Goal: Task Accomplishment & Management: Use online tool/utility

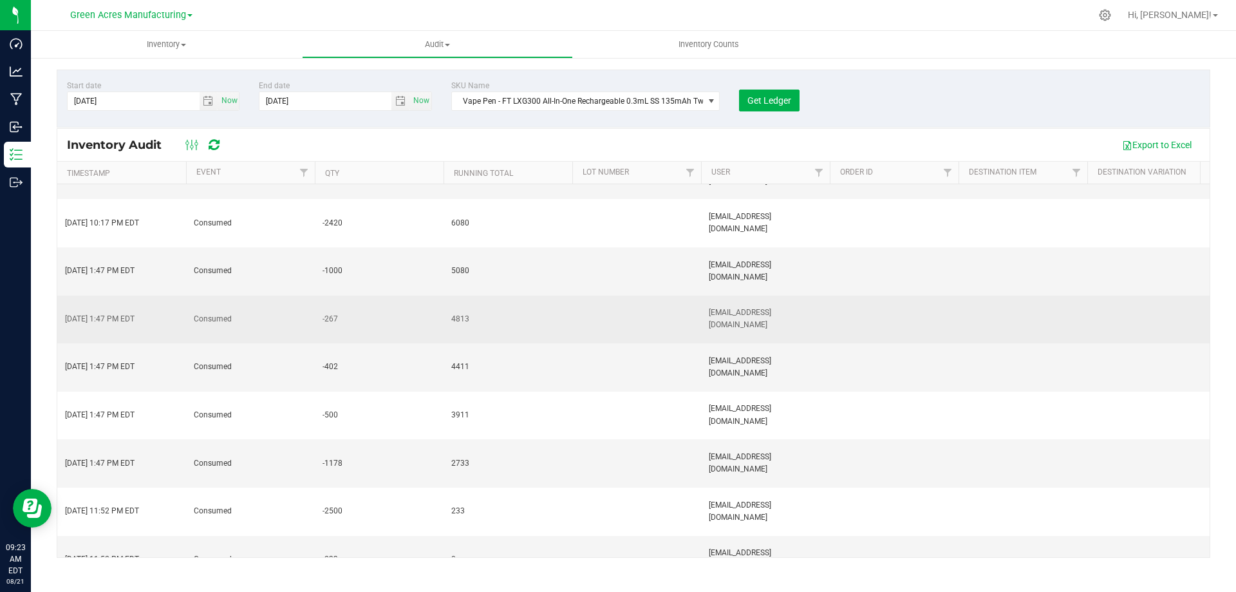
scroll to position [532, 0]
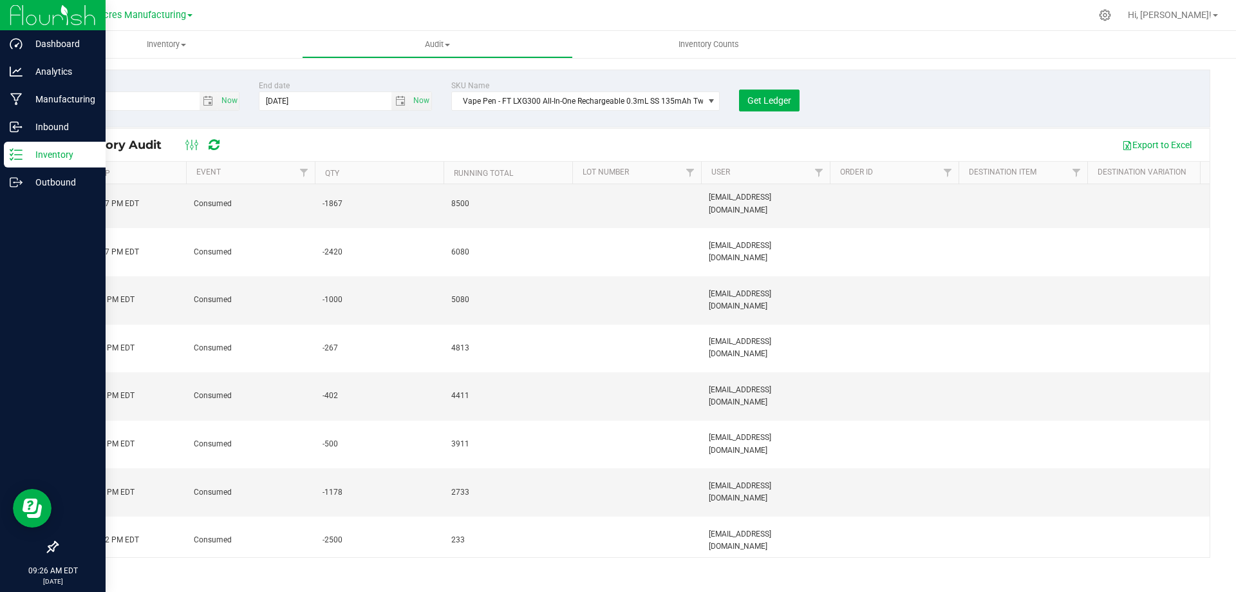
click at [17, 153] on icon at bounding box center [16, 154] width 13 height 13
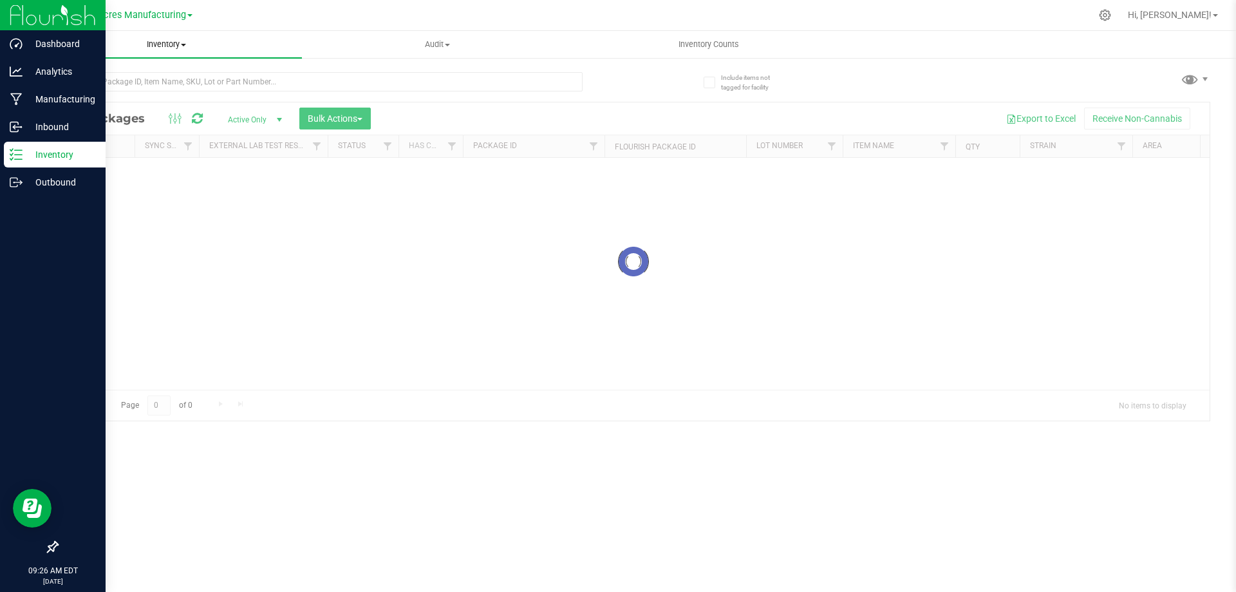
click at [178, 44] on span "Inventory" at bounding box center [166, 45] width 271 height 12
click at [115, 91] on span "All inventory" at bounding box center [74, 93] width 87 height 11
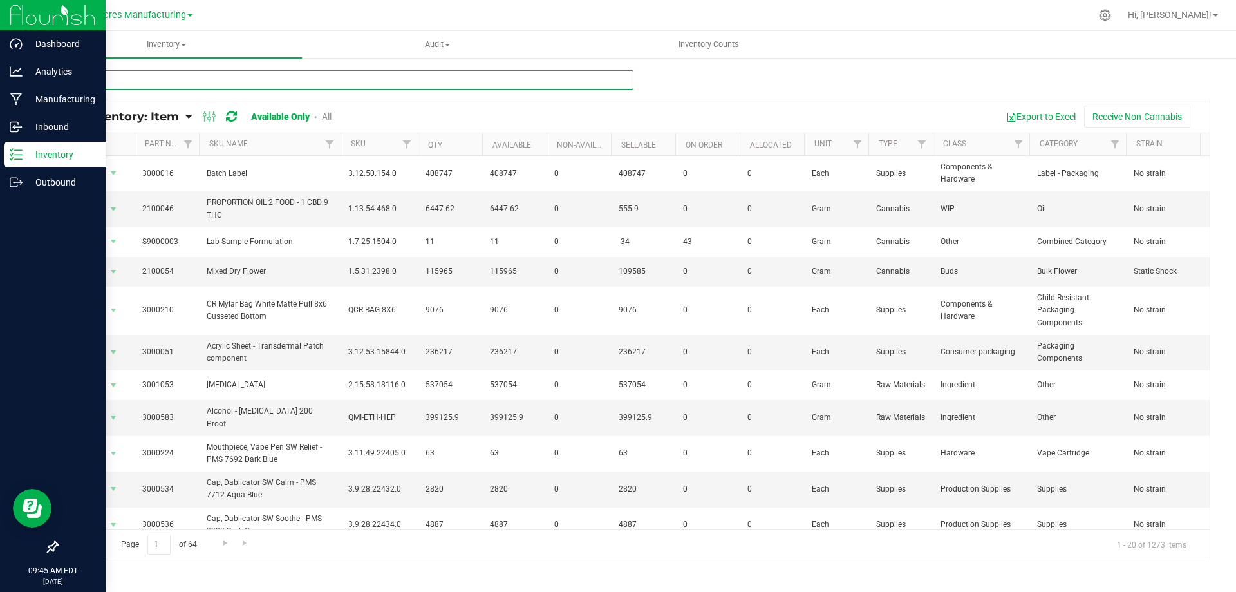
click at [247, 80] on input "text" at bounding box center [345, 79] width 577 height 19
type input "2555"
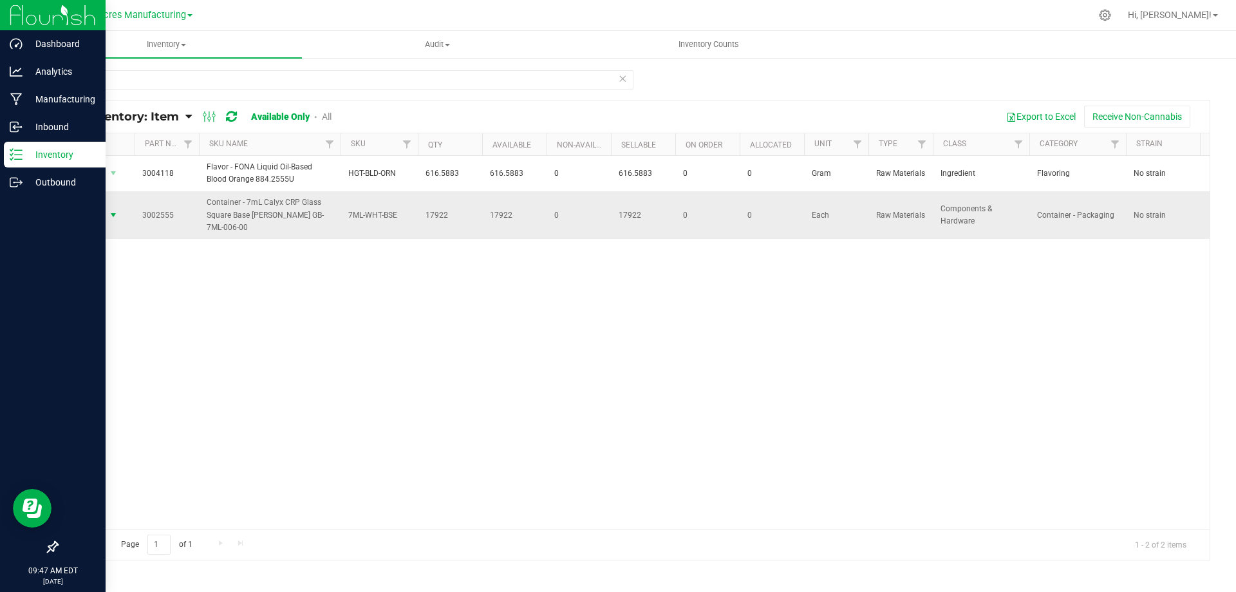
click at [111, 212] on span "select" at bounding box center [113, 215] width 10 height 10
click at [185, 119] on link "All Inventory: Item" at bounding box center [126, 116] width 118 height 14
click at [99, 213] on span "Item by Location" at bounding box center [96, 212] width 70 height 11
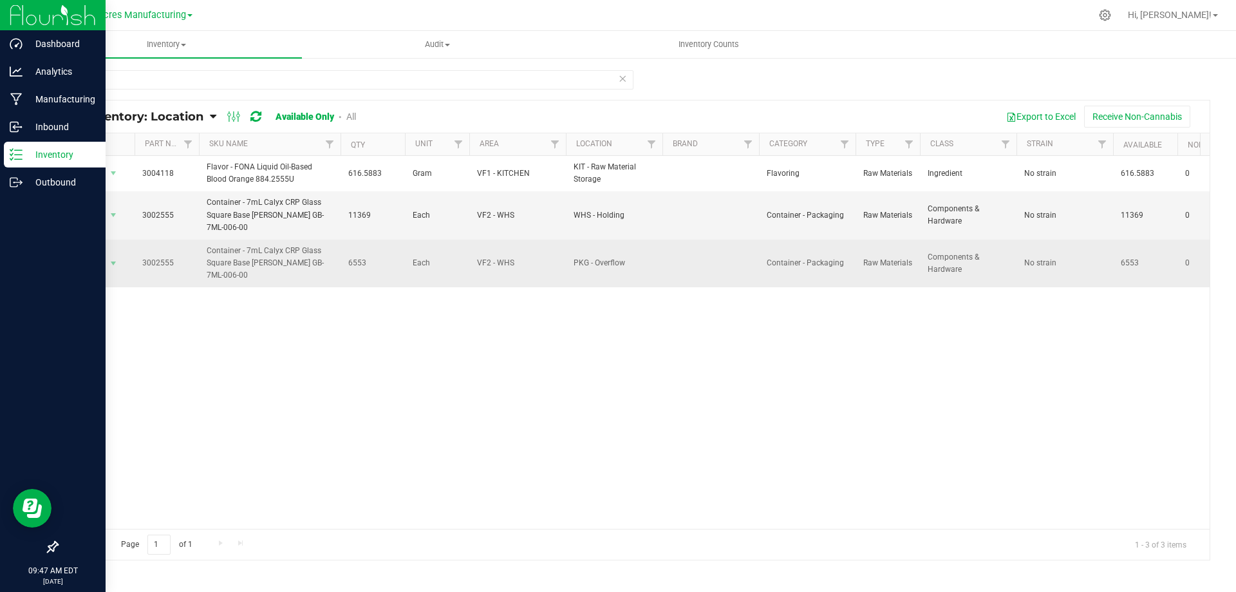
click at [352, 264] on span "6553" at bounding box center [372, 263] width 49 height 12
copy span "6553"
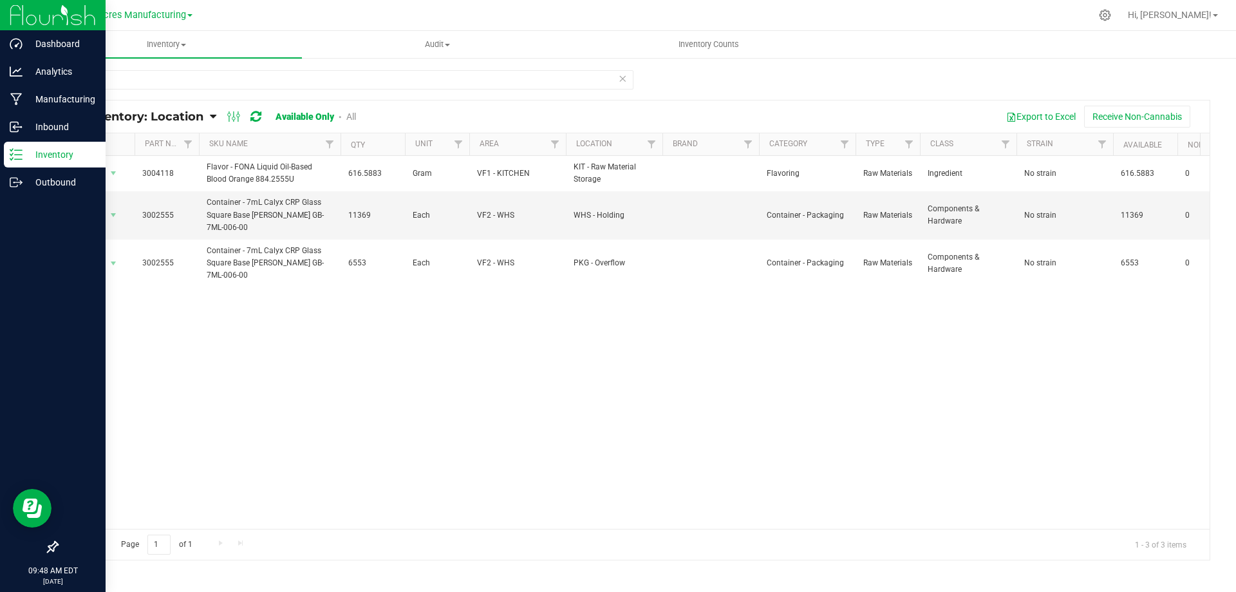
click at [189, 368] on div "Action Action Adjust qty Edit lot numbers Global inventory Locate inventory Pri…" at bounding box center [633, 342] width 1152 height 373
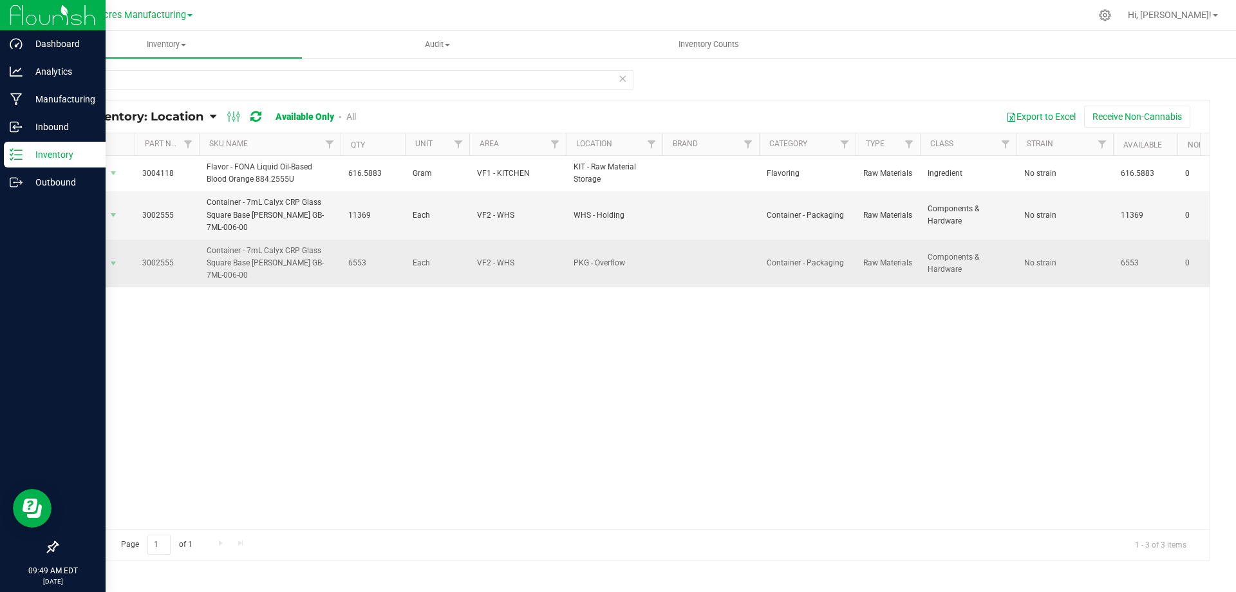
click at [355, 263] on span "6553" at bounding box center [372, 263] width 49 height 12
copy span "6553"
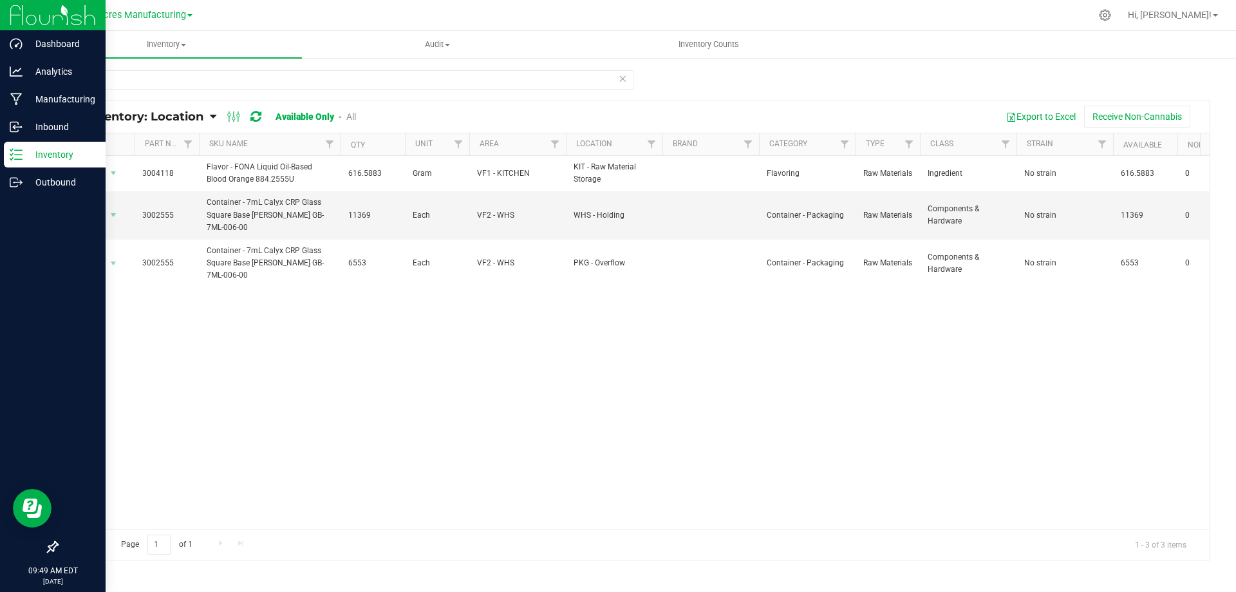
drag, startPoint x: 351, startPoint y: 303, endPoint x: 344, endPoint y: 204, distance: 99.4
click at [352, 303] on div "Action Action Adjust qty Edit lot numbers Global inventory Locate inventory Pri…" at bounding box center [633, 342] width 1152 height 373
click at [360, 213] on span "11369" at bounding box center [372, 215] width 49 height 12
copy span "11369"
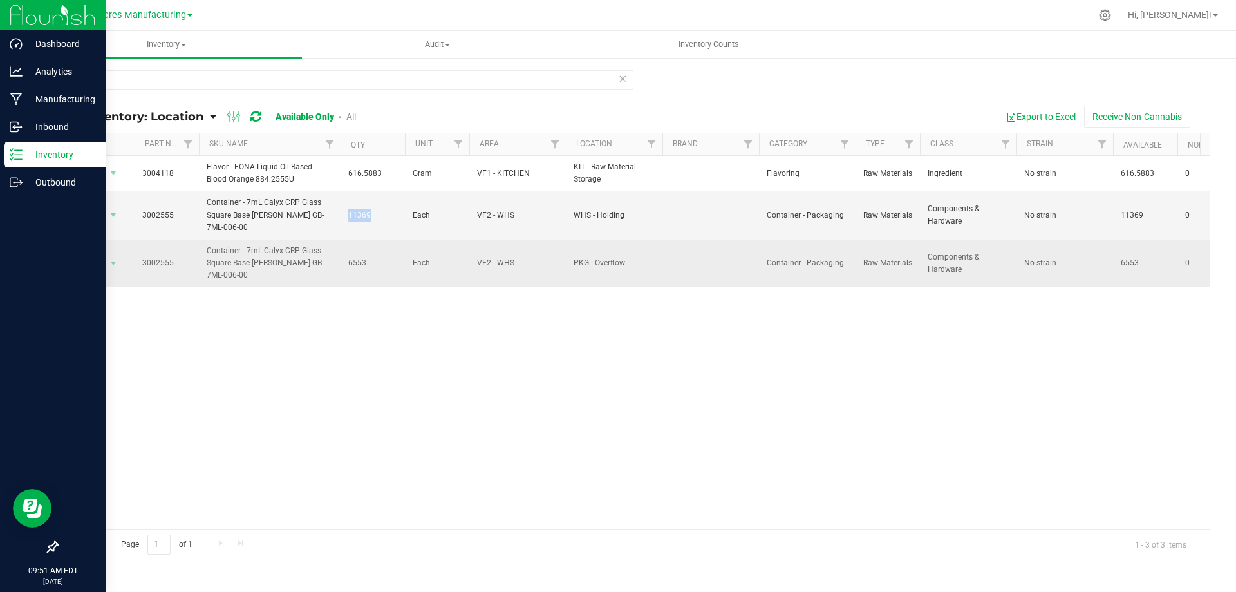
drag, startPoint x: 178, startPoint y: 313, endPoint x: 165, endPoint y: 278, distance: 37.1
click at [178, 313] on div "Action Action Adjust qty Edit lot numbers Global inventory Locate inventory Pri…" at bounding box center [633, 342] width 1152 height 373
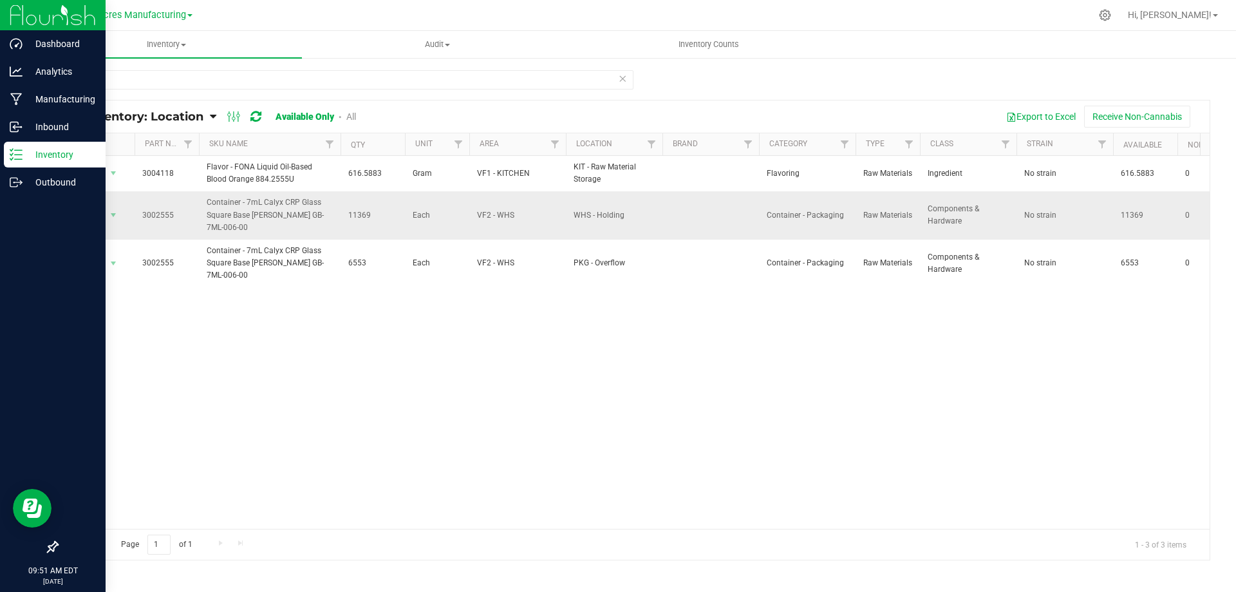
click at [155, 212] on span "3002555" at bounding box center [166, 215] width 49 height 12
copy span "3002555"
click at [179, 371] on div "Action Action Adjust qty Edit lot numbers Global inventory Locate inventory Pri…" at bounding box center [633, 342] width 1152 height 373
click at [212, 82] on input "2555" at bounding box center [345, 79] width 577 height 19
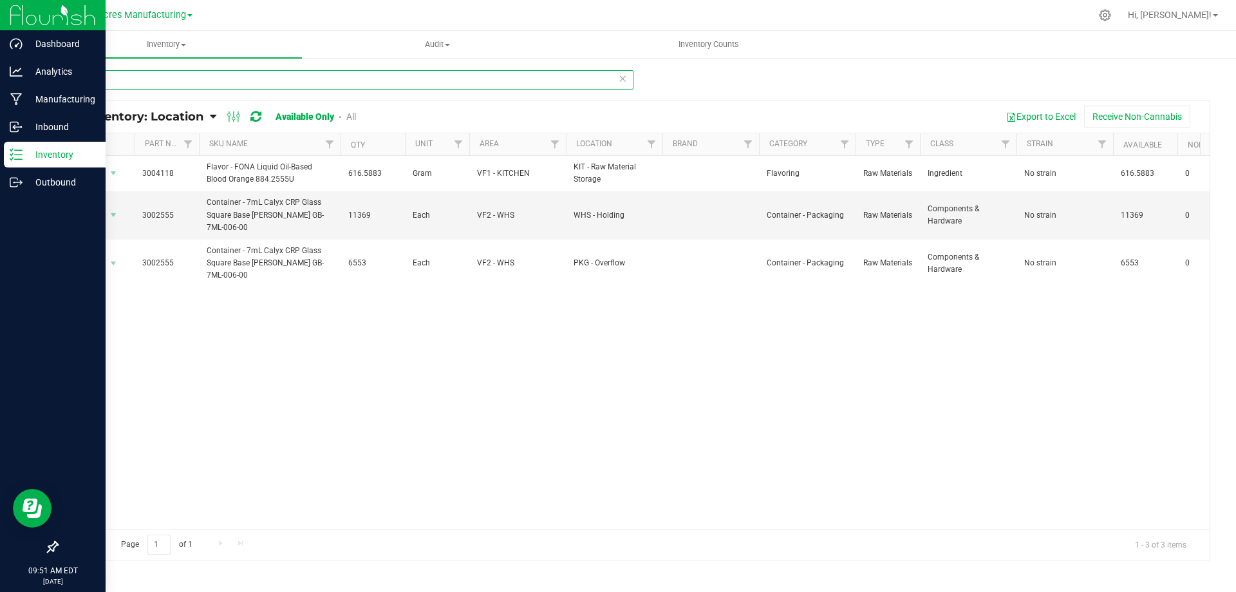
click at [212, 82] on input "2555" at bounding box center [345, 79] width 577 height 19
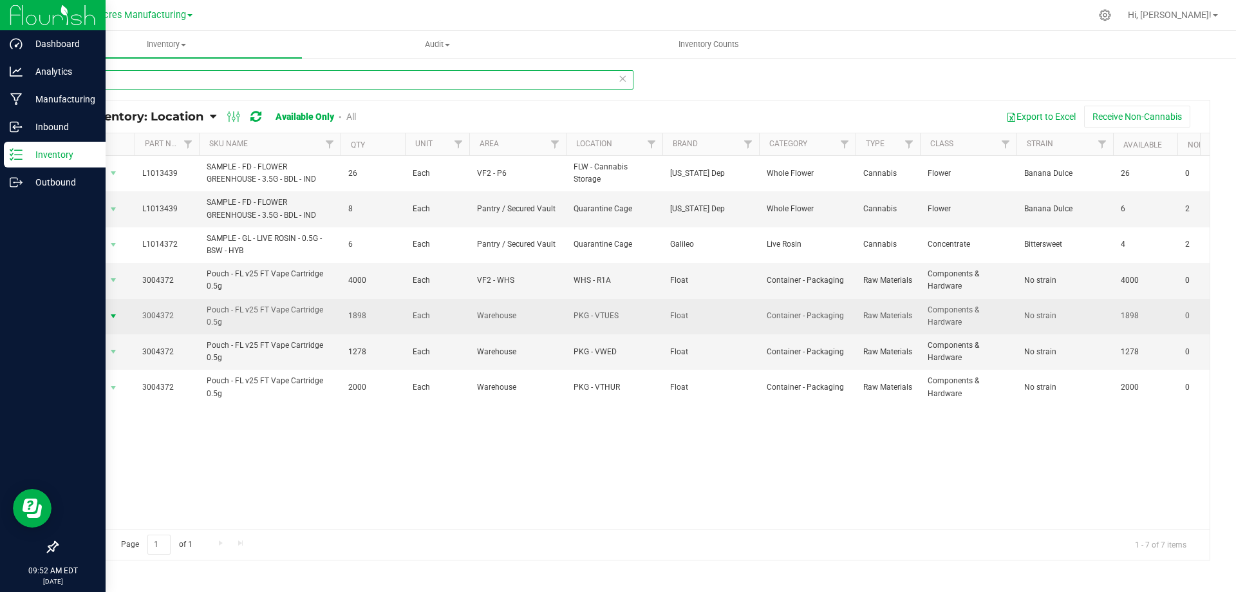
type input "4372"
click at [110, 314] on span "select" at bounding box center [113, 316] width 10 height 10
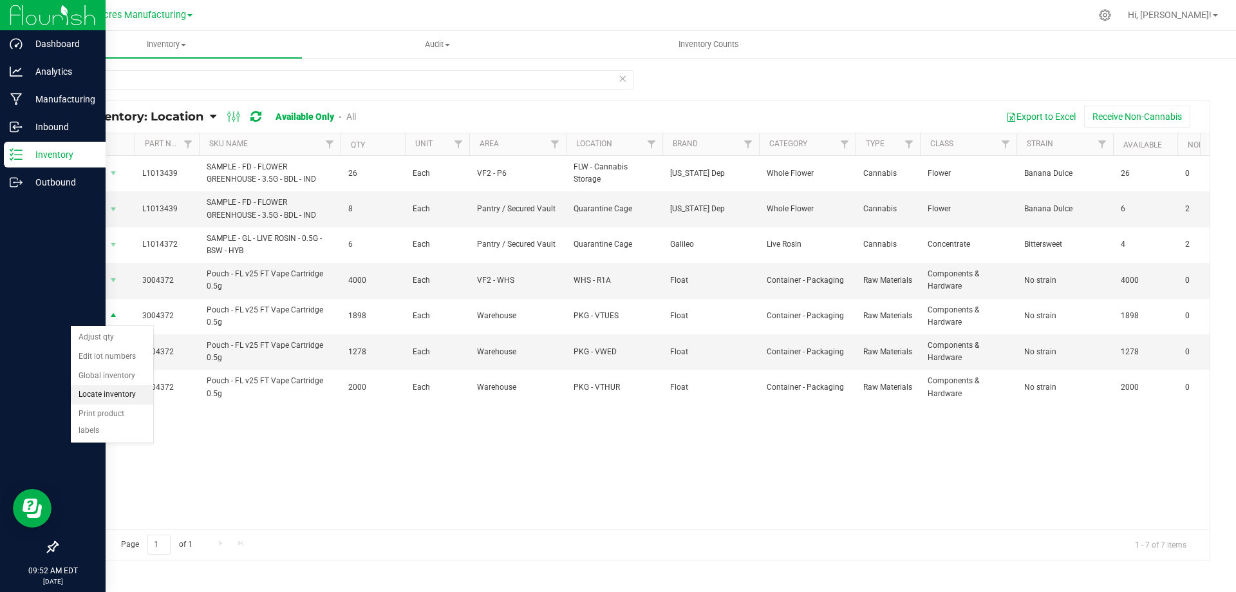
click at [122, 397] on li "Locate inventory" at bounding box center [112, 394] width 82 height 19
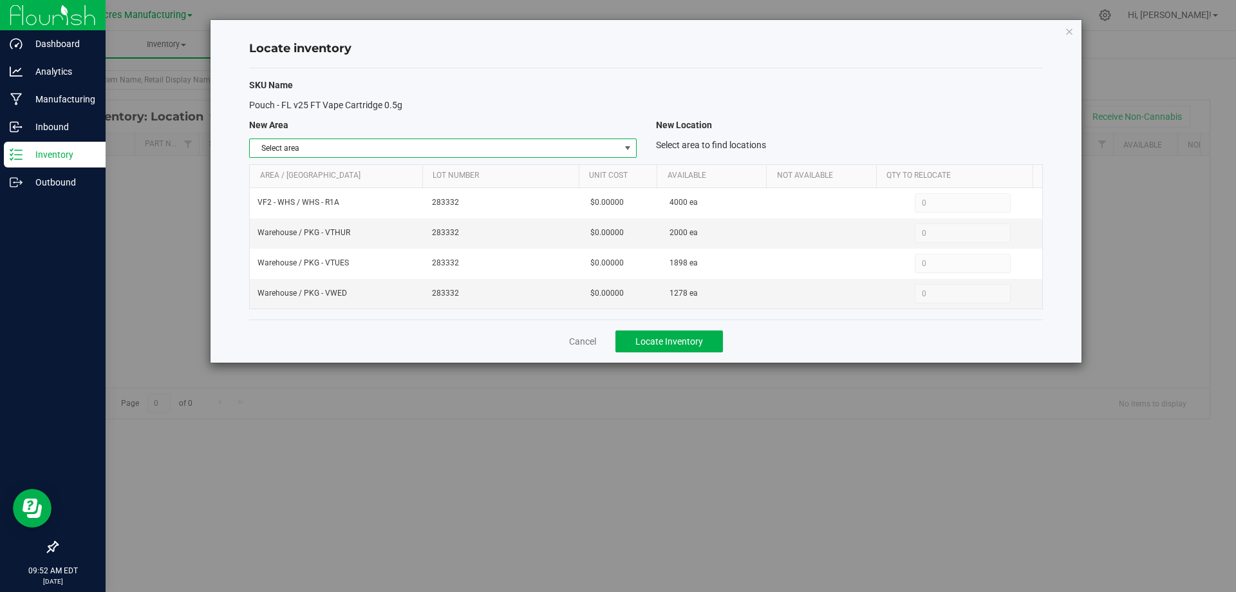
click at [614, 150] on span "Select area" at bounding box center [435, 148] width 370 height 18
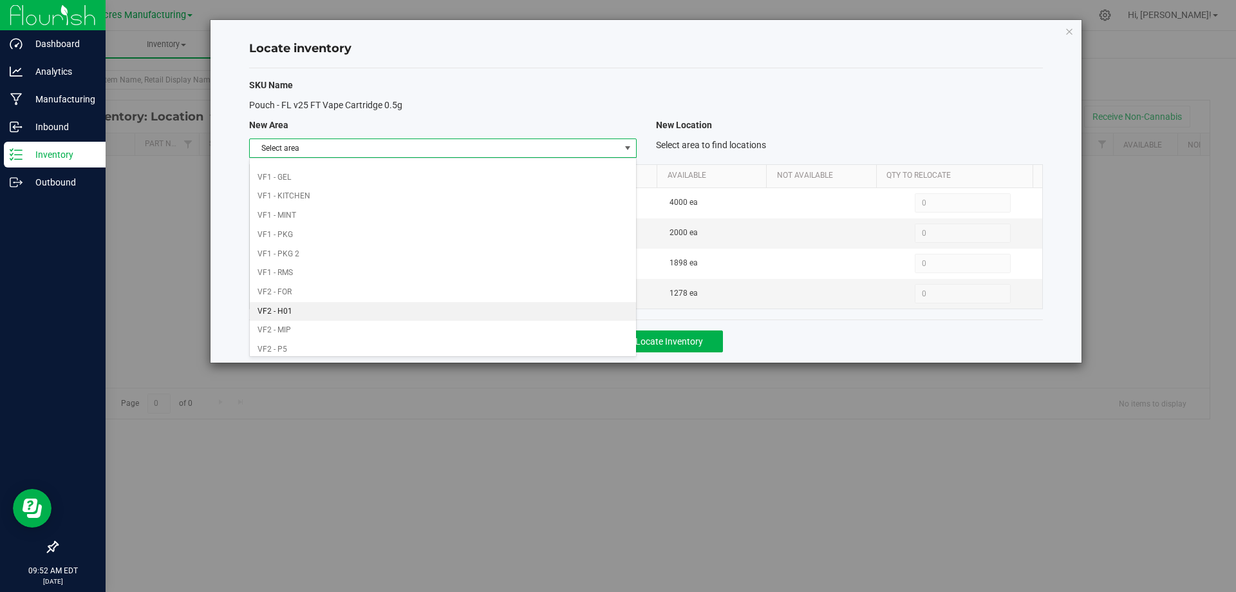
scroll to position [630, 0]
click at [502, 328] on li "VF2 - WHS" at bounding box center [443, 324] width 386 height 19
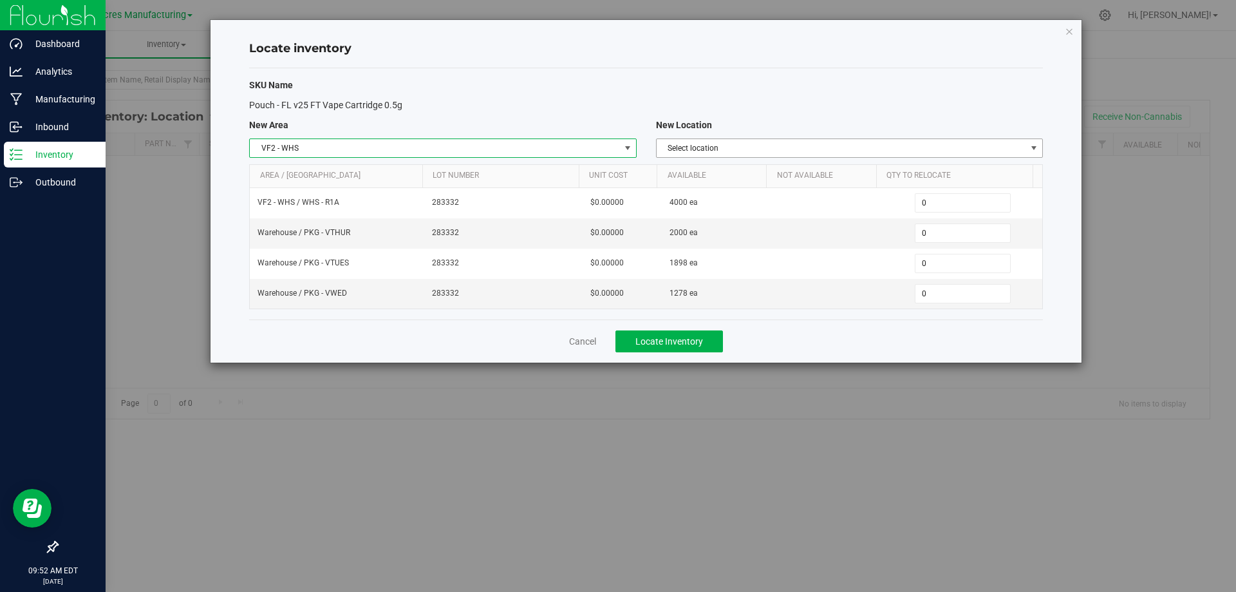
click at [886, 150] on span "Select location" at bounding box center [842, 148] width 370 height 18
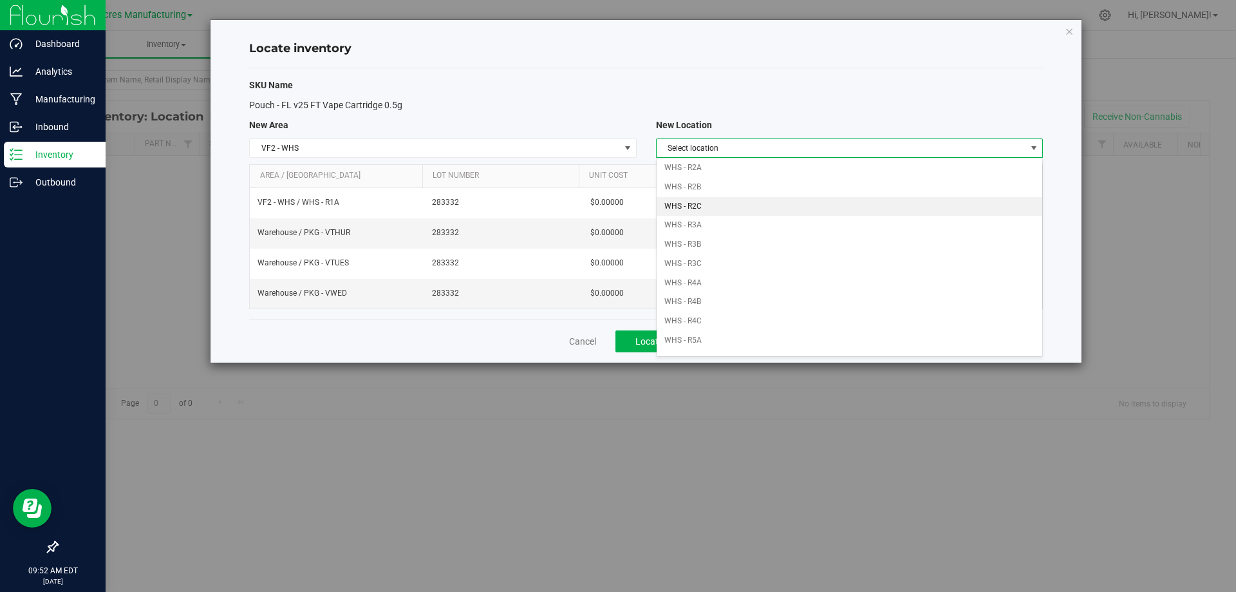
scroll to position [129, 0]
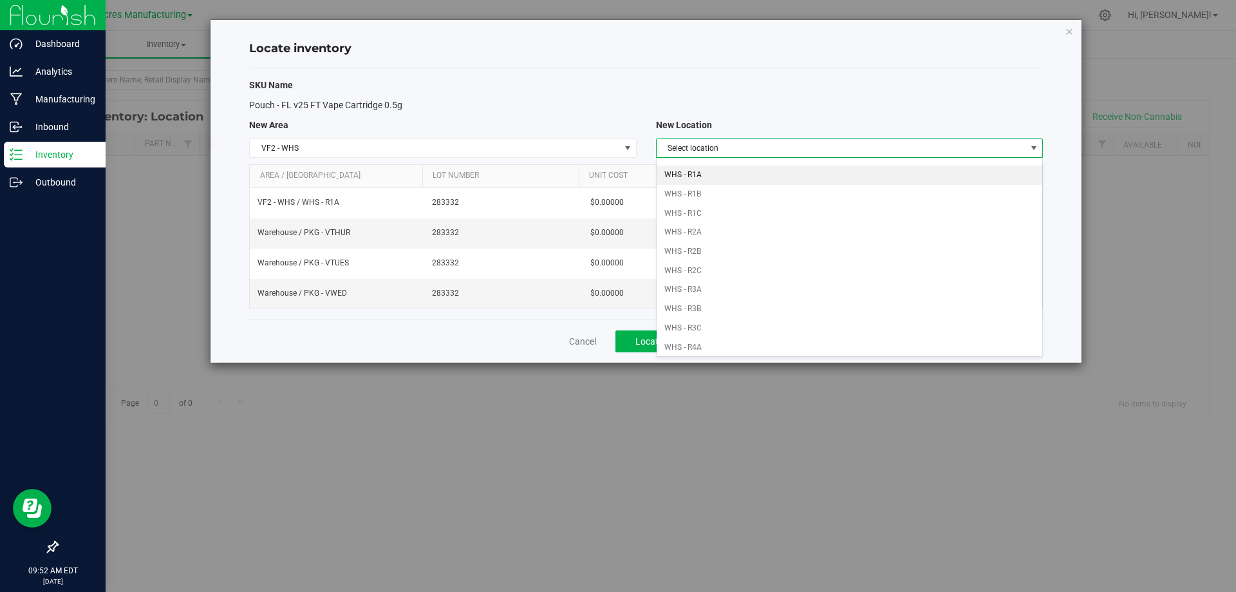
click at [736, 174] on li "WHS - R1A" at bounding box center [850, 174] width 386 height 19
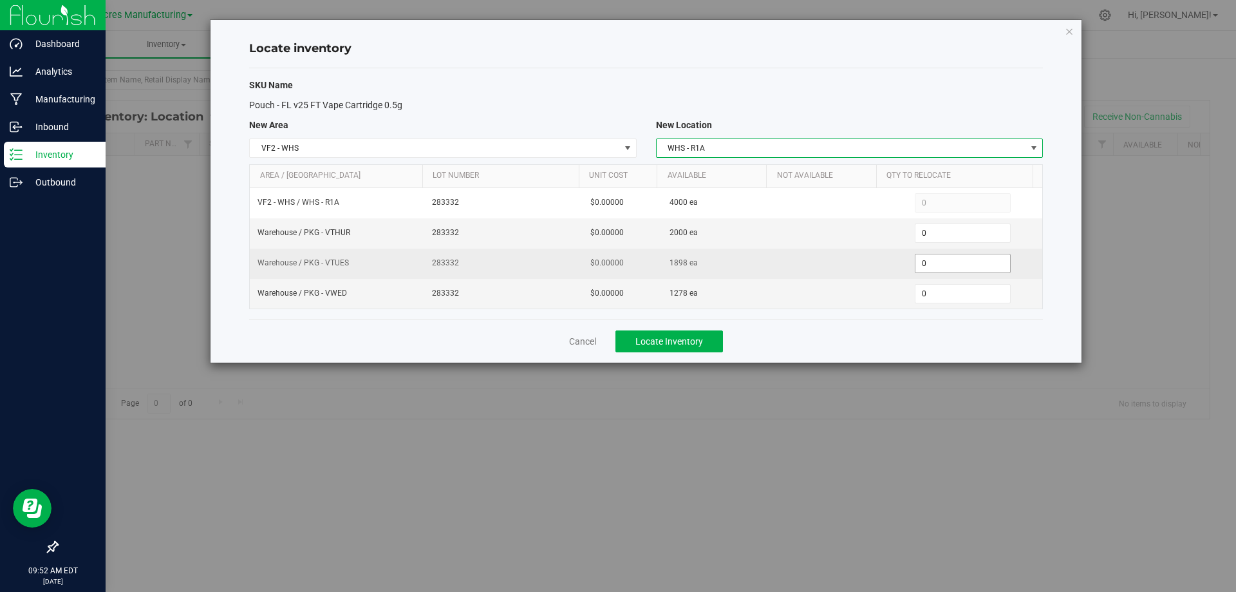
click at [966, 265] on span "0 0" at bounding box center [963, 263] width 96 height 19
click at [0, 0] on input "0" at bounding box center [0, 0] width 0 height 0
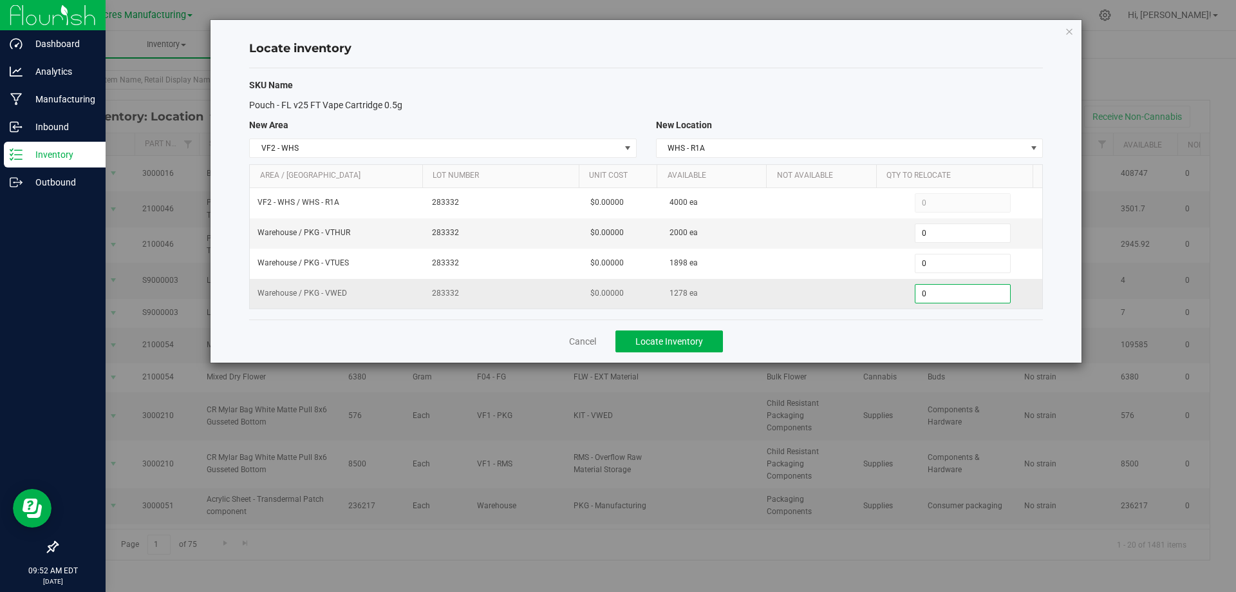
click at [942, 292] on span "0 0" at bounding box center [963, 293] width 96 height 19
click at [942, 292] on input "0" at bounding box center [962, 294] width 95 height 18
paste input "51"
type input "51"
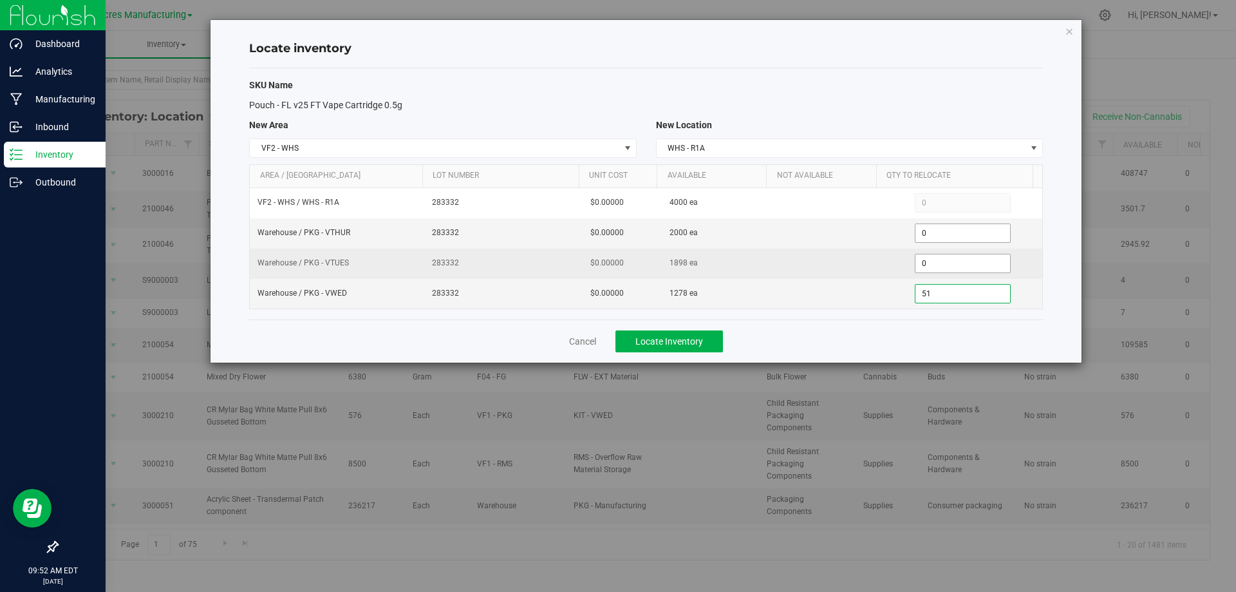
type input "51"
click at [939, 257] on span "0 0" at bounding box center [963, 263] width 96 height 19
click at [939, 257] on input "0" at bounding box center [962, 263] width 95 height 18
type input "1898"
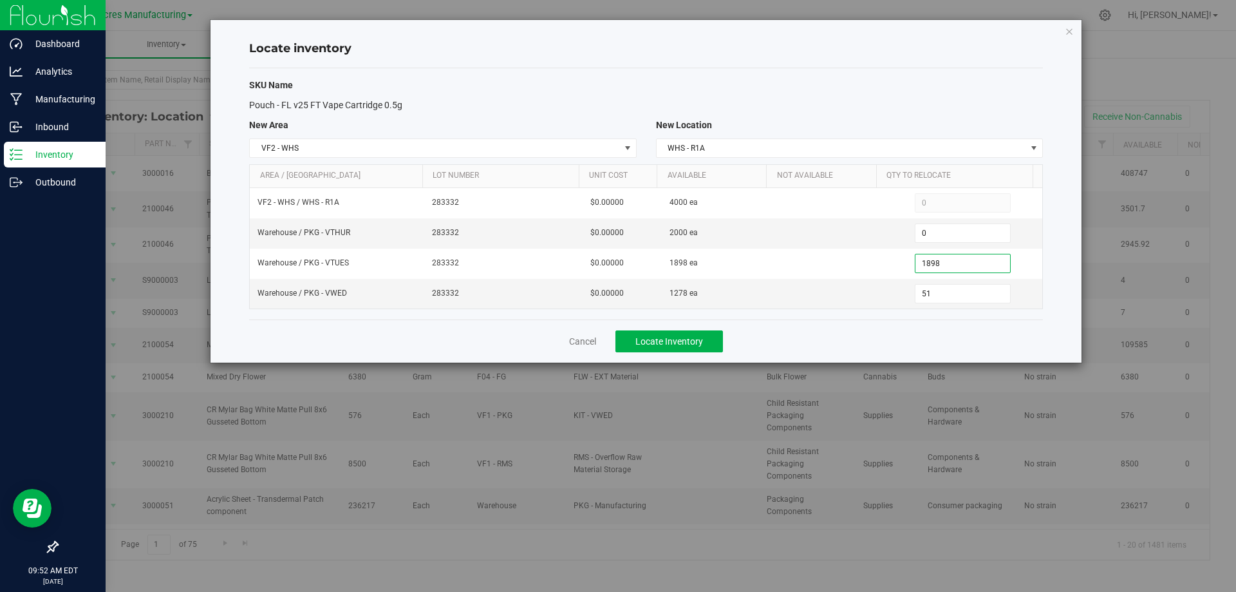
type input "1,898"
click at [851, 342] on div "Cancel Locate Inventory" at bounding box center [646, 340] width 794 height 43
click at [713, 337] on button "Locate Inventory" at bounding box center [669, 341] width 108 height 22
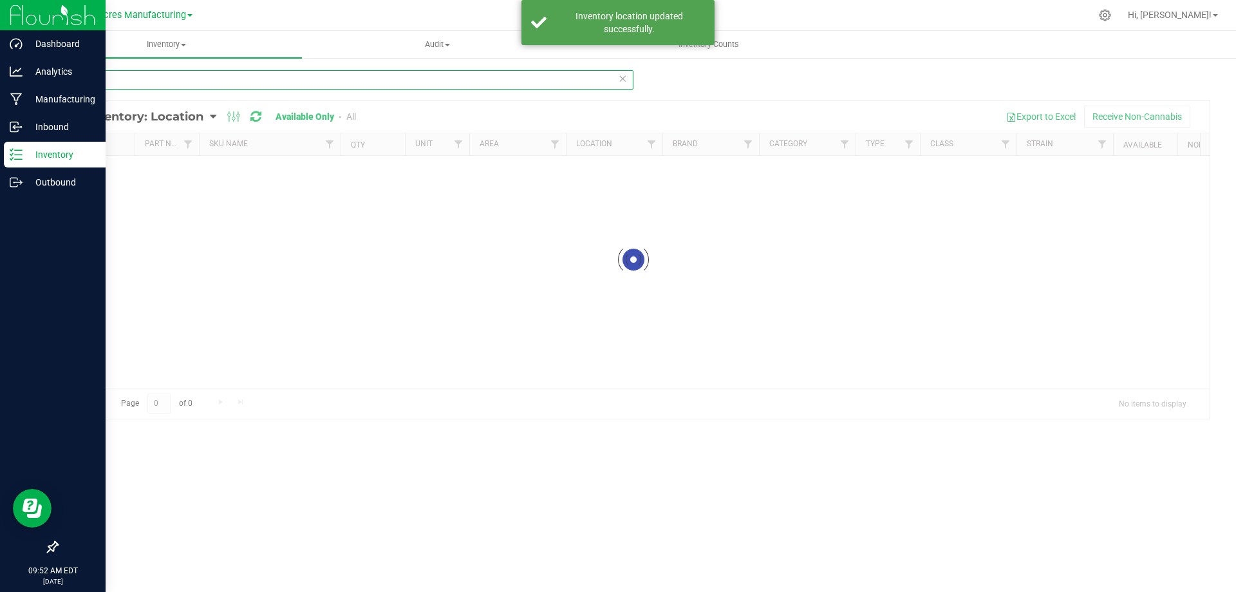
click at [155, 75] on input "4372" at bounding box center [345, 79] width 577 height 19
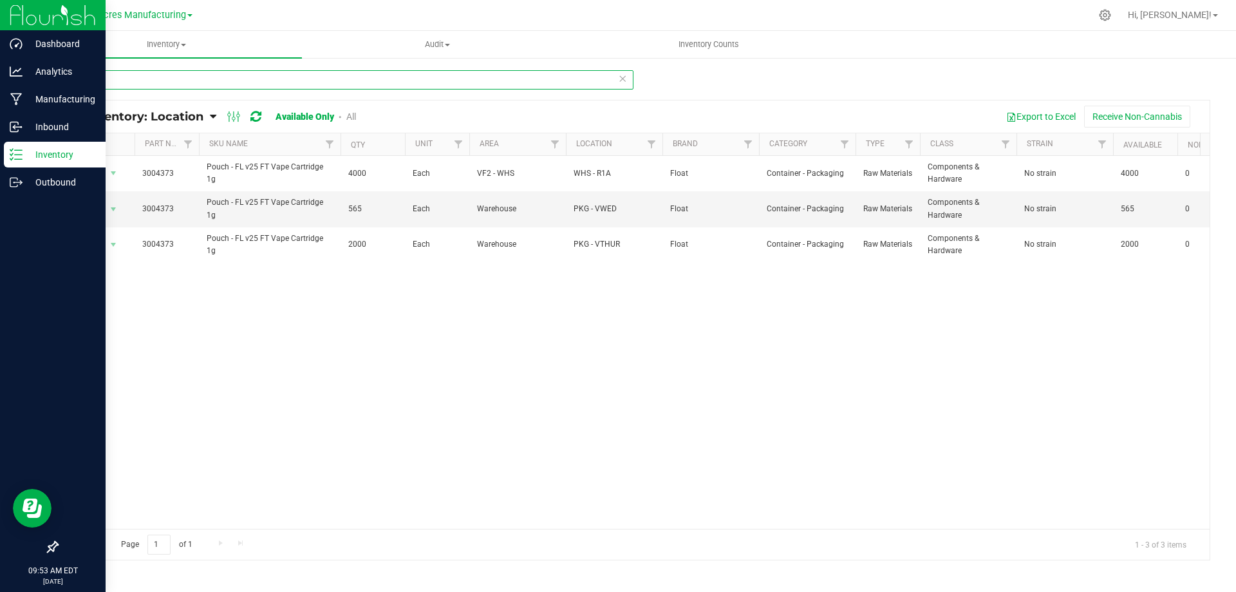
click at [165, 78] on input "4373" at bounding box center [345, 79] width 577 height 19
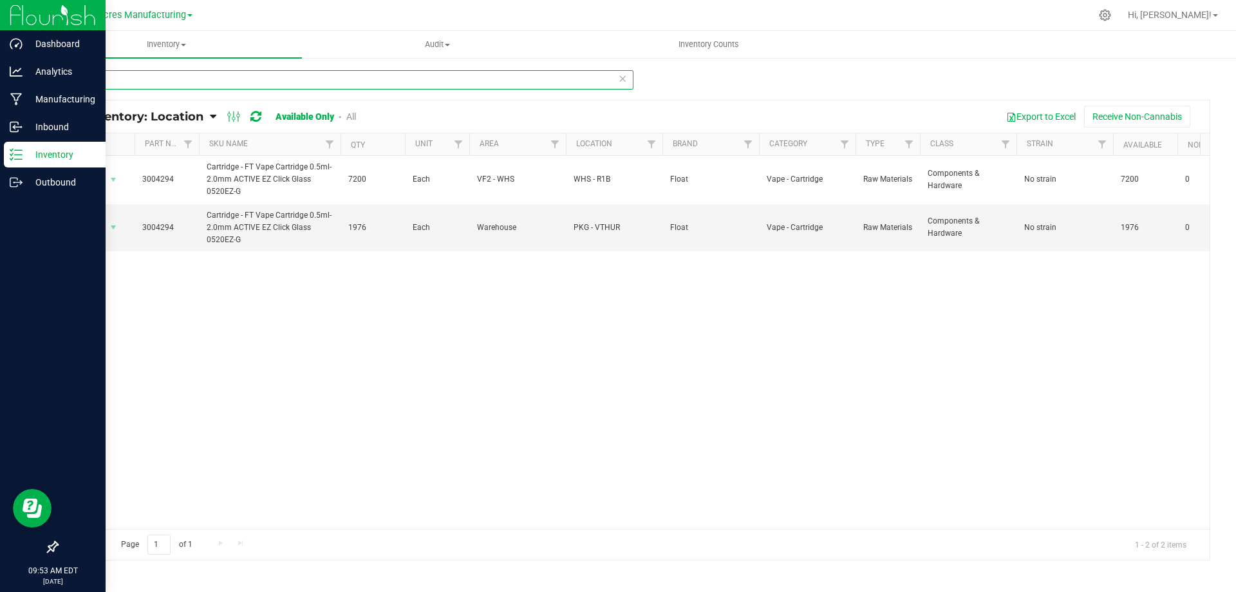
click at [404, 83] on input "4294" at bounding box center [345, 79] width 577 height 19
drag, startPoint x: 404, startPoint y: 83, endPoint x: 1091, endPoint y: 73, distance: 687.0
click at [406, 81] on input "4294" at bounding box center [345, 79] width 577 height 19
type input "4295"
click at [113, 227] on span "select" at bounding box center [113, 227] width 10 height 10
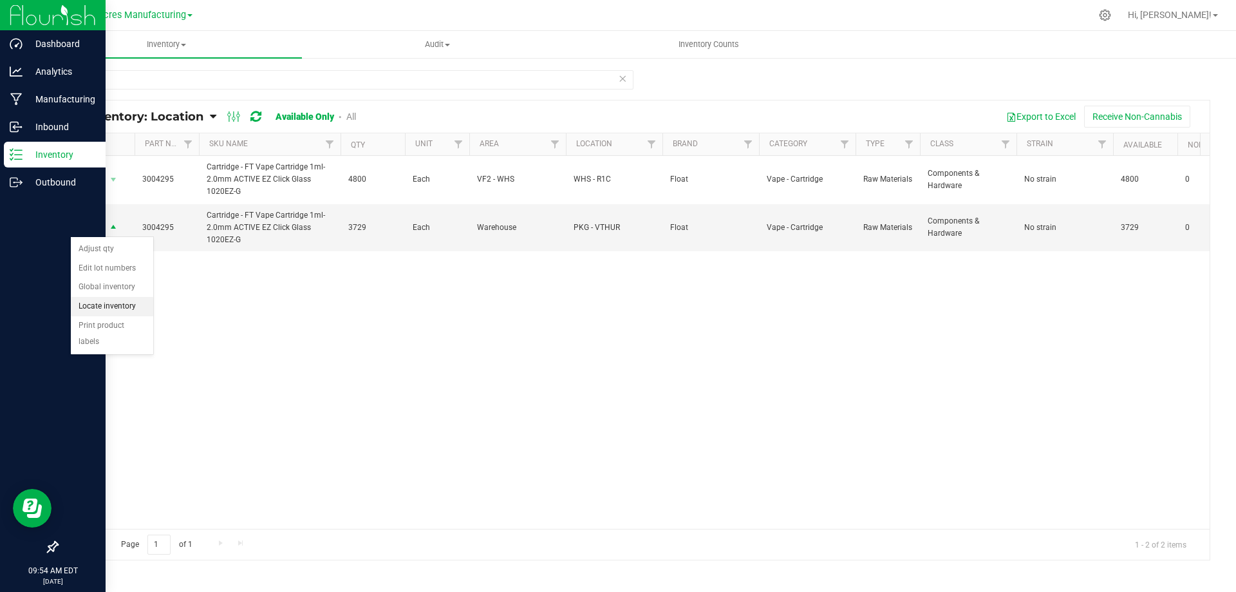
click at [118, 307] on li "Locate inventory" at bounding box center [112, 306] width 82 height 19
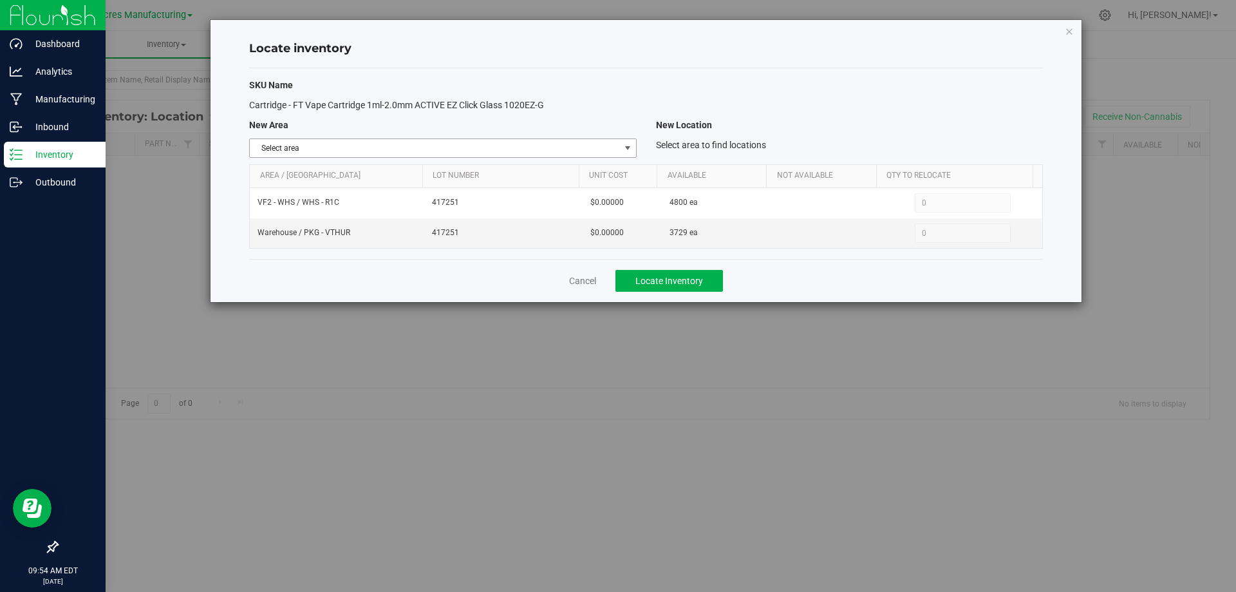
click at [631, 148] on span "select" at bounding box center [628, 148] width 10 height 10
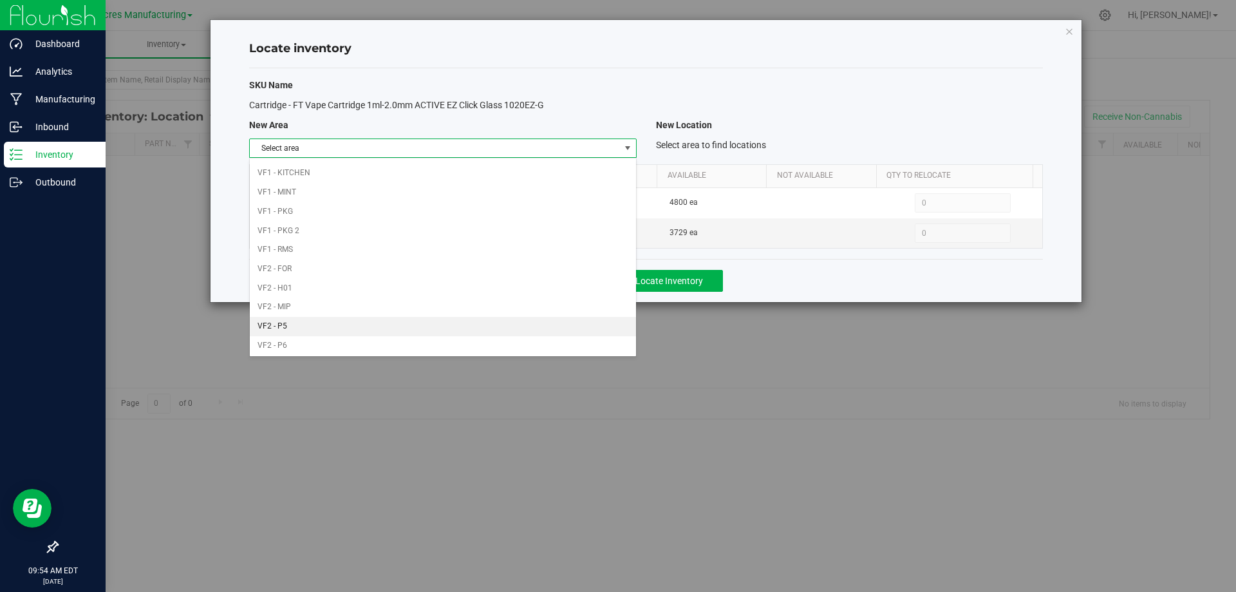
scroll to position [630, 0]
click at [525, 327] on li "VF2 - WHS" at bounding box center [443, 324] width 386 height 19
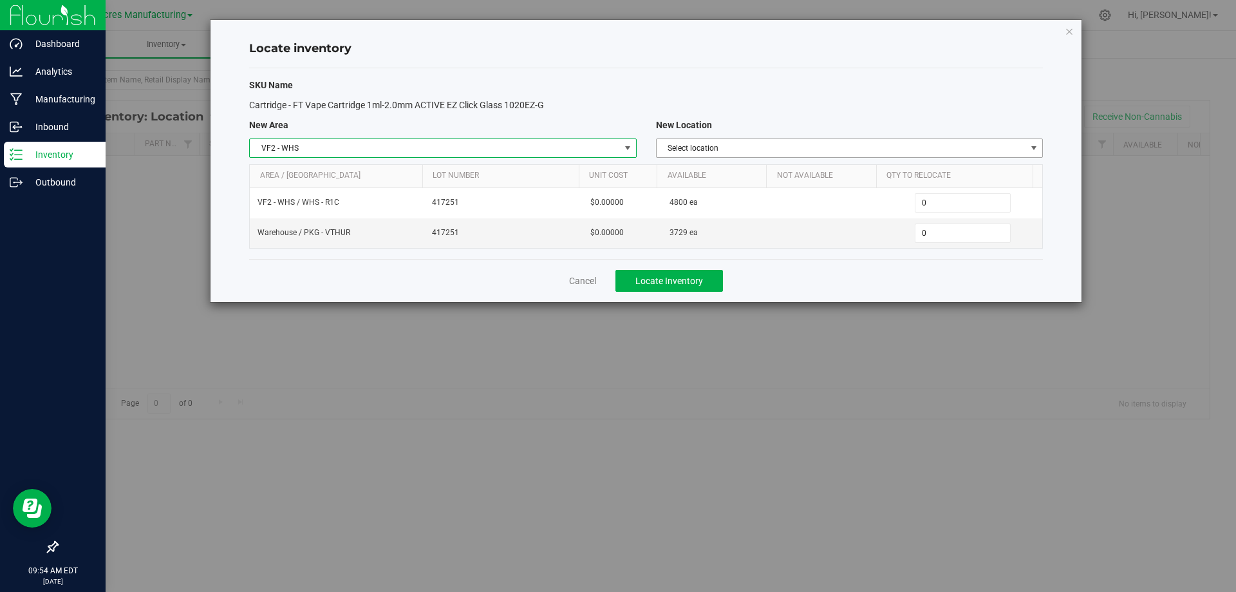
click at [888, 146] on span "Select location" at bounding box center [842, 148] width 370 height 18
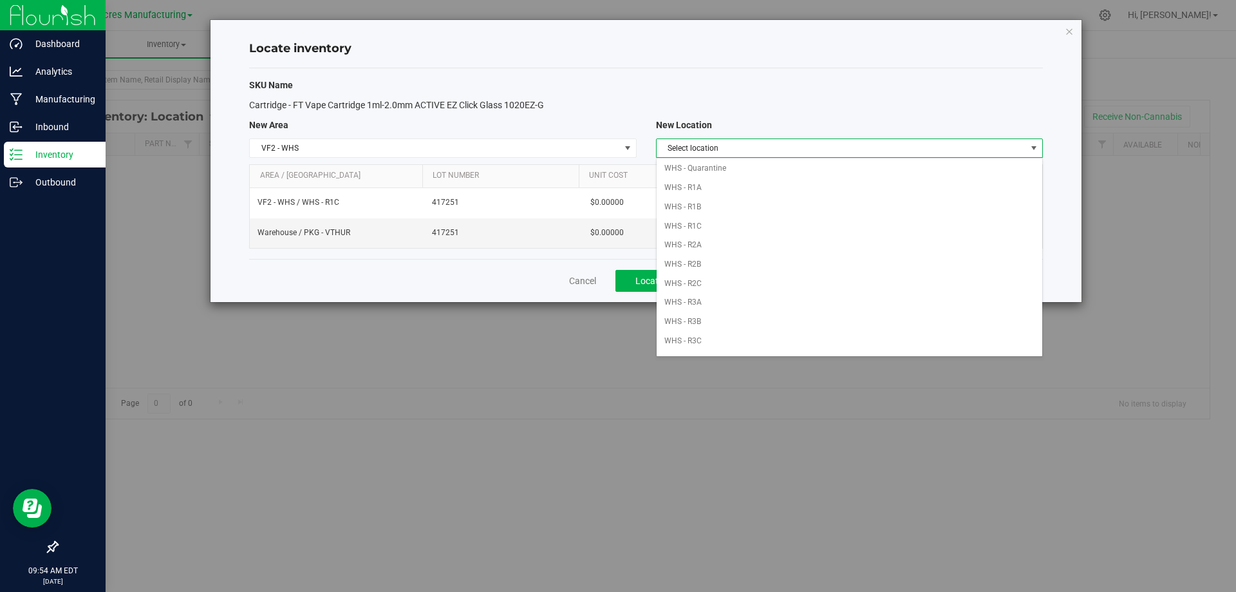
scroll to position [129, 0]
click at [831, 204] on li "WHS - R1C" at bounding box center [850, 213] width 386 height 19
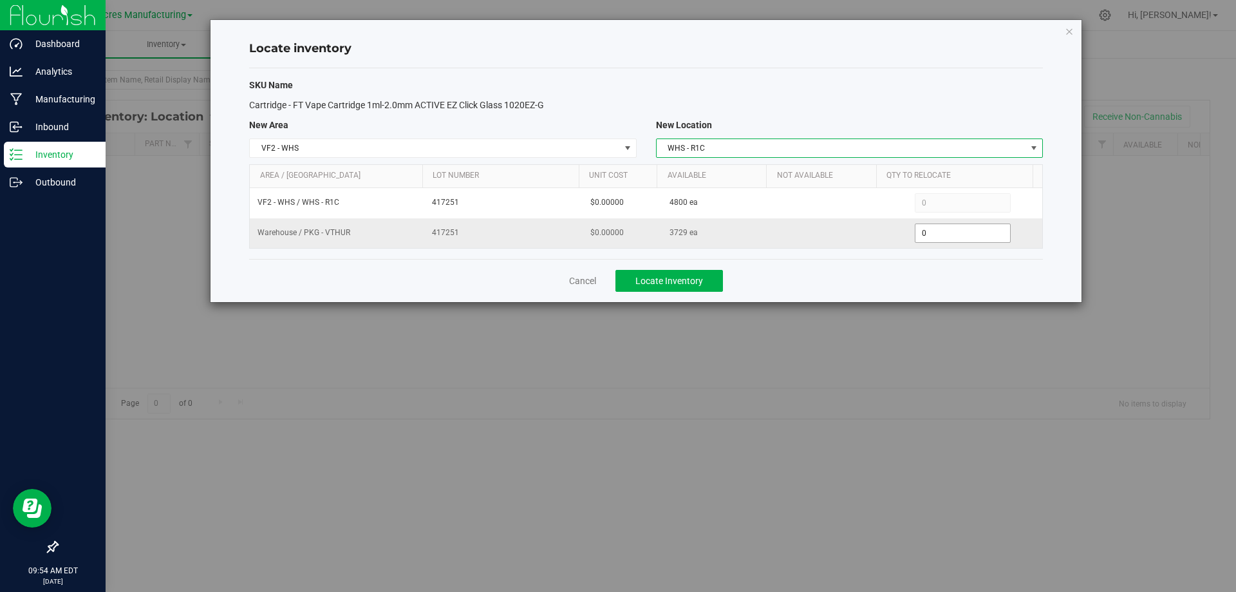
click at [968, 233] on span "0 0" at bounding box center [963, 232] width 96 height 19
click at [968, 233] on input "0" at bounding box center [962, 233] width 95 height 18
type input "1200"
type input "1,200"
click at [803, 276] on div "Cancel Locate Inventory" at bounding box center [646, 280] width 794 height 43
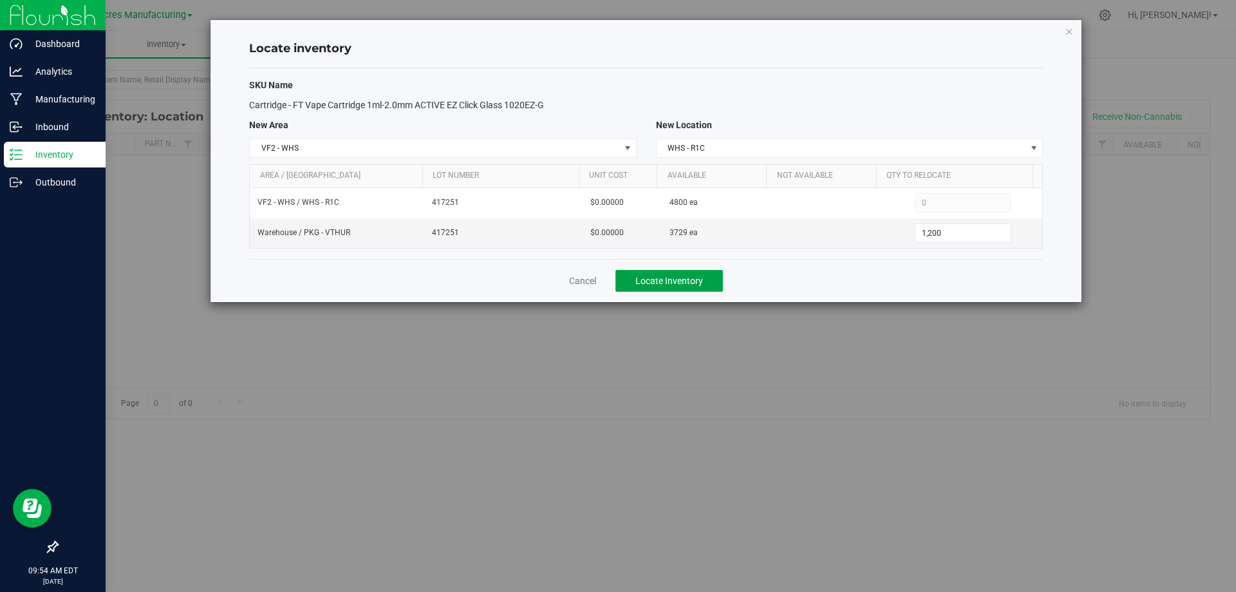
click at [698, 281] on span "Locate Inventory" at bounding box center [669, 281] width 68 height 10
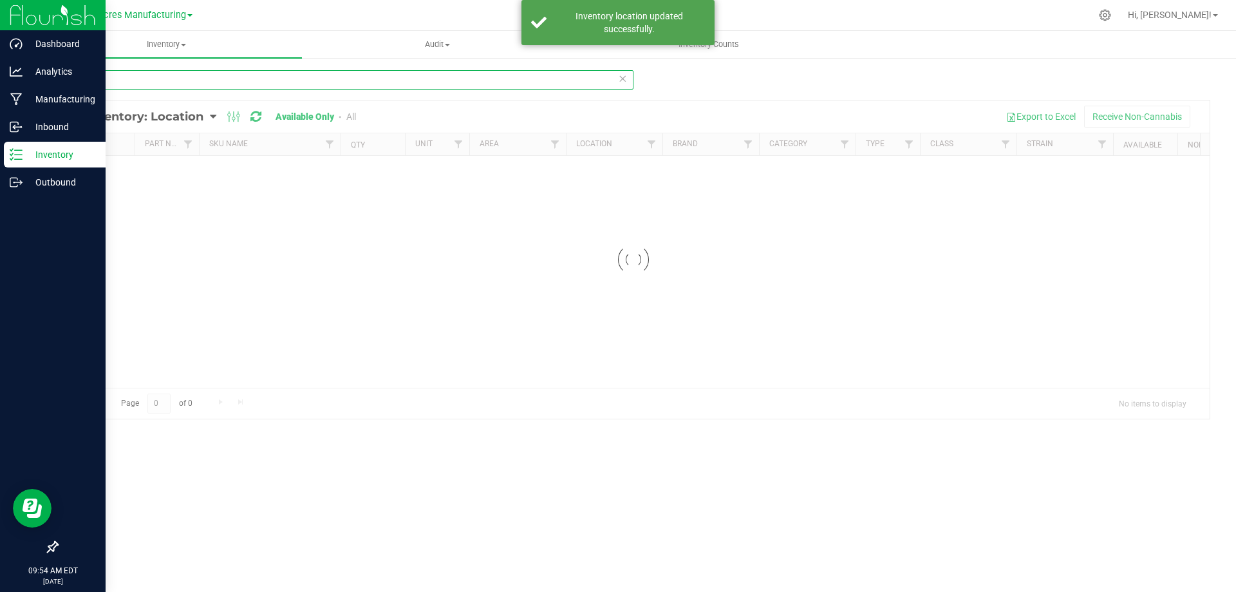
click at [171, 85] on input "4295" at bounding box center [345, 79] width 577 height 19
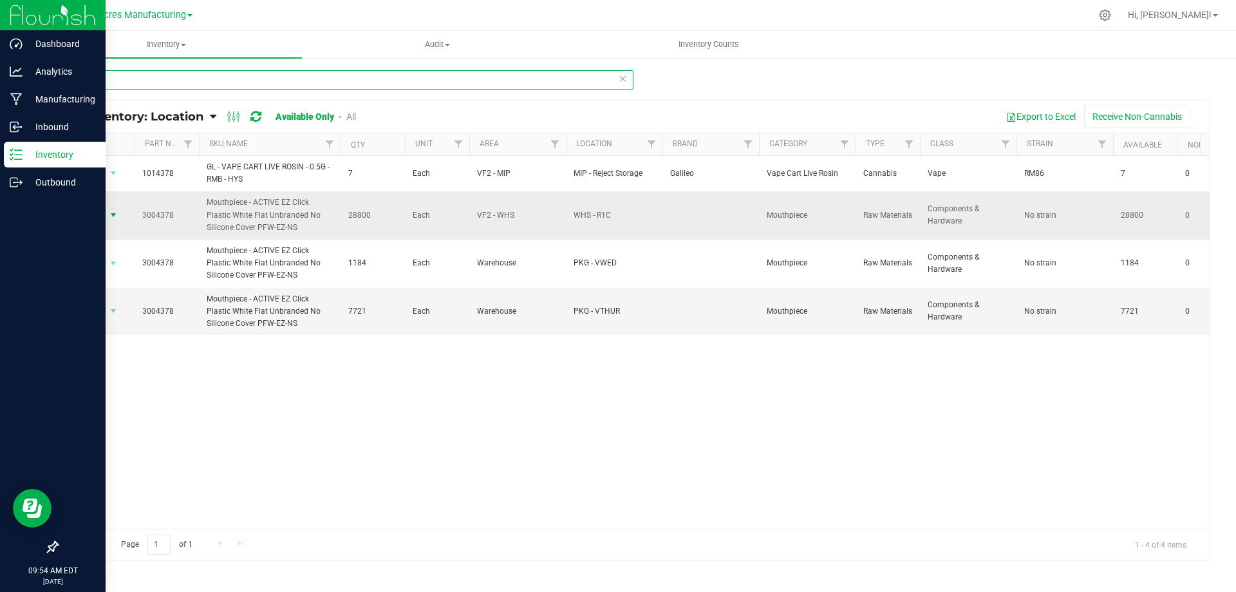
type input "4378"
click at [104, 213] on span "Action" at bounding box center [87, 215] width 35 height 18
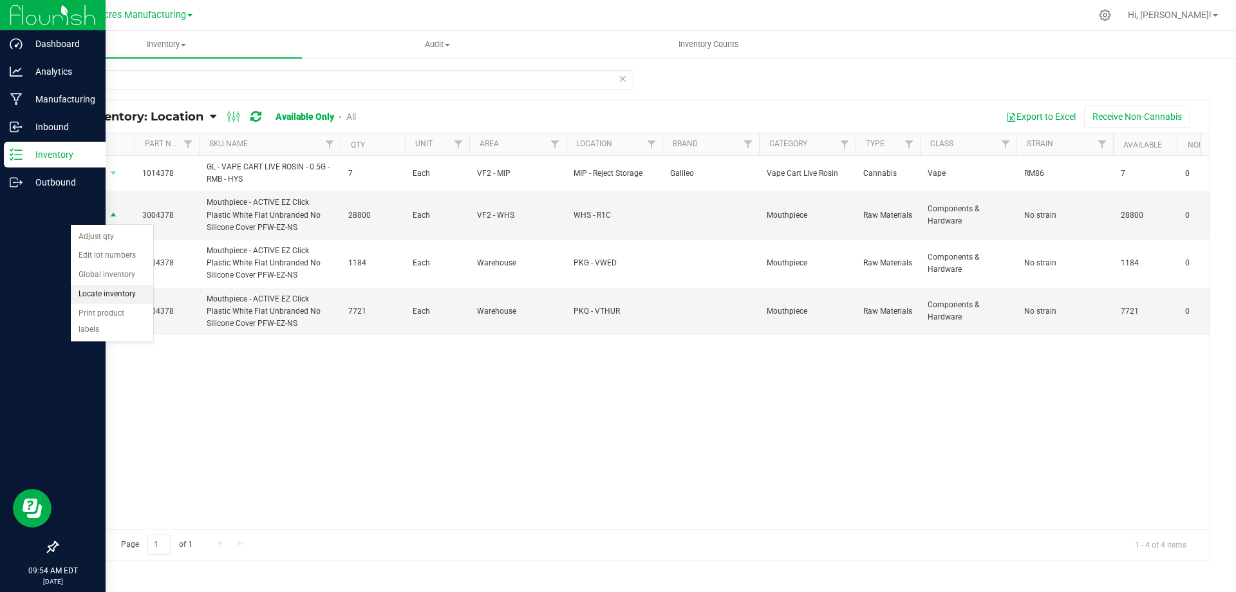
click at [131, 296] on li "Locate inventory" at bounding box center [112, 294] width 82 height 19
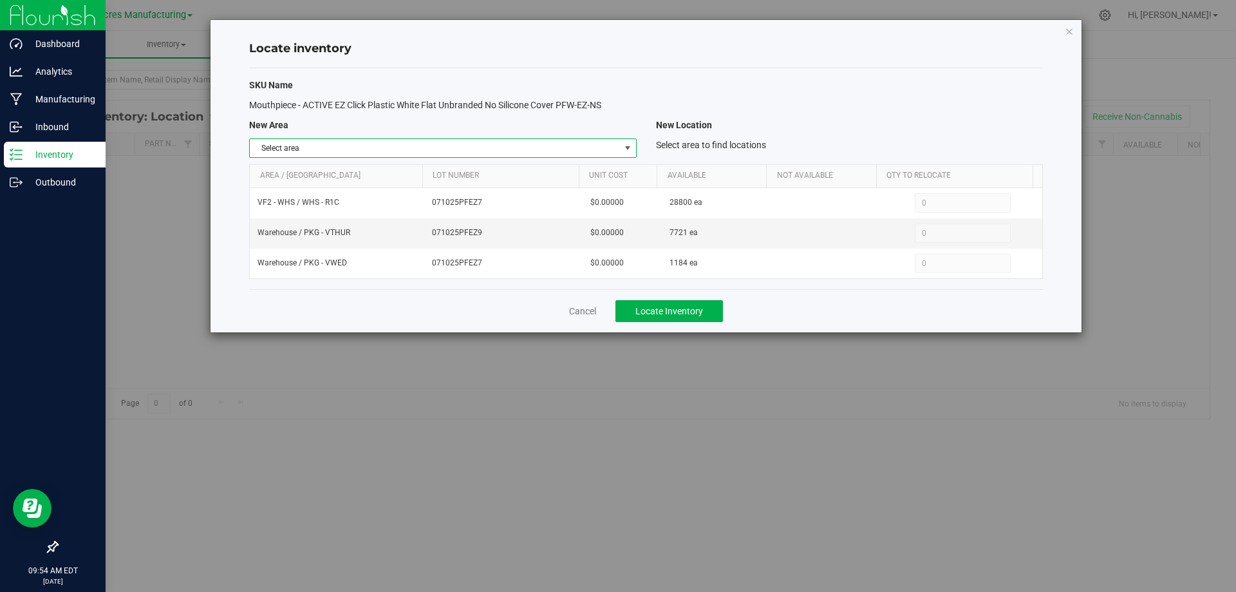
click at [628, 141] on span "select" at bounding box center [627, 148] width 16 height 18
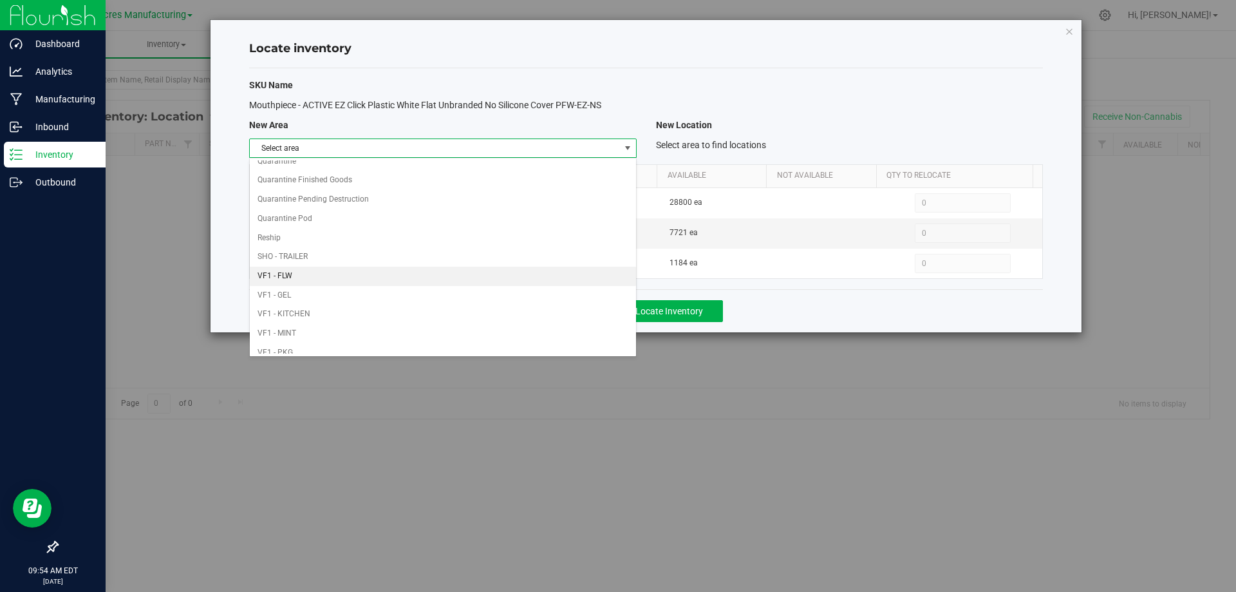
scroll to position [630, 0]
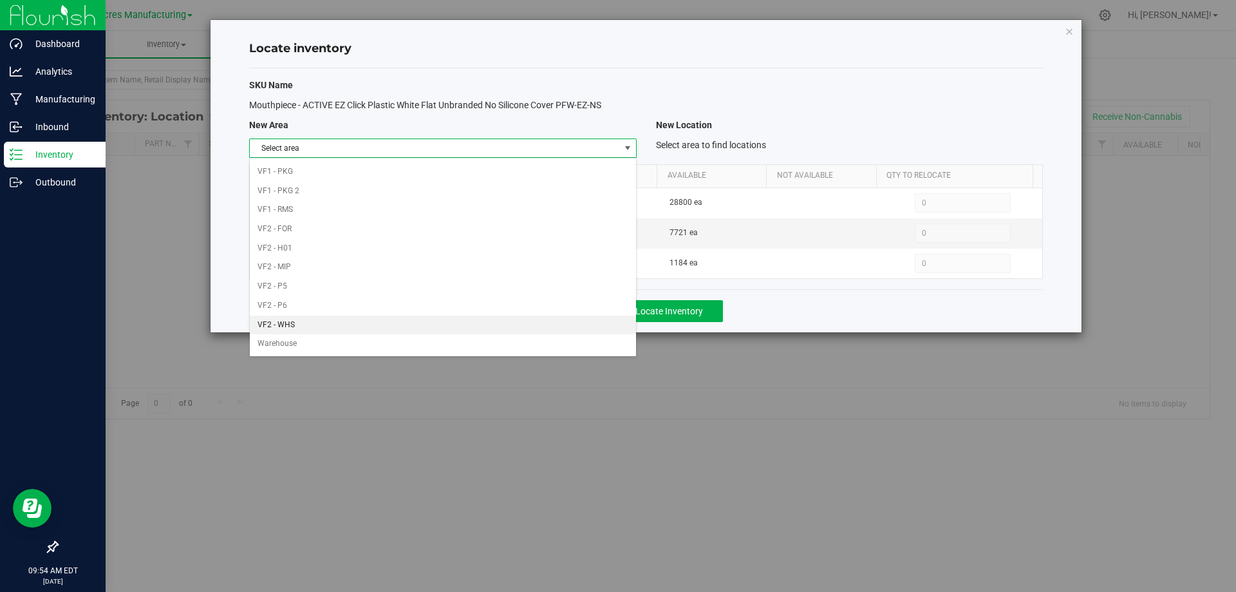
click at [574, 330] on li "VF2 - WHS" at bounding box center [443, 324] width 386 height 19
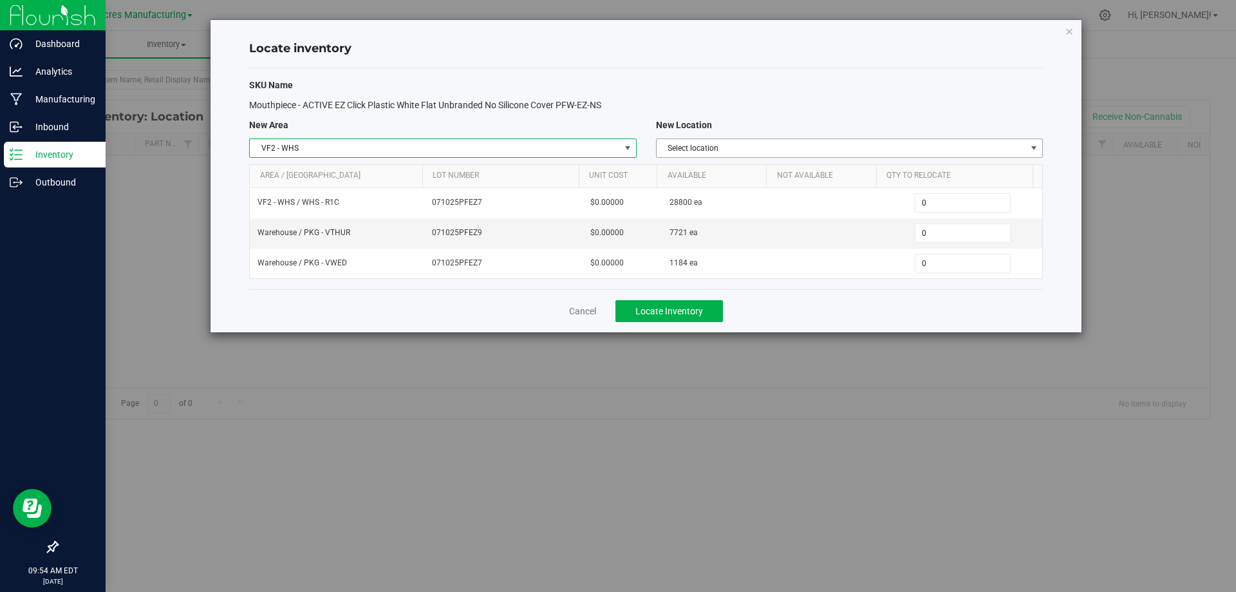
click at [1018, 143] on span "Select location" at bounding box center [842, 148] width 370 height 18
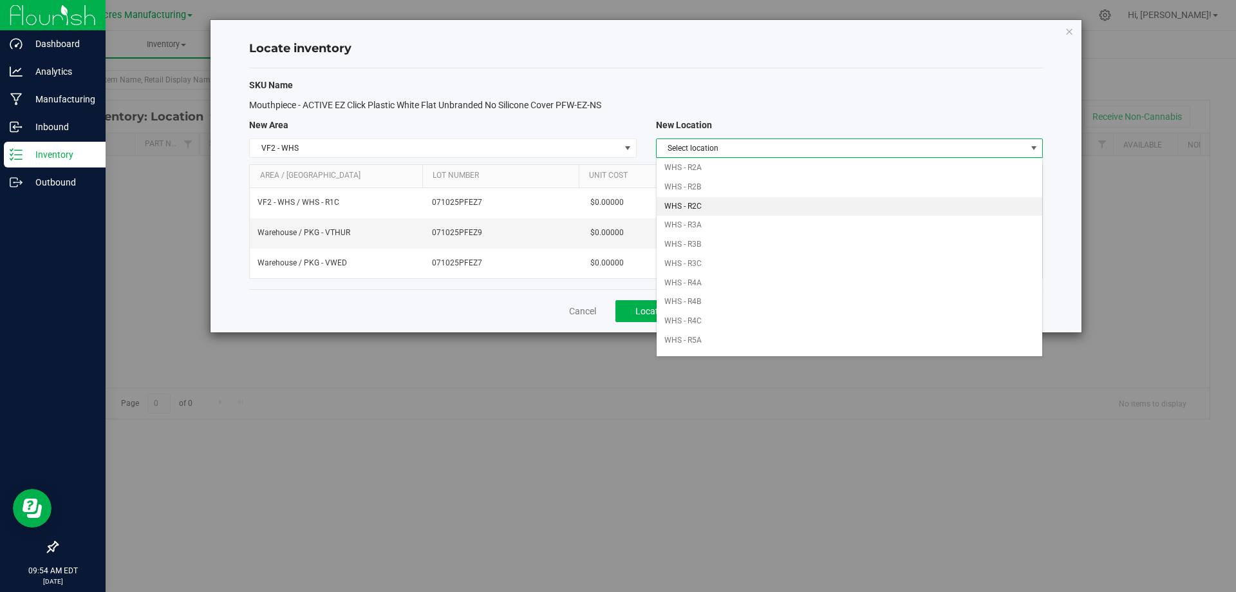
scroll to position [129, 0]
click at [747, 215] on li "WHS - R1C" at bounding box center [850, 213] width 386 height 19
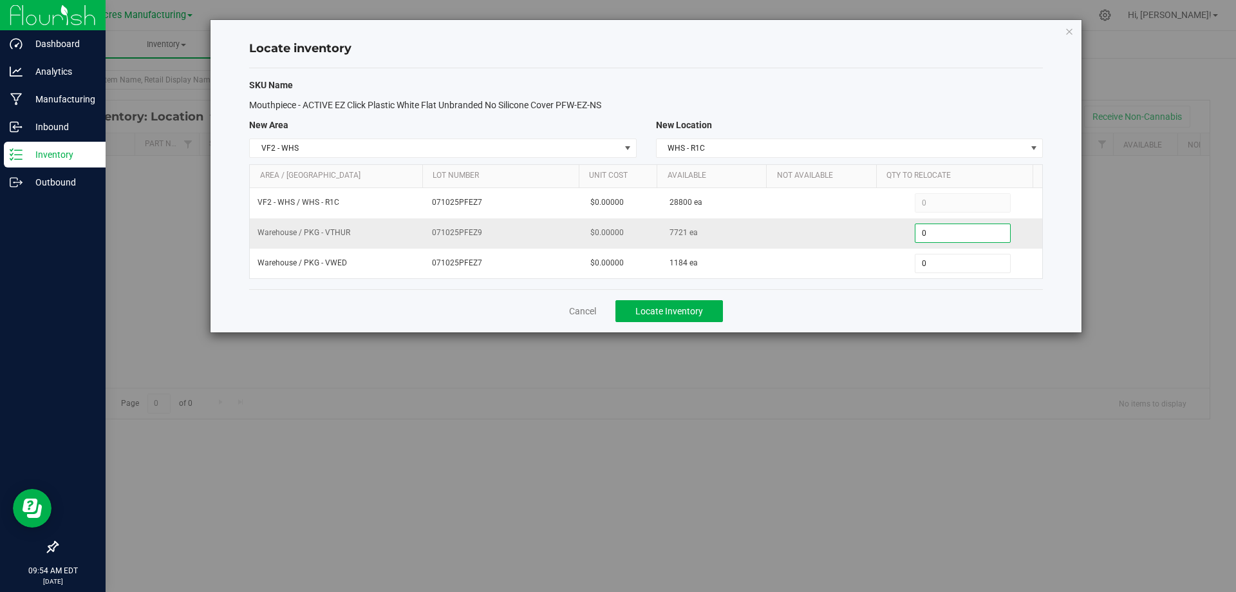
click at [941, 236] on span "0 0" at bounding box center [963, 232] width 96 height 19
click at [941, 236] on input "0" at bounding box center [962, 233] width 95 height 18
type input "2400"
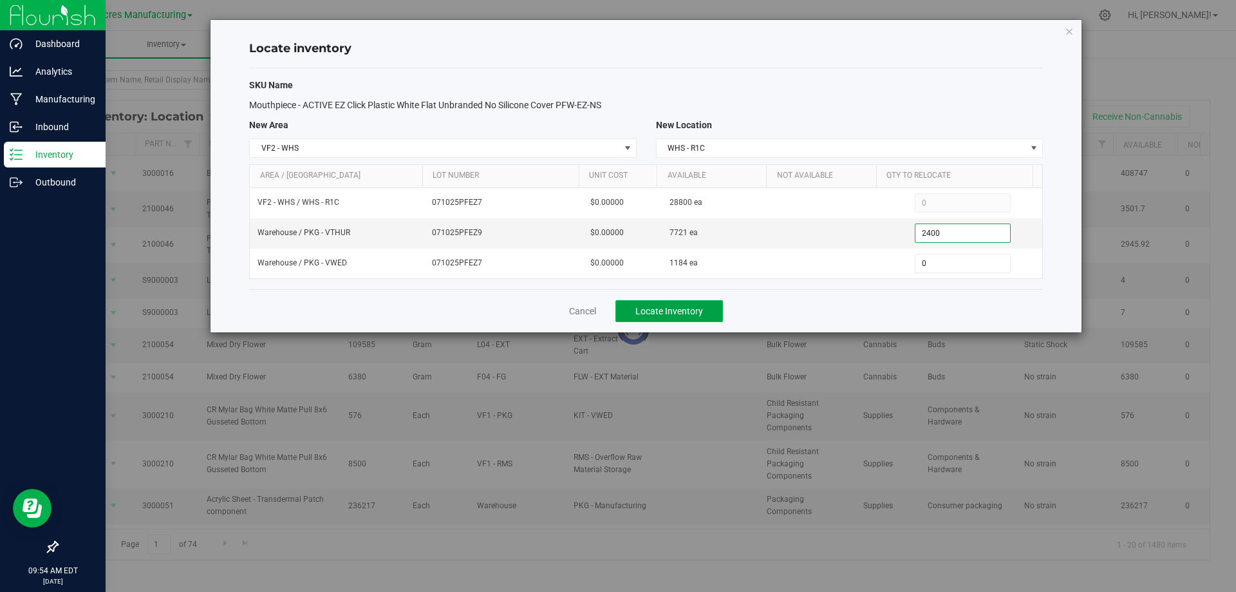
type input "2,400"
click at [682, 311] on span "Locate Inventory" at bounding box center [669, 311] width 68 height 10
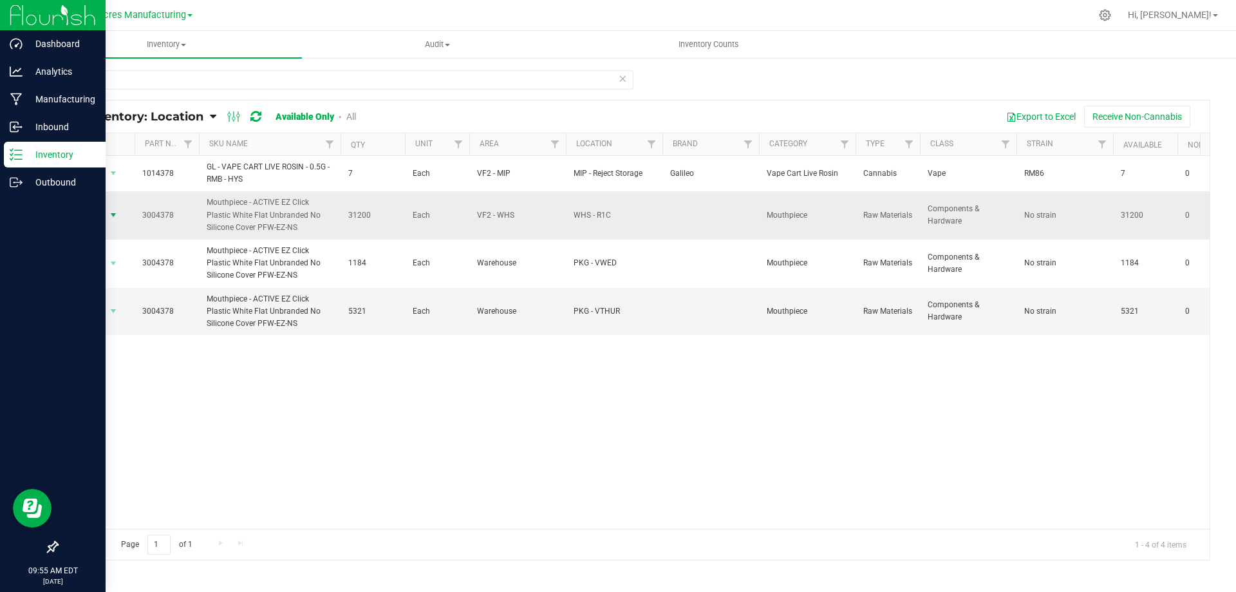
click at [111, 216] on span "select" at bounding box center [113, 215] width 10 height 10
click at [129, 297] on li "Locate inventory" at bounding box center [112, 294] width 82 height 19
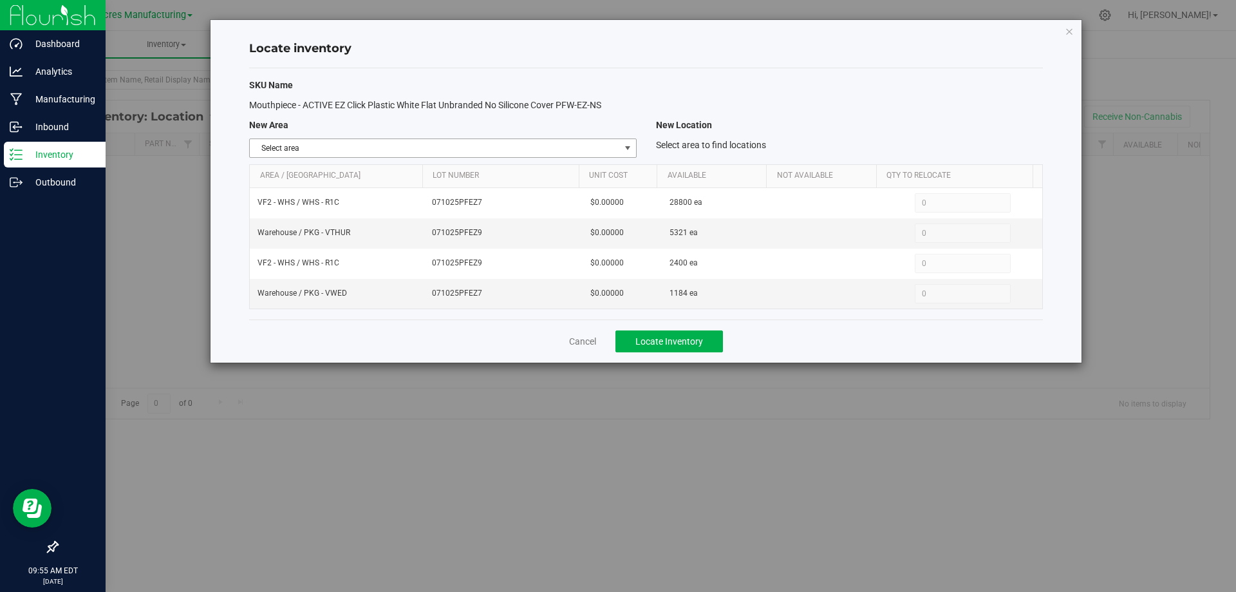
click at [615, 147] on span "Select area" at bounding box center [435, 148] width 370 height 18
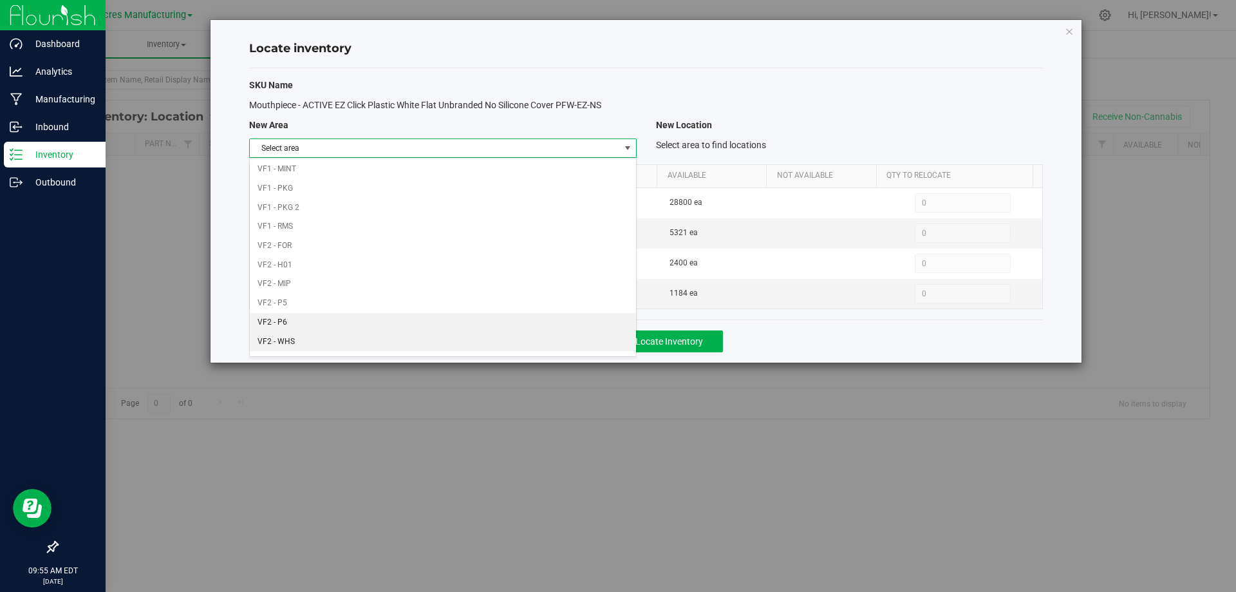
scroll to position [630, 0]
click at [529, 343] on li "Warehouse" at bounding box center [443, 343] width 386 height 19
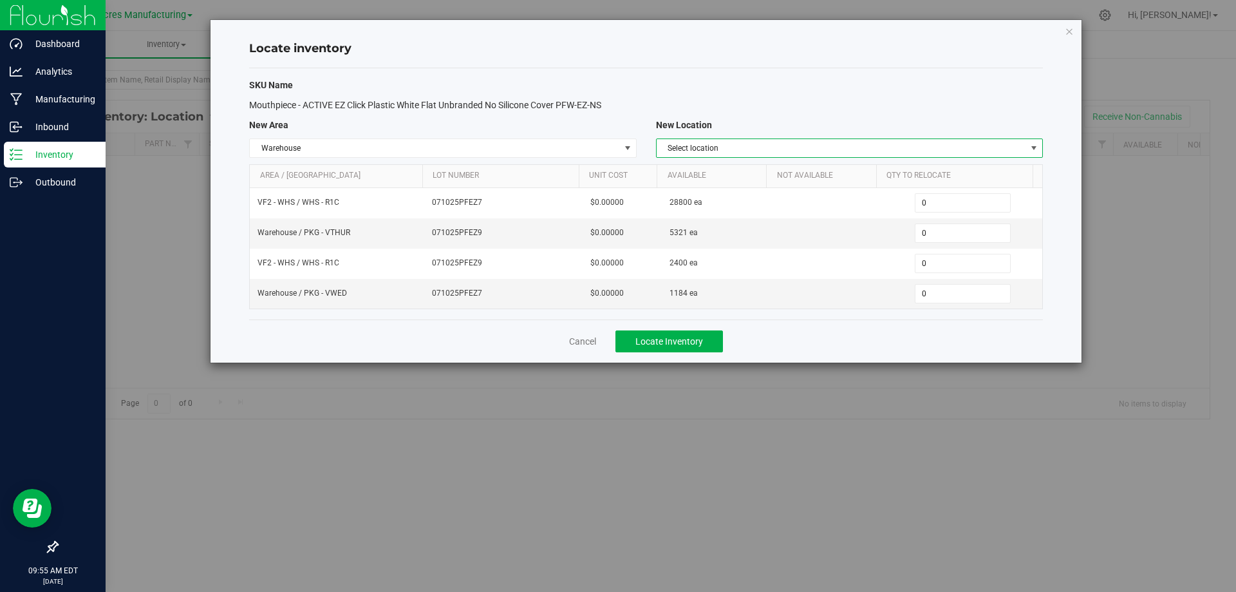
click at [975, 151] on span "Select location" at bounding box center [842, 148] width 370 height 18
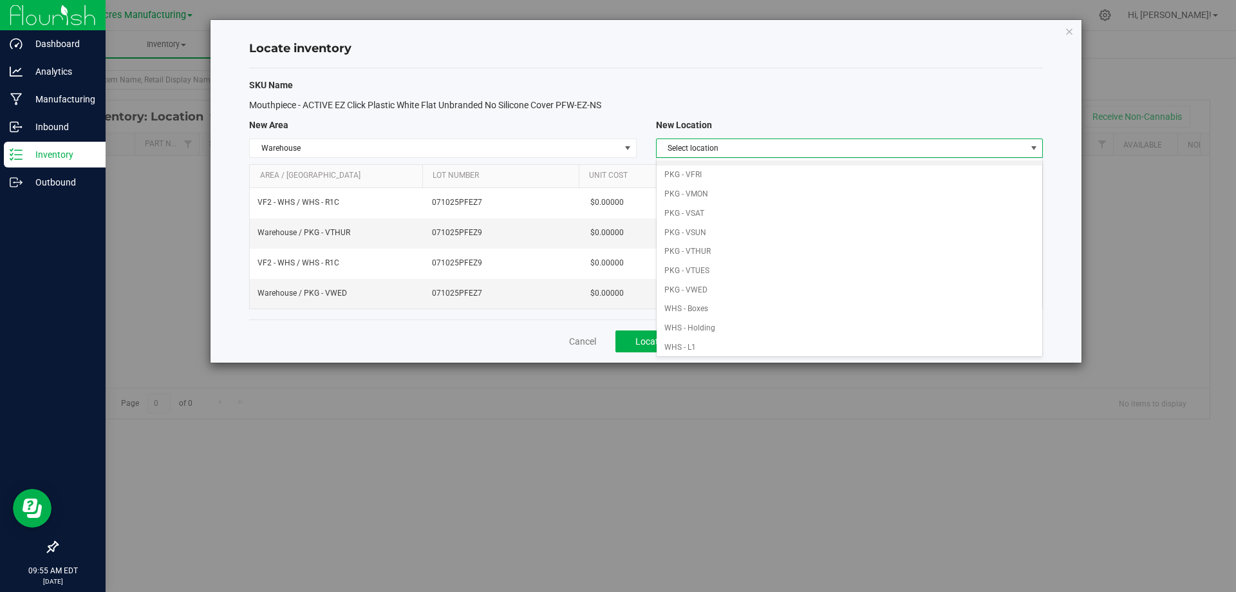
scroll to position [129, 0]
click at [898, 227] on li "PKG - VTHUR" at bounding box center [850, 232] width 386 height 19
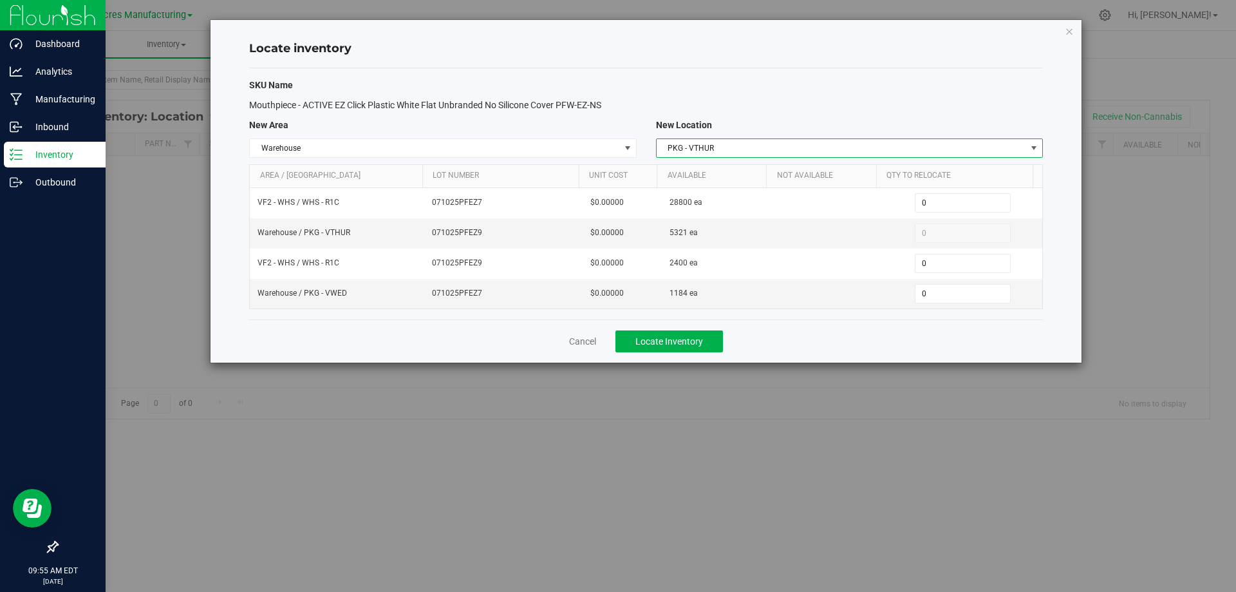
click at [977, 151] on span "PKG - VTHUR" at bounding box center [842, 148] width 370 height 18
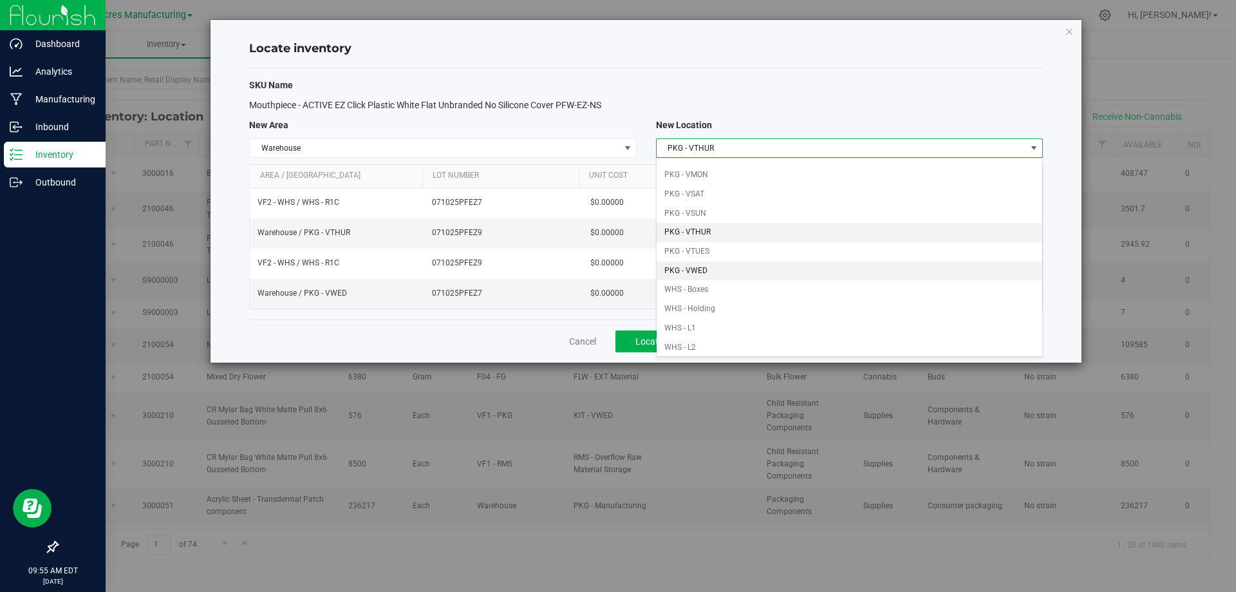
click at [832, 272] on li "PKG - VWED" at bounding box center [850, 270] width 386 height 19
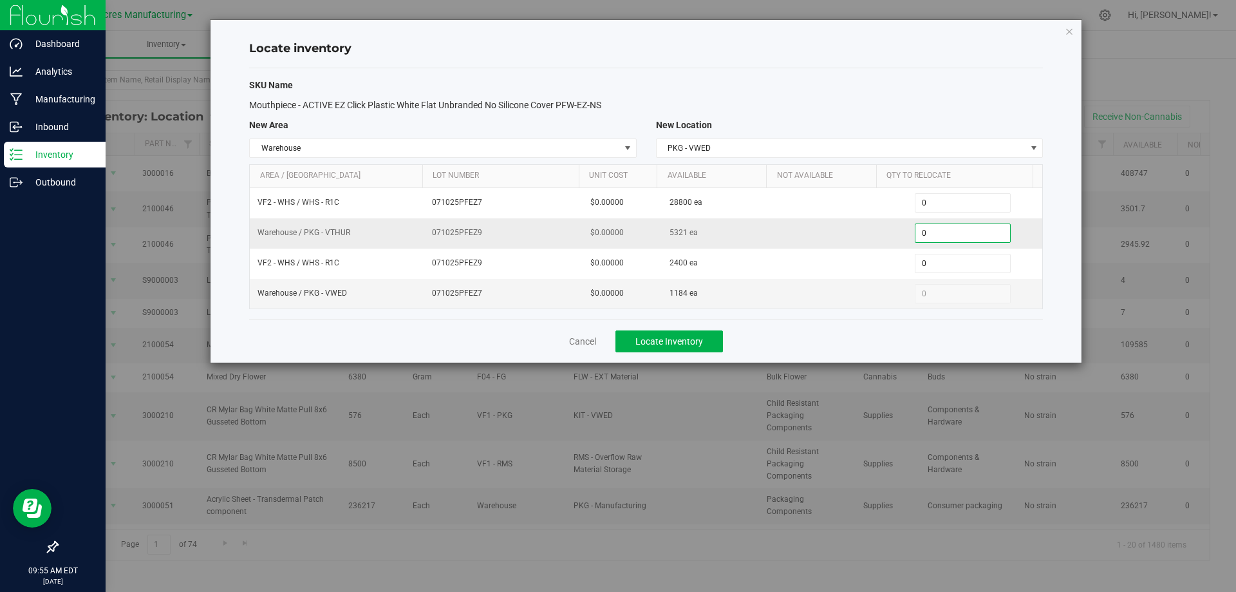
click at [926, 232] on span "0 0" at bounding box center [963, 232] width 96 height 19
click at [926, 232] on input "0" at bounding box center [962, 233] width 95 height 18
type input "2400"
type input "2,400"
click at [829, 343] on div "Cancel Locate Inventory" at bounding box center [646, 340] width 794 height 43
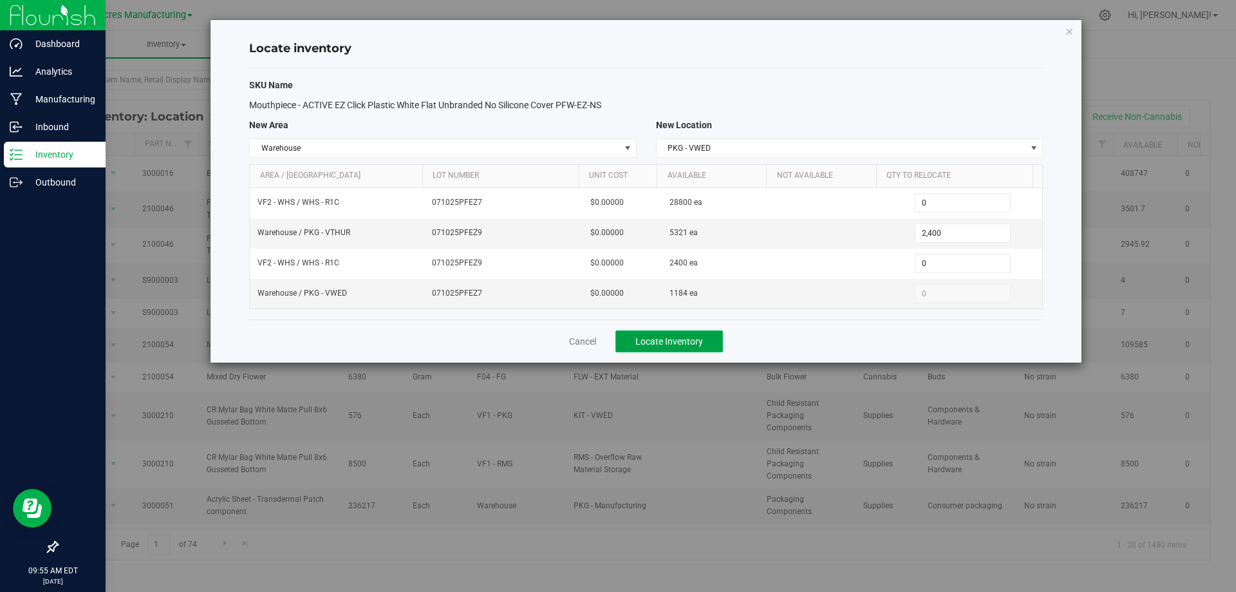
click at [694, 337] on span "Locate Inventory" at bounding box center [669, 341] width 68 height 10
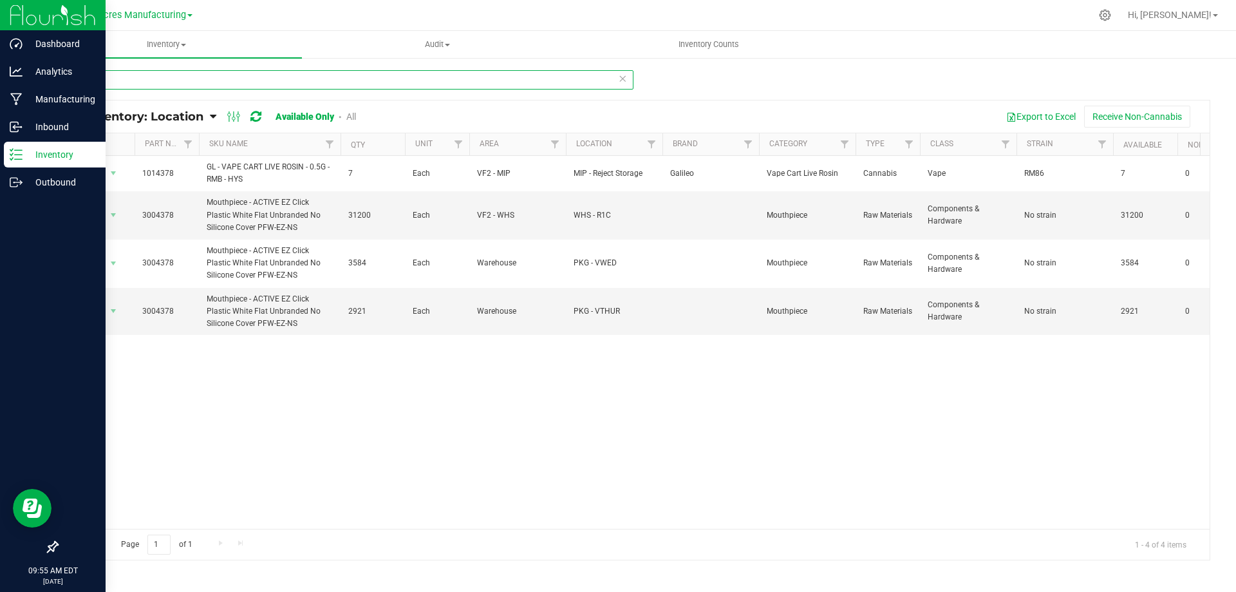
click at [178, 75] on input "4378" at bounding box center [345, 79] width 577 height 19
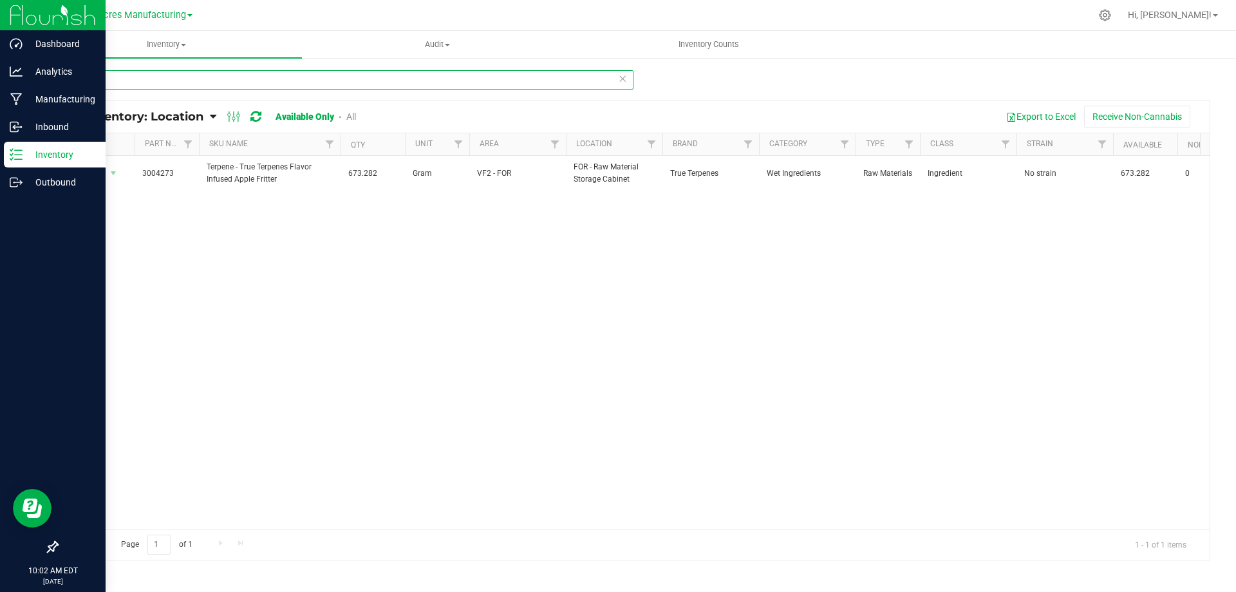
click at [84, 75] on input "4273" at bounding box center [345, 79] width 577 height 19
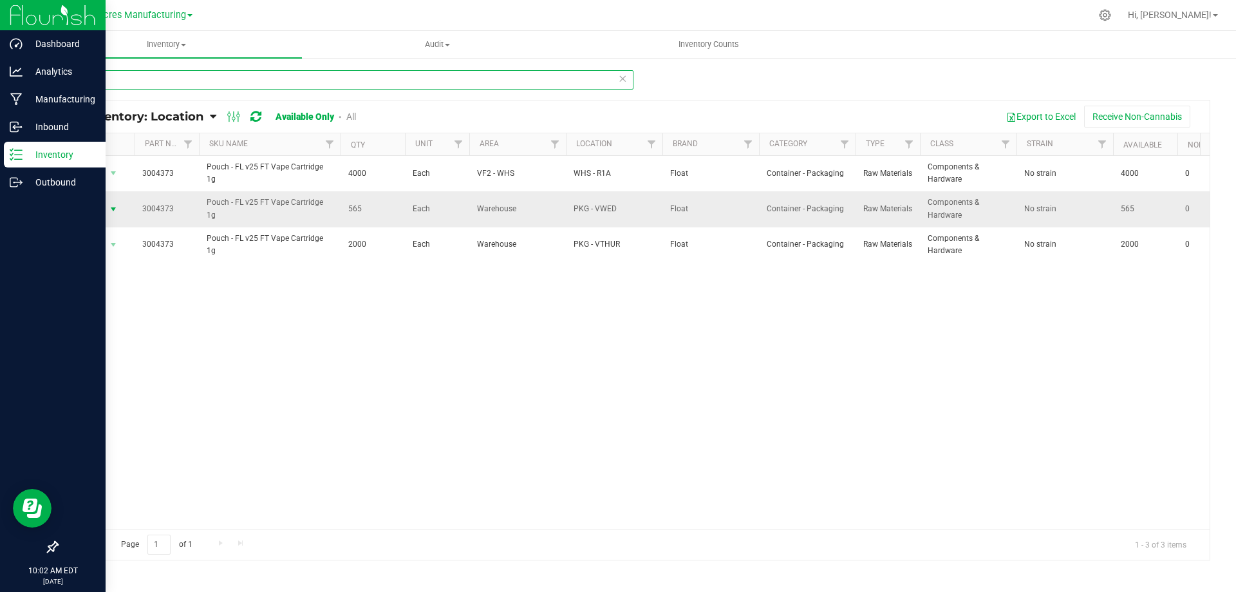
type input "4373"
click at [112, 209] on span "select" at bounding box center [113, 209] width 10 height 10
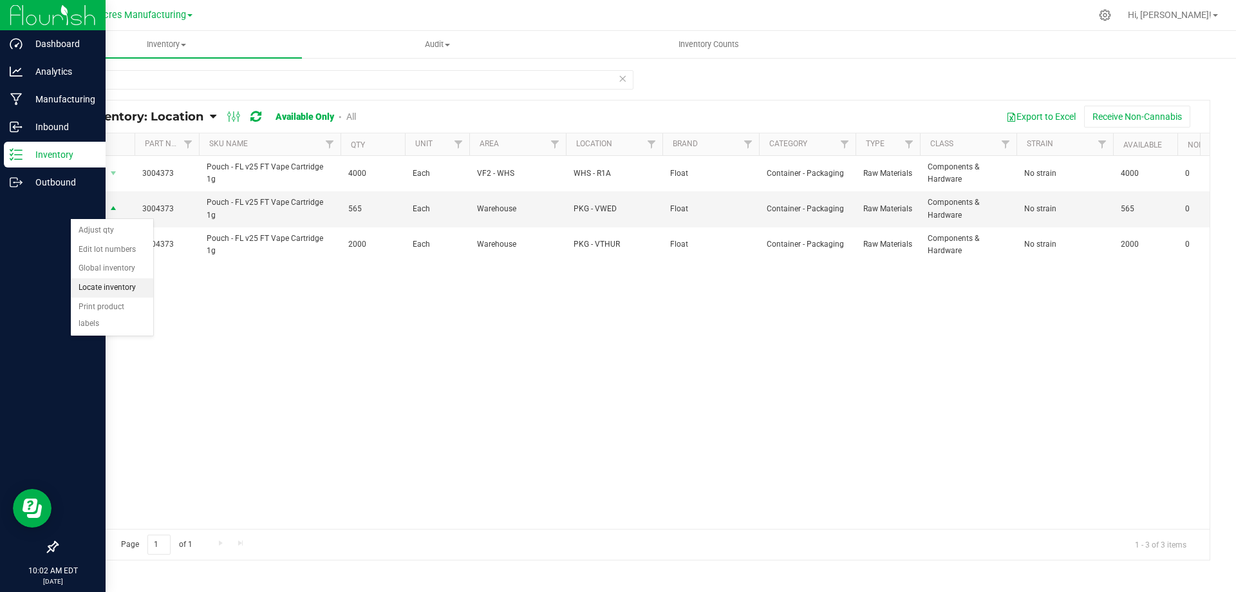
click at [116, 290] on li "Locate inventory" at bounding box center [112, 287] width 82 height 19
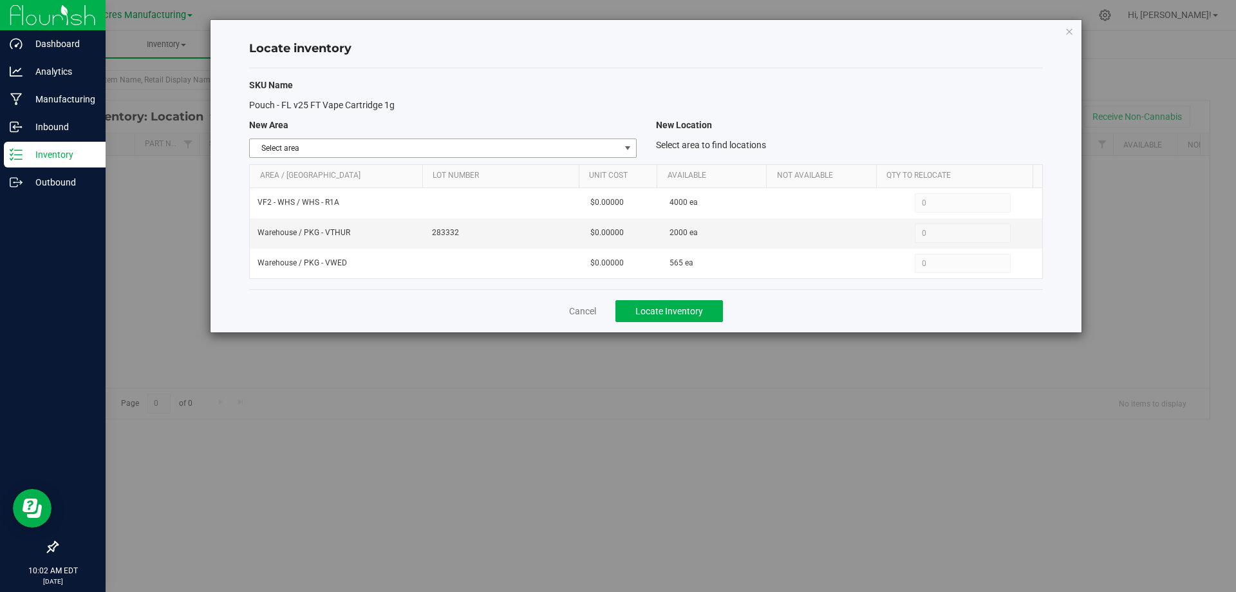
click at [621, 146] on span "select" at bounding box center [627, 148] width 16 height 18
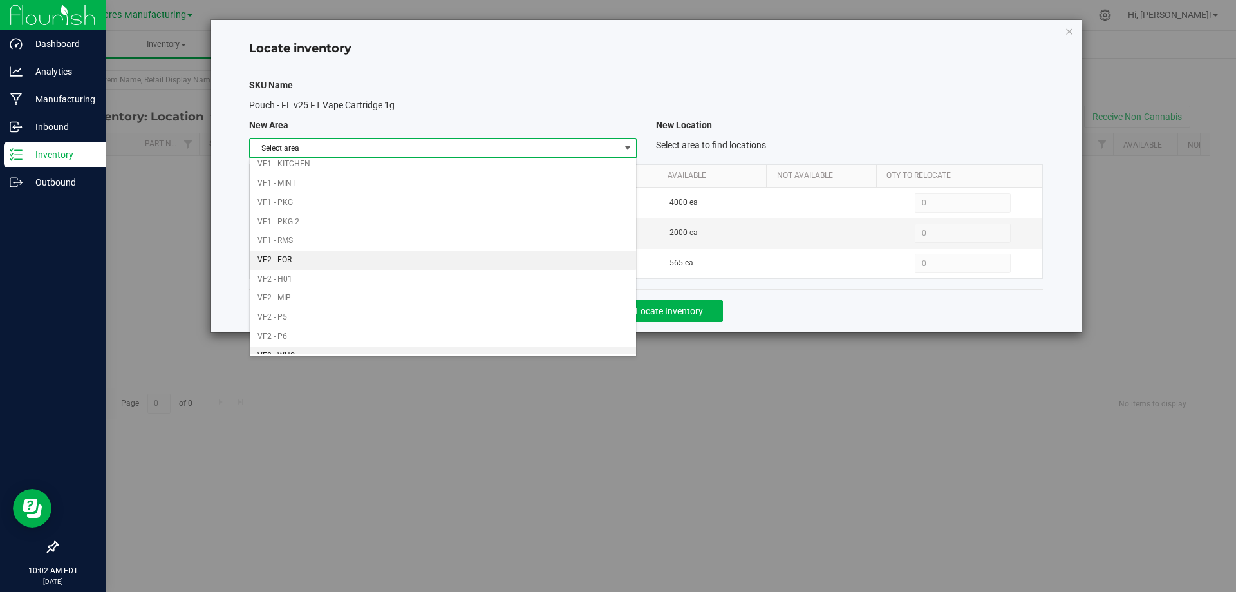
scroll to position [630, 0]
drag, startPoint x: 534, startPoint y: 334, endPoint x: 644, endPoint y: 232, distance: 150.3
click at [556, 344] on li "Warehouse" at bounding box center [443, 343] width 386 height 19
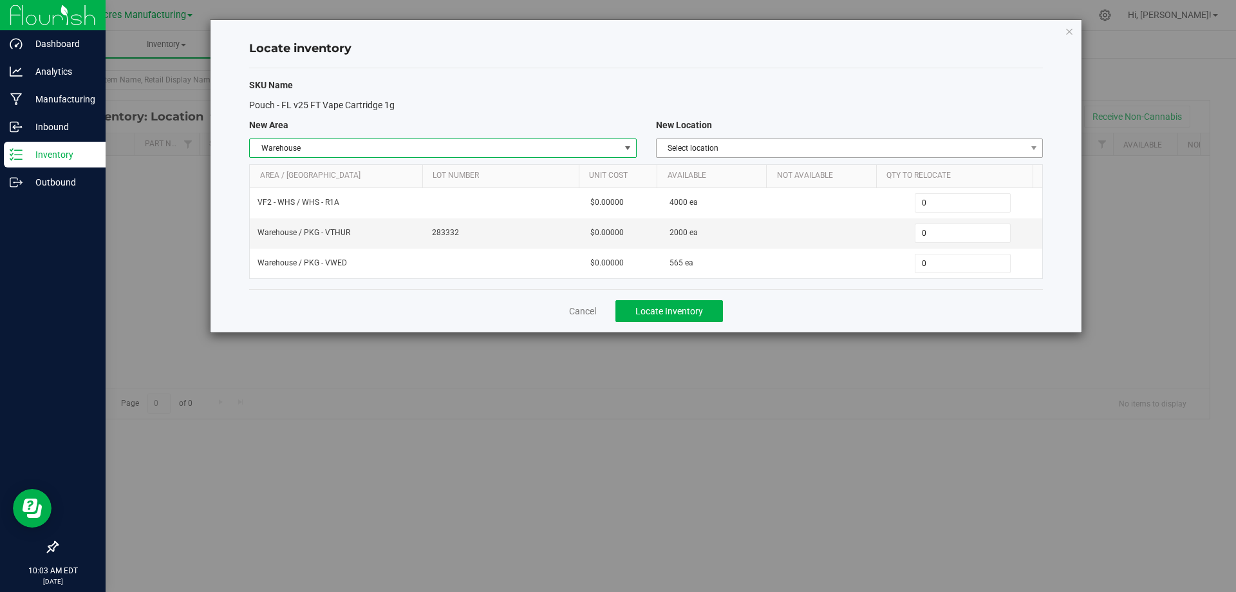
click at [906, 151] on span "Select location" at bounding box center [842, 148] width 370 height 18
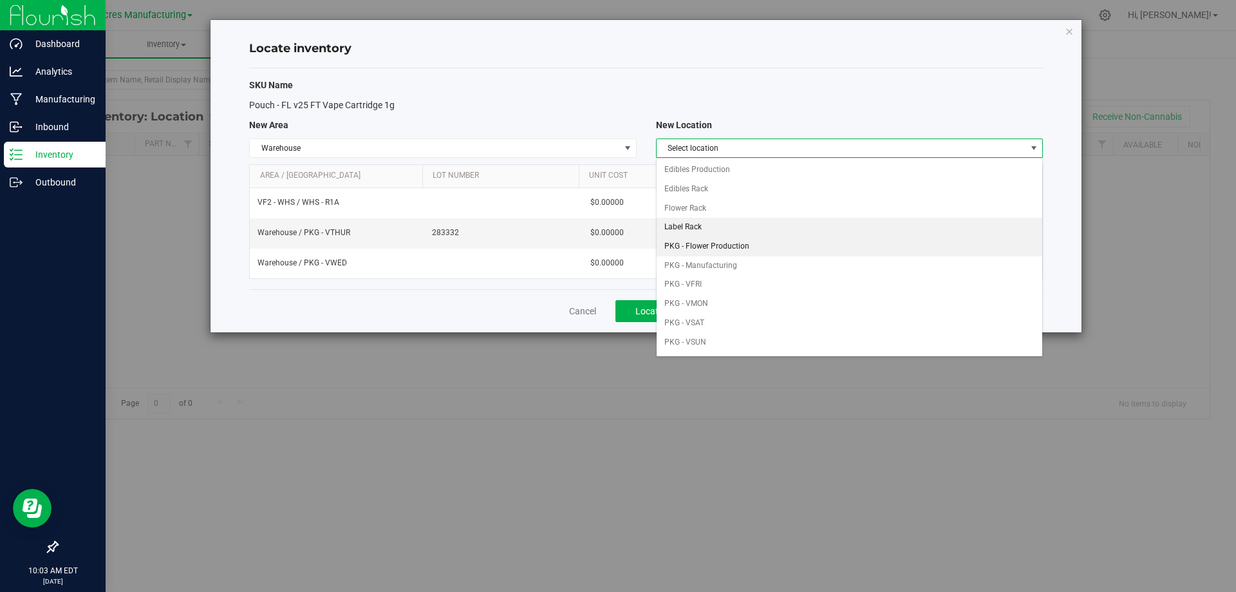
scroll to position [64, 0]
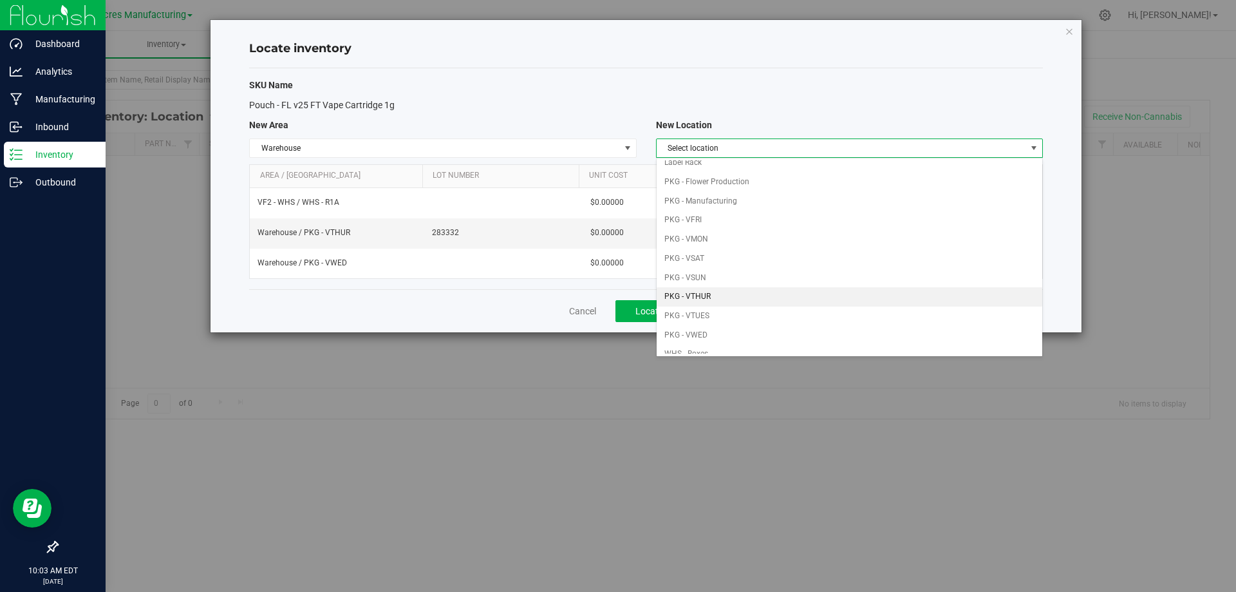
click at [785, 294] on li "PKG - VTHUR" at bounding box center [850, 296] width 386 height 19
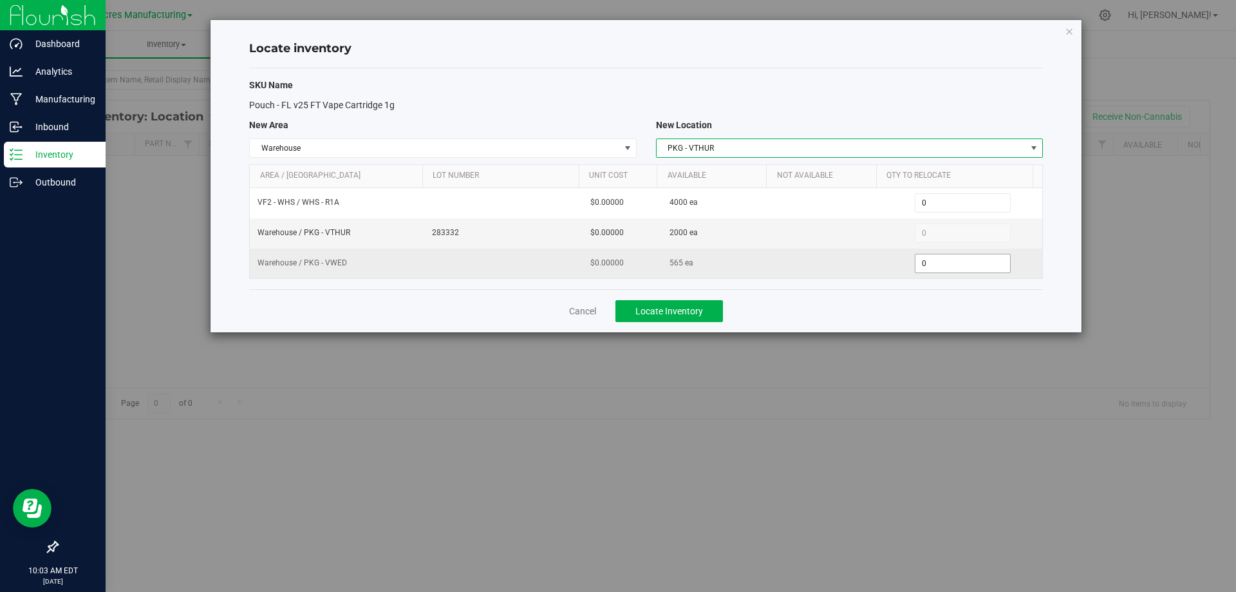
click at [935, 263] on span "0 0" at bounding box center [963, 263] width 96 height 19
click at [935, 262] on input "0" at bounding box center [962, 263] width 95 height 18
type input "565"
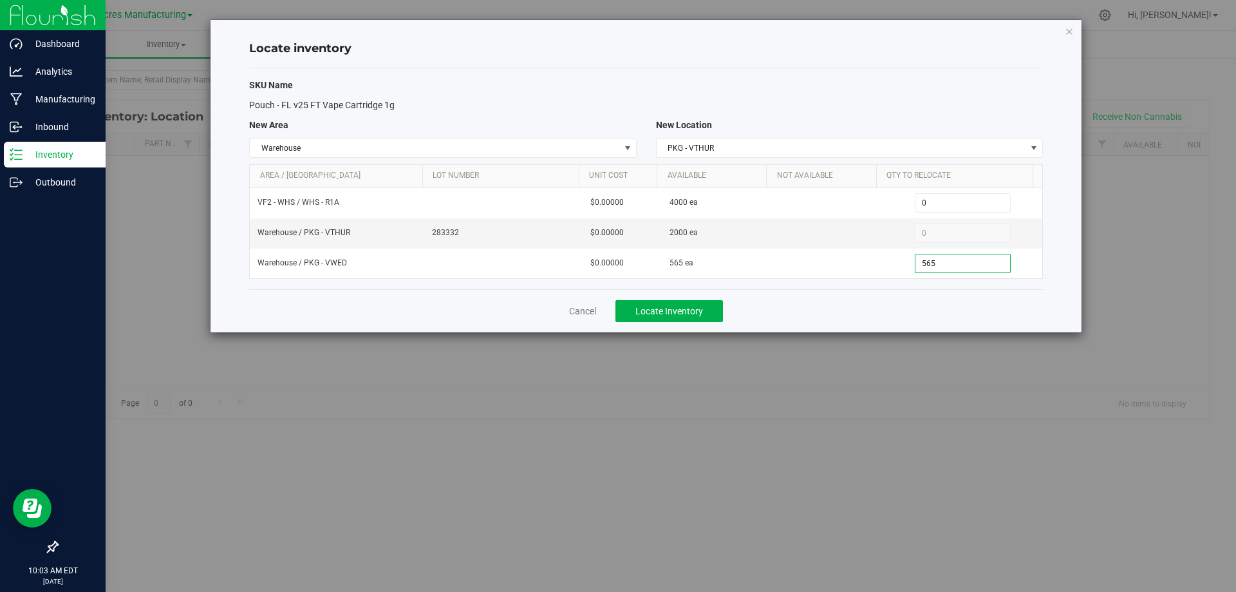
type input "565"
click at [858, 315] on div "Cancel Locate Inventory" at bounding box center [646, 310] width 794 height 43
click at [686, 314] on span "Locate Inventory" at bounding box center [669, 311] width 68 height 10
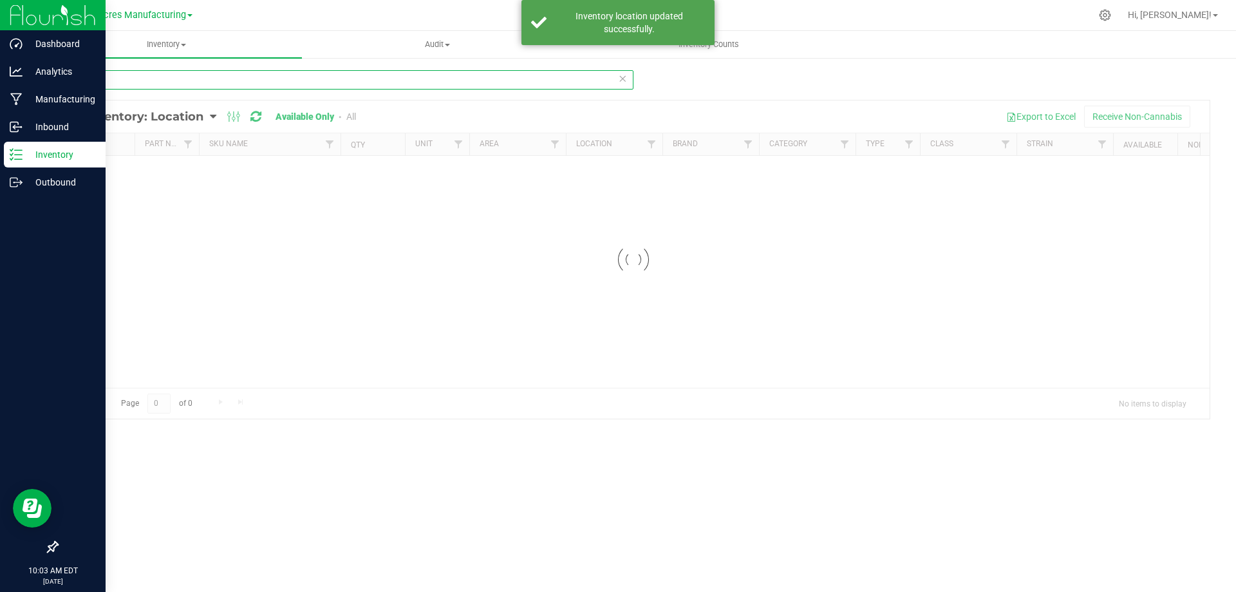
click at [200, 75] on input "4373" at bounding box center [345, 79] width 577 height 19
click at [200, 73] on input "4373" at bounding box center [345, 79] width 577 height 19
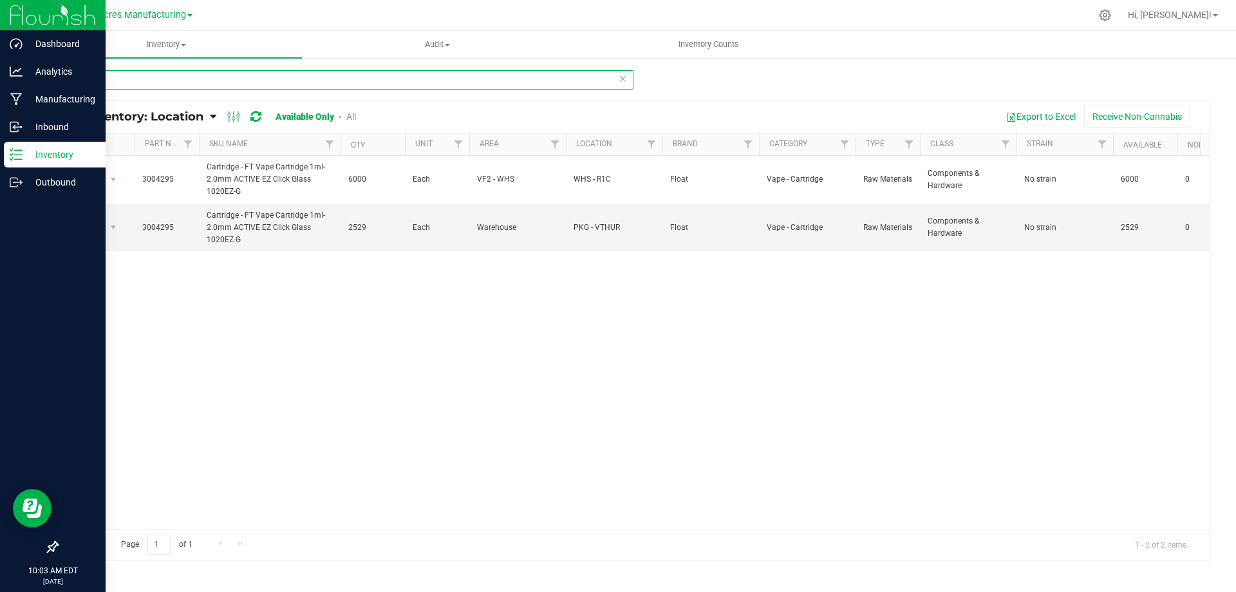
click at [317, 83] on input "4295" at bounding box center [345, 79] width 577 height 19
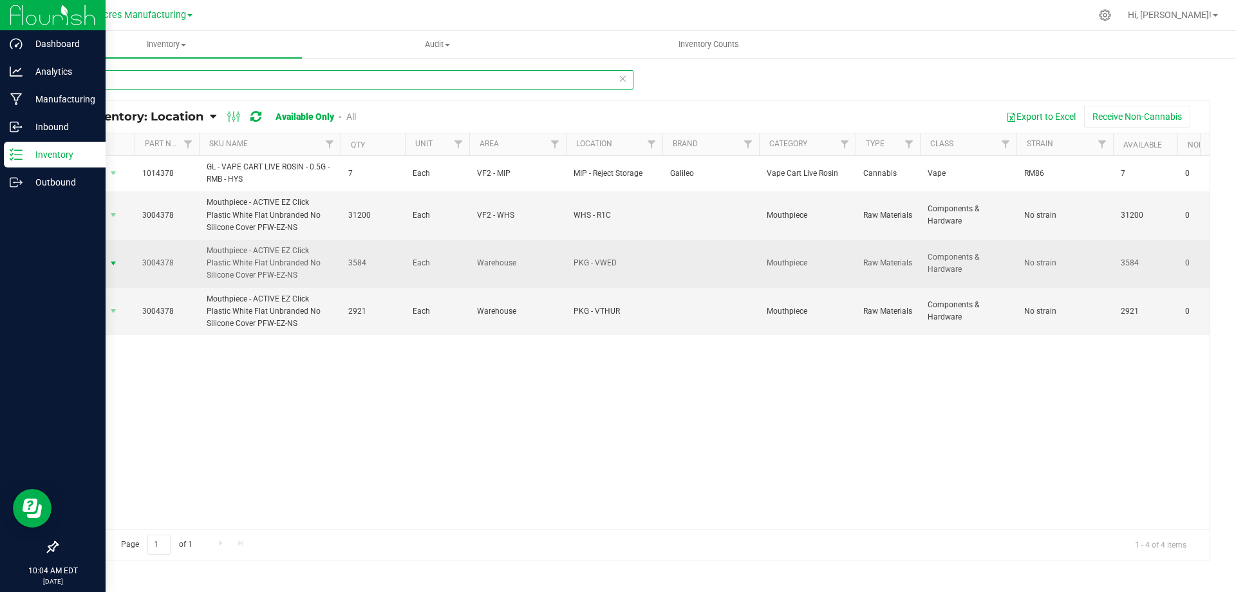
type input "4378"
click at [111, 257] on span "select" at bounding box center [114, 263] width 16 height 18
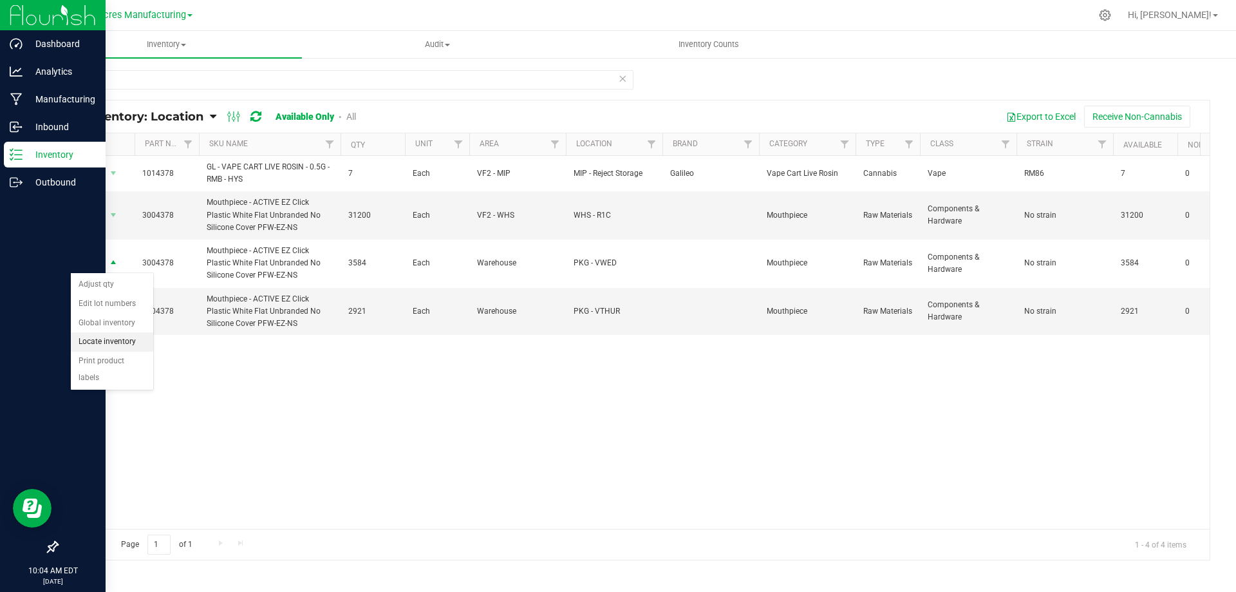
click at [104, 335] on li "Locate inventory" at bounding box center [112, 341] width 82 height 19
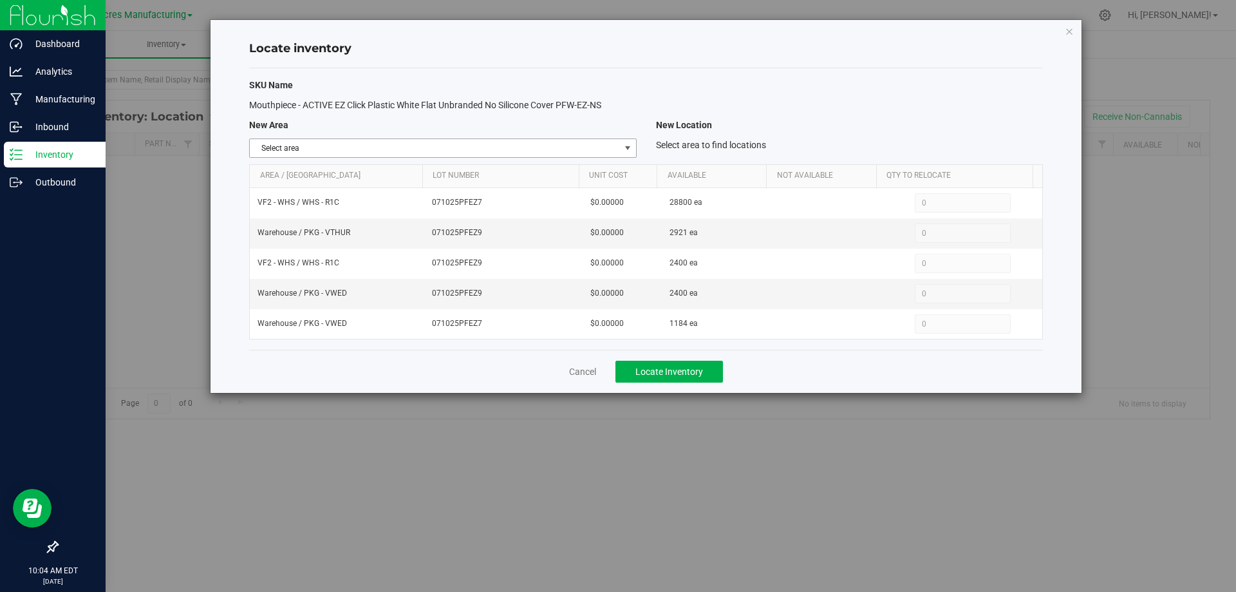
click at [626, 149] on span "select" at bounding box center [628, 148] width 10 height 10
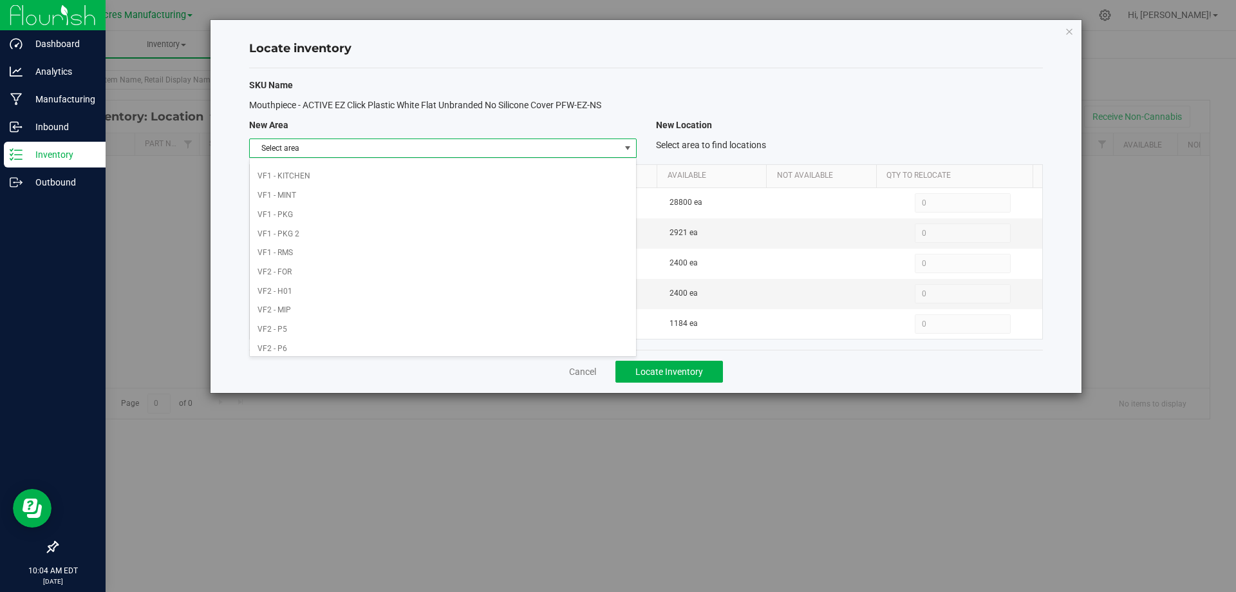
scroll to position [630, 0]
click at [558, 343] on li "Warehouse" at bounding box center [443, 343] width 386 height 19
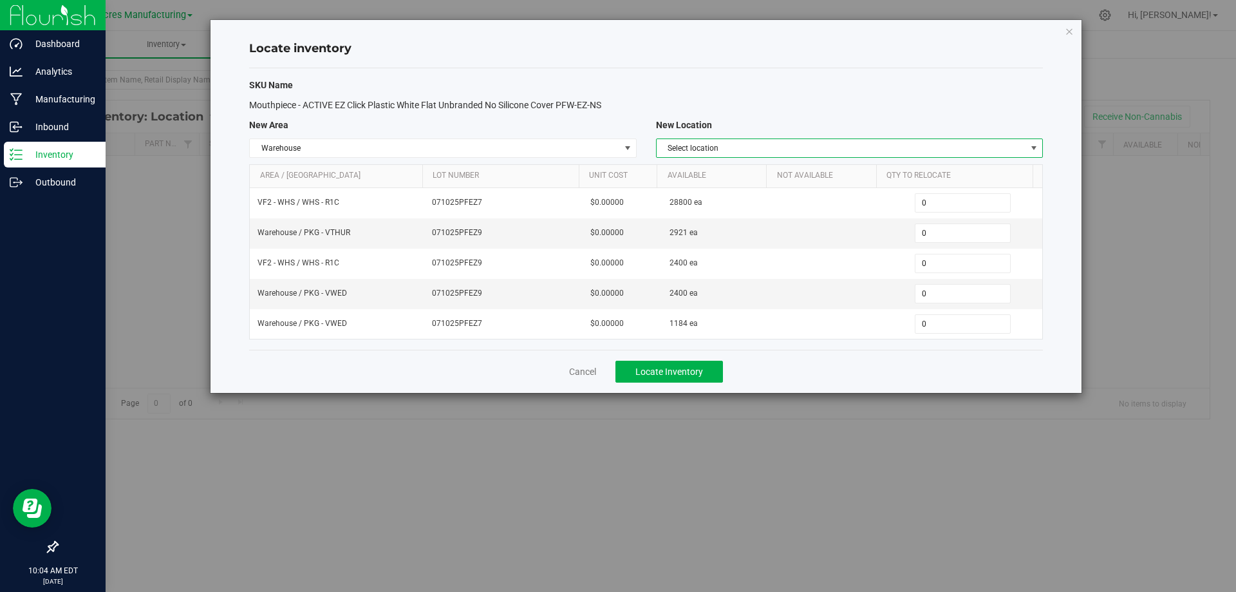
click at [903, 144] on span "Select location" at bounding box center [842, 148] width 370 height 18
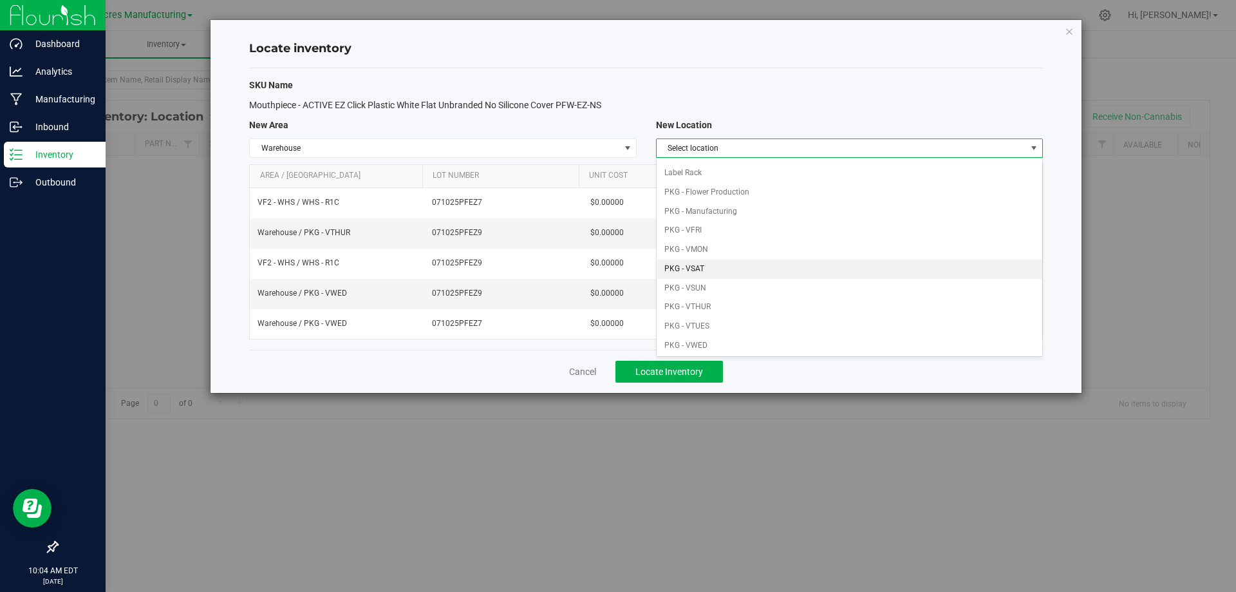
scroll to position [64, 0]
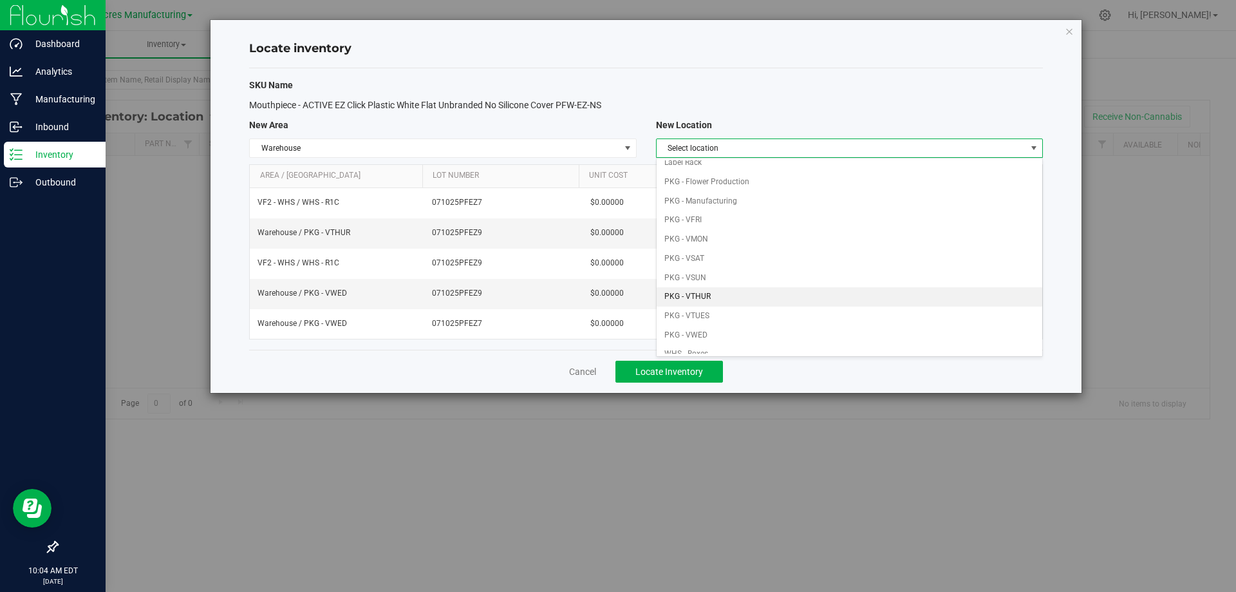
click at [747, 288] on li "PKG - VTHUR" at bounding box center [850, 296] width 386 height 19
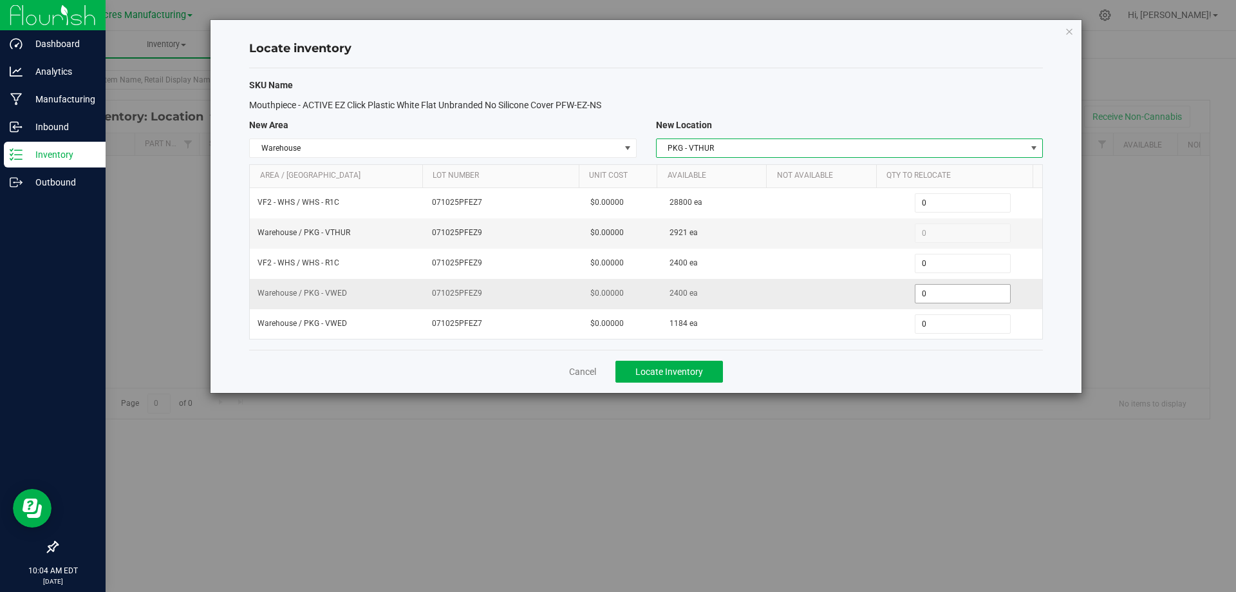
click at [962, 294] on span "0 0" at bounding box center [963, 293] width 96 height 19
click at [962, 291] on input "0" at bounding box center [962, 294] width 95 height 18
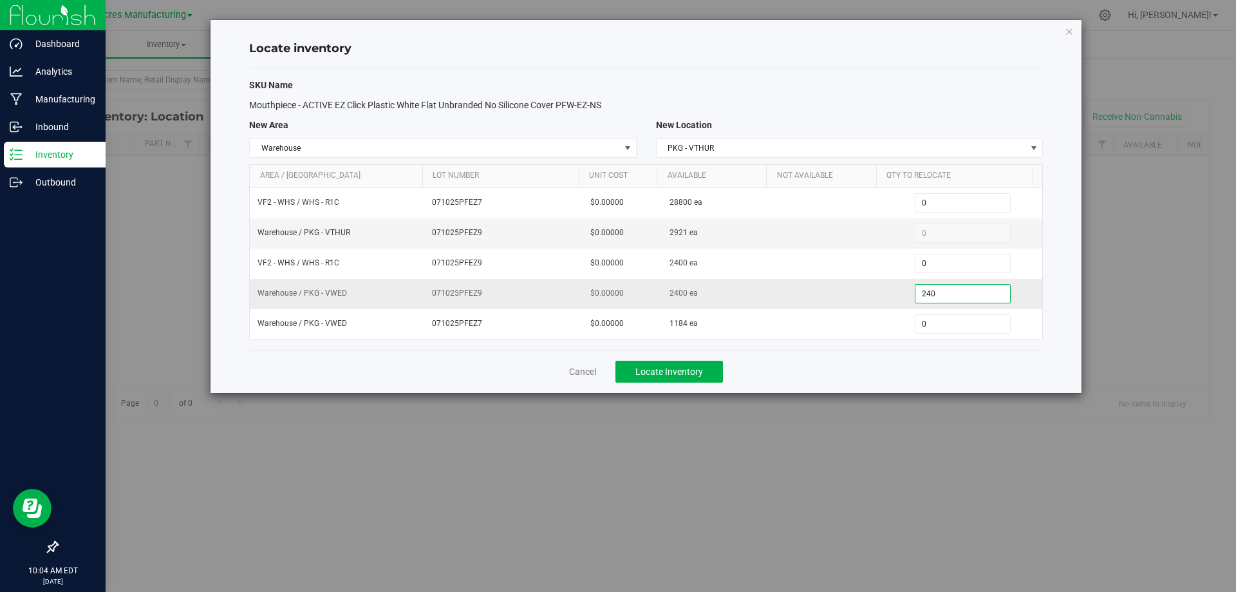
type input "2400"
type input "2,400"
type input "1180"
type input "1,180"
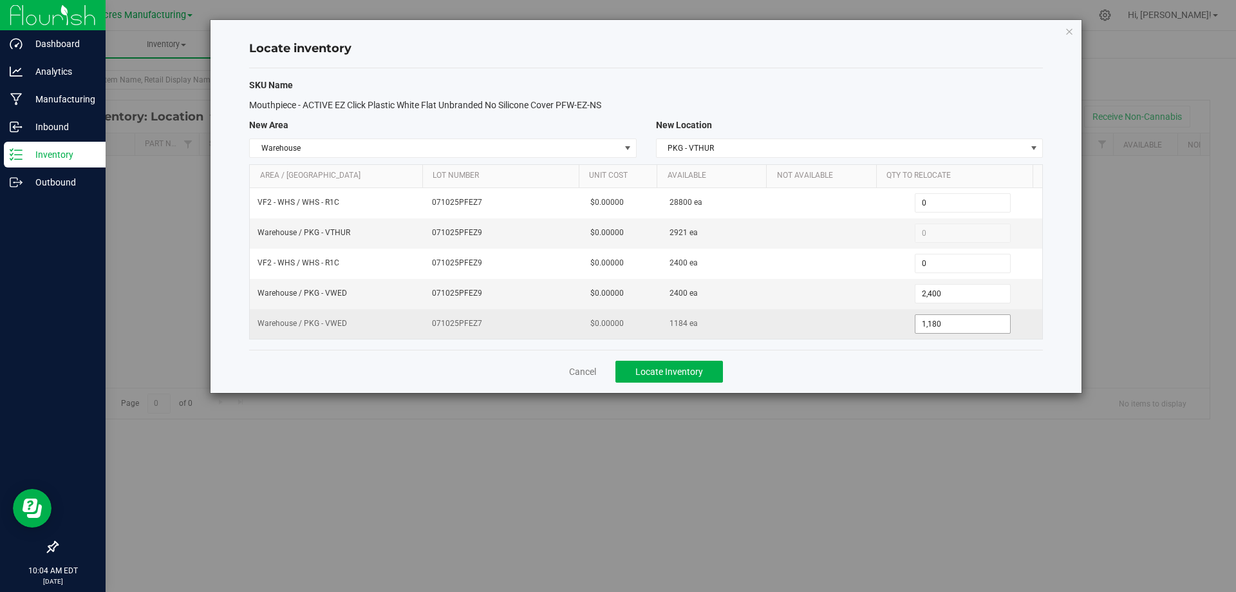
click at [959, 332] on span "1,180 1180" at bounding box center [963, 323] width 96 height 19
type input "1184"
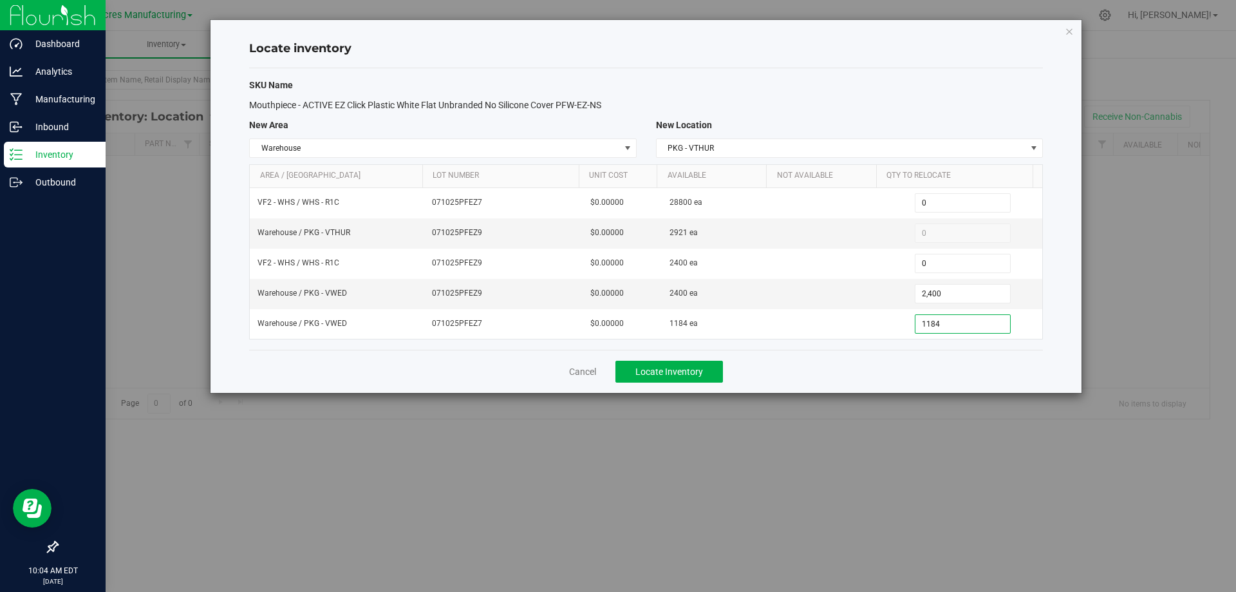
type input "1,184"
click at [848, 368] on div "Cancel Locate Inventory" at bounding box center [646, 371] width 794 height 43
click at [702, 364] on button "Locate Inventory" at bounding box center [669, 372] width 108 height 22
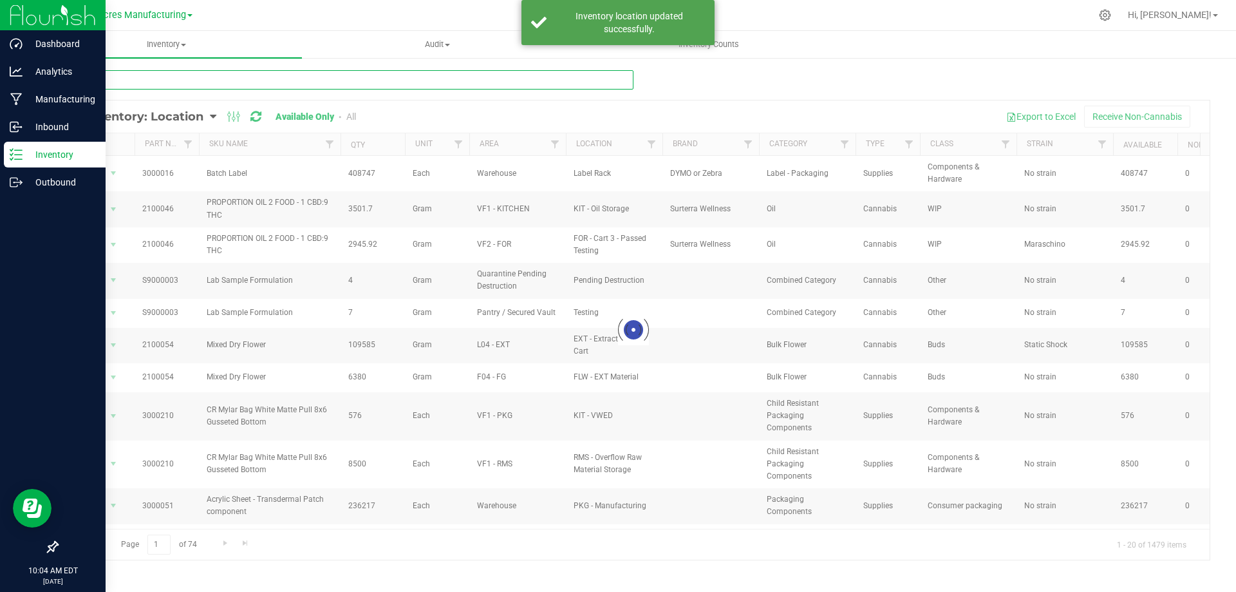
click at [608, 82] on input "text" at bounding box center [345, 79] width 577 height 19
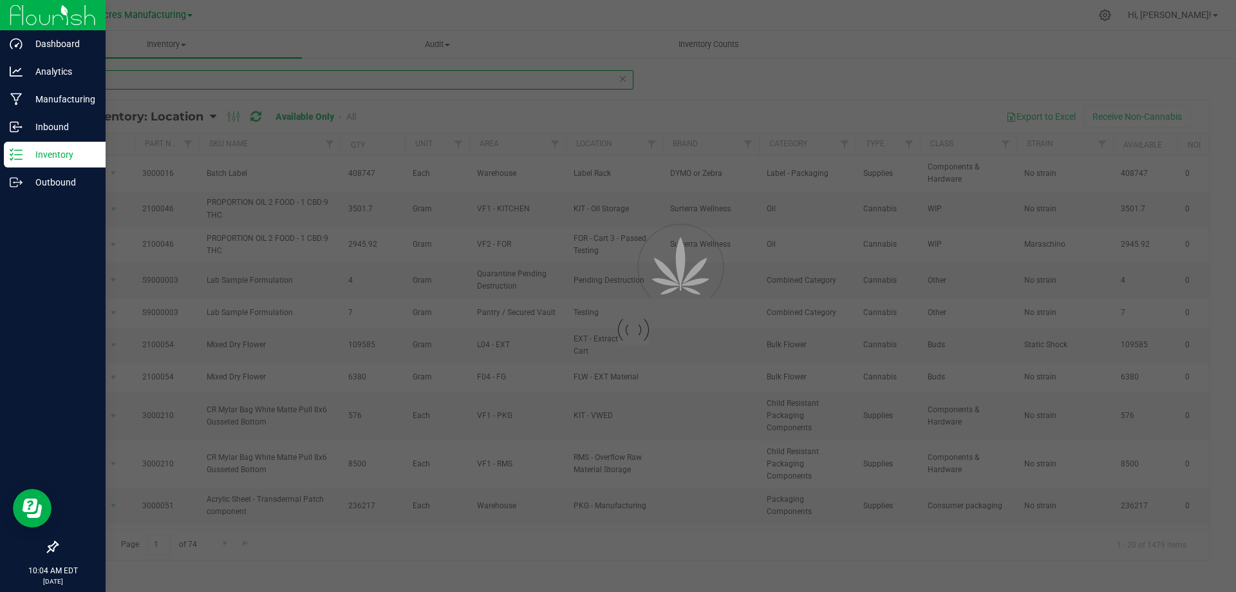
type input "4371"
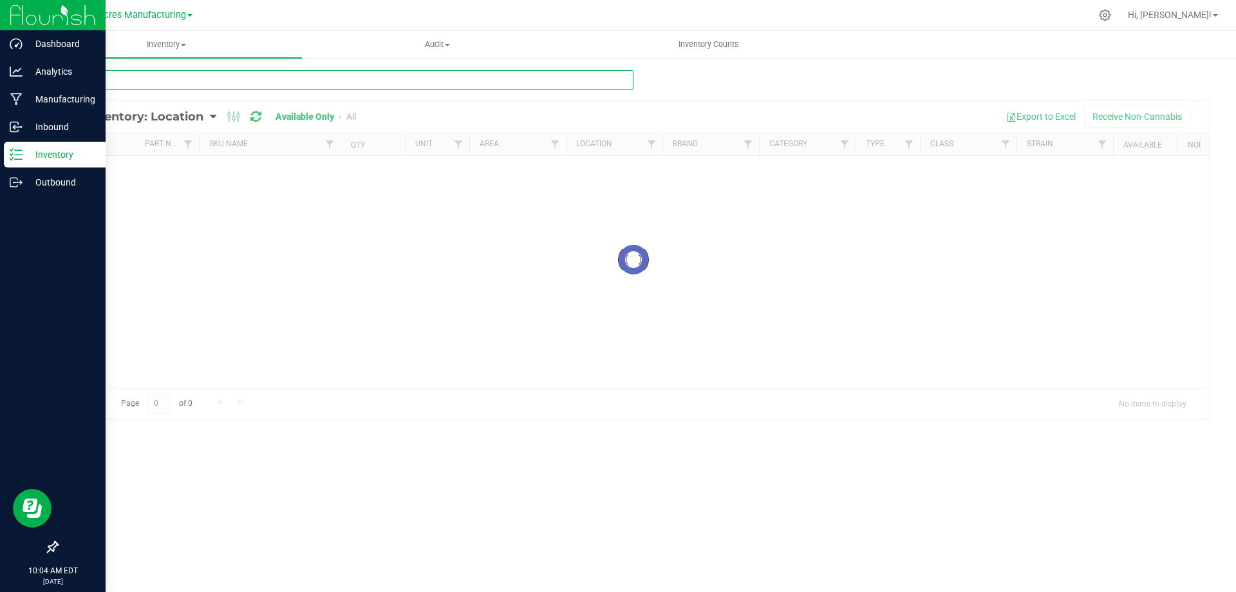
click at [608, 81] on input "text" at bounding box center [345, 79] width 577 height 19
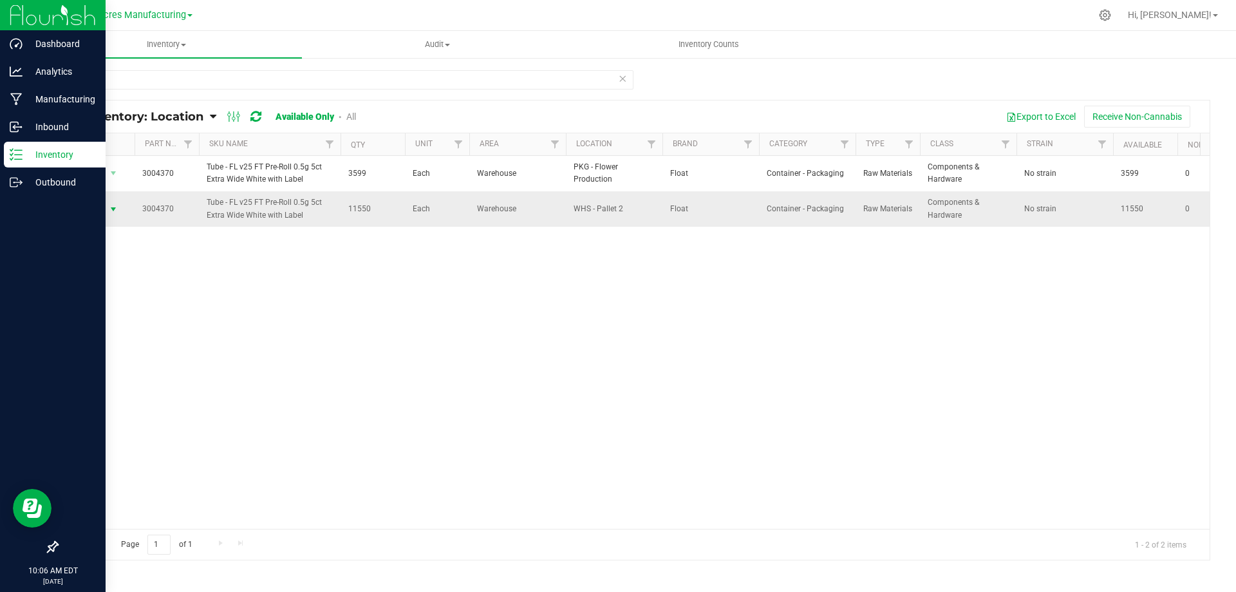
click at [109, 209] on span "select" at bounding box center [113, 209] width 10 height 10
click at [85, 82] on input "4370" at bounding box center [345, 79] width 577 height 19
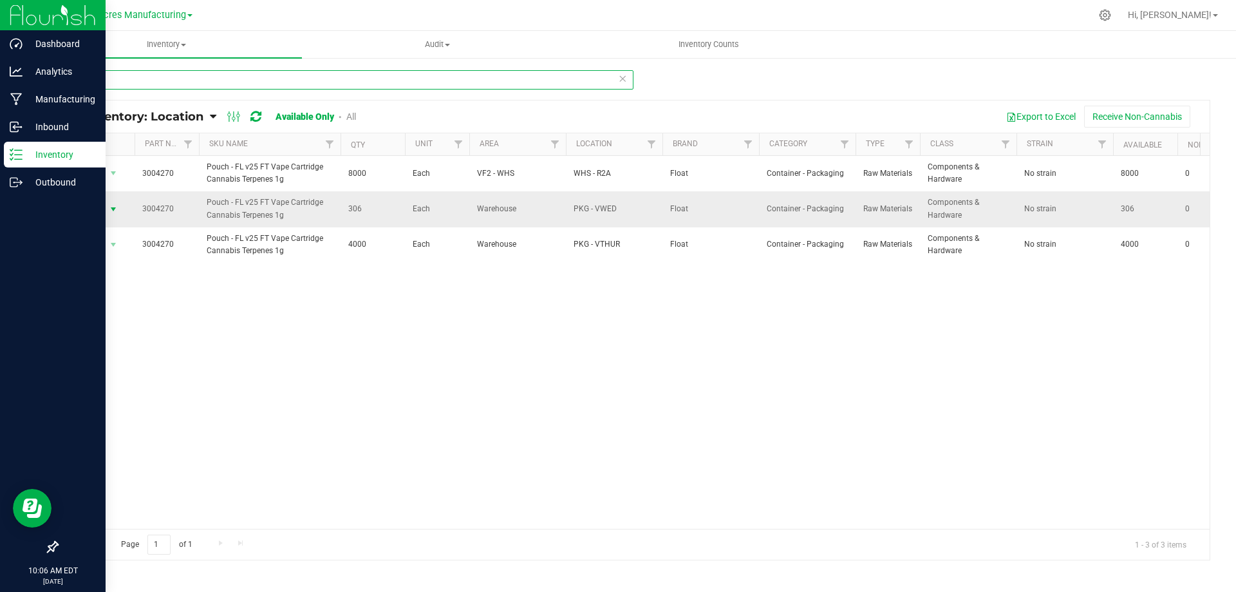
type input "4270"
click at [102, 211] on span "Action" at bounding box center [87, 209] width 35 height 18
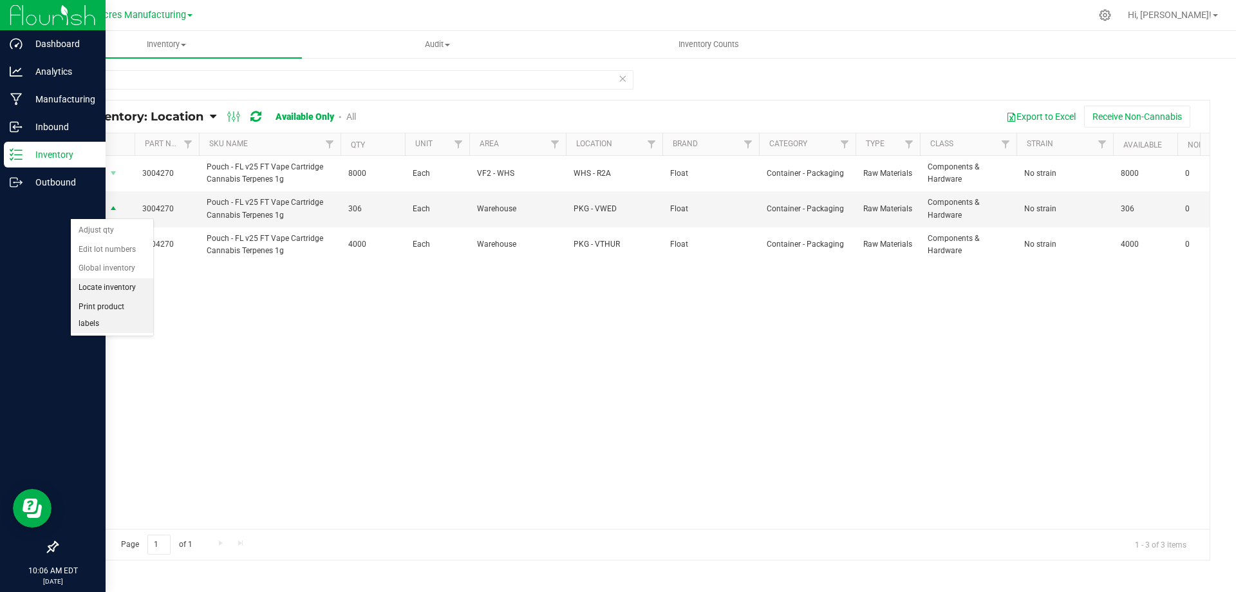
click at [89, 295] on li "Locate inventory" at bounding box center [112, 287] width 82 height 19
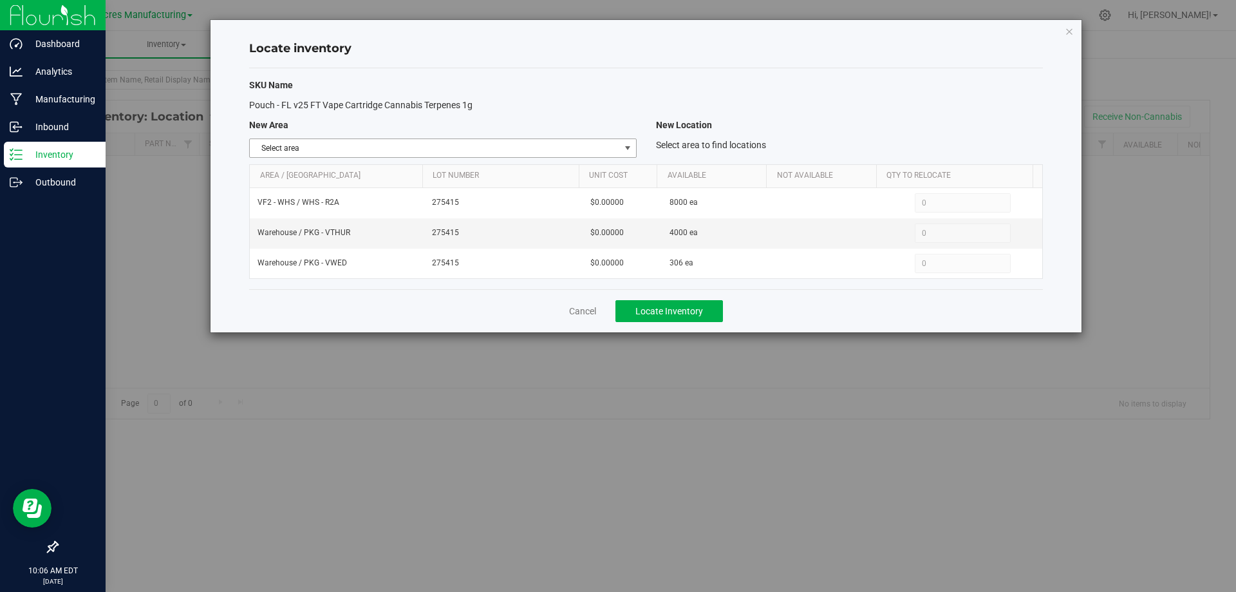
click at [624, 145] on span "select" at bounding box center [628, 148] width 10 height 10
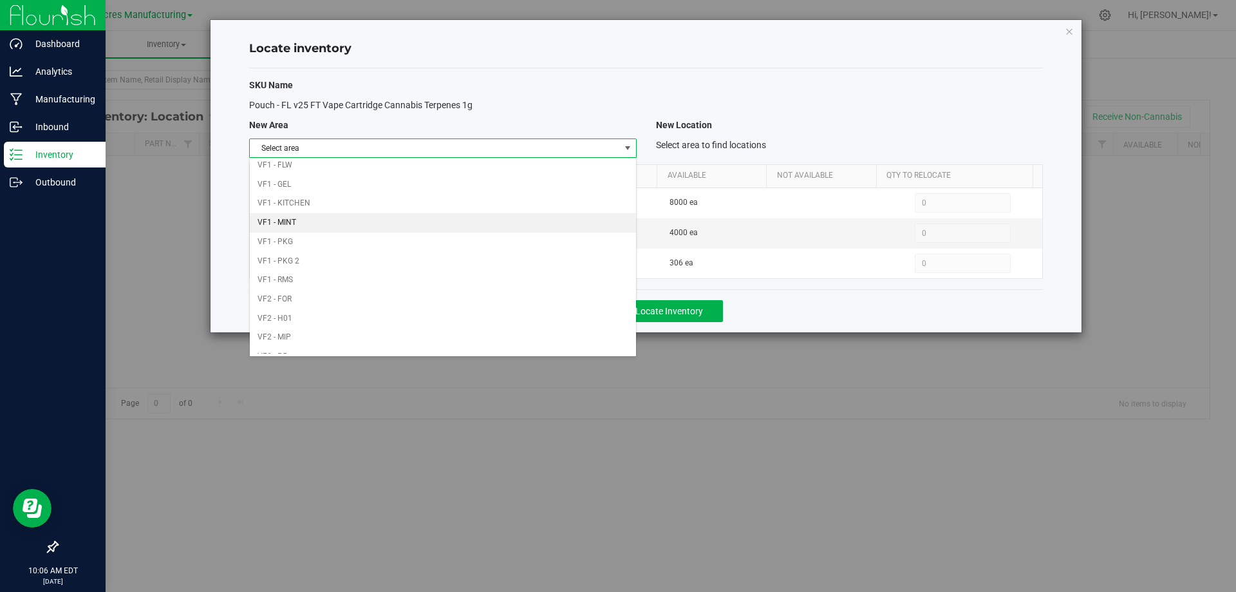
scroll to position [630, 0]
click at [468, 340] on li "Warehouse" at bounding box center [443, 343] width 386 height 19
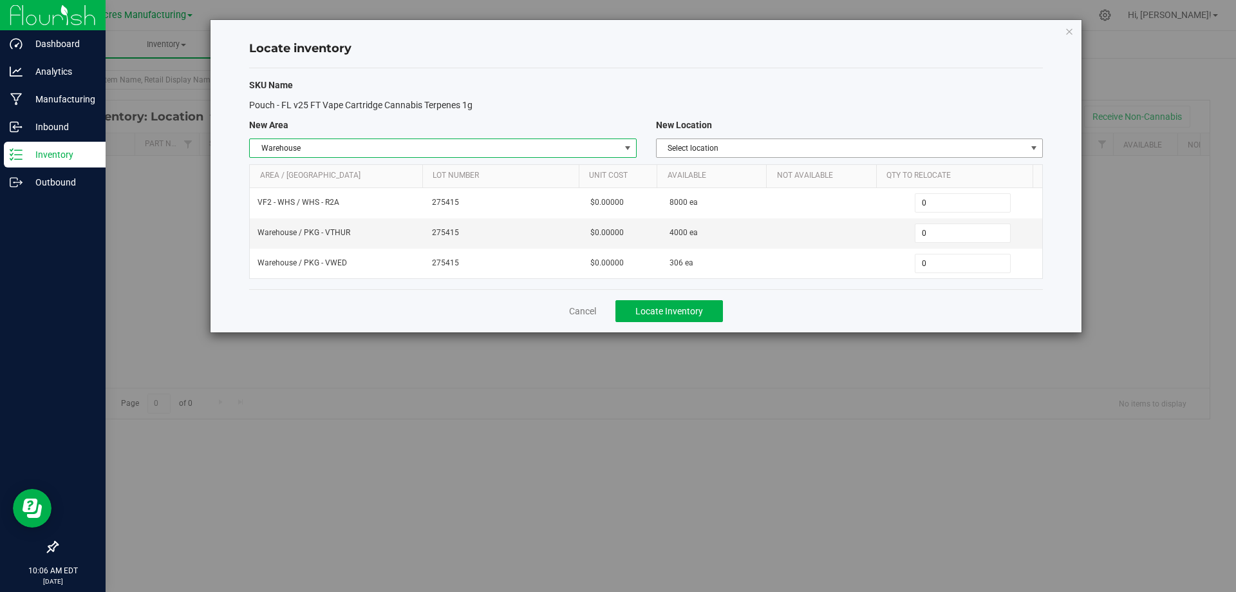
click at [973, 151] on span "Select location" at bounding box center [842, 148] width 370 height 18
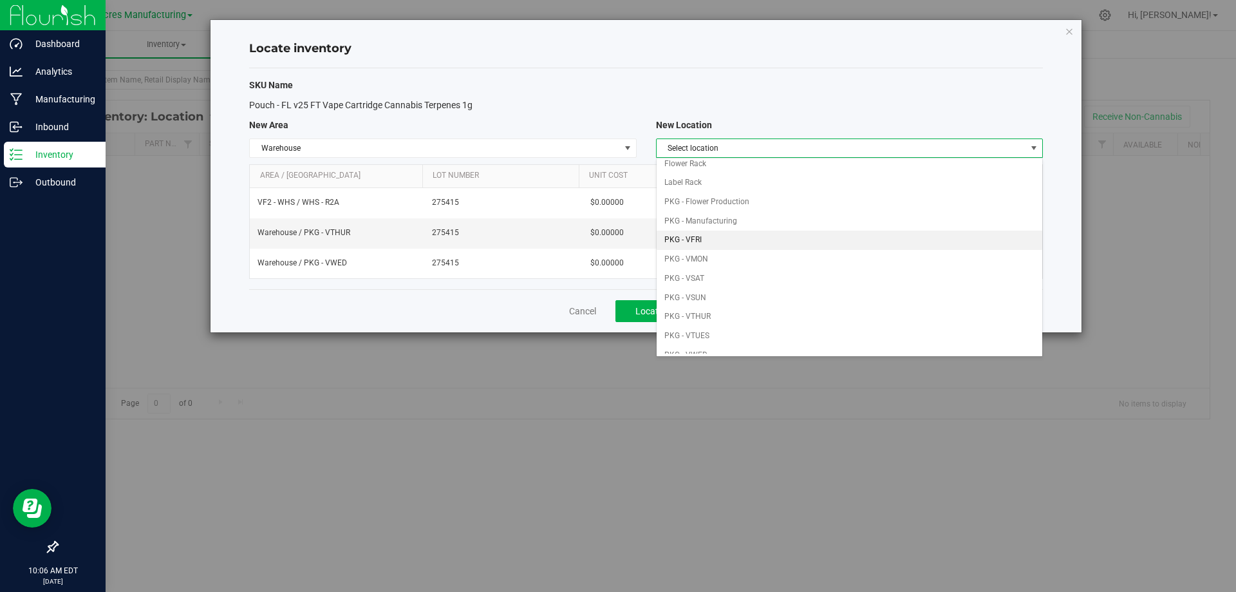
scroll to position [64, 0]
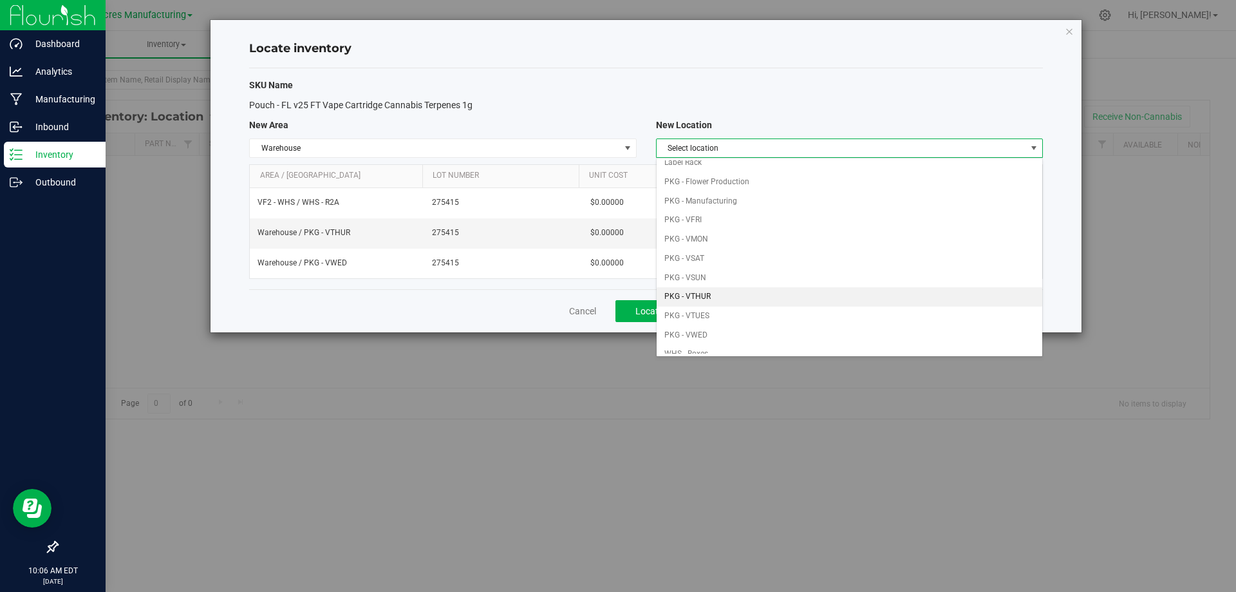
click at [744, 292] on li "PKG - VTHUR" at bounding box center [850, 296] width 386 height 19
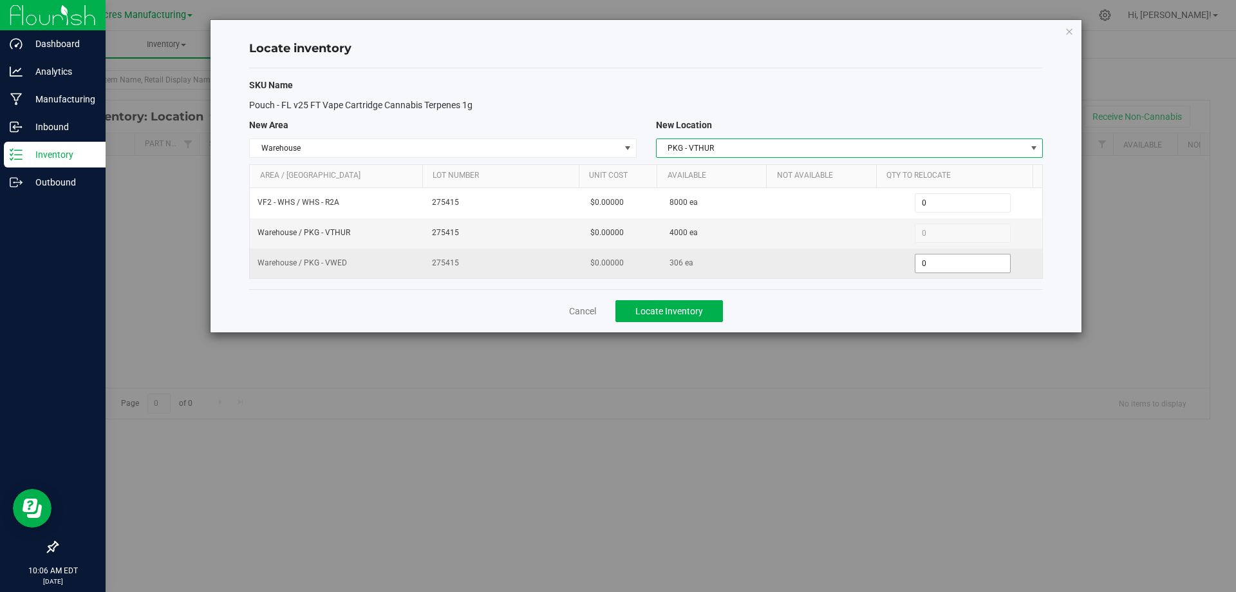
click at [939, 258] on span "0 0" at bounding box center [963, 263] width 96 height 19
click at [939, 258] on input "0" at bounding box center [962, 263] width 95 height 18
type input "306"
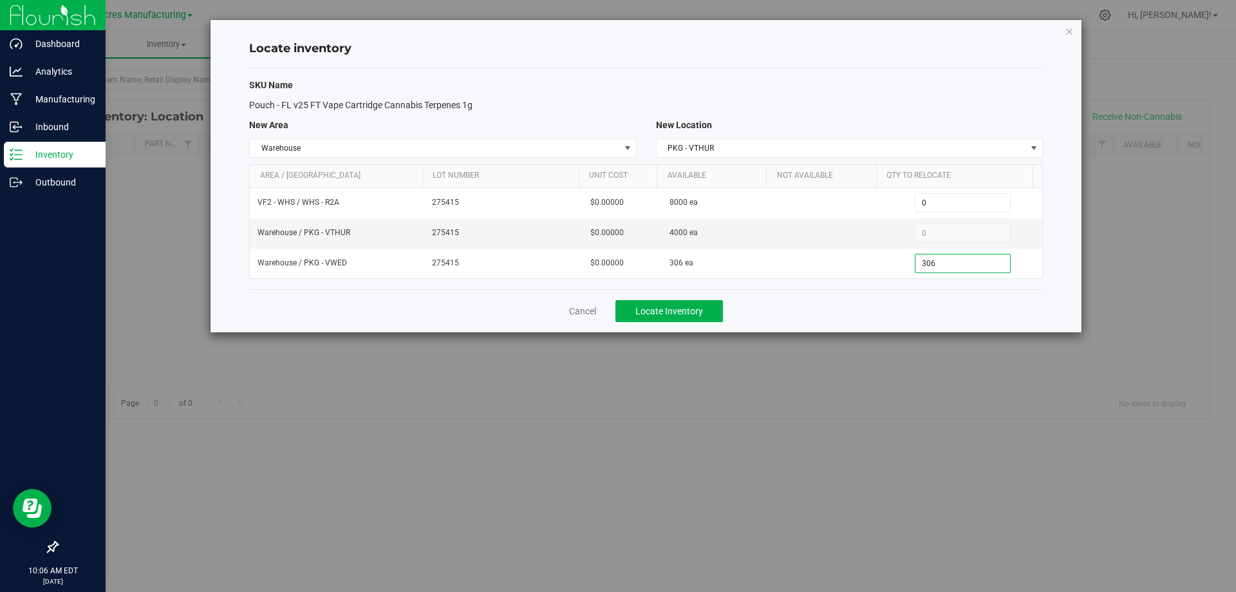
type input "306"
click at [879, 295] on div "Cancel Locate Inventory" at bounding box center [646, 310] width 794 height 43
click at [684, 302] on button "Locate Inventory" at bounding box center [669, 311] width 108 height 22
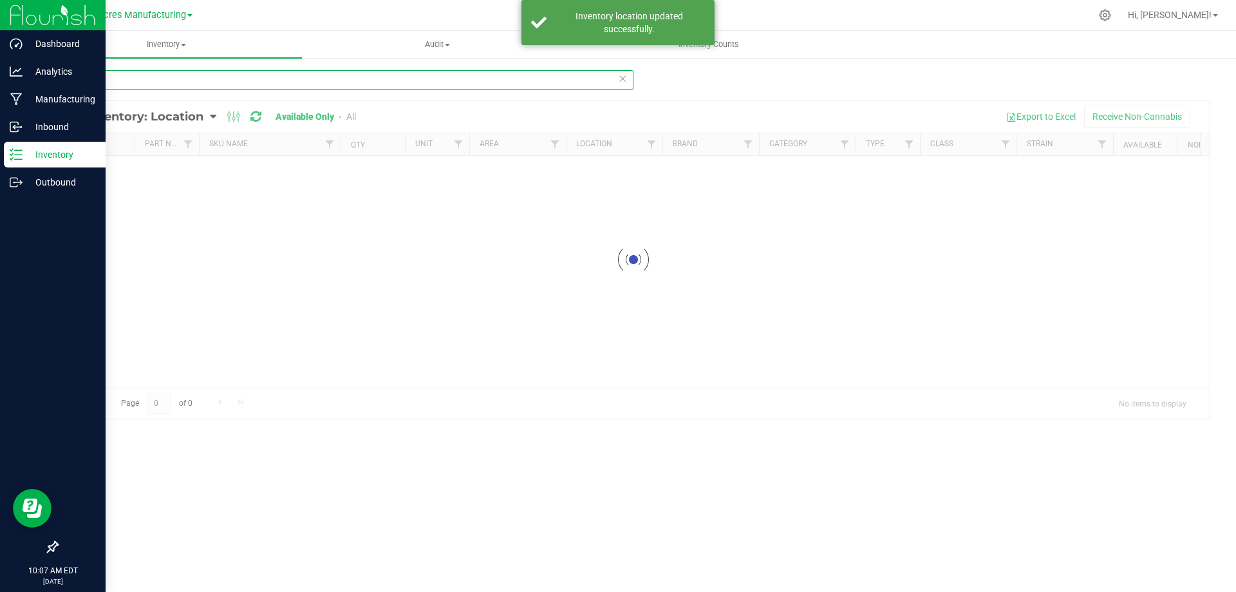
click at [308, 85] on input "4270" at bounding box center [345, 79] width 577 height 19
click at [308, 84] on input "4270" at bounding box center [345, 79] width 577 height 19
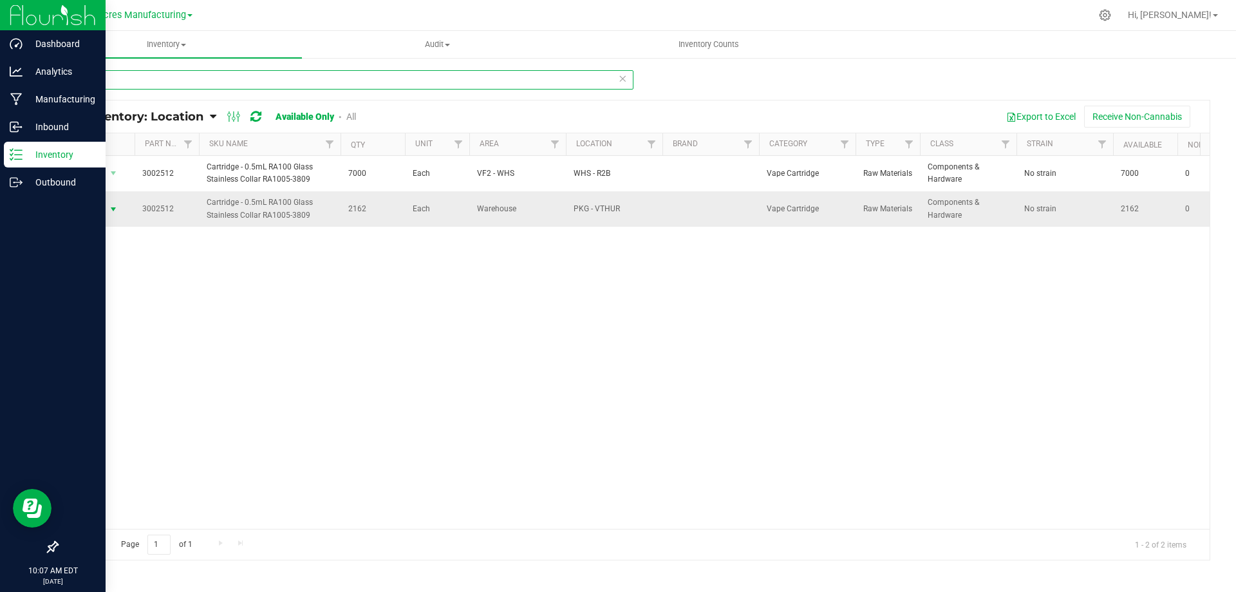
type input "2512"
click at [102, 208] on span "Action" at bounding box center [87, 209] width 35 height 18
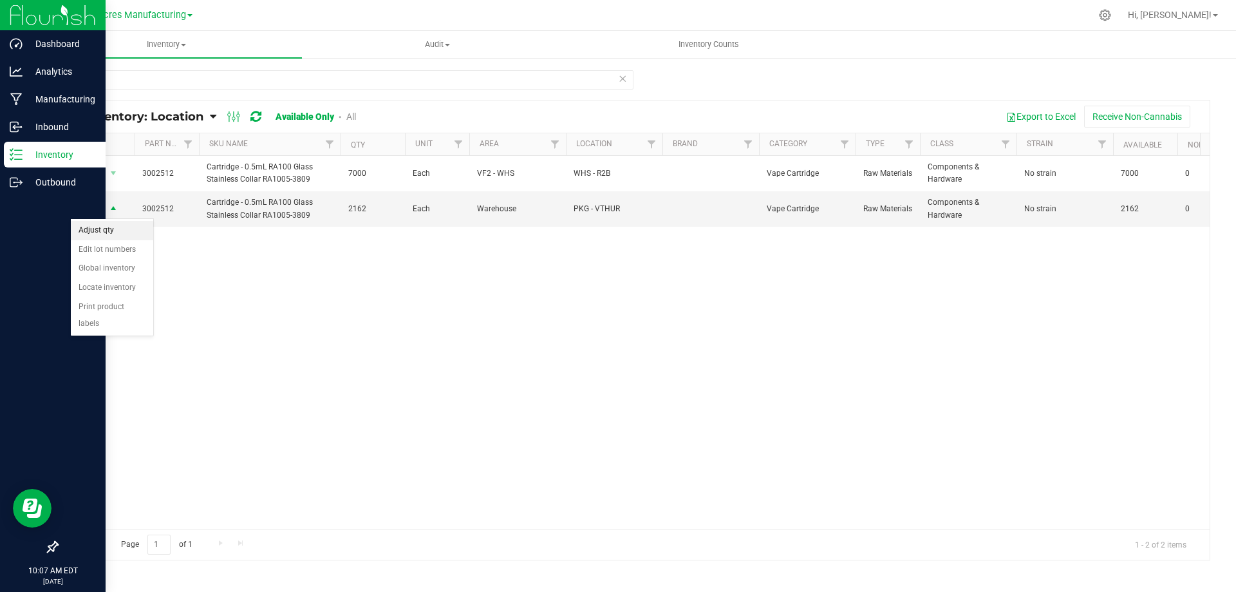
click at [108, 231] on li "Adjust qty" at bounding box center [112, 230] width 82 height 19
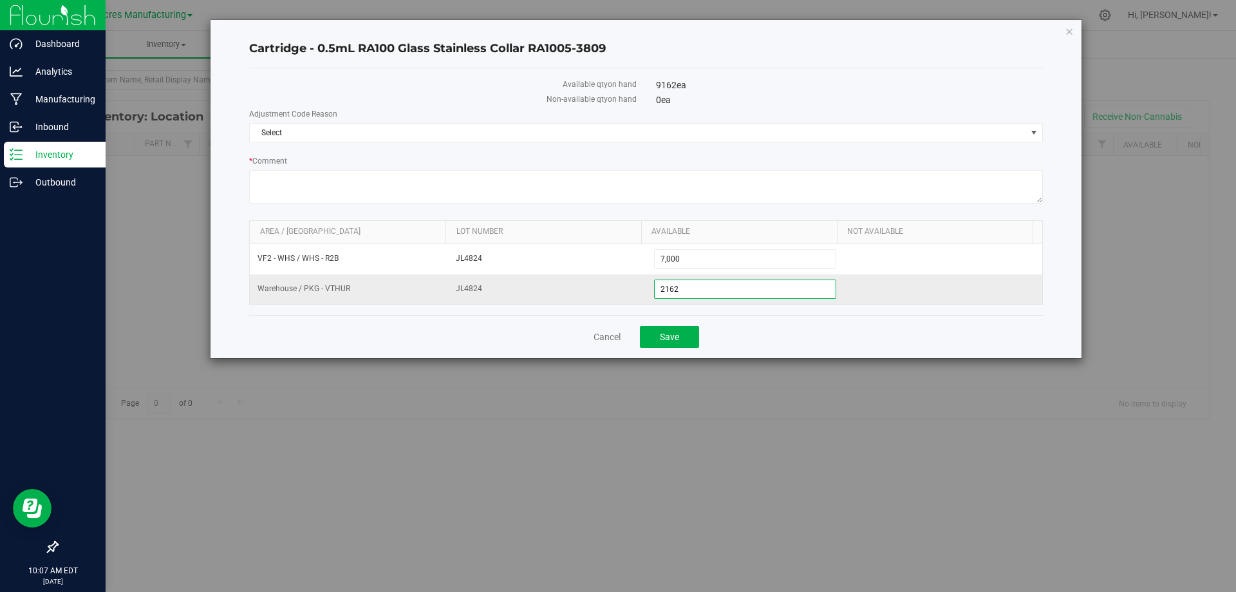
click at [723, 292] on span "2,162 2162" at bounding box center [745, 288] width 183 height 19
click at [724, 292] on input "2162" at bounding box center [746, 289] width 182 height 18
type input "2142"
type input "2,142"
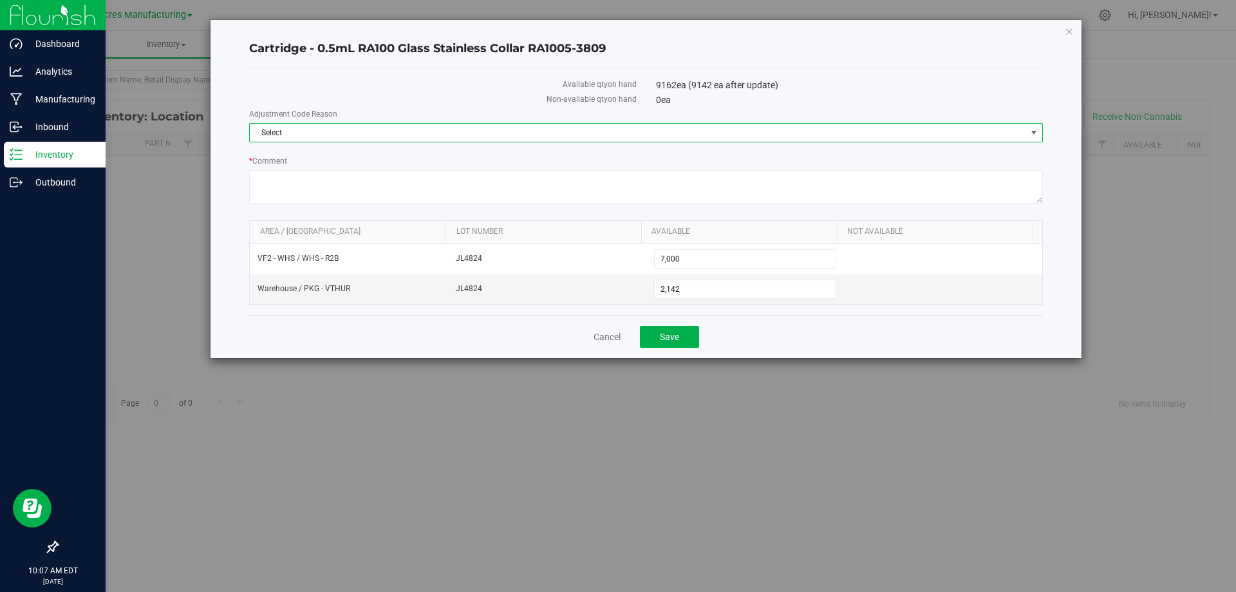
click at [792, 129] on span "Select" at bounding box center [638, 133] width 776 height 18
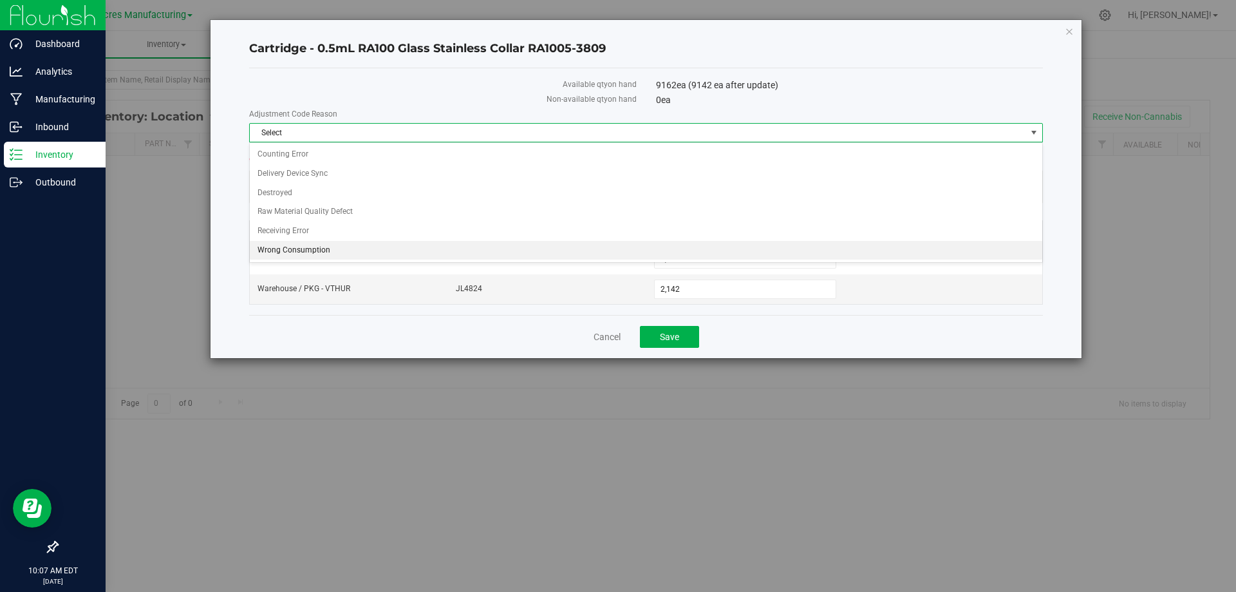
drag, startPoint x: 404, startPoint y: 253, endPoint x: 413, endPoint y: 255, distance: 9.2
click at [404, 252] on li "Wrong Consumption" at bounding box center [646, 250] width 792 height 19
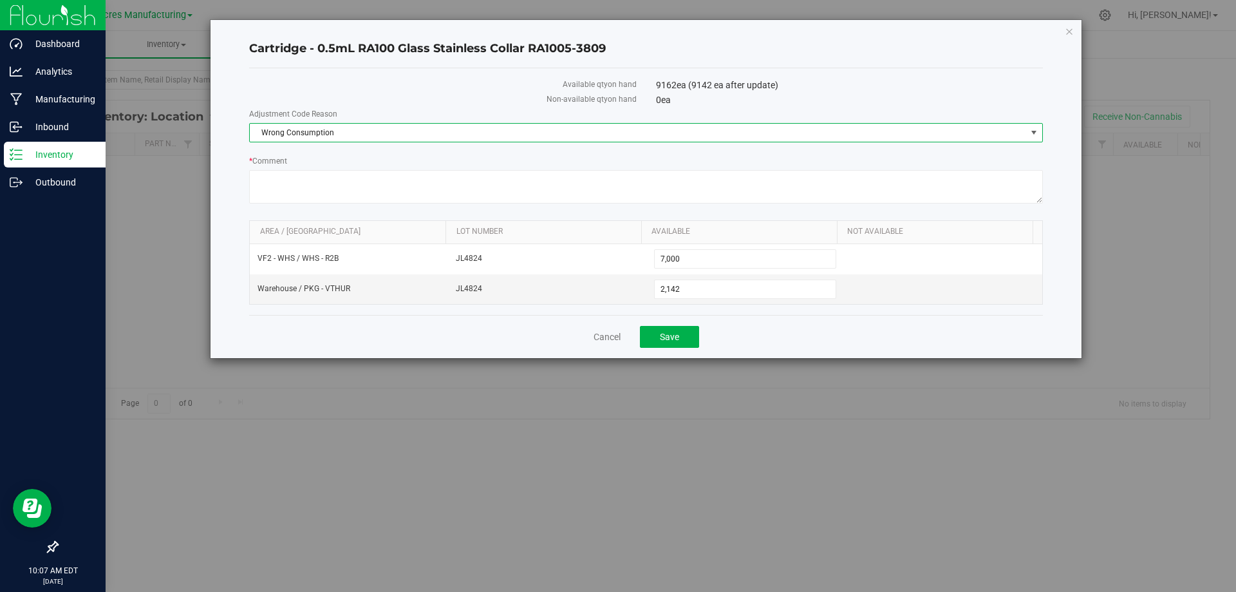
click at [800, 332] on div "Cancel Save" at bounding box center [646, 336] width 794 height 43
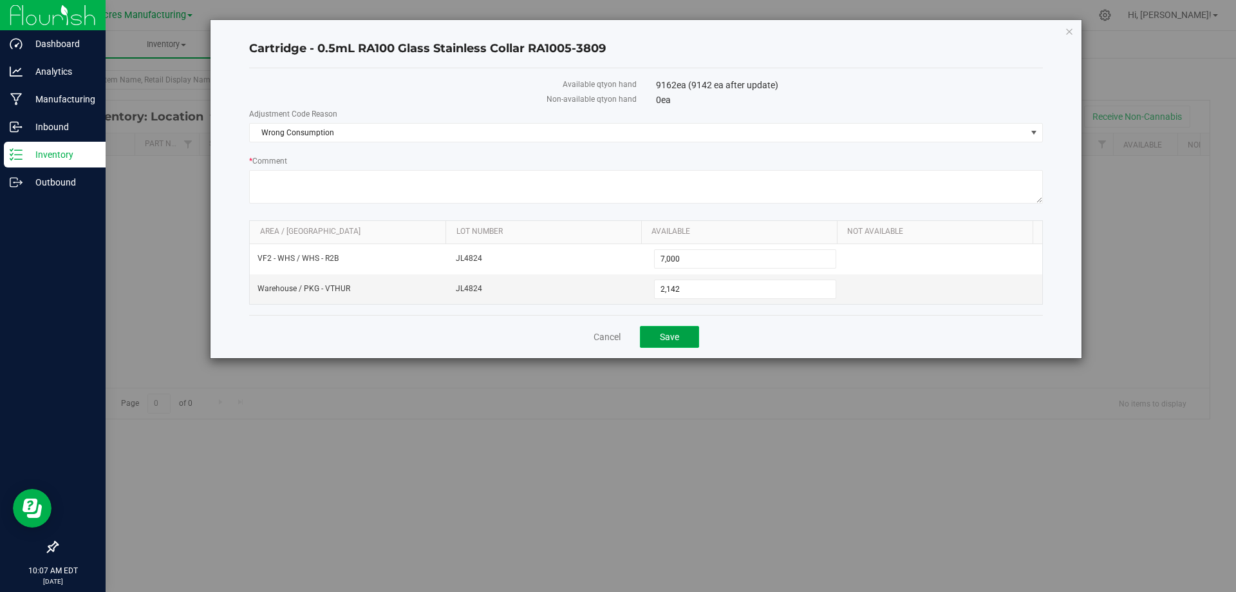
click at [673, 337] on span "Save" at bounding box center [669, 337] width 19 height 10
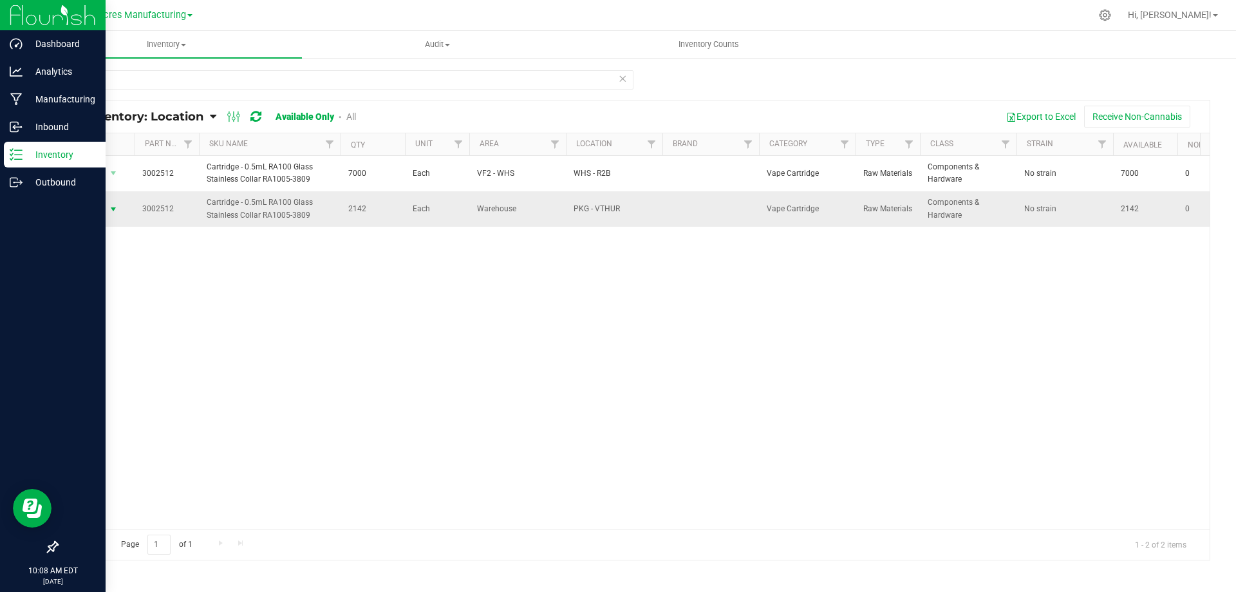
click at [112, 208] on span "select" at bounding box center [113, 209] width 10 height 10
click at [139, 283] on li "Locate inventory" at bounding box center [112, 287] width 82 height 19
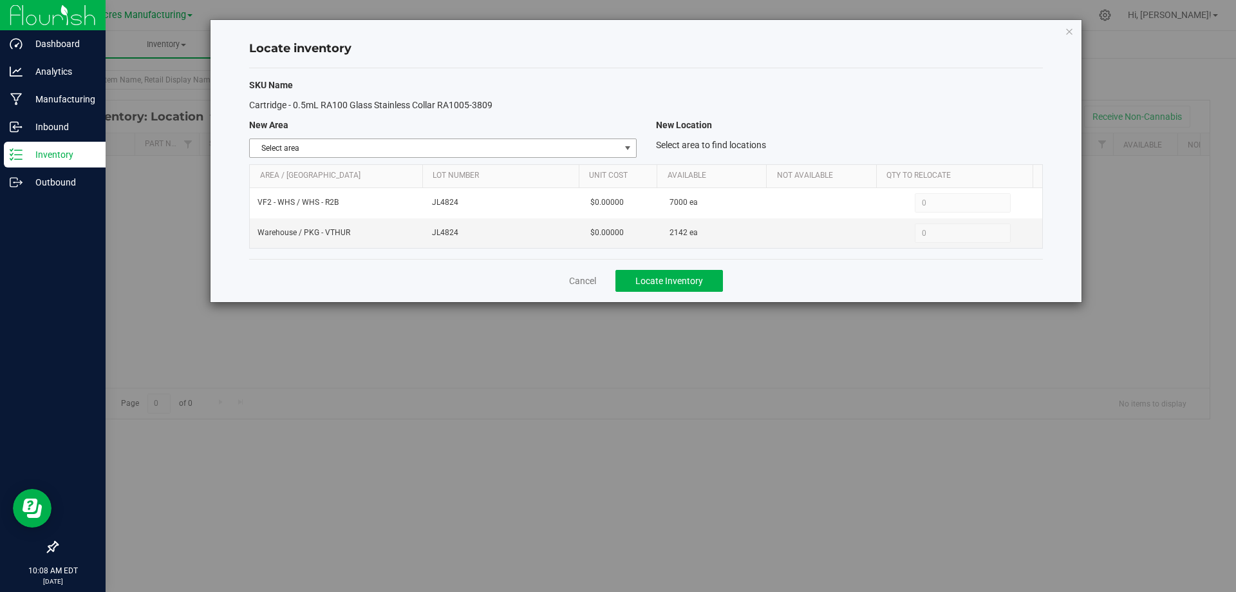
click at [626, 146] on span "select" at bounding box center [628, 148] width 10 height 10
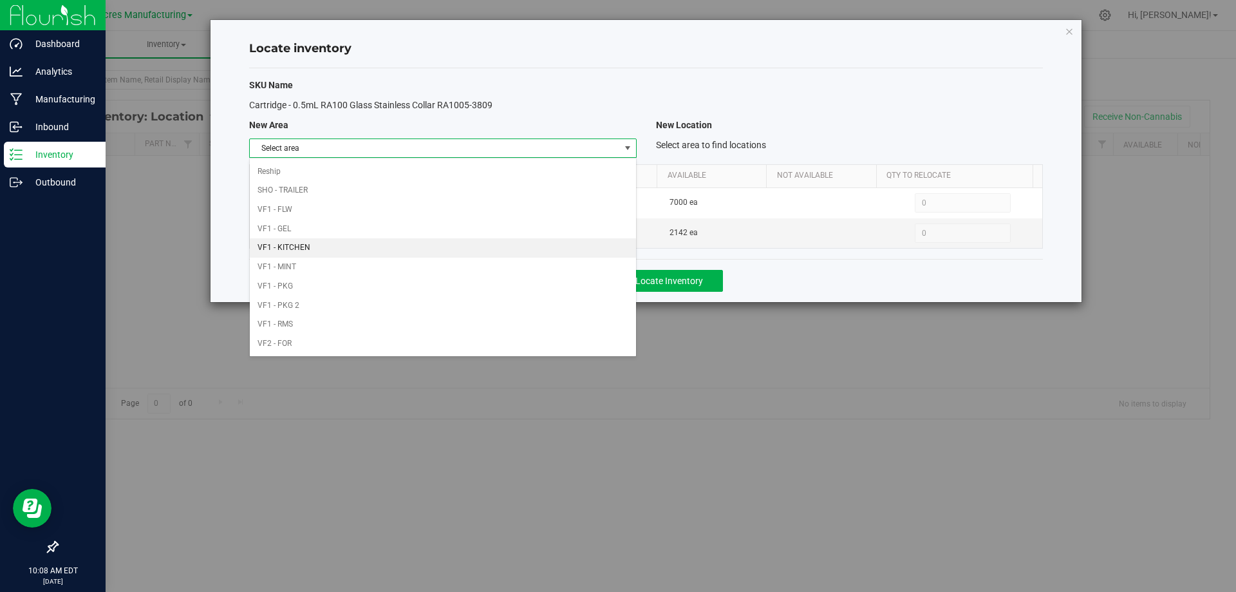
scroll to position [630, 0]
click at [470, 327] on li "VF2 - WHS" at bounding box center [443, 324] width 386 height 19
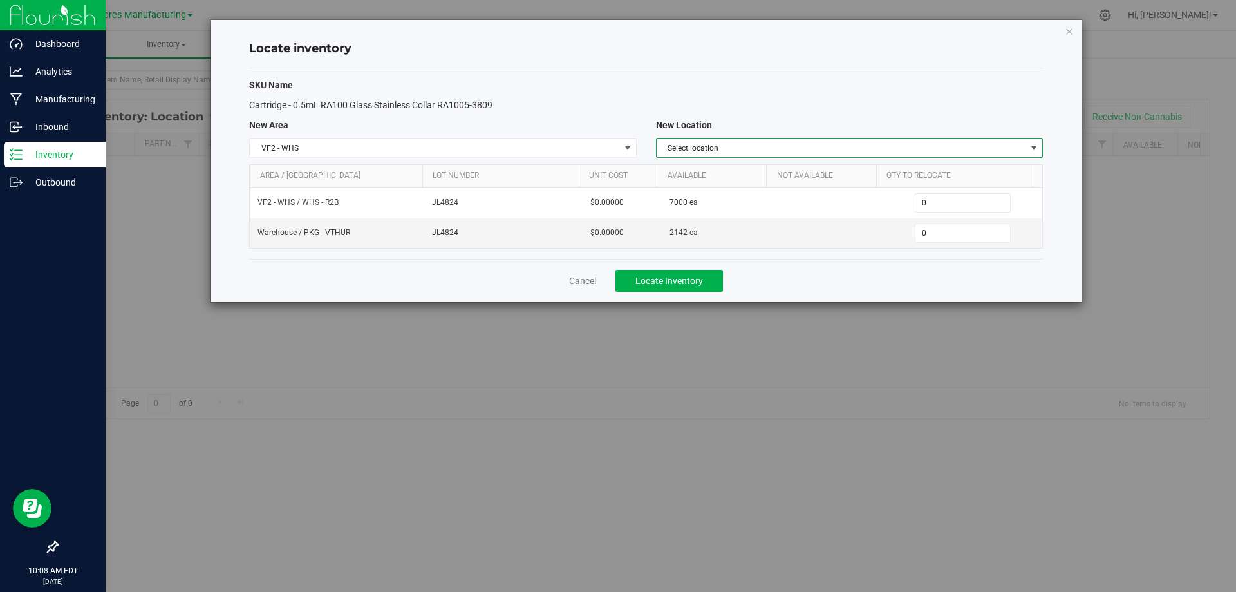
click at [885, 150] on span "Select location" at bounding box center [842, 148] width 370 height 18
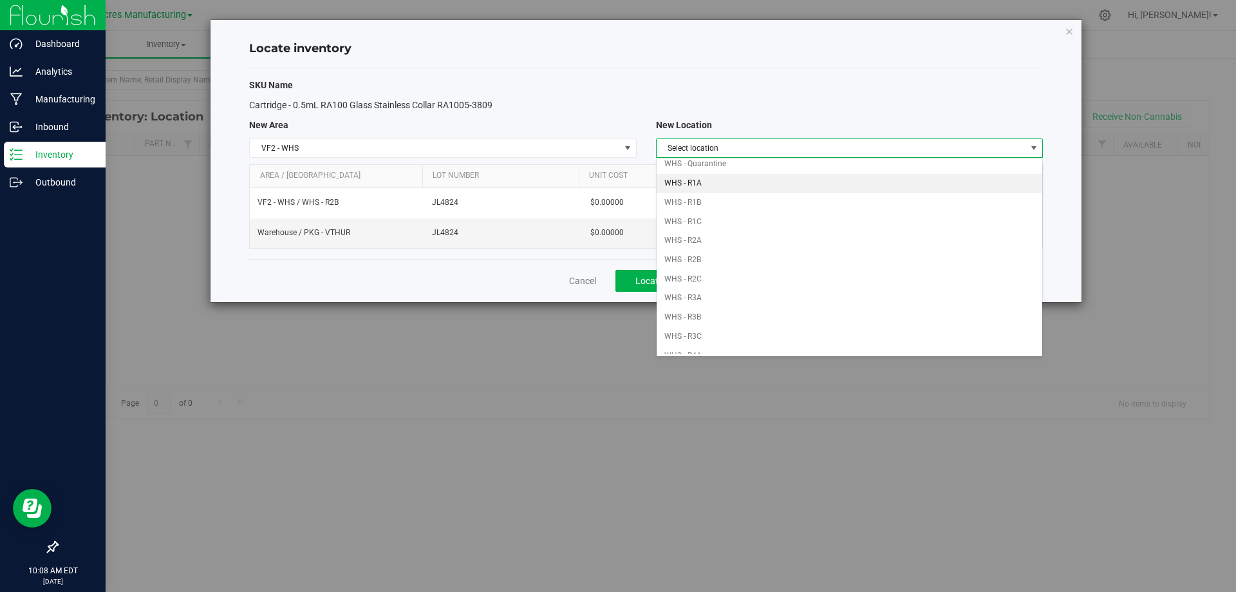
scroll to position [129, 0]
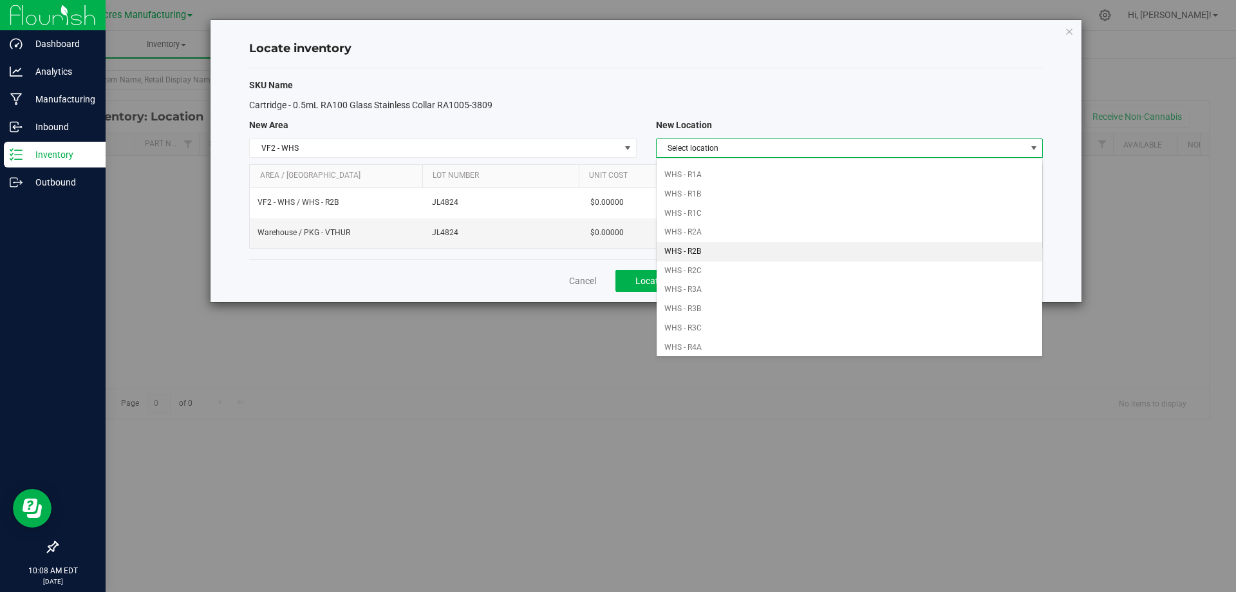
click at [800, 256] on li "WHS - R2B" at bounding box center [850, 251] width 386 height 19
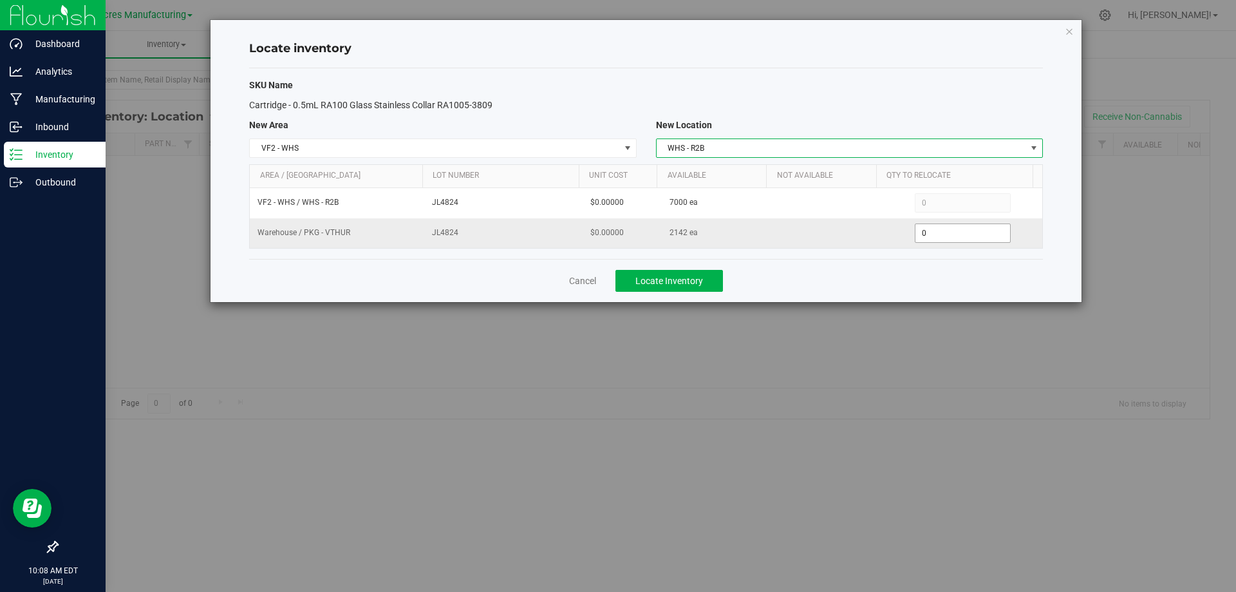
click at [975, 232] on span "0 0" at bounding box center [963, 232] width 96 height 19
click at [975, 232] on input "0" at bounding box center [962, 233] width 95 height 18
type input "2142"
type input "2,142"
click at [918, 290] on div "Cancel Locate Inventory" at bounding box center [646, 280] width 794 height 43
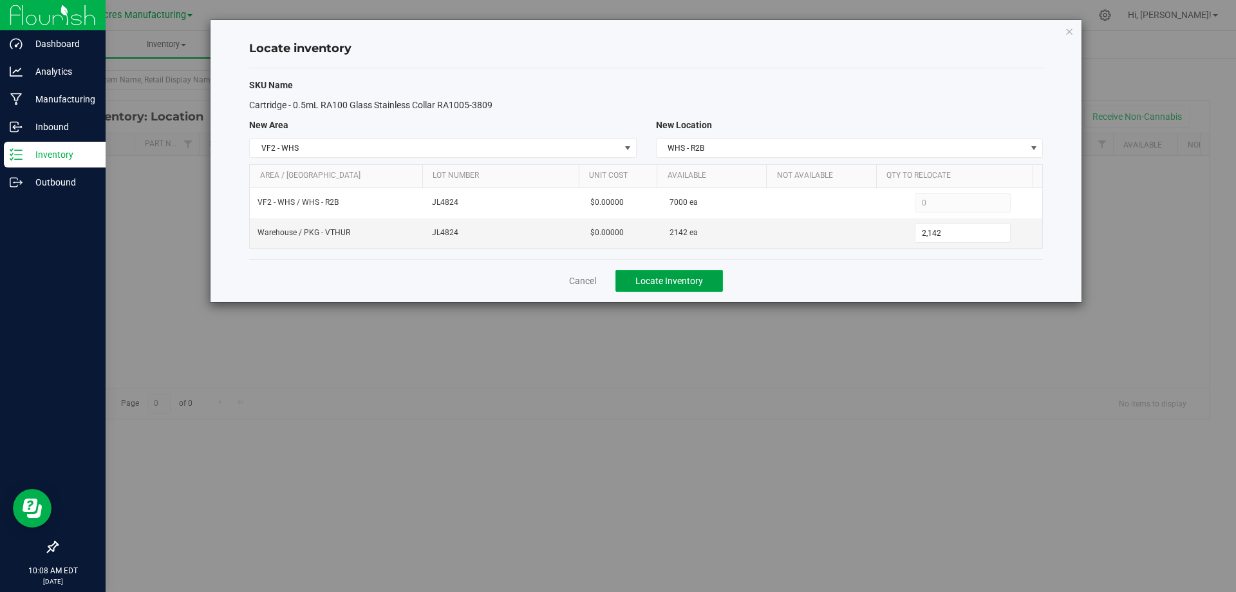
click at [693, 284] on span "Locate Inventory" at bounding box center [669, 281] width 68 height 10
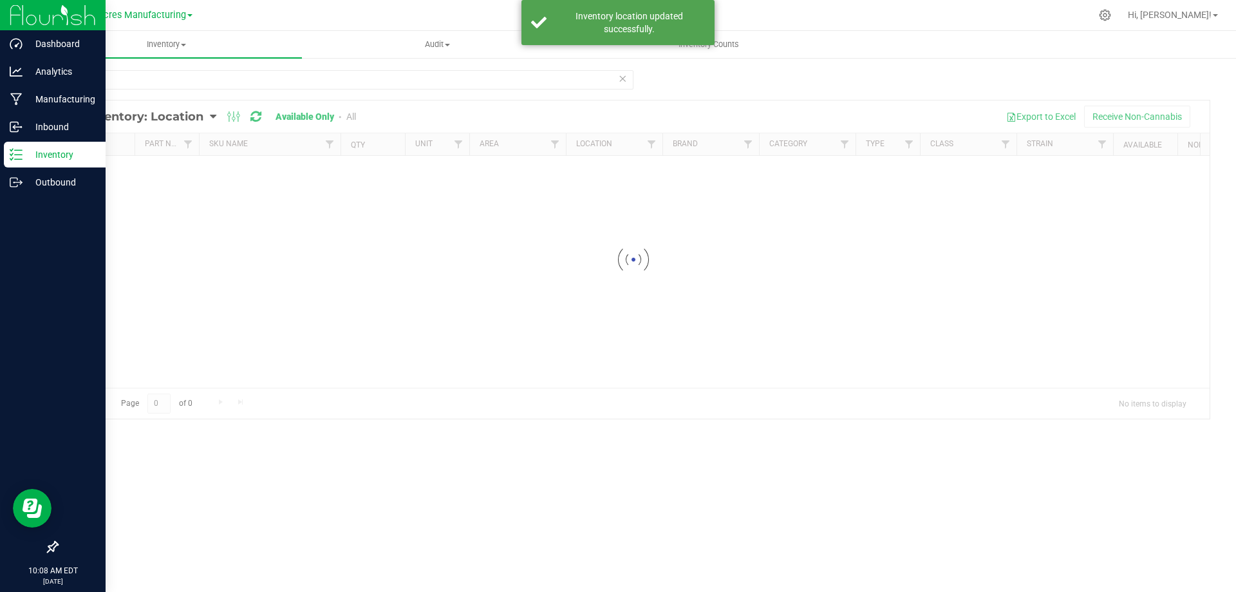
click at [176, 90] on div "2512" at bounding box center [345, 85] width 577 height 30
click at [179, 78] on input "2512" at bounding box center [345, 79] width 577 height 19
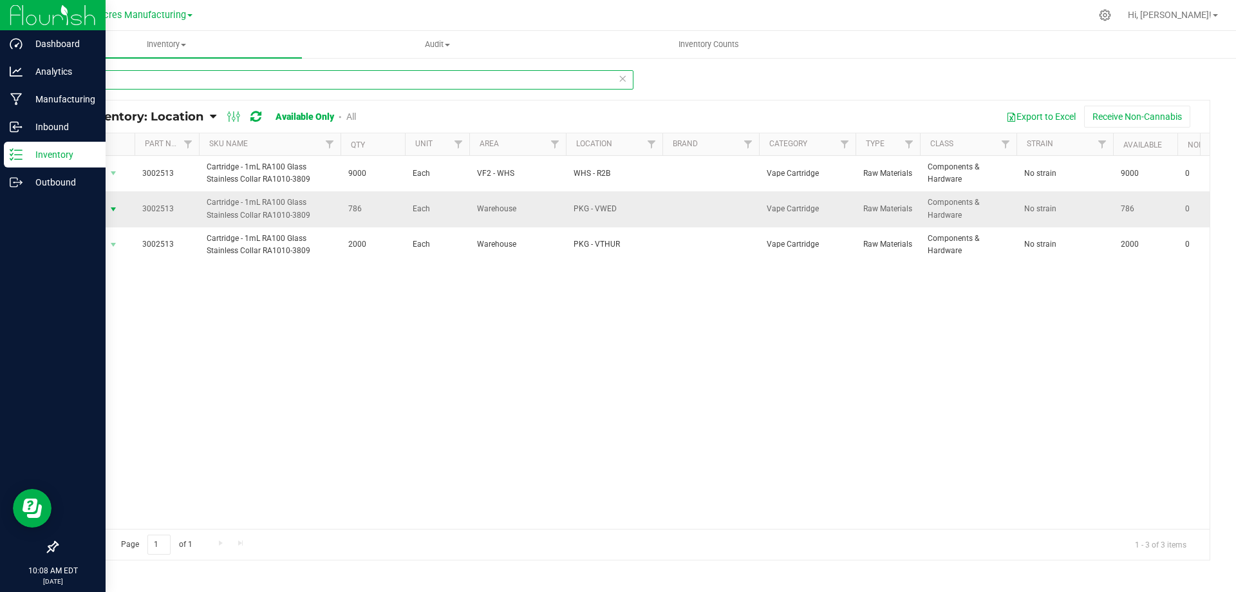
type input "2513"
drag, startPoint x: 118, startPoint y: 209, endPoint x: 118, endPoint y: 234, distance: 25.1
click at [117, 208] on span "select" at bounding box center [113, 209] width 10 height 10
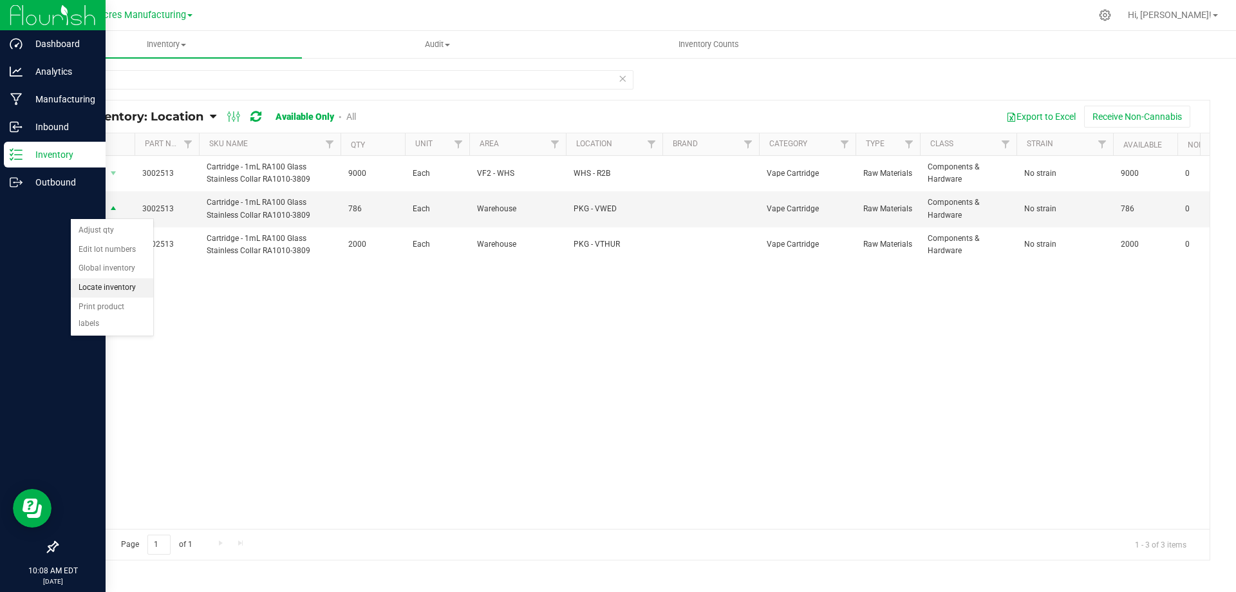
click at [106, 289] on li "Locate inventory" at bounding box center [112, 287] width 82 height 19
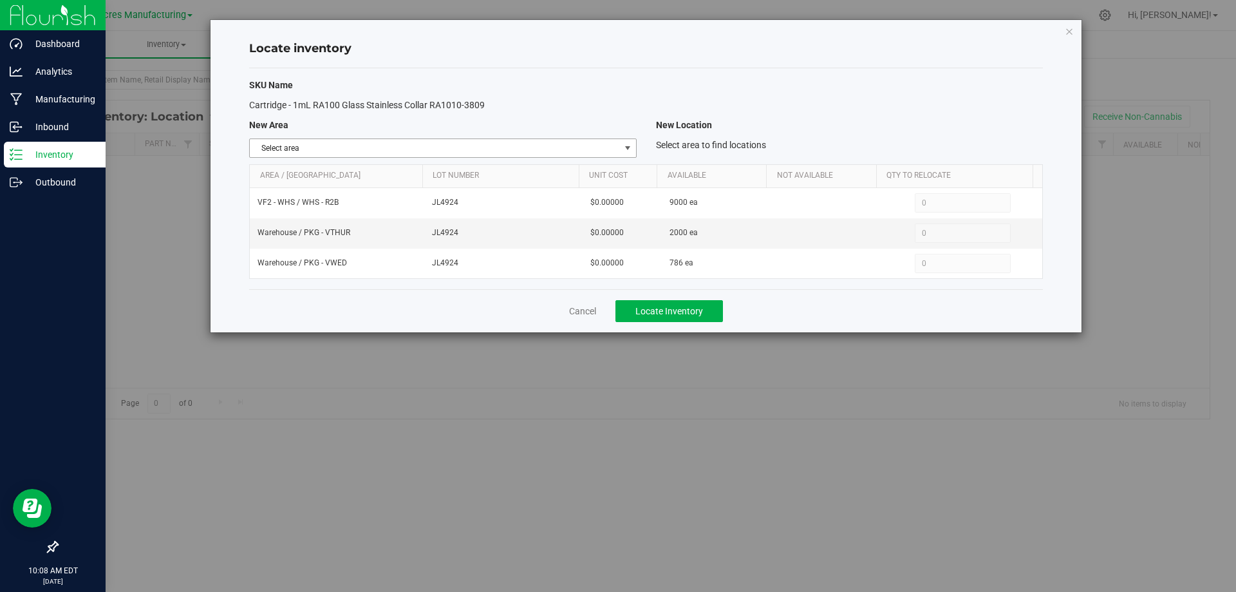
click at [623, 143] on span "select" at bounding box center [628, 148] width 10 height 10
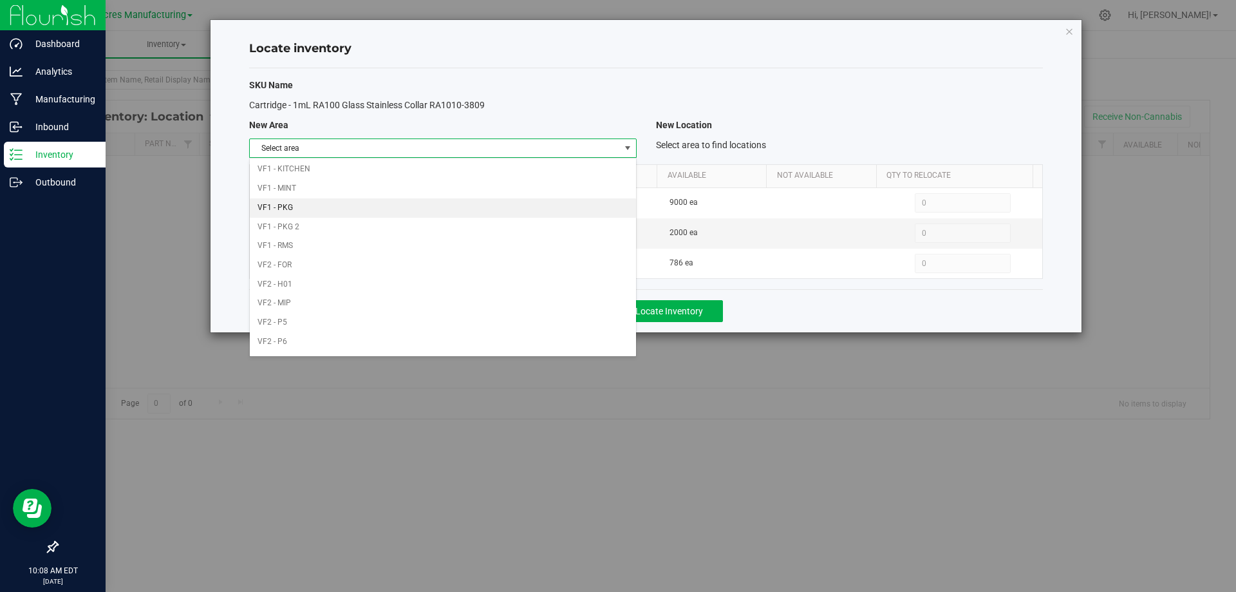
scroll to position [630, 0]
drag, startPoint x: 538, startPoint y: 342, endPoint x: 599, endPoint y: 288, distance: 81.2
click at [538, 341] on li "Warehouse" at bounding box center [443, 343] width 386 height 19
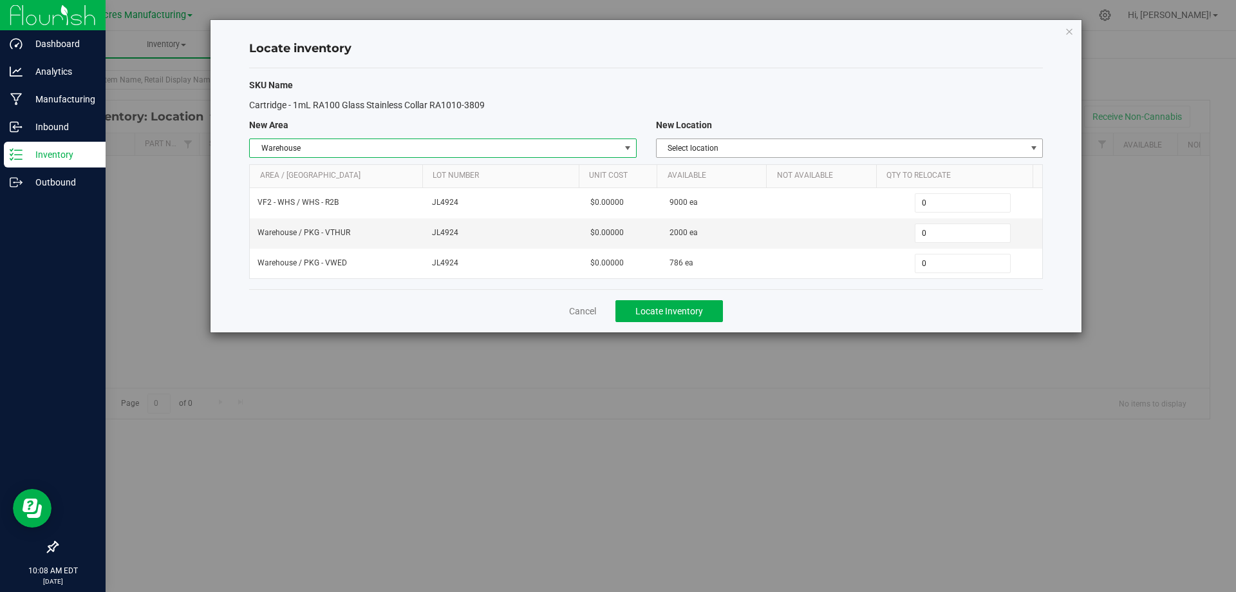
click at [871, 152] on span "Select location" at bounding box center [842, 148] width 370 height 18
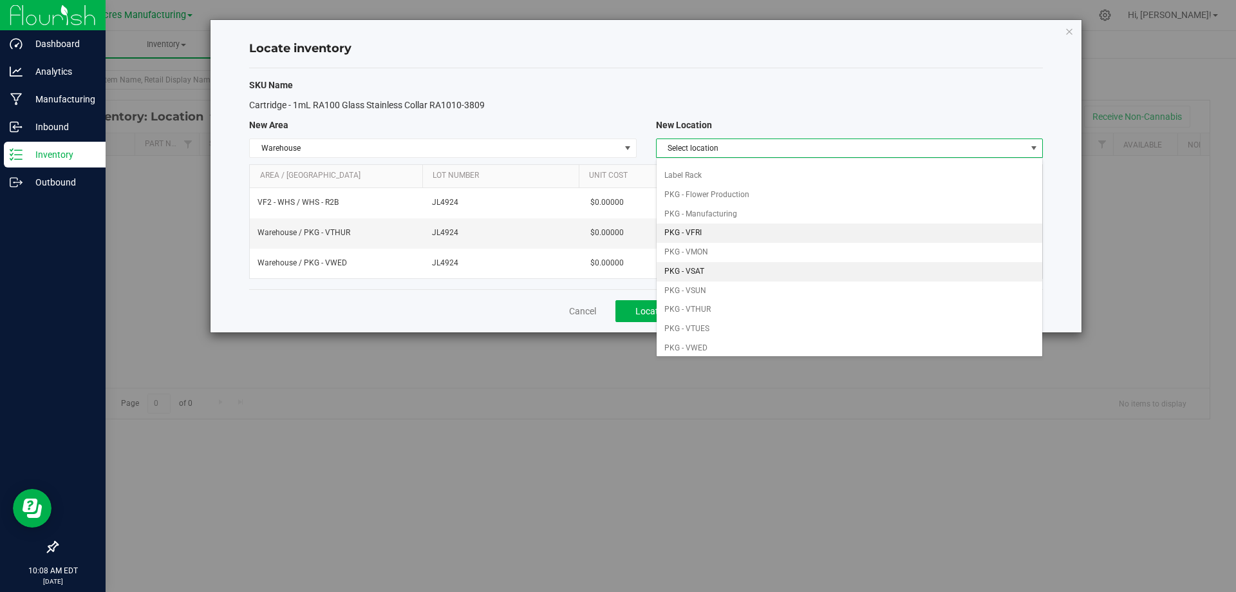
scroll to position [64, 0]
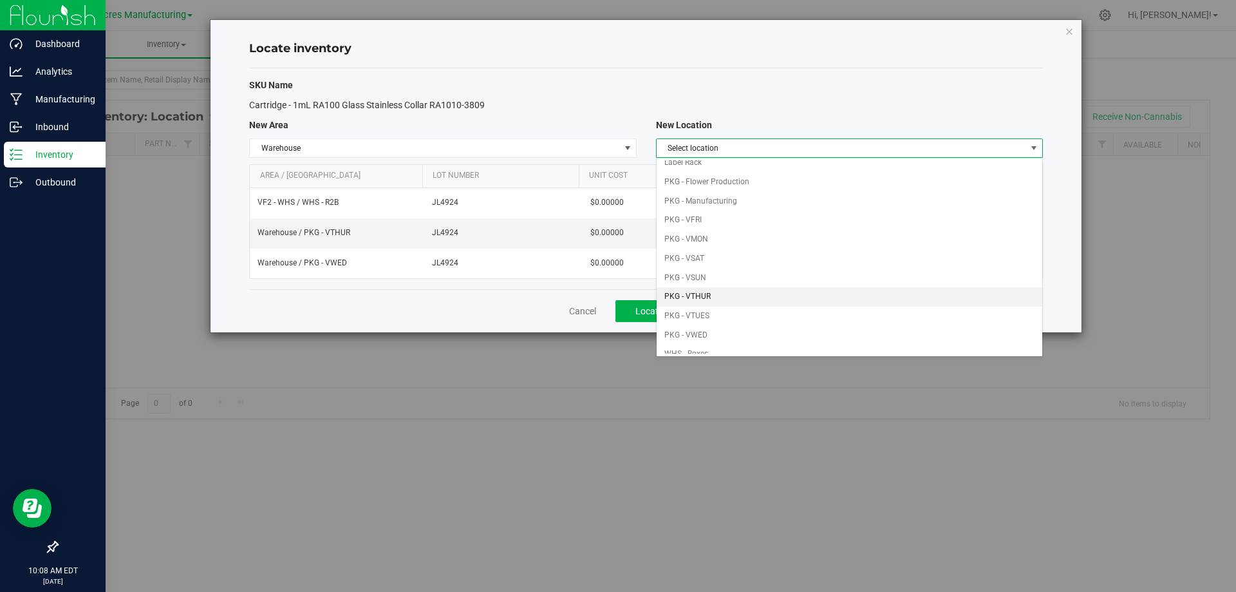
click at [739, 294] on li "PKG - VTHUR" at bounding box center [850, 296] width 386 height 19
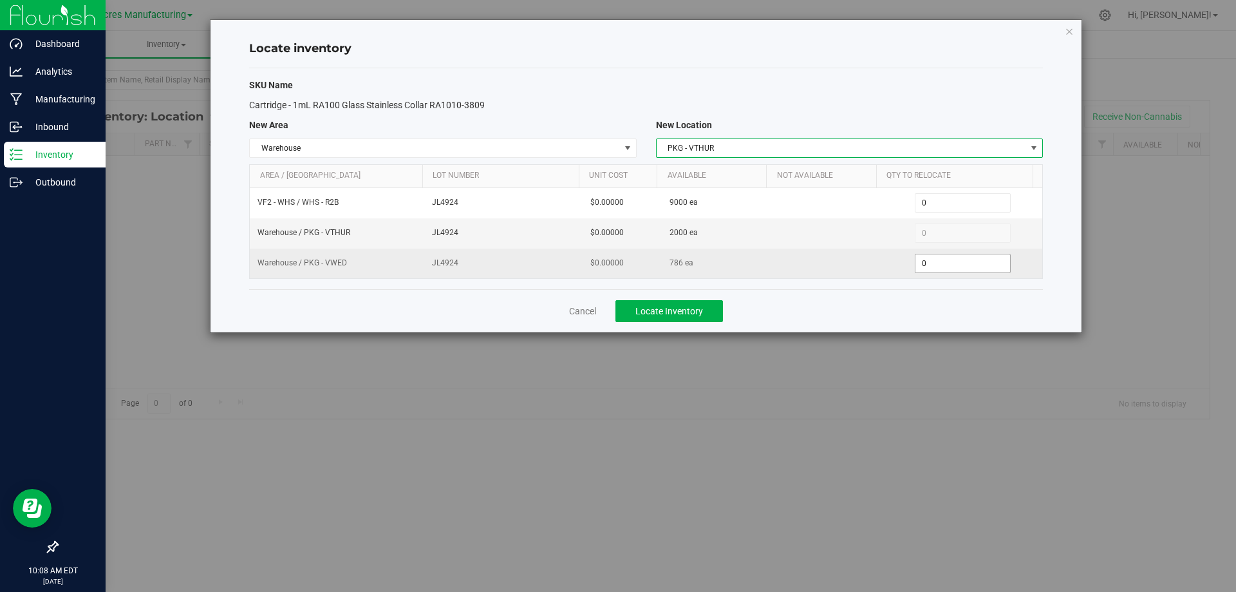
click at [933, 267] on span "0 0" at bounding box center [963, 263] width 96 height 19
click at [933, 267] on input "0" at bounding box center [962, 263] width 95 height 18
type input "786"
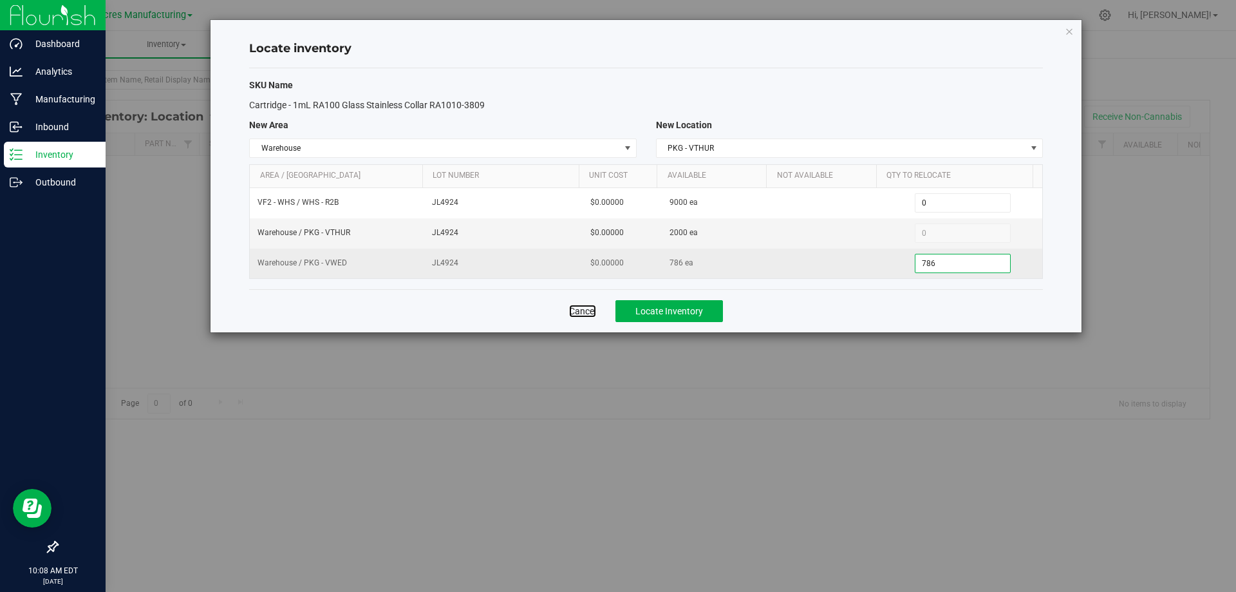
type input "786"
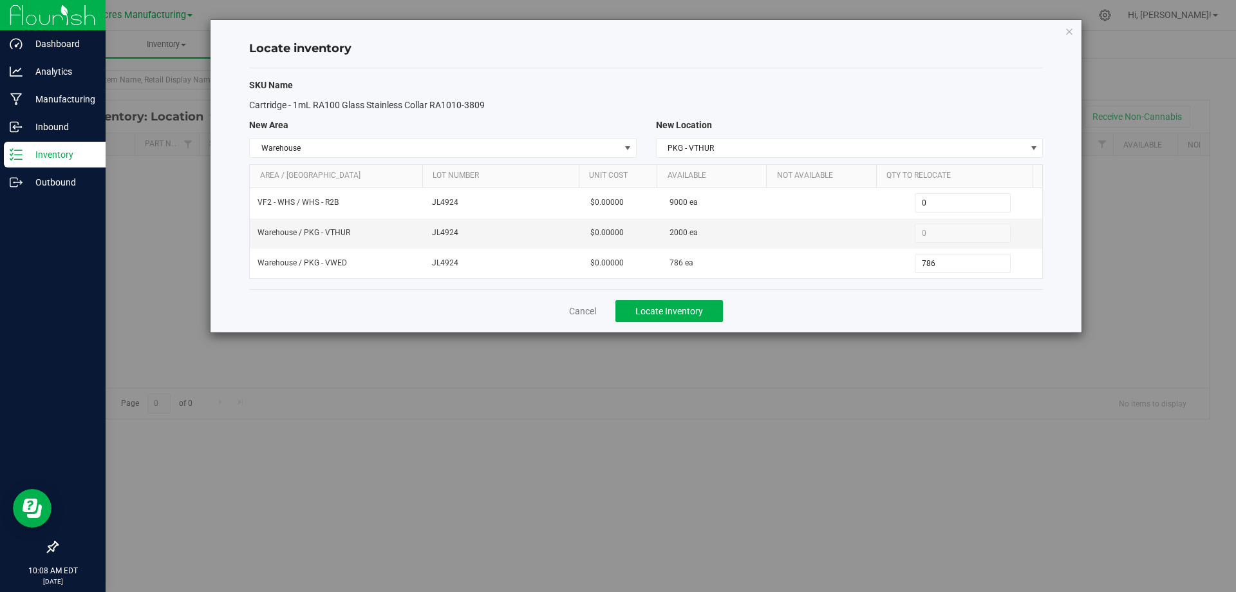
click at [850, 297] on div "Cancel Locate Inventory" at bounding box center [646, 310] width 794 height 43
click at [677, 306] on span "Locate Inventory" at bounding box center [669, 311] width 68 height 10
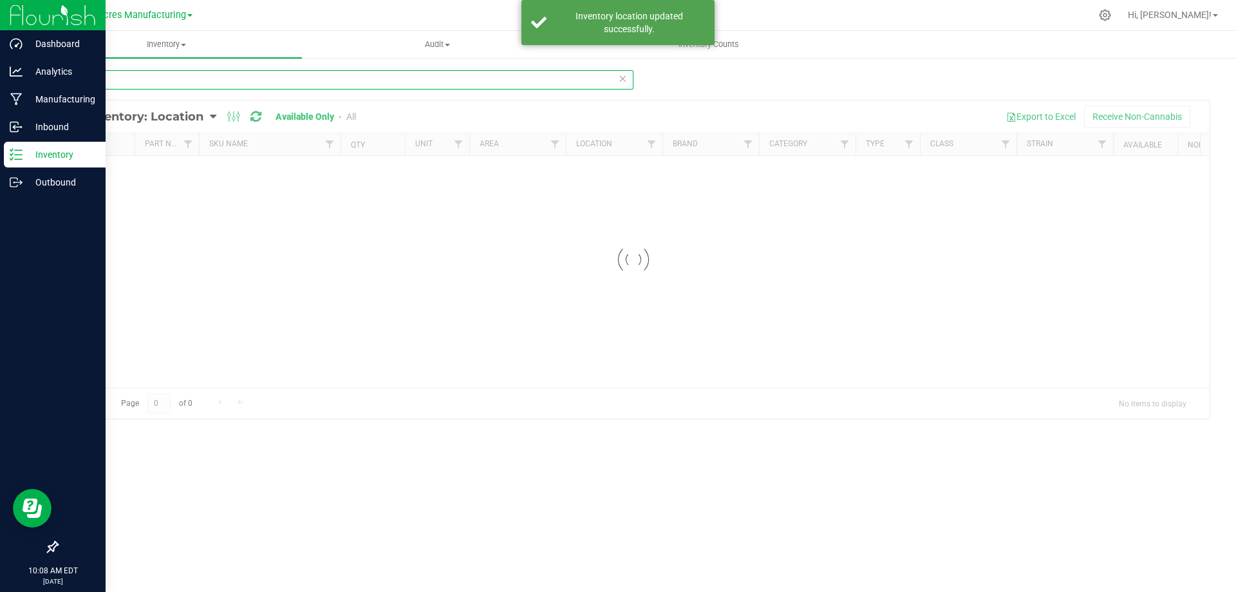
click at [276, 72] on input "2513" at bounding box center [345, 79] width 577 height 19
click at [275, 71] on input "2513" at bounding box center [345, 79] width 577 height 19
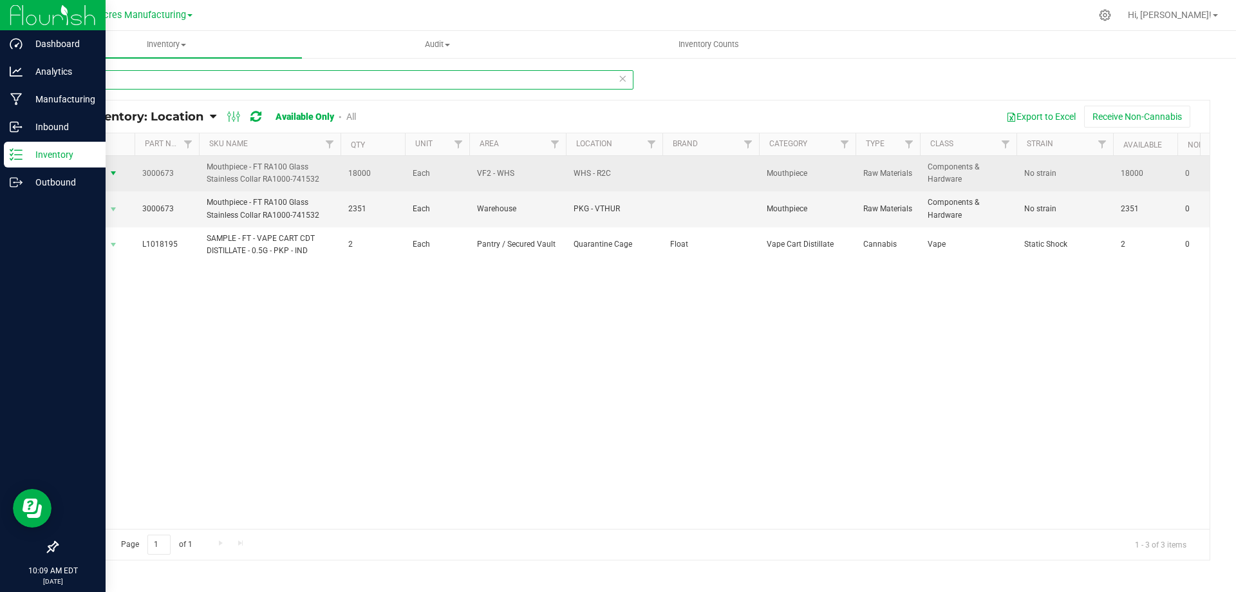
type input "0673"
click at [112, 169] on span "select" at bounding box center [113, 173] width 10 height 10
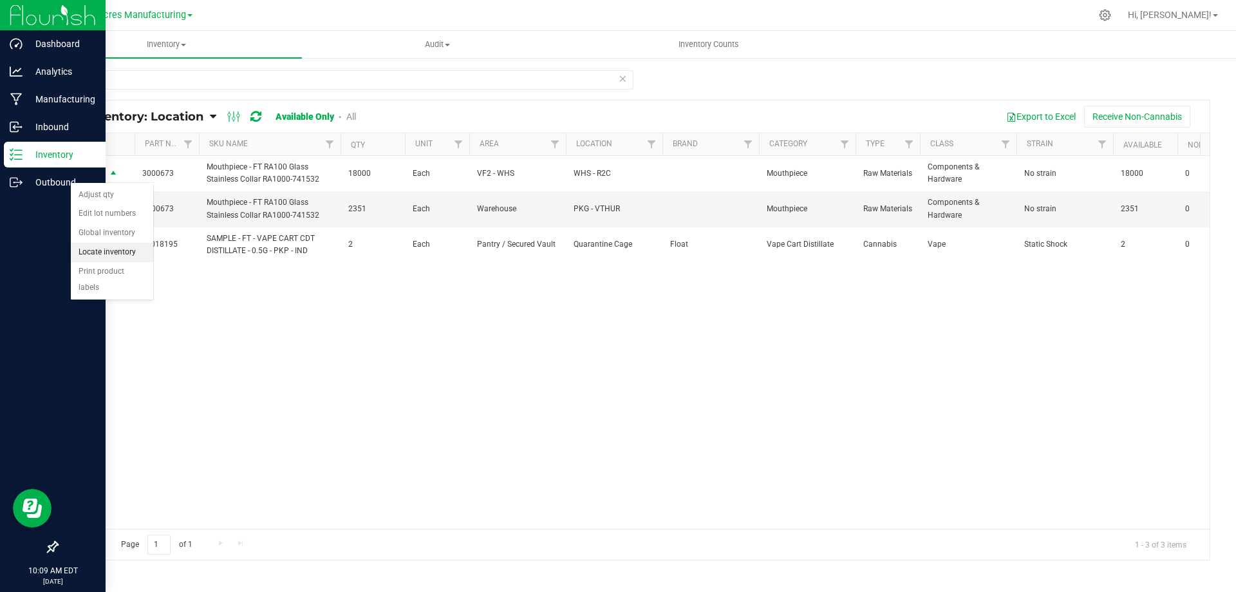
click at [131, 251] on li "Locate inventory" at bounding box center [112, 252] width 82 height 19
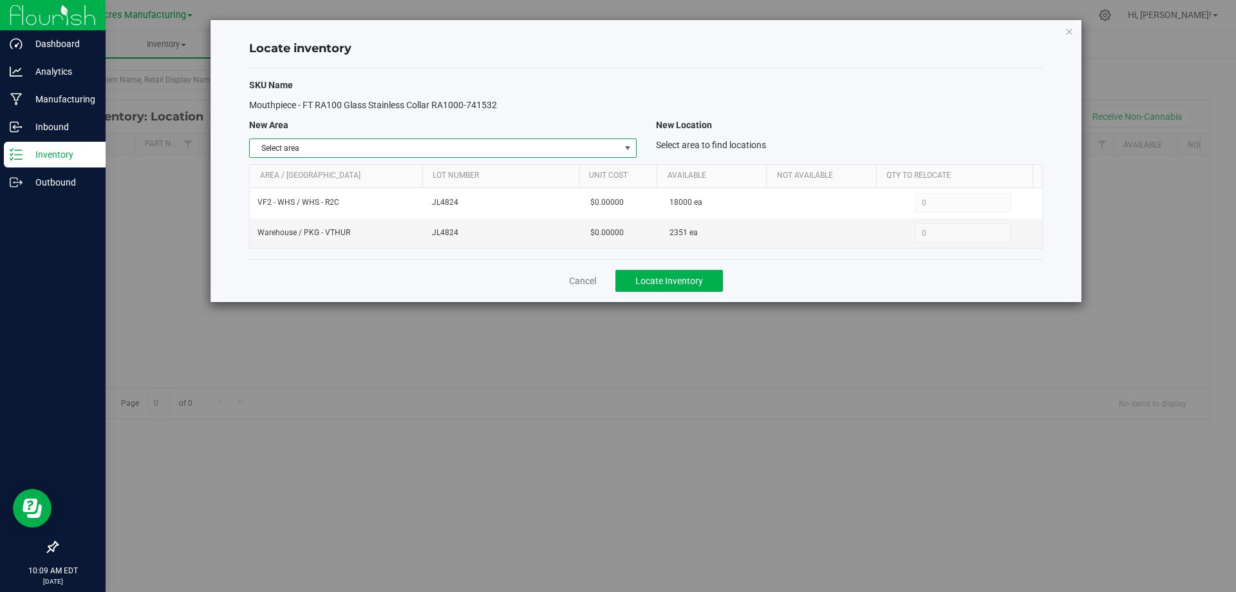
click at [626, 151] on span "select" at bounding box center [628, 148] width 10 height 10
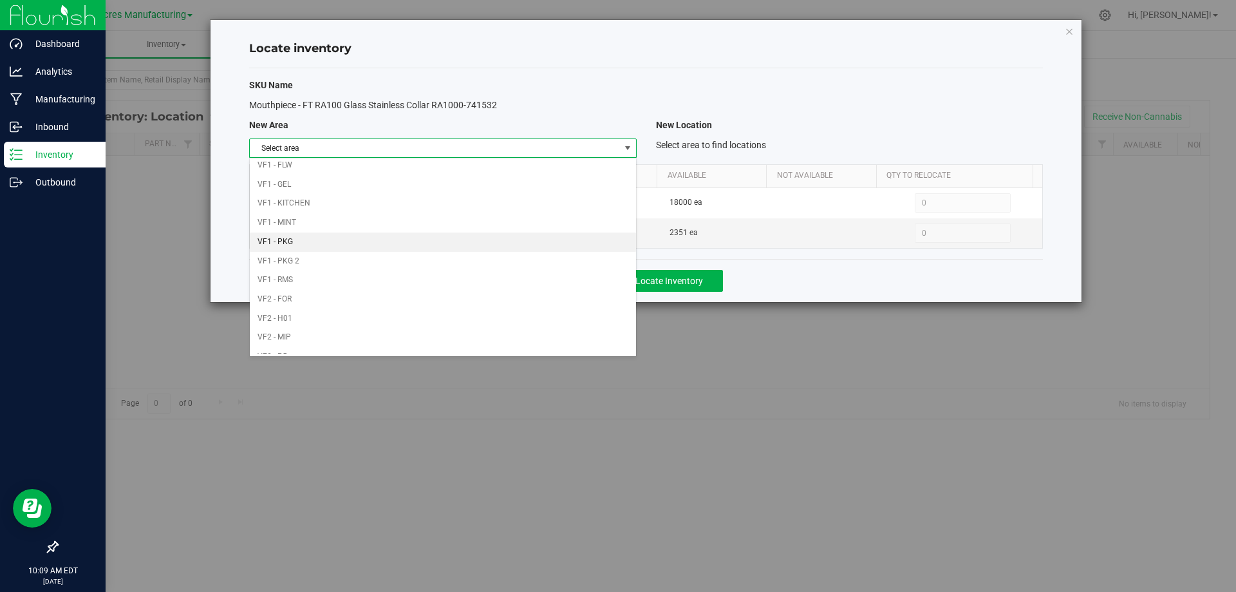
scroll to position [630, 0]
click at [527, 345] on li "Warehouse" at bounding box center [443, 343] width 386 height 19
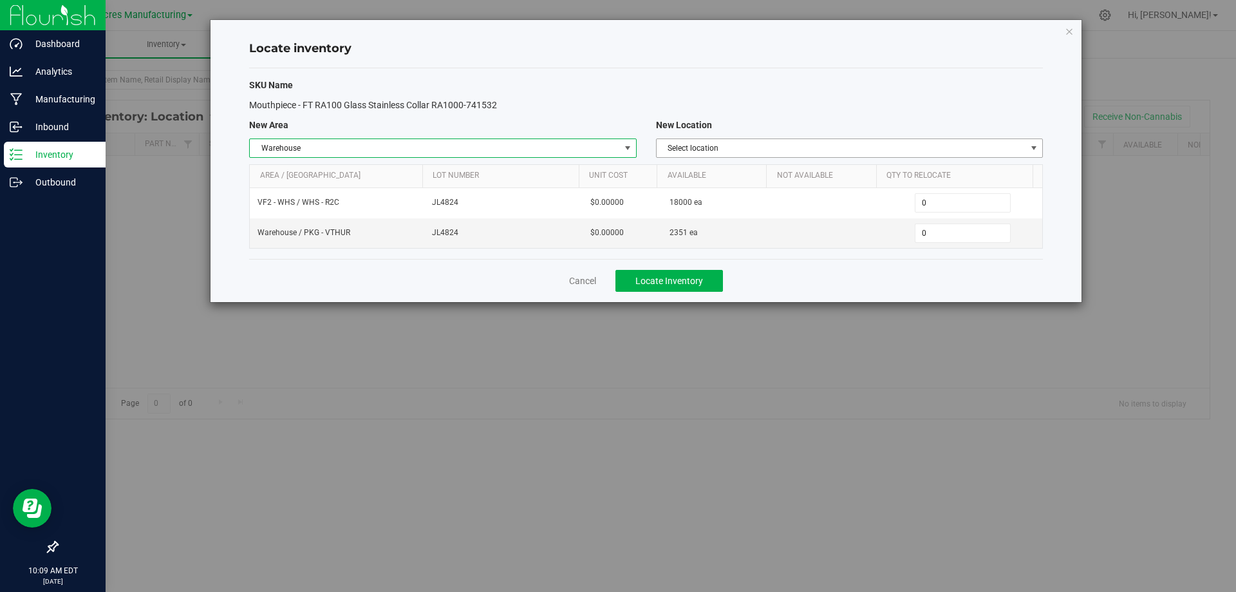
click at [989, 150] on span "Select location" at bounding box center [842, 148] width 370 height 18
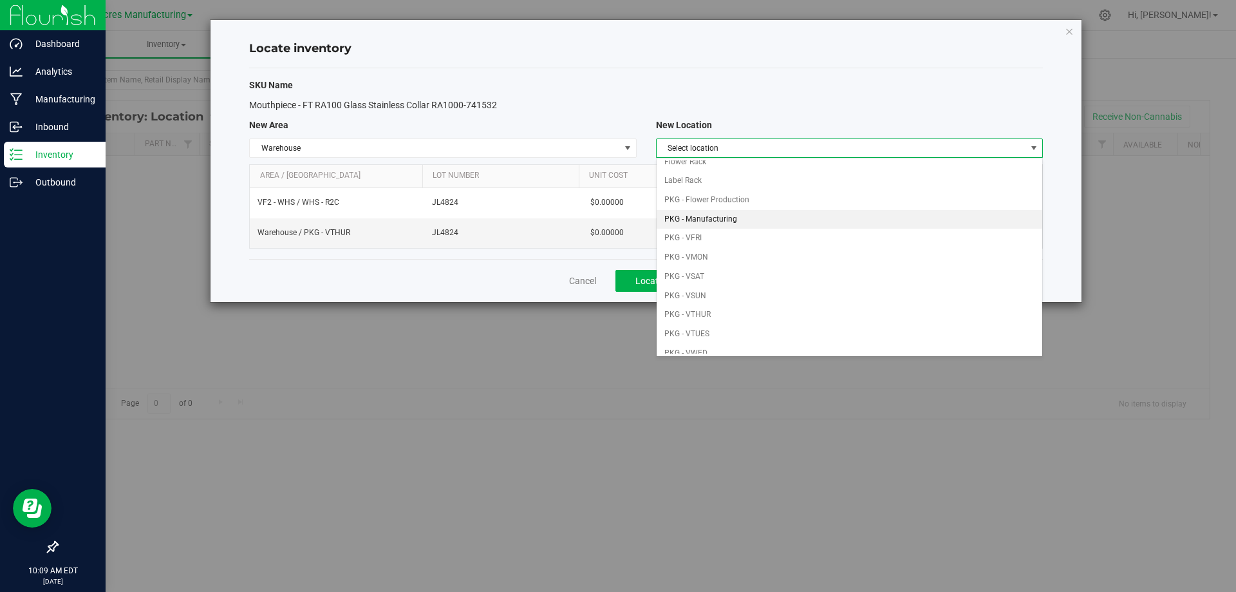
scroll to position [64, 0]
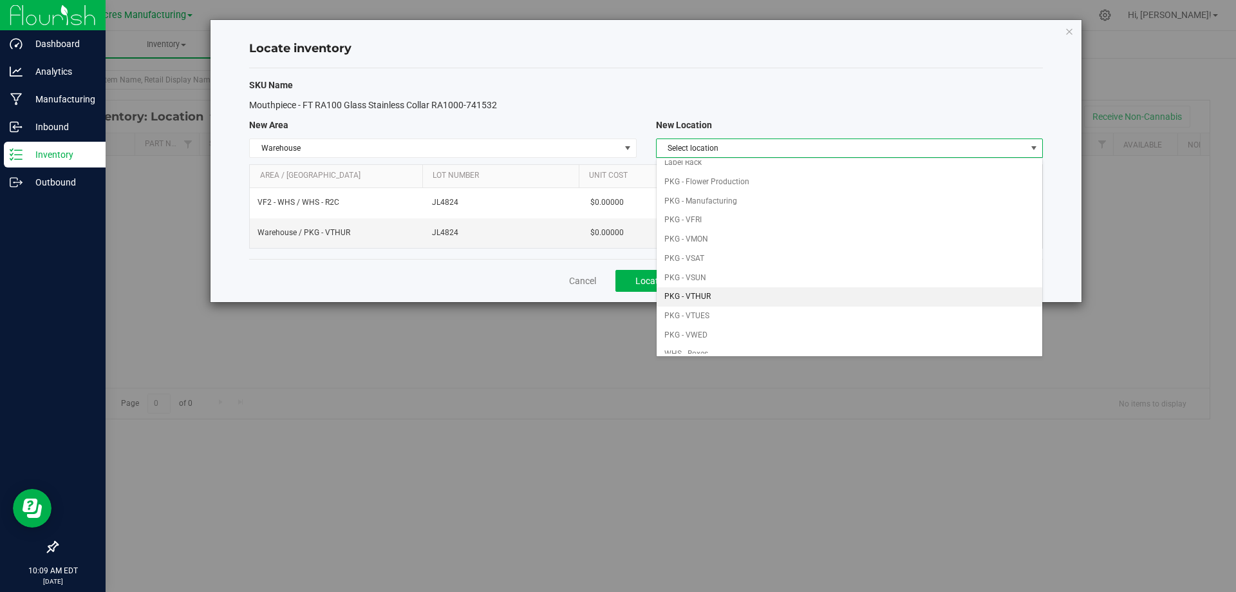
drag, startPoint x: 774, startPoint y: 295, endPoint x: 780, endPoint y: 283, distance: 13.0
click at [775, 295] on li "PKG - VTHUR" at bounding box center [850, 296] width 386 height 19
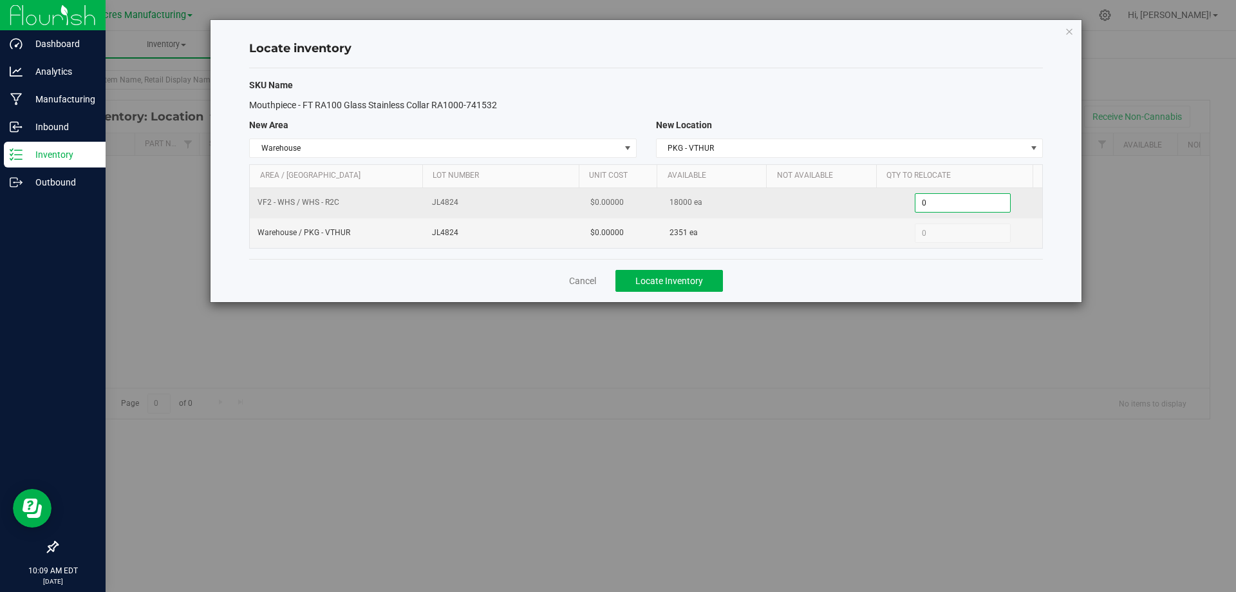
click at [941, 206] on span "0 0" at bounding box center [963, 202] width 96 height 19
click at [942, 205] on input "0" at bounding box center [962, 203] width 95 height 18
type input "3000"
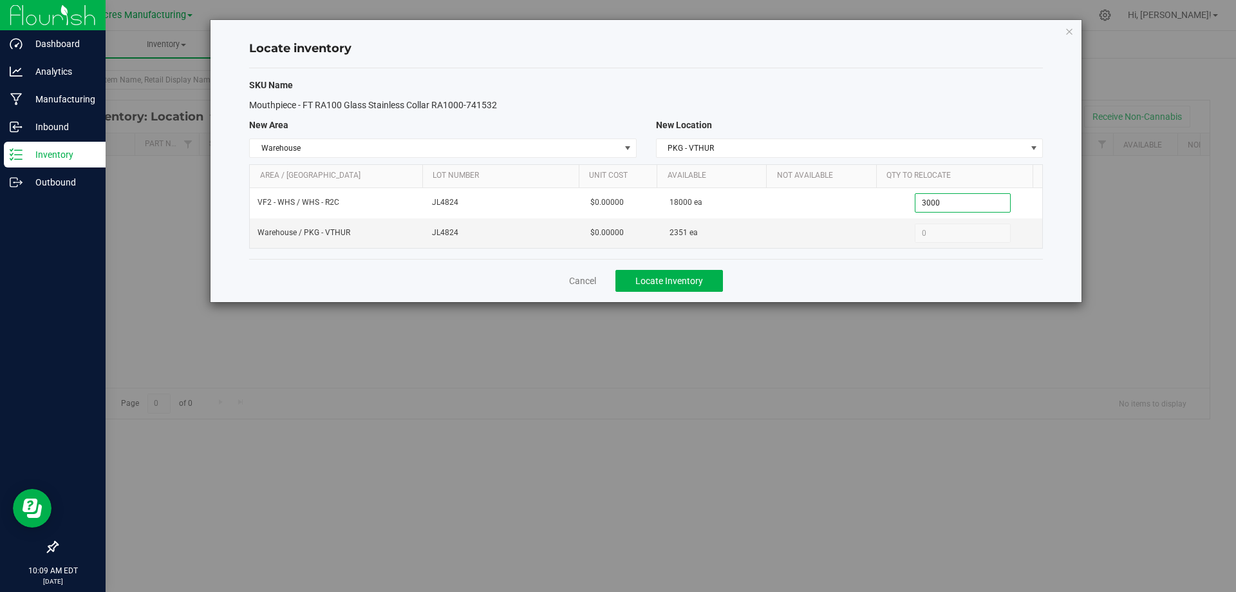
type input "3,000"
drag, startPoint x: 910, startPoint y: 283, endPoint x: 776, endPoint y: 284, distance: 133.9
click at [910, 285] on div "Cancel Locate Inventory" at bounding box center [646, 280] width 794 height 43
click at [657, 284] on span "Locate Inventory" at bounding box center [669, 281] width 68 height 10
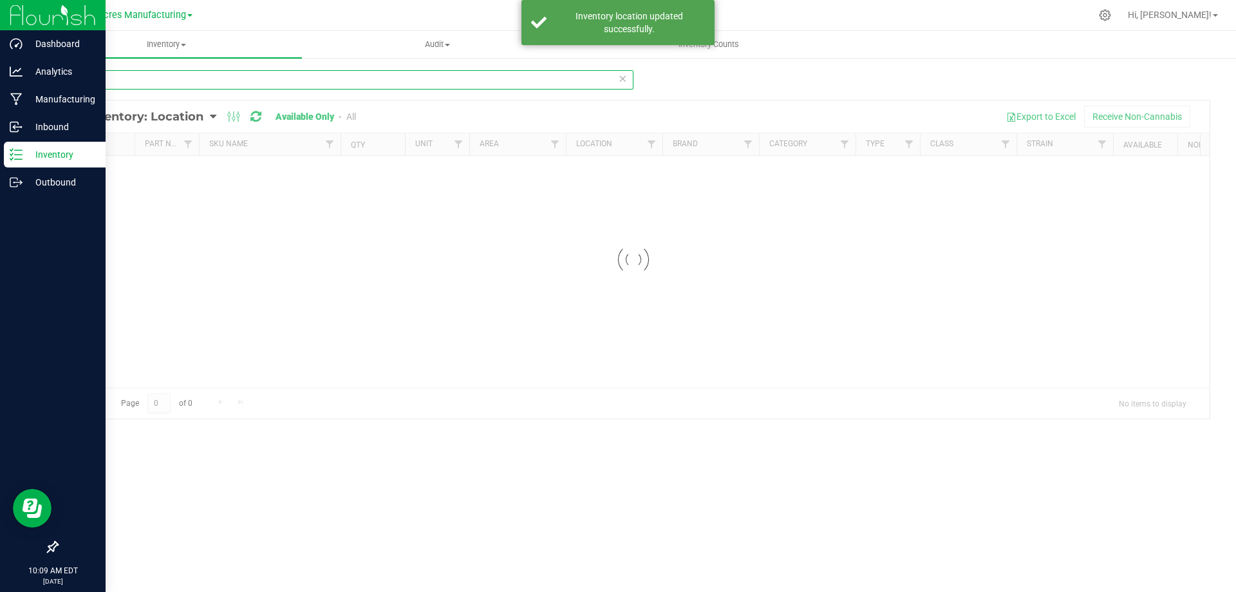
click at [324, 80] on input "0673" at bounding box center [345, 79] width 577 height 19
drag, startPoint x: 324, startPoint y: 80, endPoint x: 924, endPoint y: 95, distance: 600.2
click at [326, 79] on input "0673" at bounding box center [345, 79] width 577 height 19
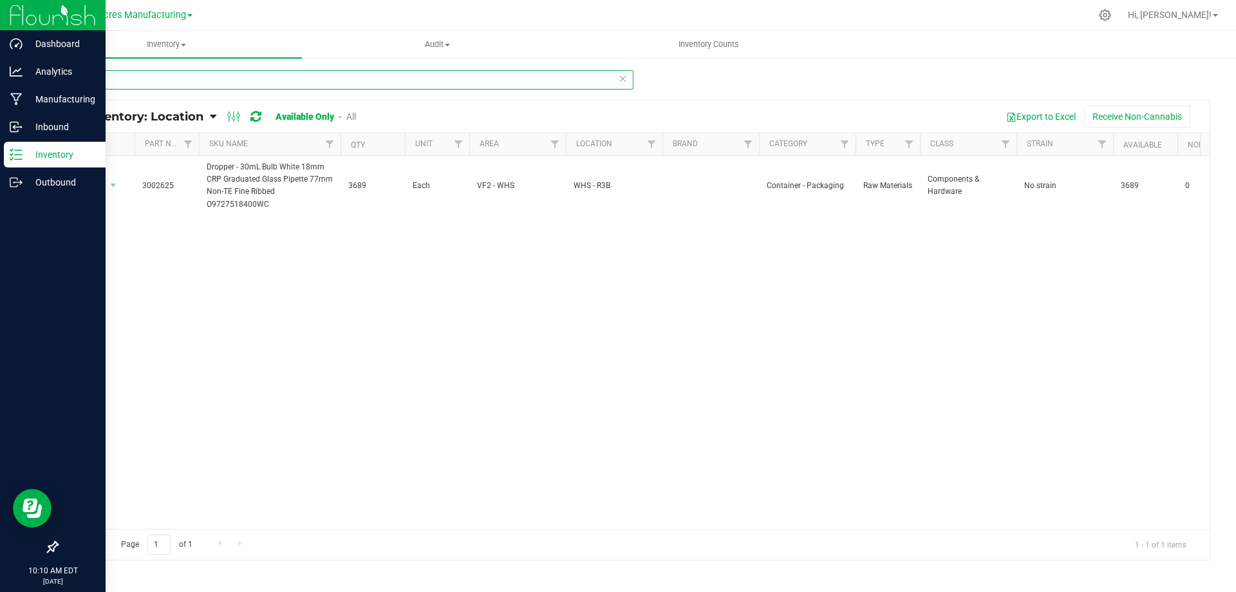
click at [103, 78] on input "2625" at bounding box center [345, 79] width 577 height 19
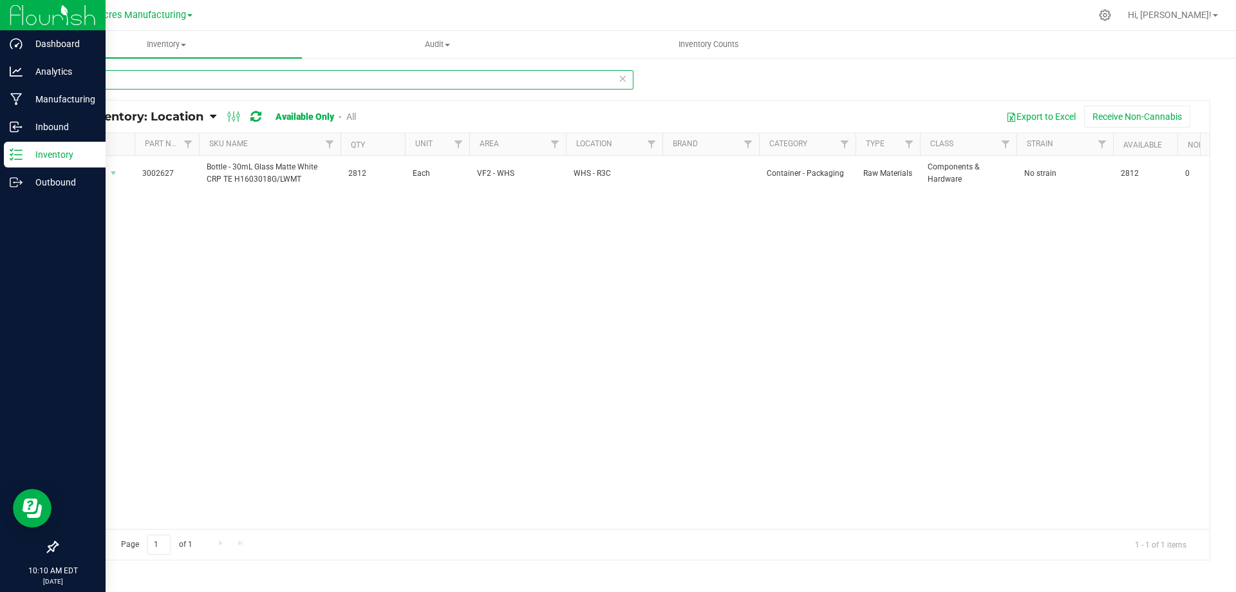
click at [108, 78] on input "2627" at bounding box center [345, 79] width 577 height 19
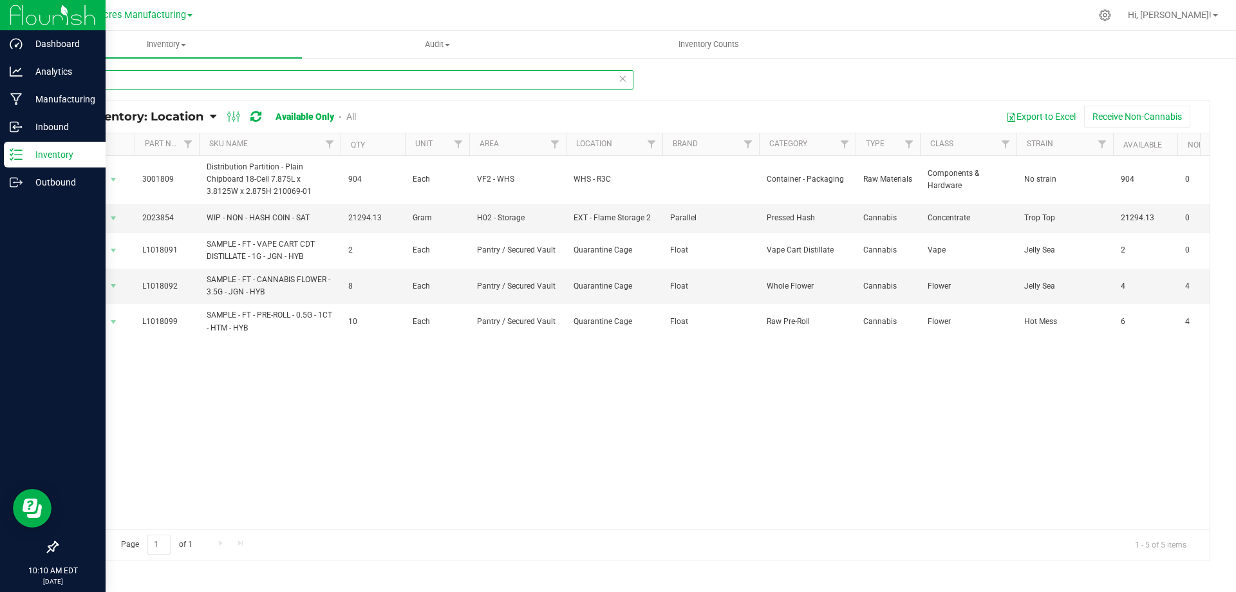
click at [133, 87] on input "1809" at bounding box center [345, 79] width 577 height 19
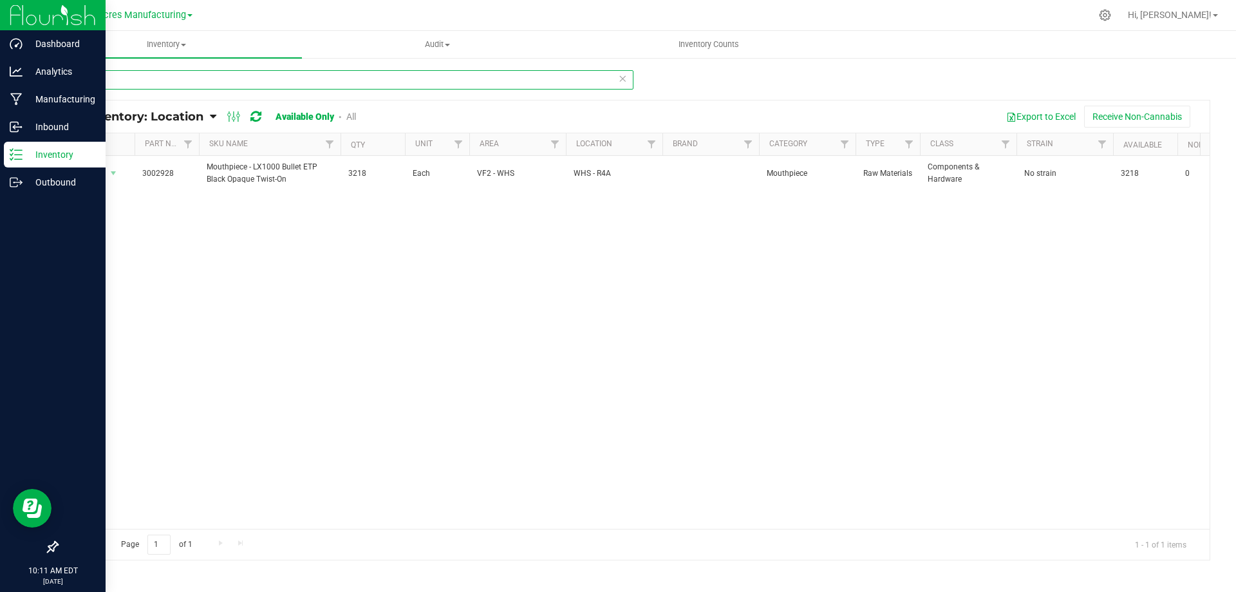
type input "2928"
click at [358, 173] on span "3218" at bounding box center [372, 173] width 49 height 12
copy span "3218"
click at [666, 248] on div "Action Action Adjust qty Edit lot numbers Global inventory Locate inventory Pri…" at bounding box center [633, 342] width 1152 height 373
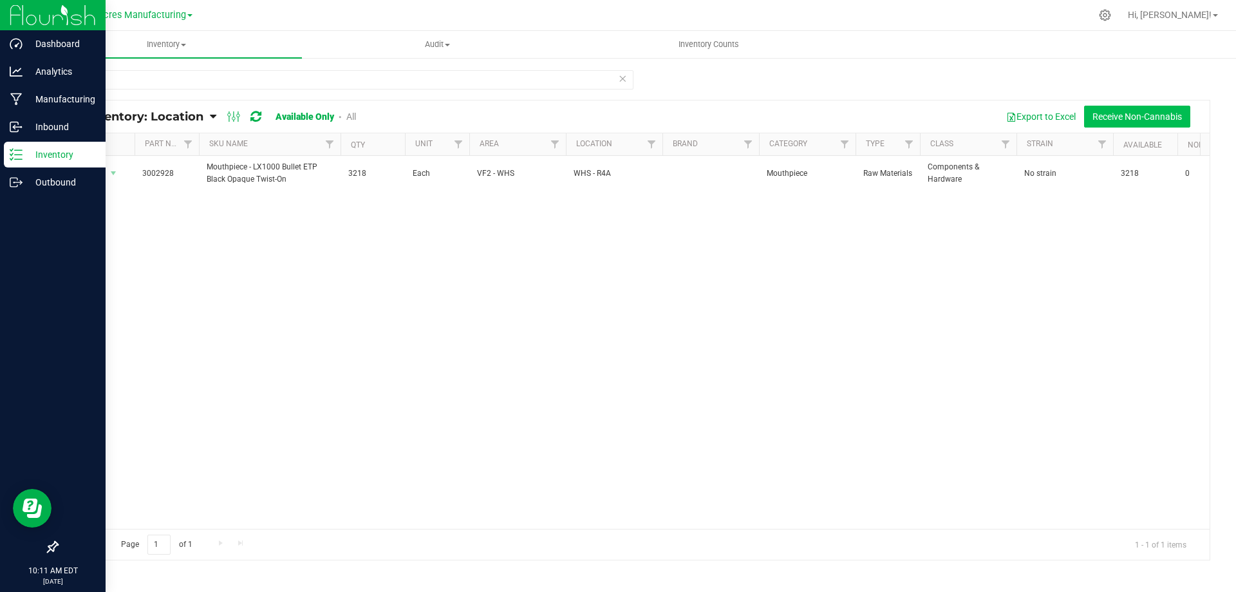
click at [1169, 116] on button "Receive Non-Cannabis" at bounding box center [1137, 117] width 106 height 22
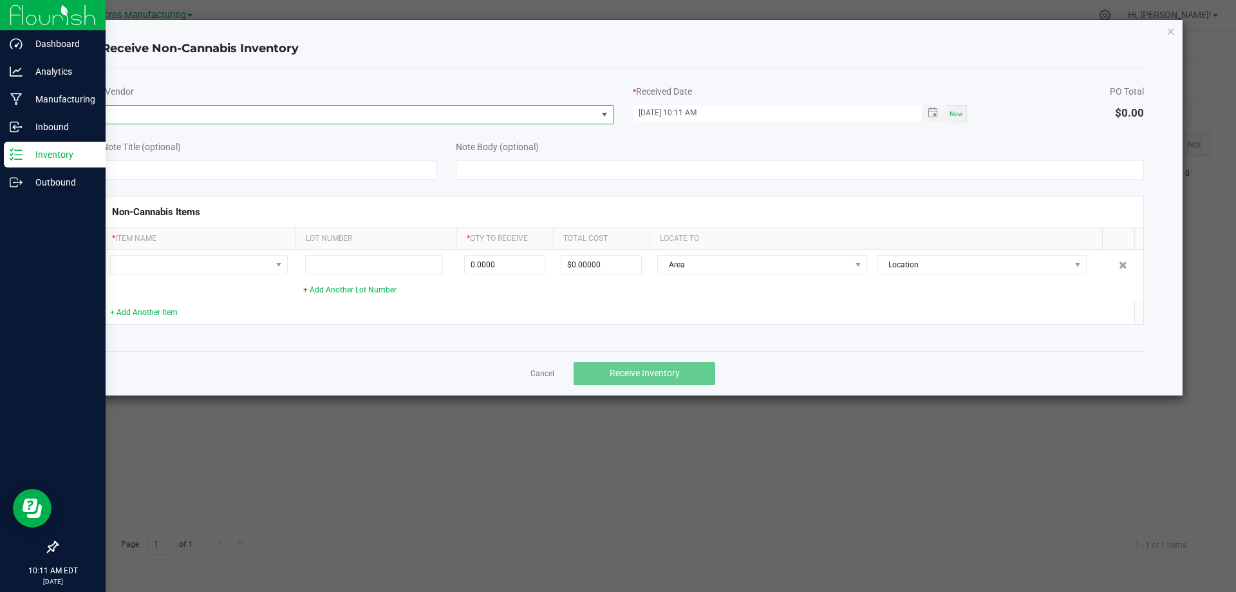
click at [601, 110] on span at bounding box center [604, 114] width 10 height 10
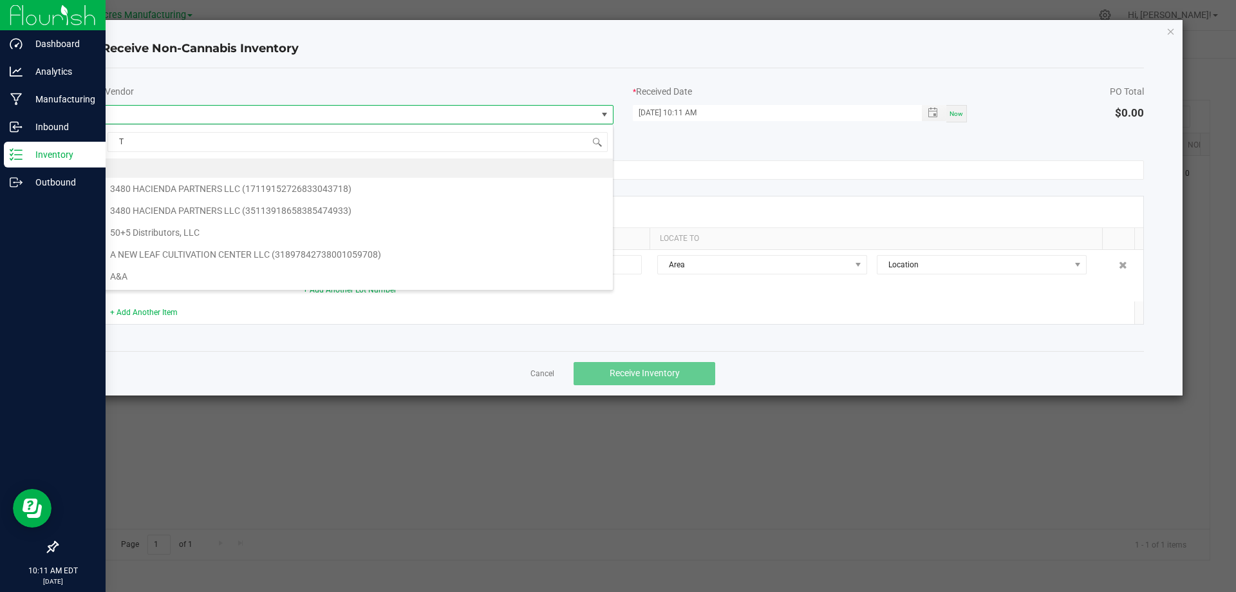
scroll to position [19, 512]
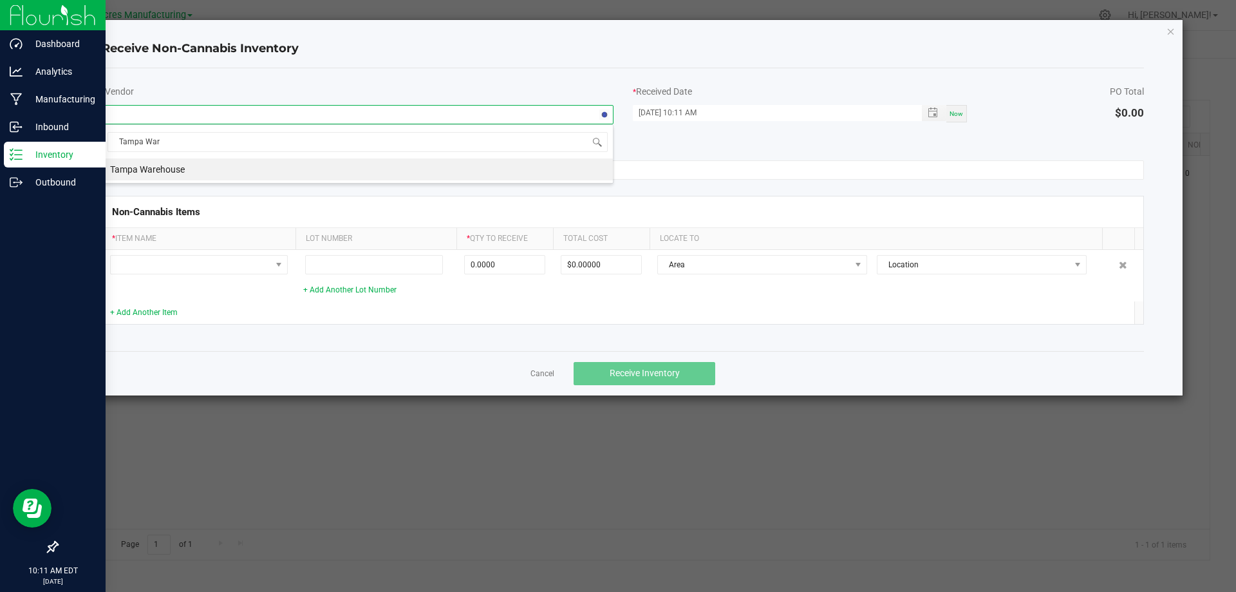
type input "Tampa Ware"
click at [574, 176] on li "Tampa Warehouse" at bounding box center [357, 169] width 511 height 22
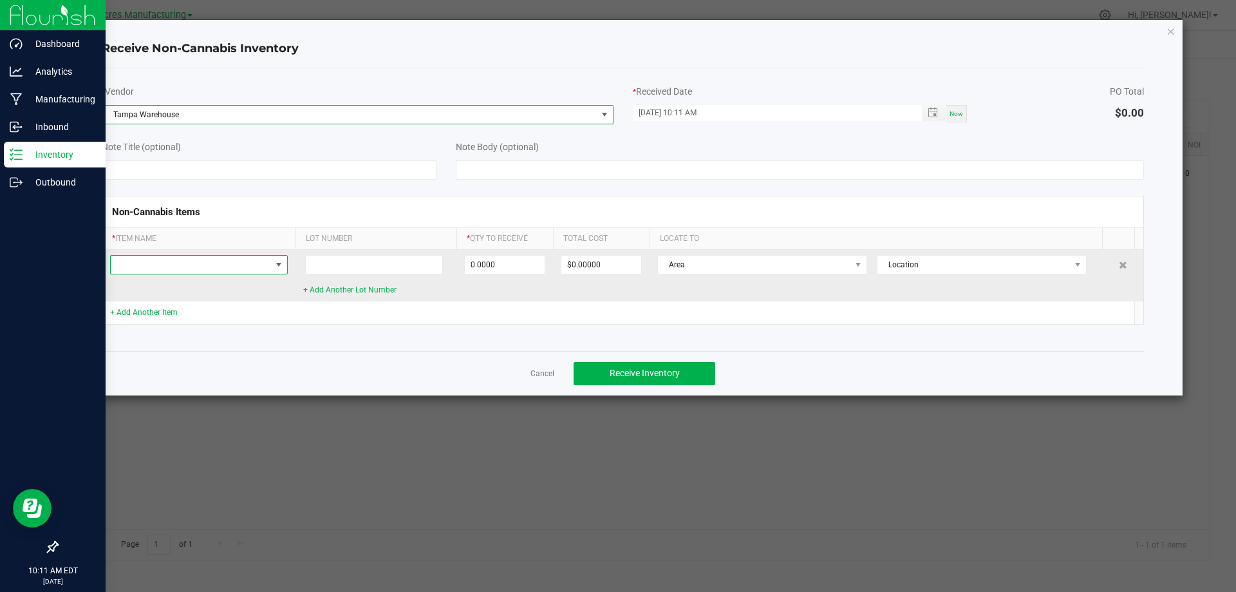
click at [276, 269] on span at bounding box center [279, 264] width 10 height 10
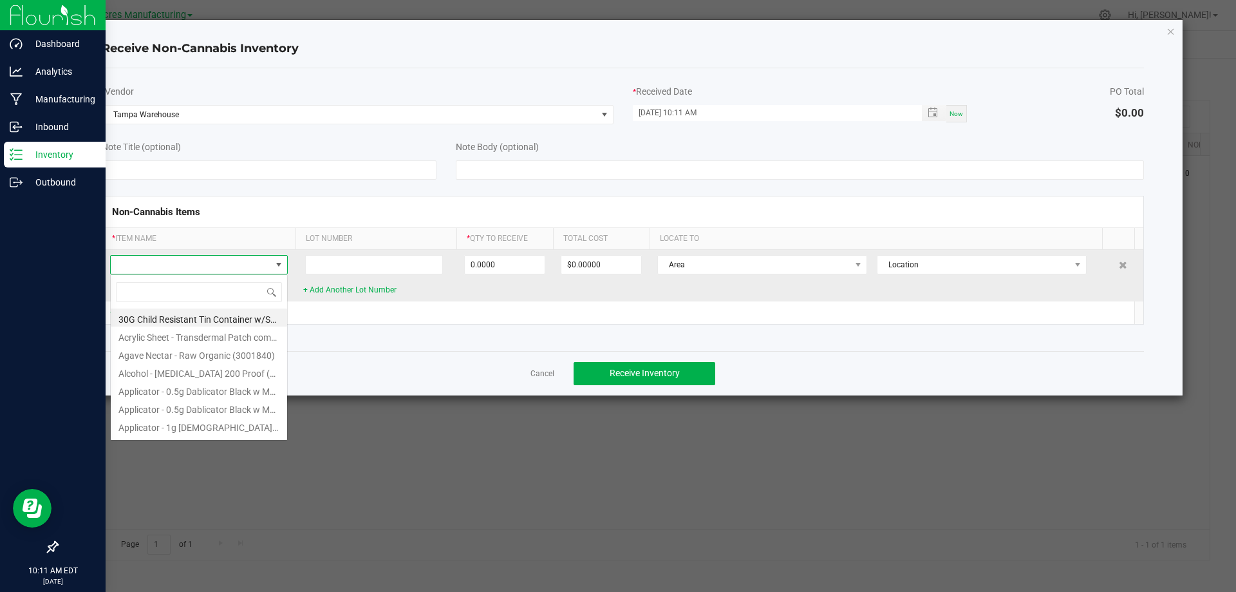
scroll to position [19, 178]
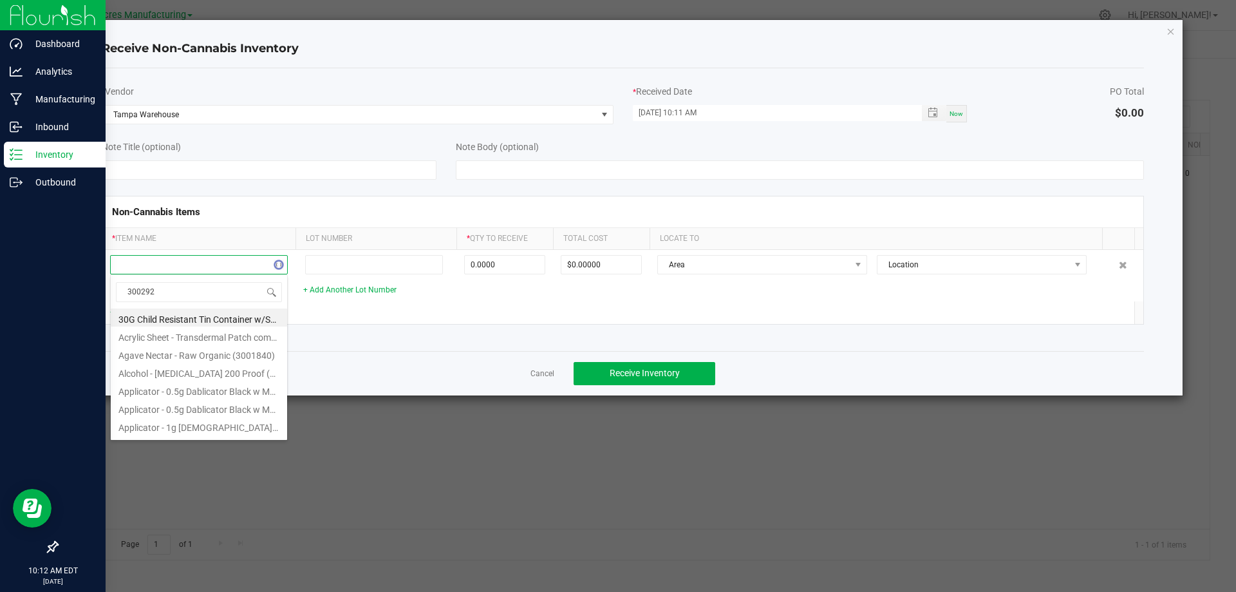
type input "3002928"
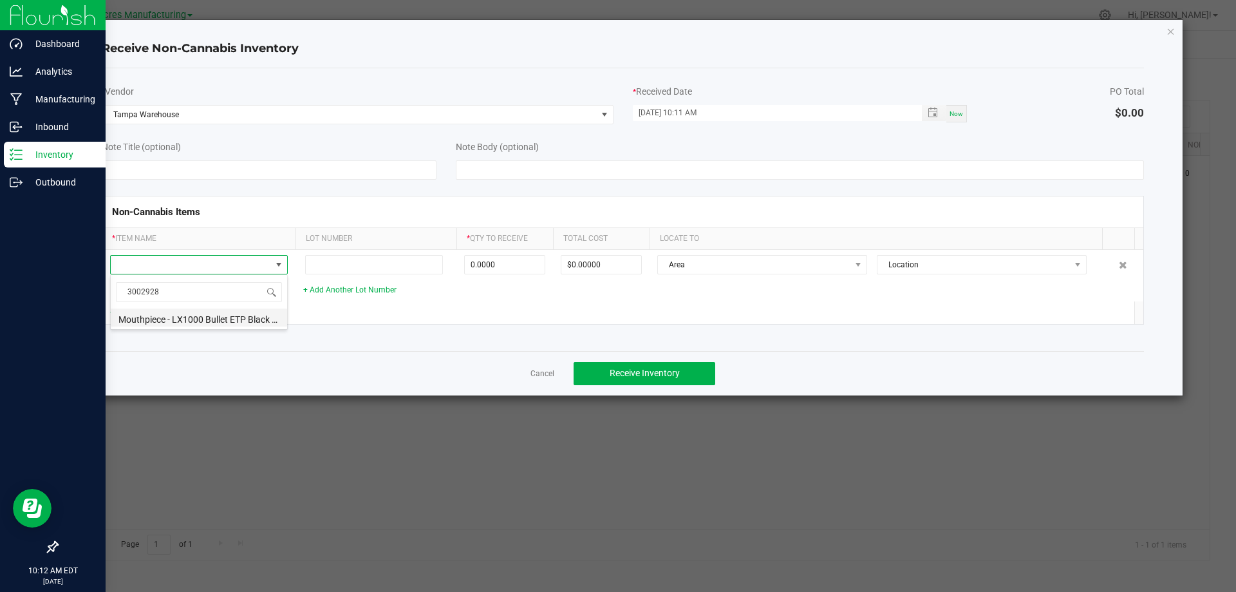
click at [243, 315] on li "Mouthpiece - LX1000 Bullet ETP Black Opaque Twist-On (3002928)" at bounding box center [199, 317] width 176 height 18
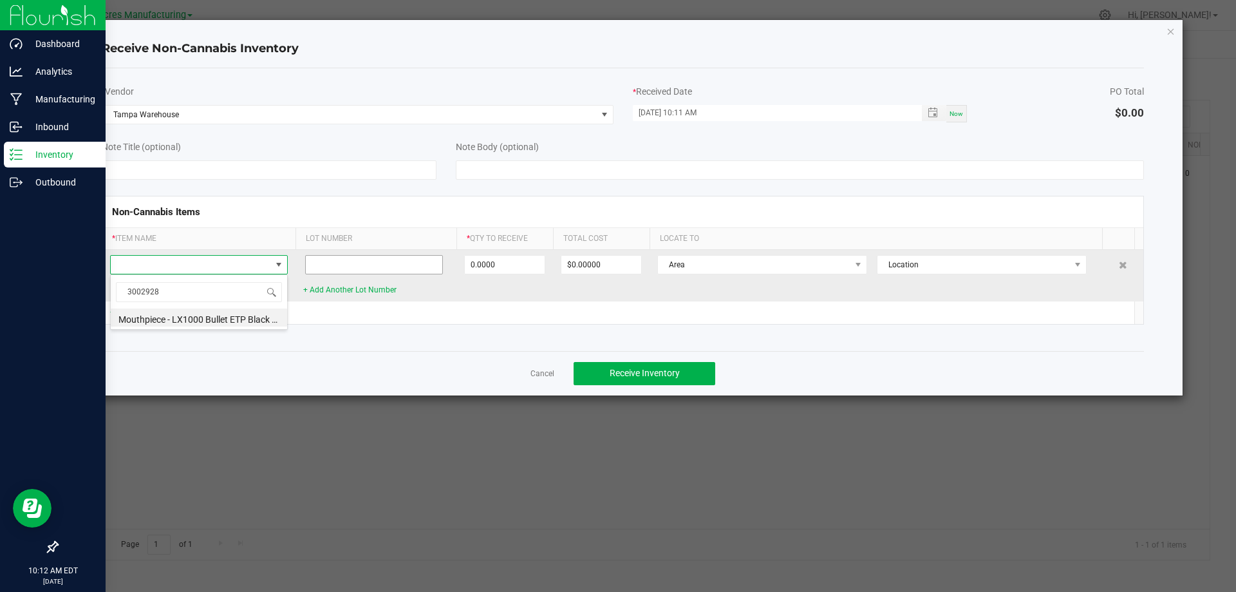
type input "0 ea"
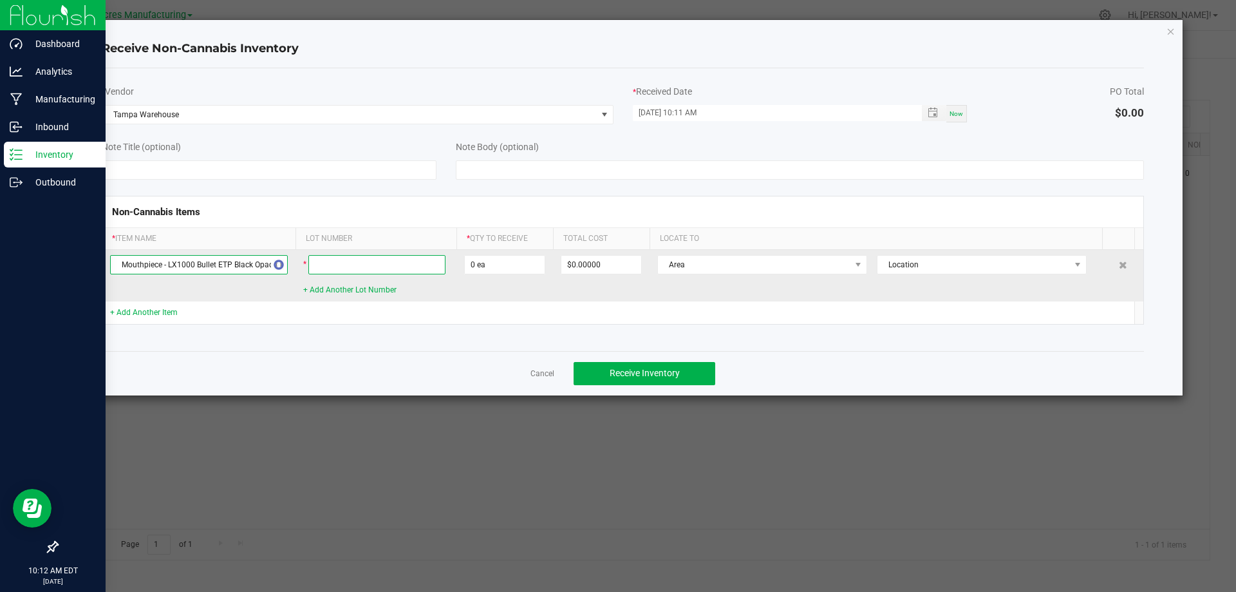
click at [382, 263] on input at bounding box center [376, 264] width 137 height 19
type input "4524"
click at [500, 269] on input "0" at bounding box center [505, 265] width 80 height 18
click at [512, 260] on input "0" at bounding box center [505, 265] width 80 height 18
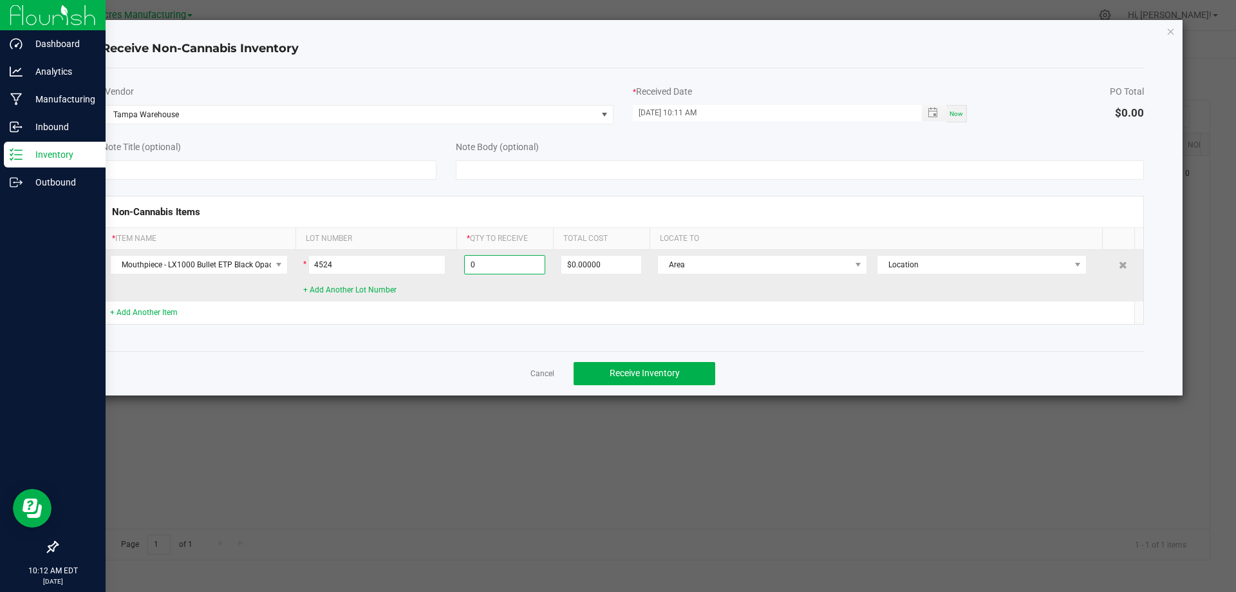
paste input "3282"
type input "3282 ea"
click at [650, 296] on td "Area Location" at bounding box center [881, 276] width 462 height 52
click at [839, 264] on span "Area" at bounding box center [754, 265] width 192 height 18
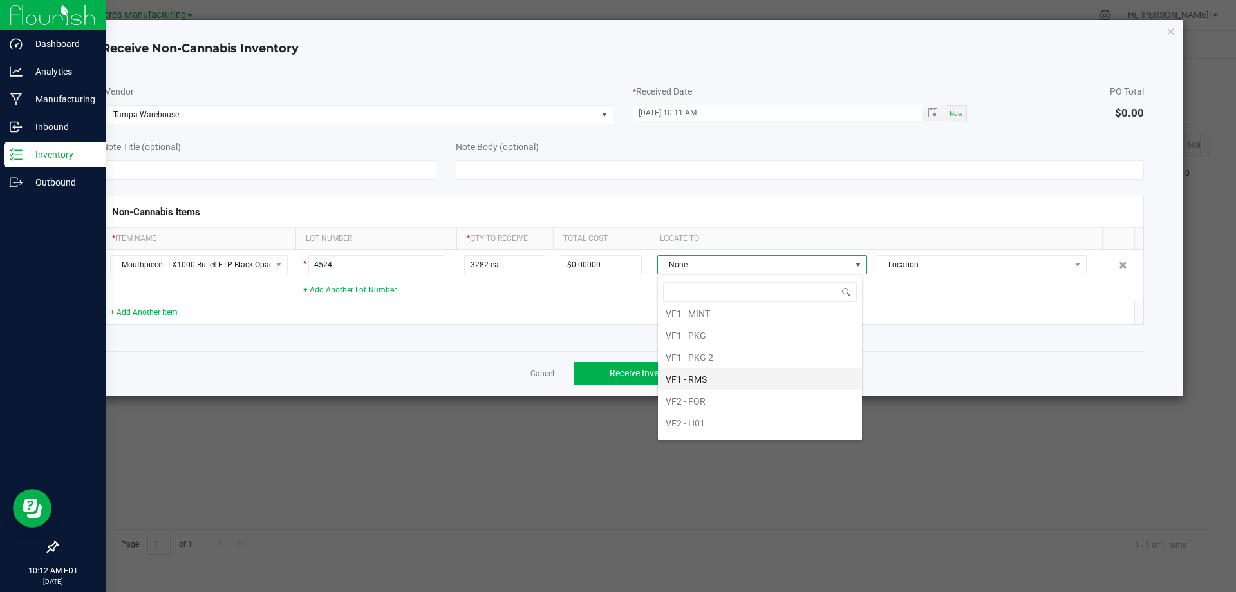
scroll to position [834, 0]
click at [786, 399] on li "VF2 - WHS" at bounding box center [760, 404] width 204 height 22
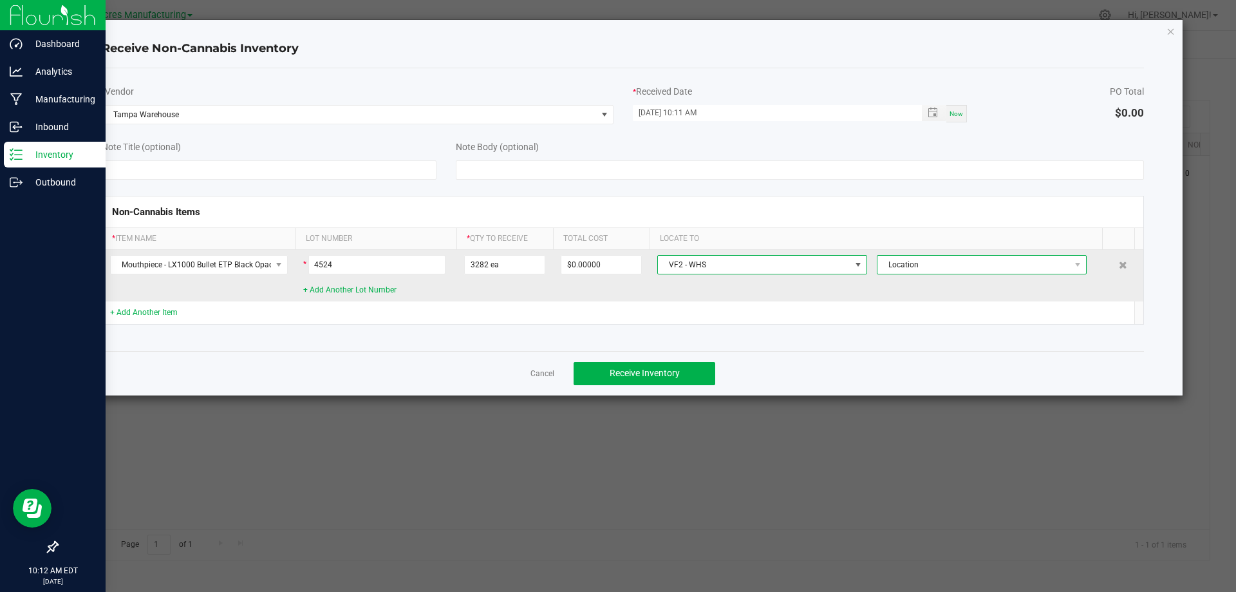
click at [1051, 265] on span "Location" at bounding box center [973, 265] width 192 height 18
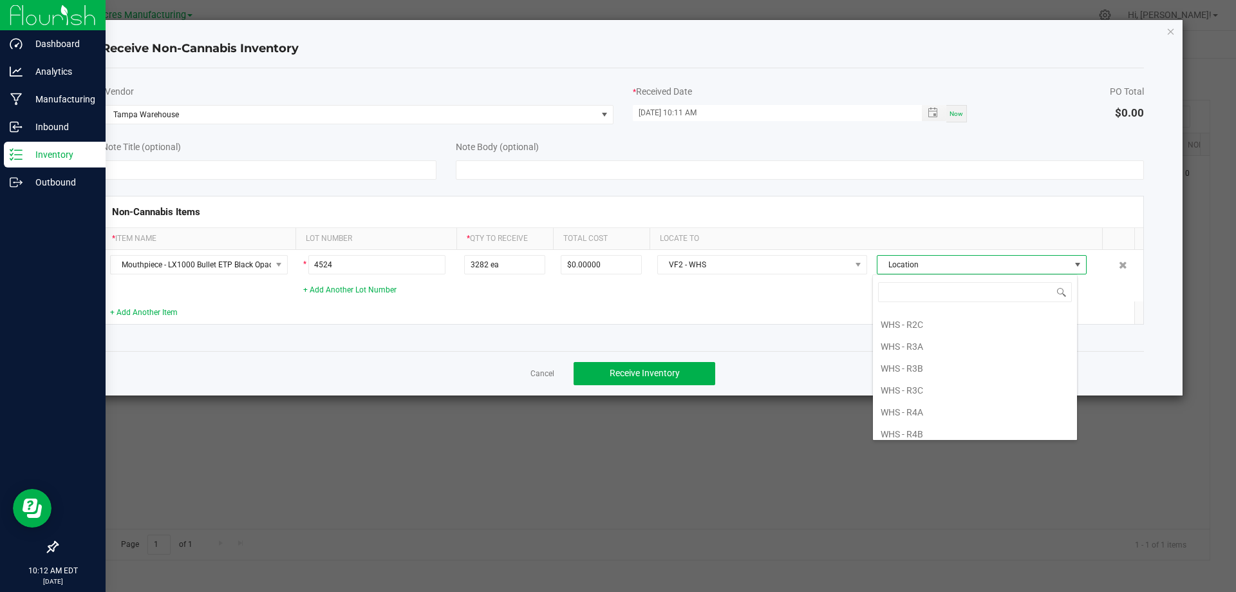
scroll to position [322, 0]
click at [985, 344] on li "WHS - R4A" at bounding box center [975, 348] width 204 height 22
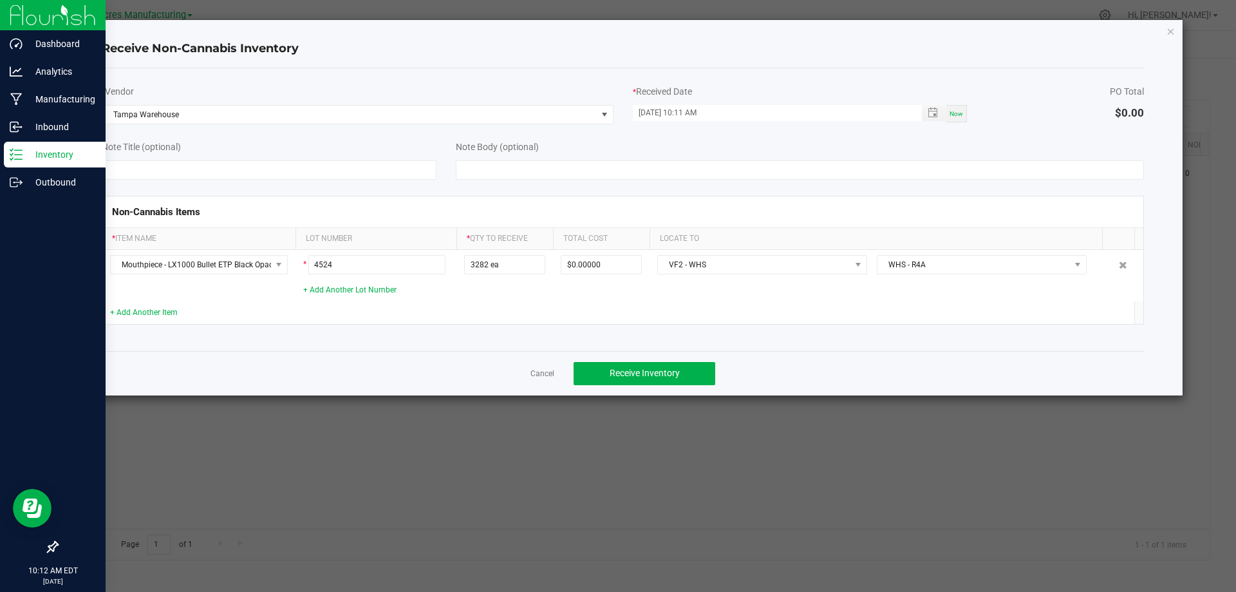
click at [983, 311] on td at bounding box center [876, 312] width 453 height 23
click at [678, 361] on div "Cancel Receive Inventory" at bounding box center [623, 373] width 1043 height 44
click at [680, 371] on button "Receive Inventory" at bounding box center [645, 373] width 142 height 23
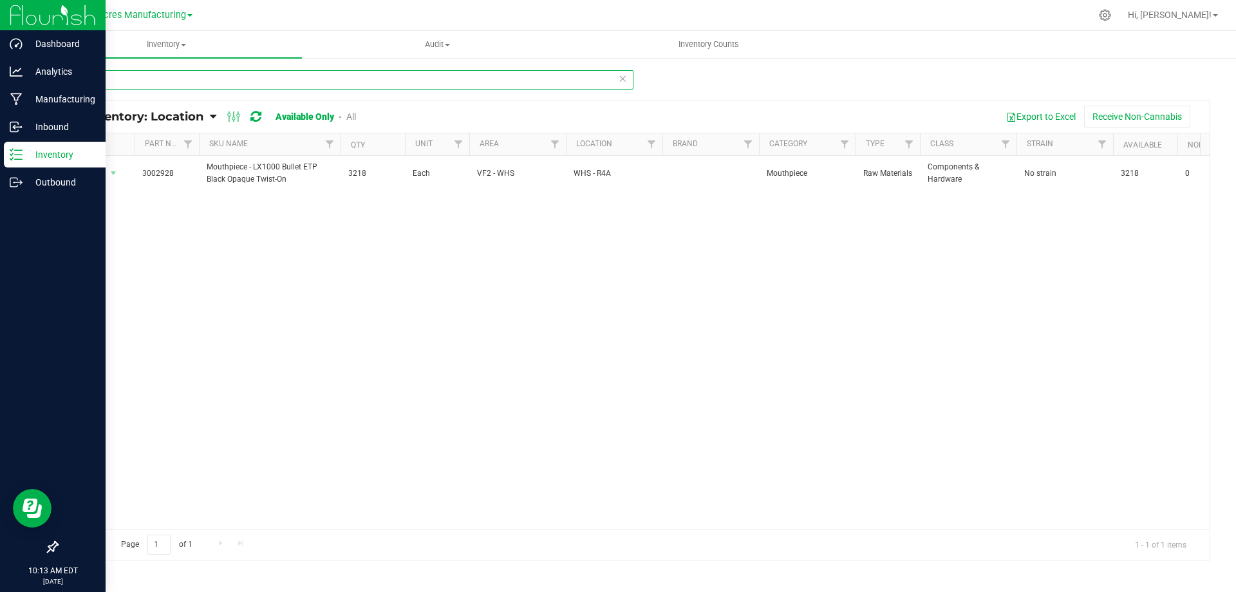
click at [211, 83] on input "2928" at bounding box center [345, 79] width 577 height 19
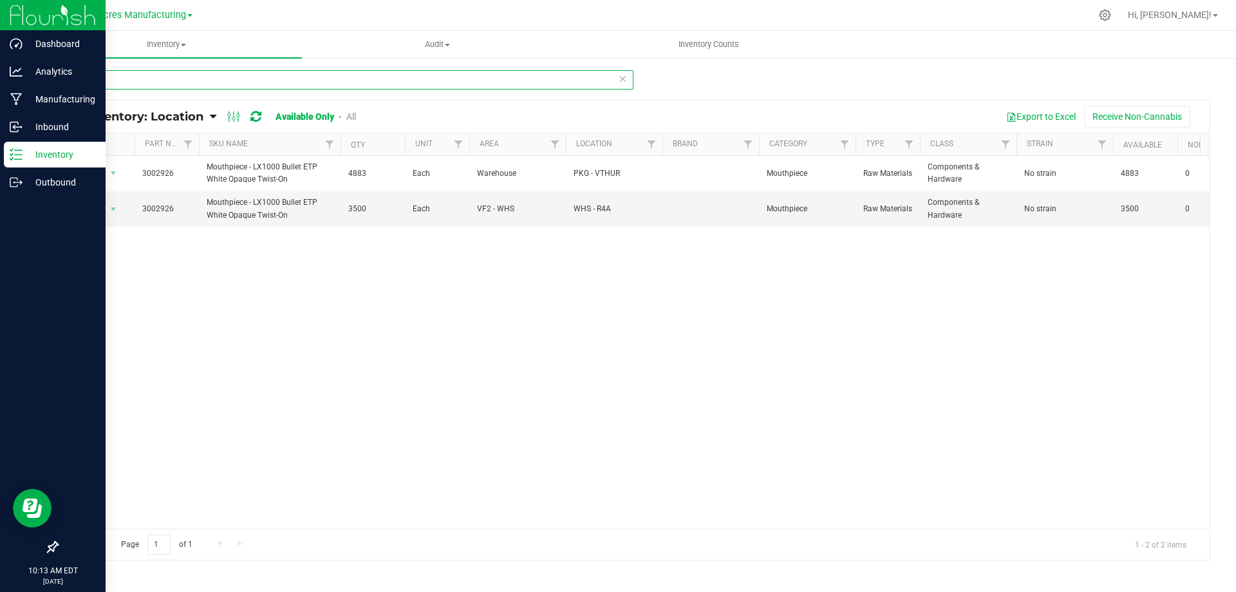
click at [131, 80] on input "2926" at bounding box center [345, 79] width 577 height 19
click at [130, 80] on input "2926" at bounding box center [345, 79] width 577 height 19
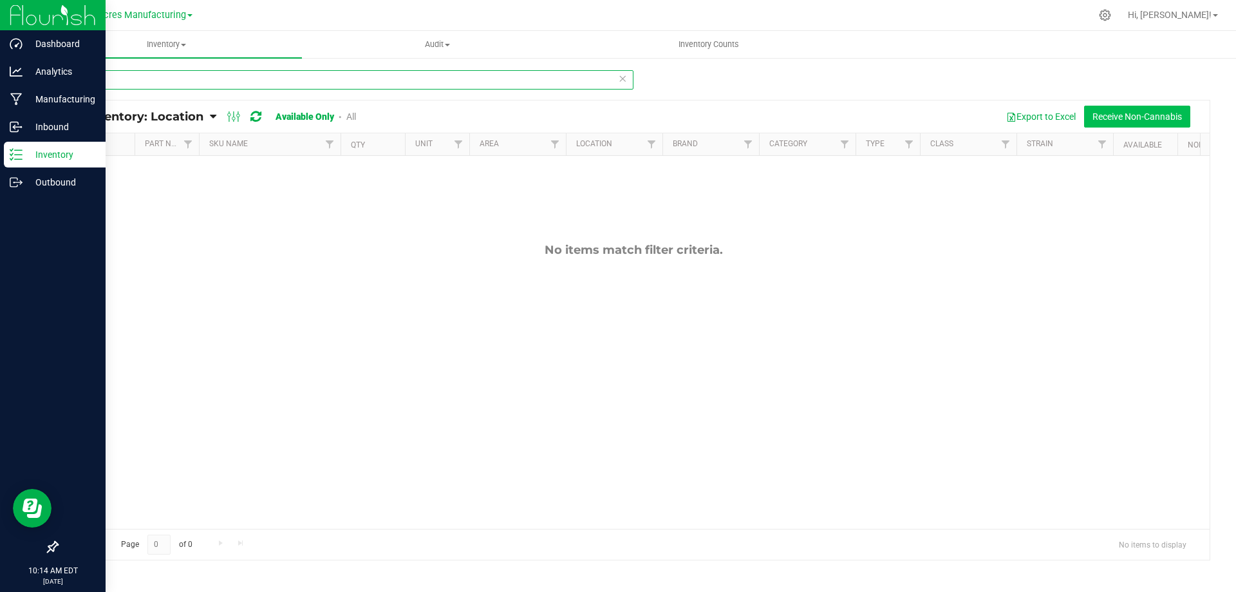
type input "2927"
click at [1154, 119] on button "Receive Non-Cannabis" at bounding box center [1137, 117] width 106 height 22
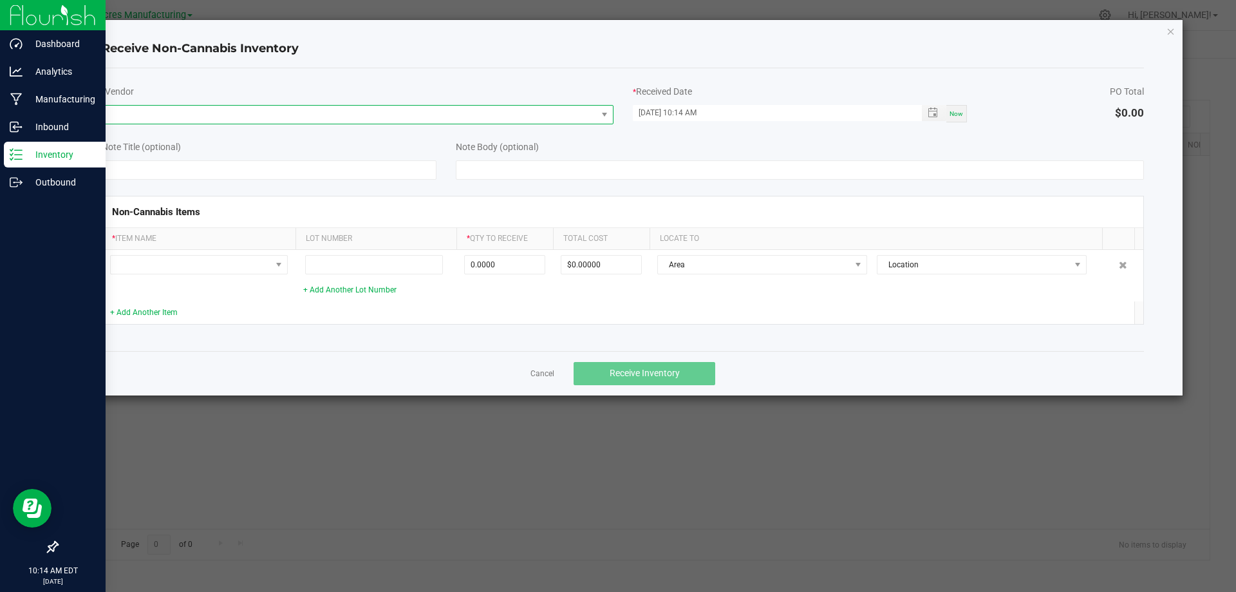
click at [596, 115] on span at bounding box center [358, 114] width 512 height 19
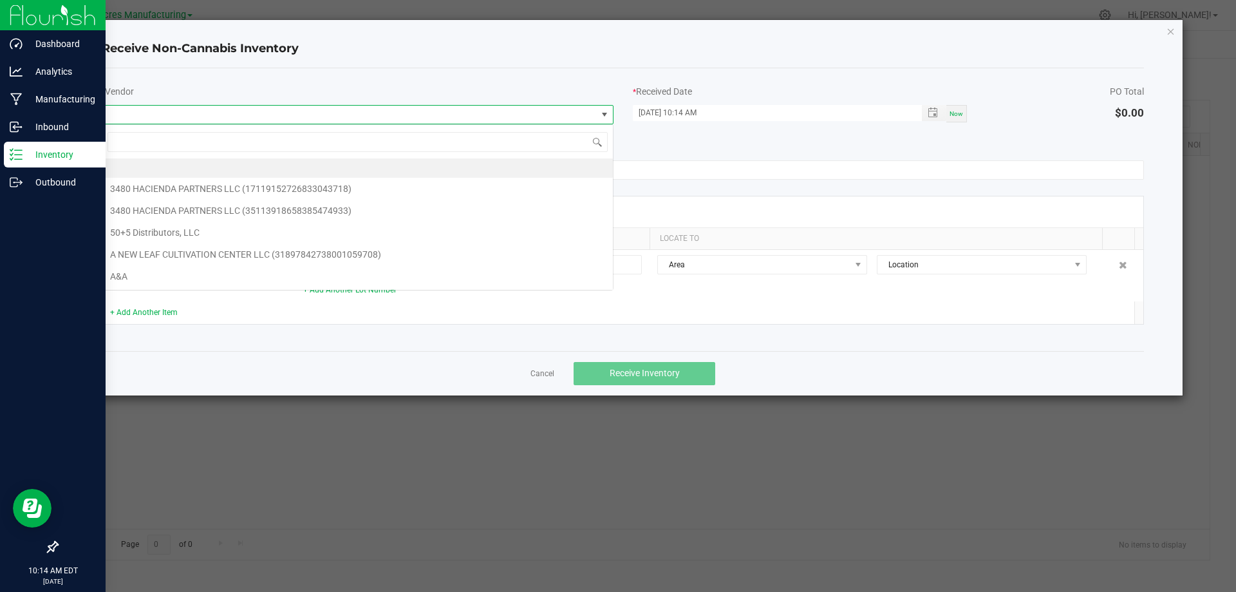
scroll to position [19, 512]
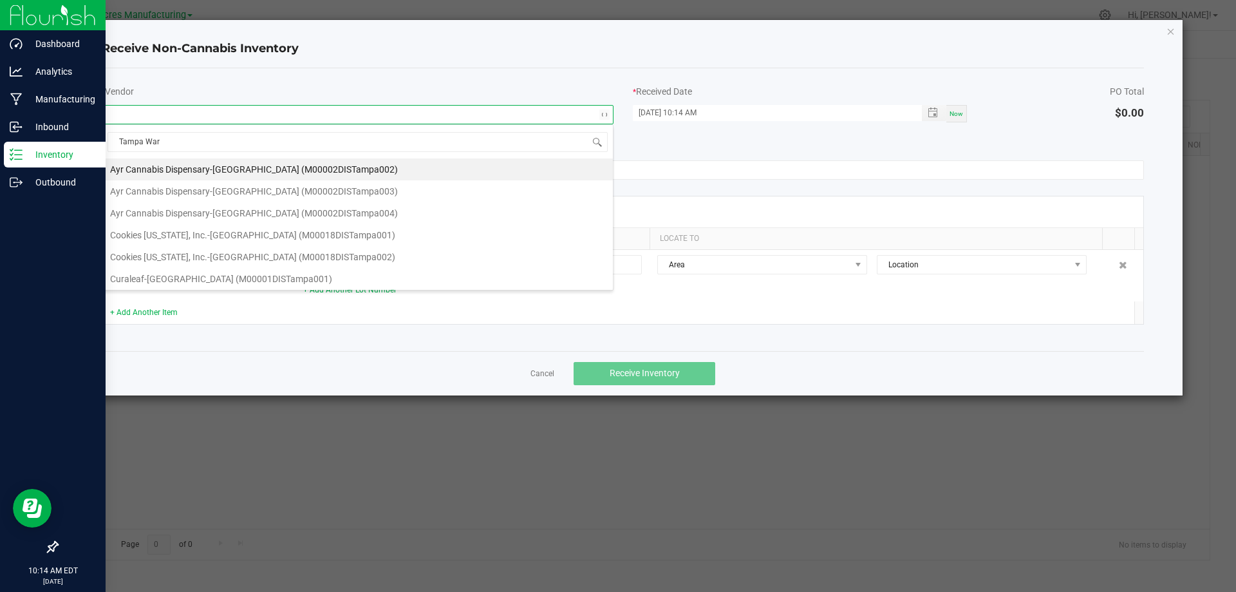
type input "Tampa Ware"
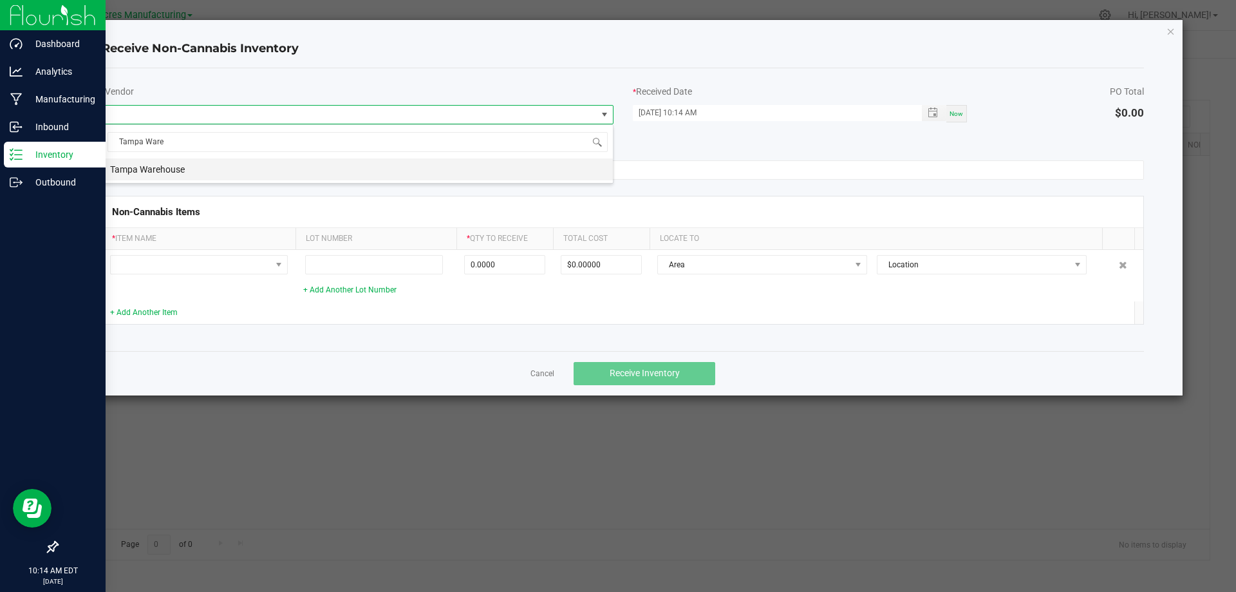
click at [569, 174] on li "Tampa Warehouse" at bounding box center [357, 169] width 511 height 22
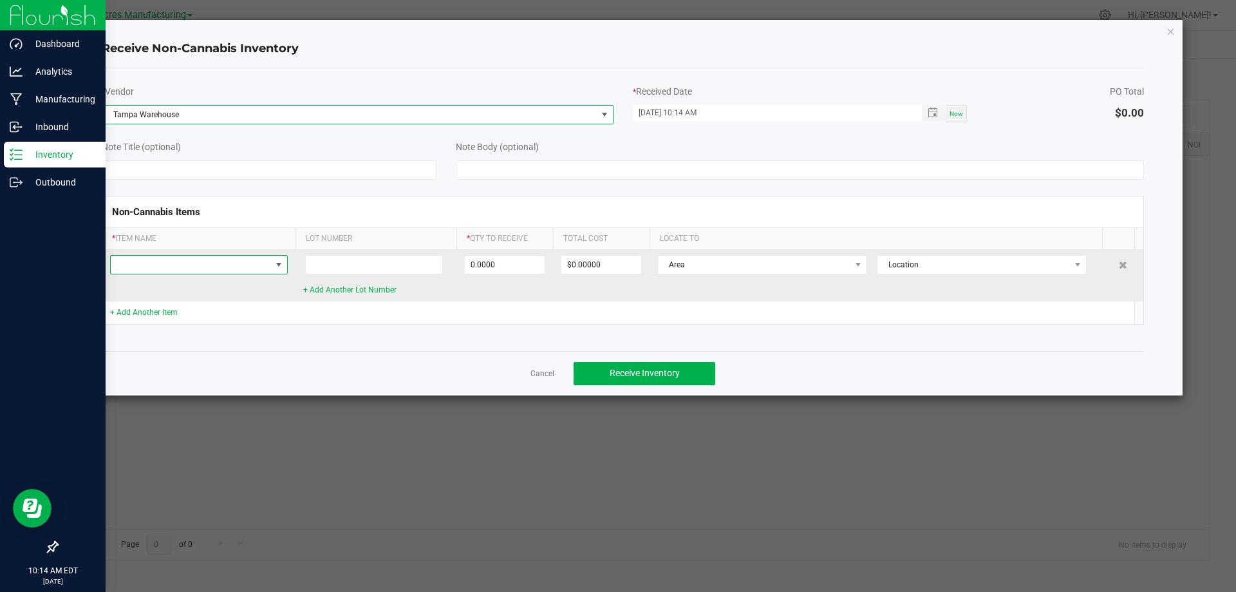
click at [278, 268] on span at bounding box center [279, 264] width 10 height 10
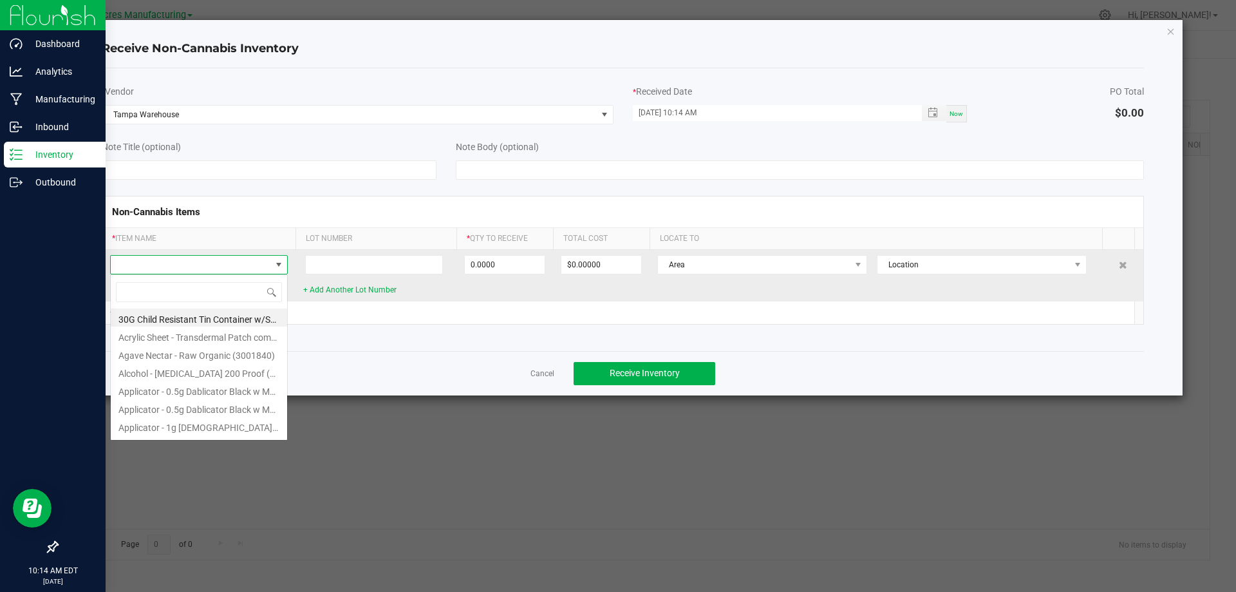
scroll to position [19, 178]
type input "3002927"
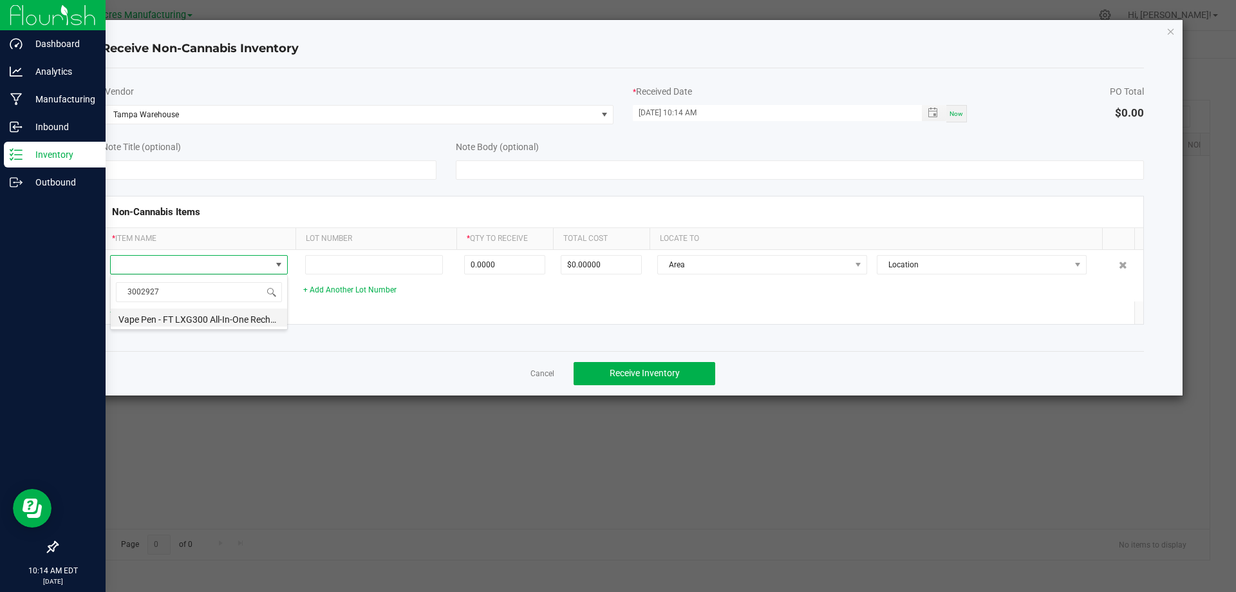
click at [235, 323] on li "Vape Pen - FT LXG300 All-In-One Rechargeable 0.3mL SS 135mAh Twist-On 9W (30029…" at bounding box center [199, 317] width 176 height 18
type input "0 ea"
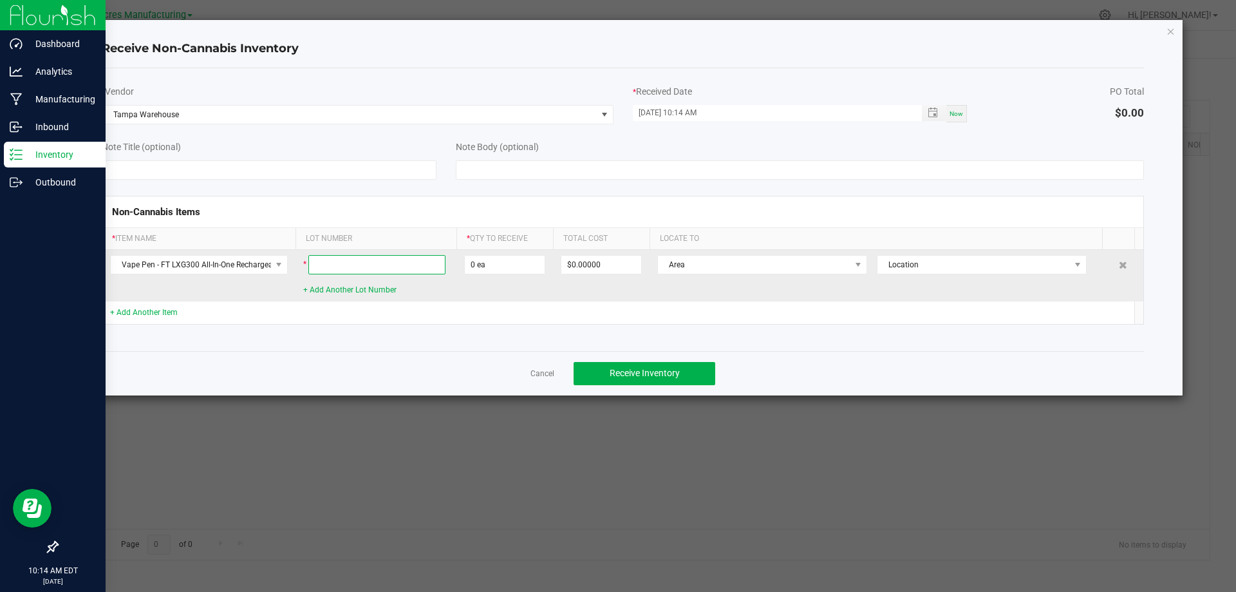
click at [351, 261] on input at bounding box center [376, 264] width 137 height 19
type input "4924"
click at [516, 268] on input "0" at bounding box center [505, 265] width 80 height 18
type input "2500 ea"
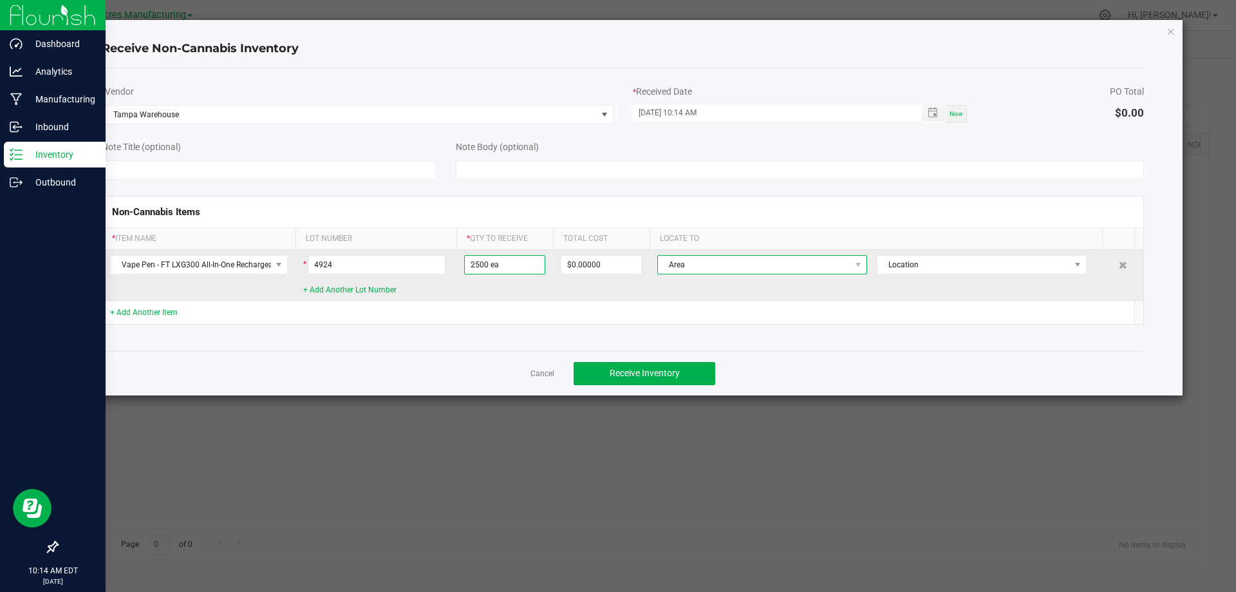
click at [843, 261] on span "Area" at bounding box center [754, 265] width 192 height 18
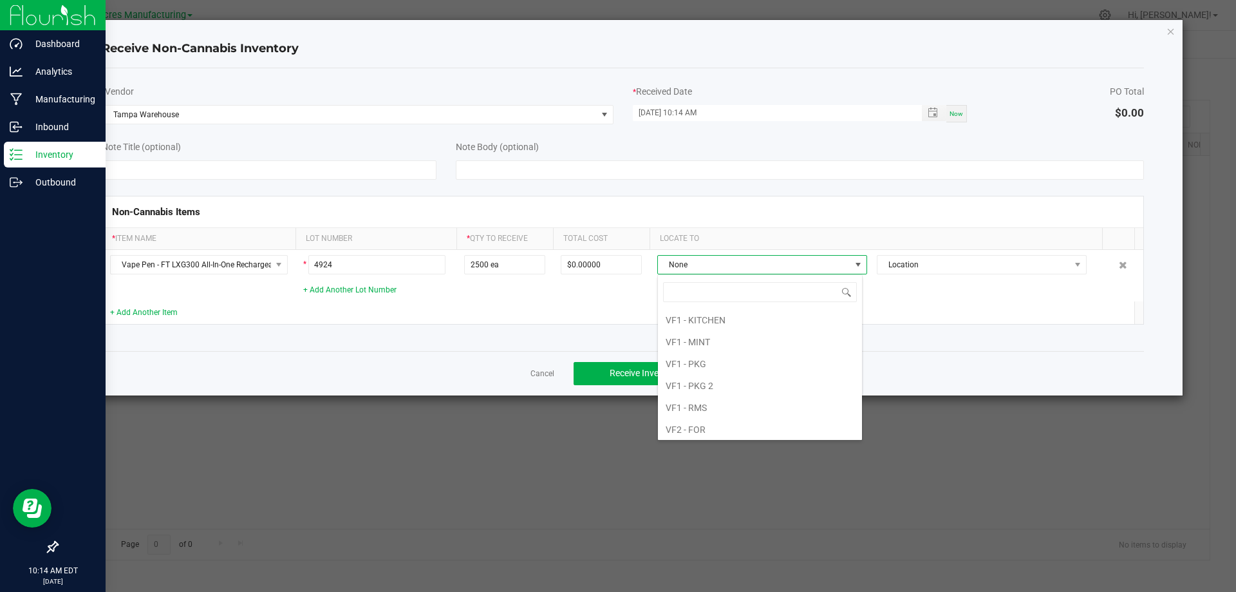
scroll to position [834, 0]
click at [758, 401] on li "VF2 - WHS" at bounding box center [760, 404] width 204 height 22
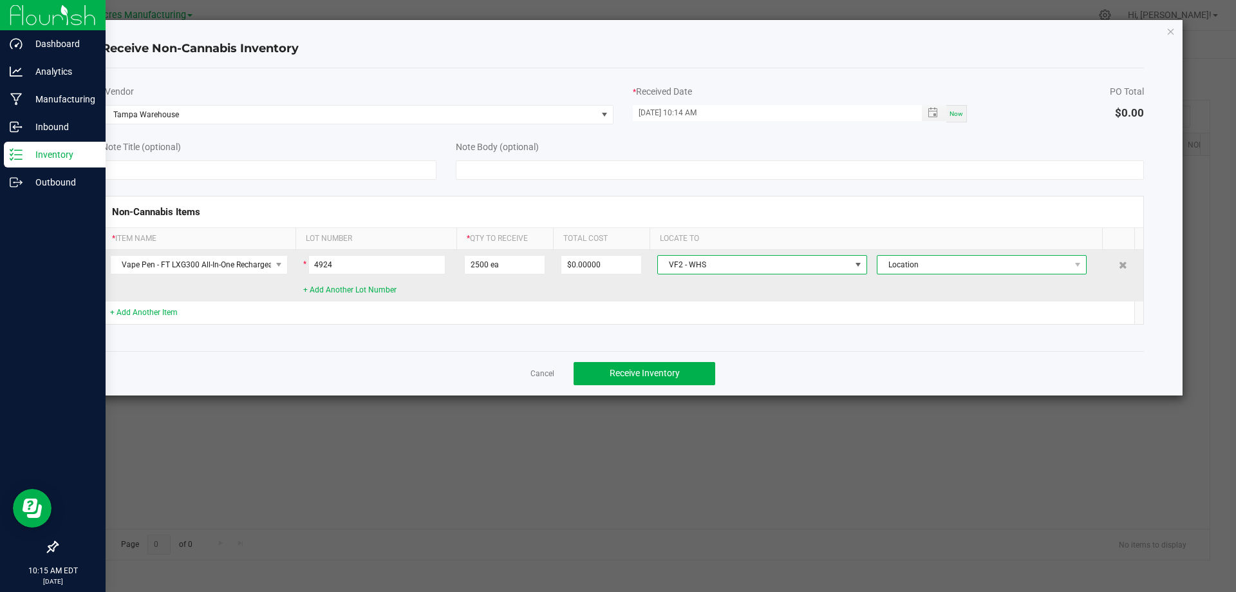
click at [1059, 263] on span "Location" at bounding box center [973, 265] width 192 height 18
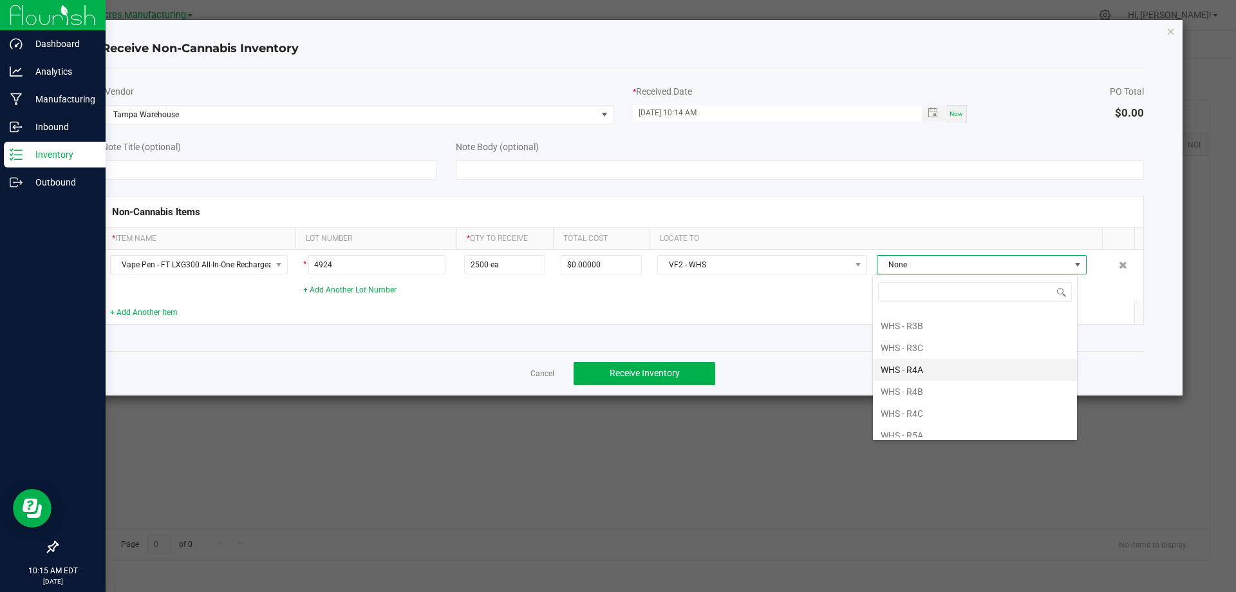
scroll to position [386, 0]
click at [975, 330] on li "WHS - R4B" at bounding box center [975, 327] width 204 height 22
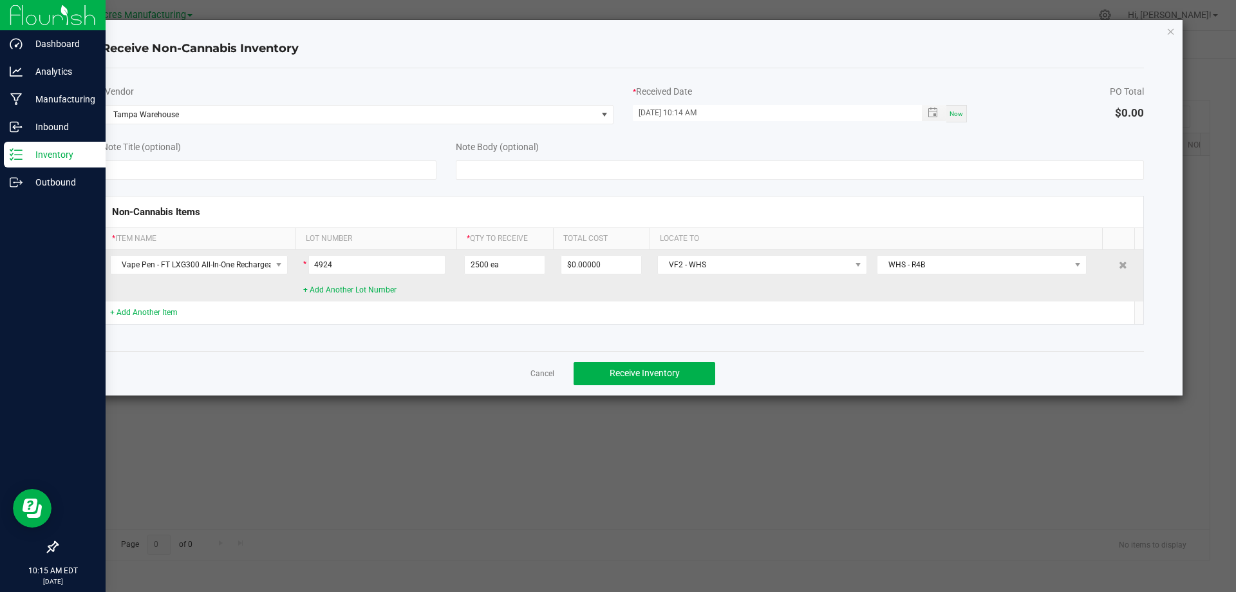
click at [851, 289] on td "VF2 - WHS WHS - R4B" at bounding box center [881, 276] width 462 height 52
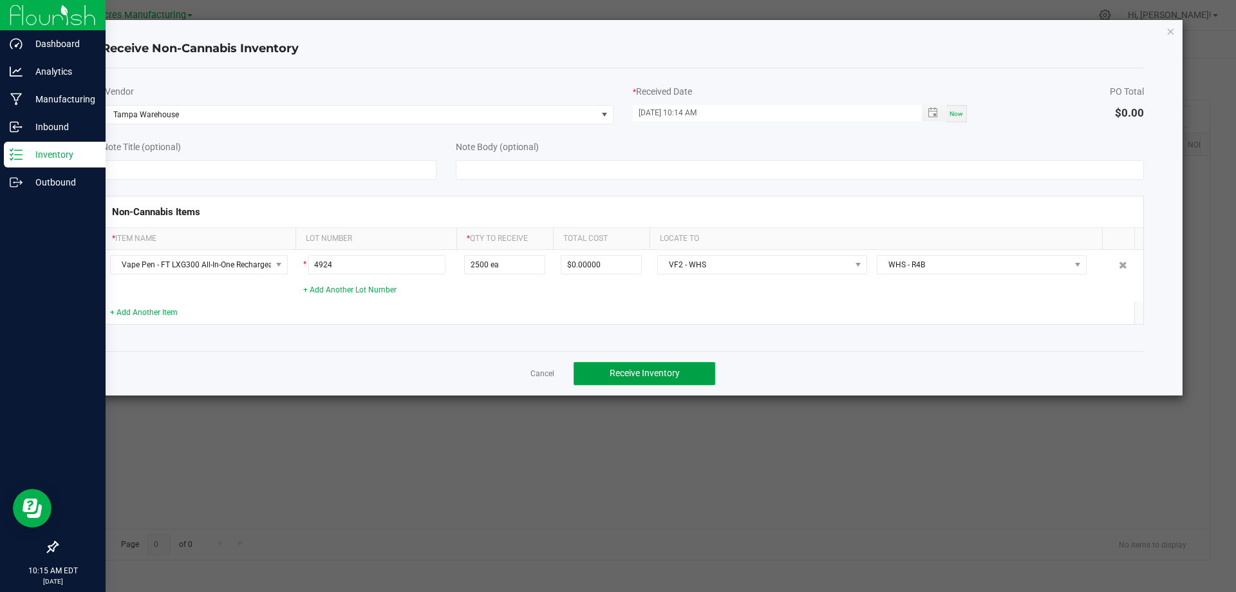
click at [680, 373] on button "Receive Inventory" at bounding box center [645, 373] width 142 height 23
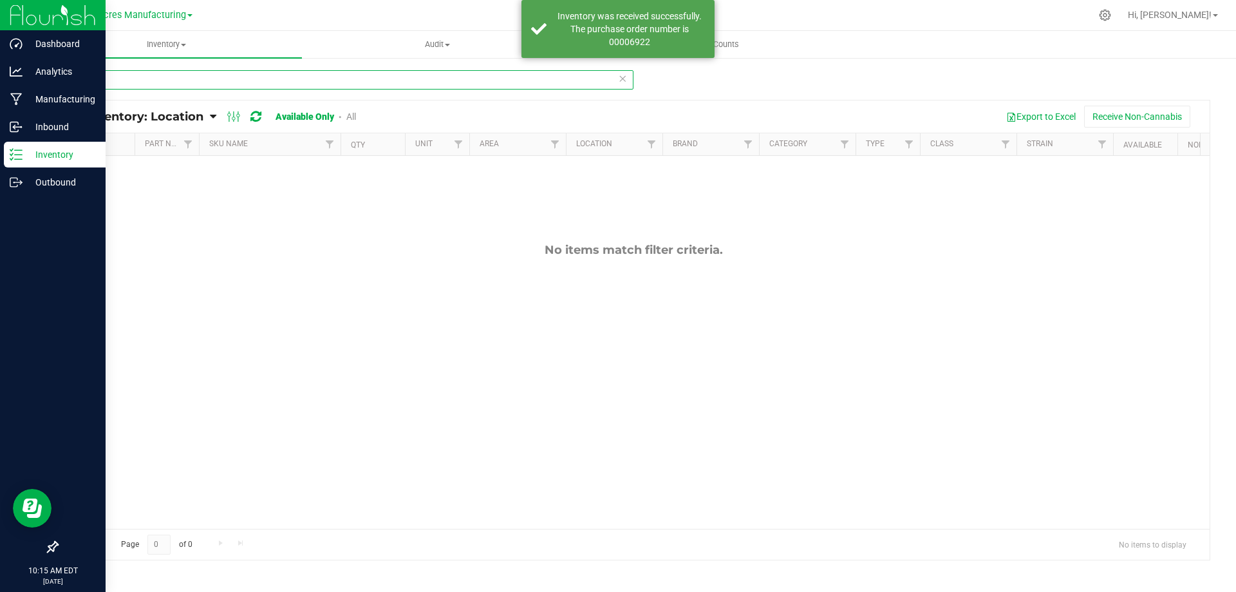
click at [345, 83] on input "2927" at bounding box center [345, 79] width 577 height 19
drag, startPoint x: 345, startPoint y: 83, endPoint x: 359, endPoint y: 79, distance: 14.3
click at [346, 83] on input "2927" at bounding box center [345, 79] width 577 height 19
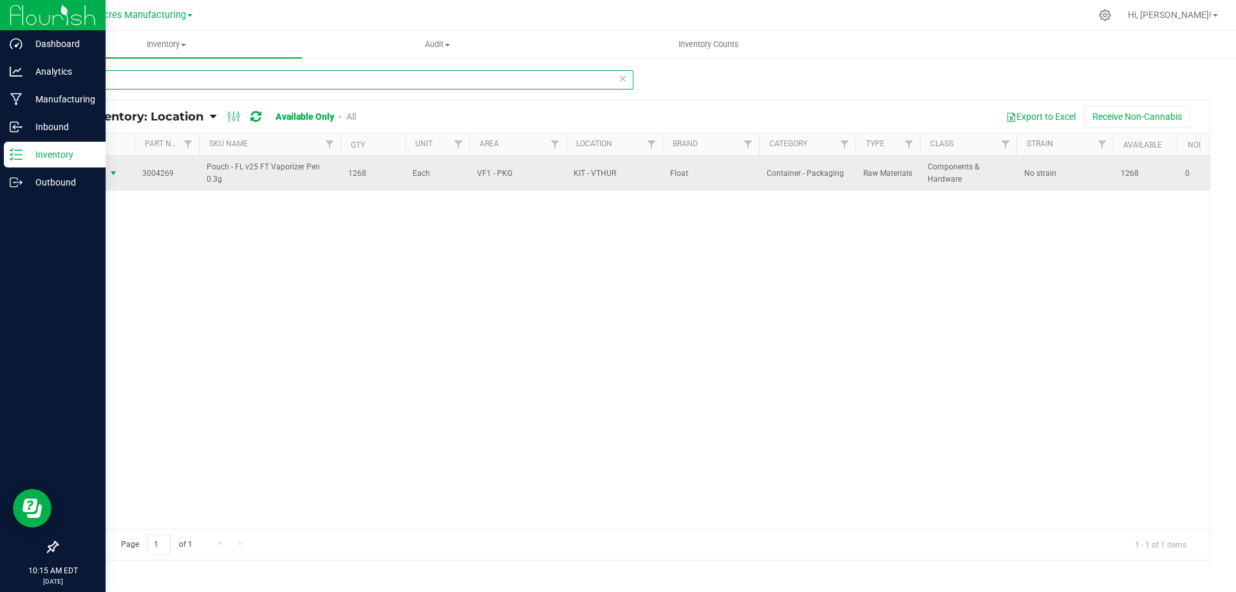
type input "4269"
click at [115, 172] on span "select" at bounding box center [113, 173] width 10 height 10
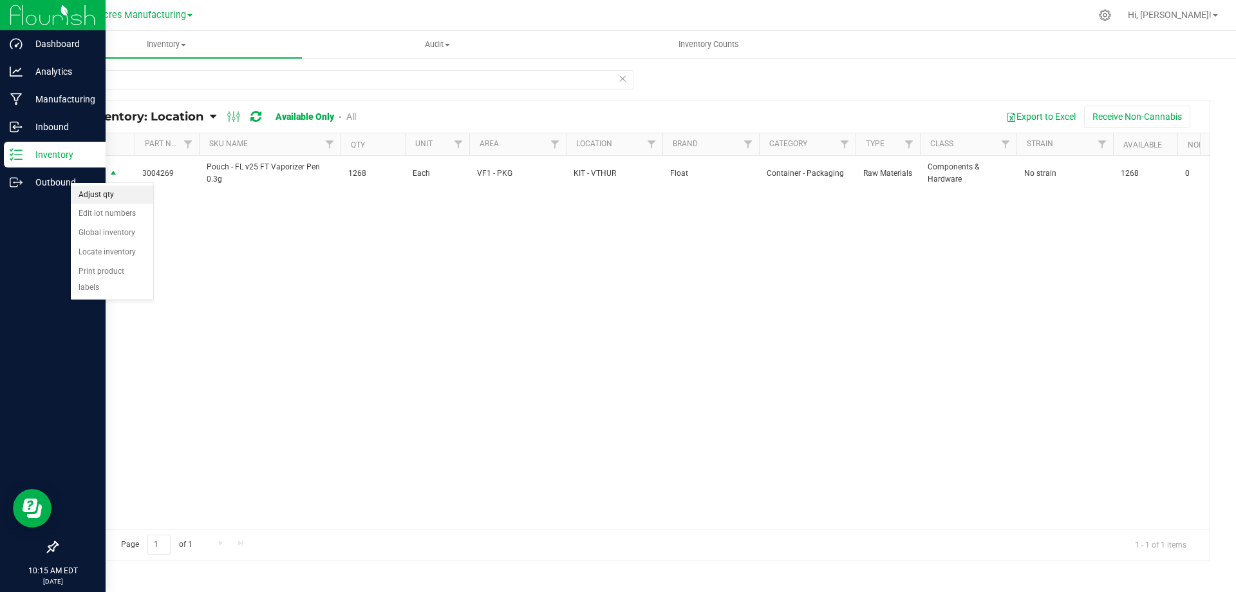
click at [122, 192] on li "Adjust qty" at bounding box center [112, 194] width 82 height 19
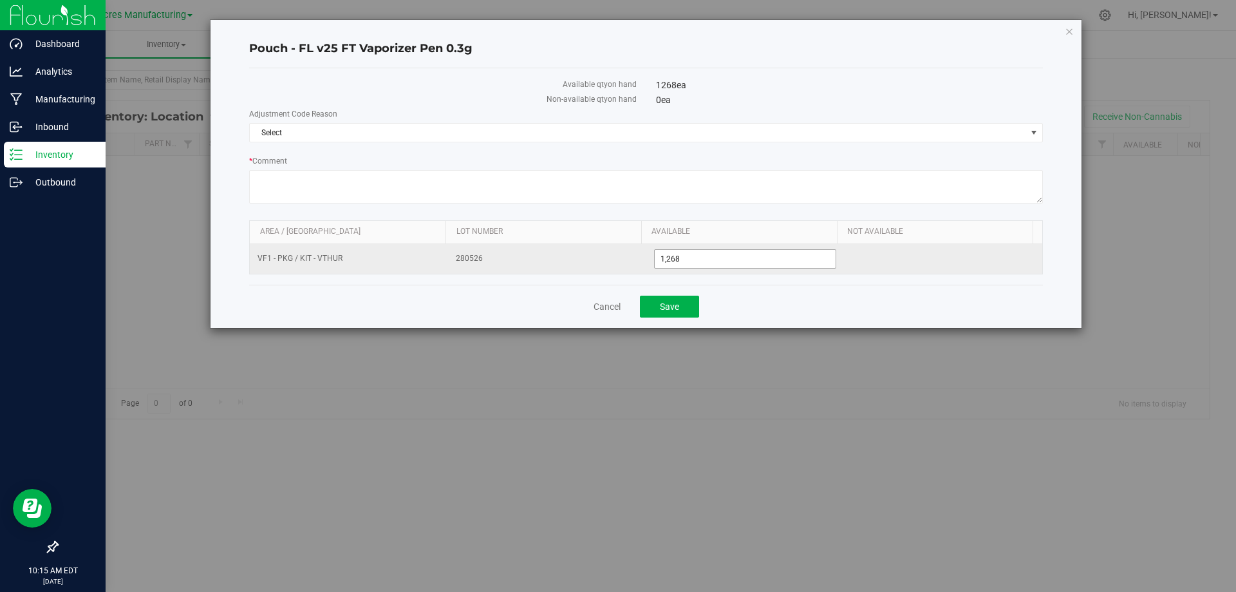
click at [734, 267] on span "1,268 1268" at bounding box center [745, 258] width 183 height 19
click at [734, 266] on input "1268" at bounding box center [746, 259] width 182 height 18
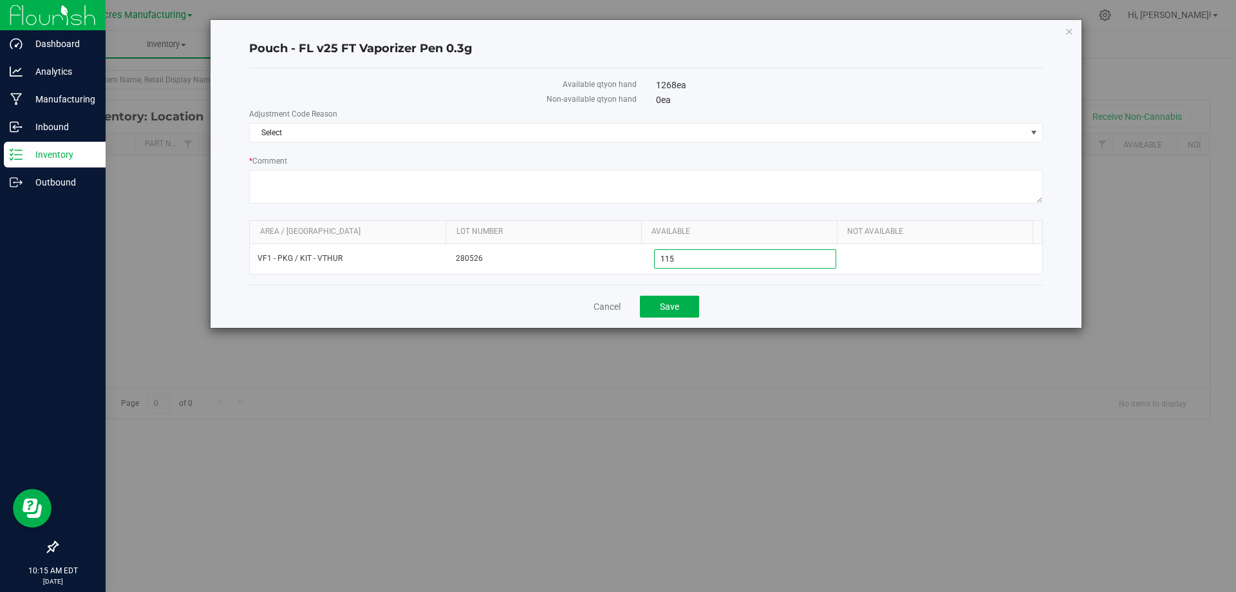
type input "1153"
type input "1,153"
drag, startPoint x: 690, startPoint y: 131, endPoint x: 486, endPoint y: 145, distance: 204.6
click at [688, 130] on span "Select" at bounding box center [638, 133] width 776 height 18
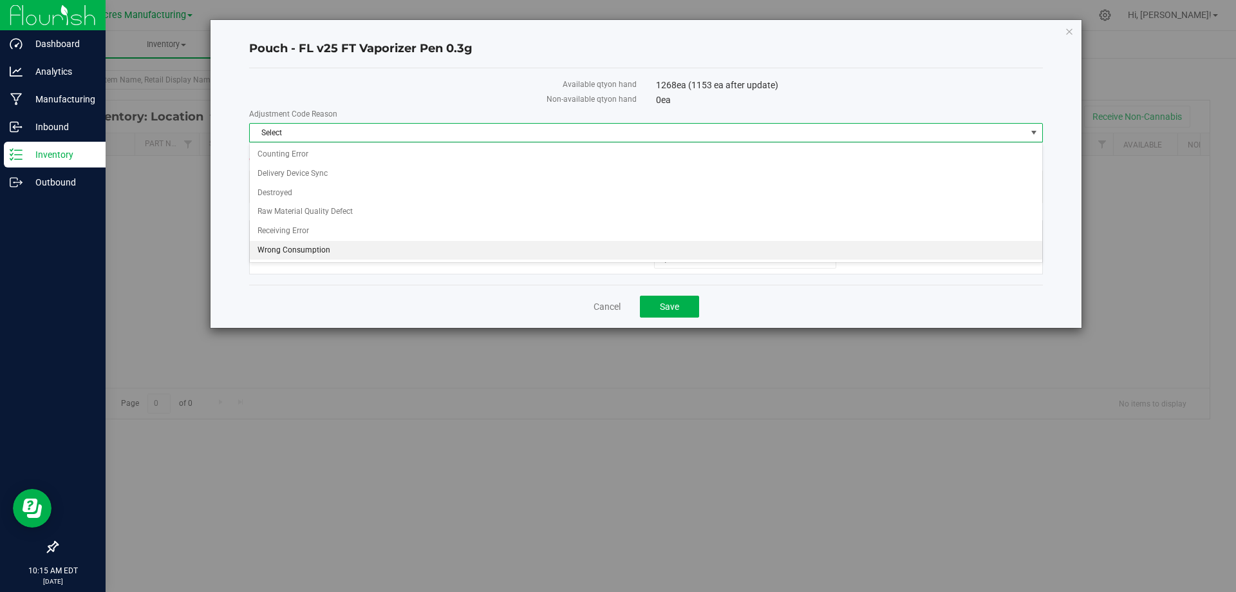
drag, startPoint x: 314, startPoint y: 250, endPoint x: 564, endPoint y: 294, distance: 254.1
click at [314, 250] on li "Wrong Consumption" at bounding box center [646, 250] width 792 height 19
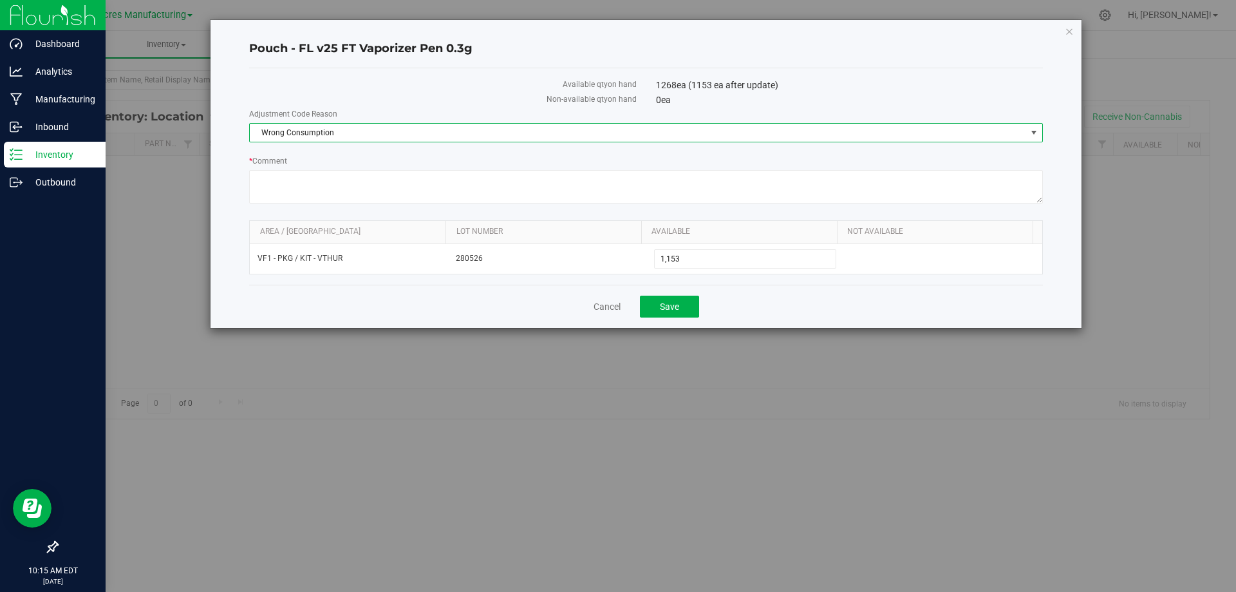
click at [768, 315] on div "Cancel Save" at bounding box center [646, 306] width 794 height 43
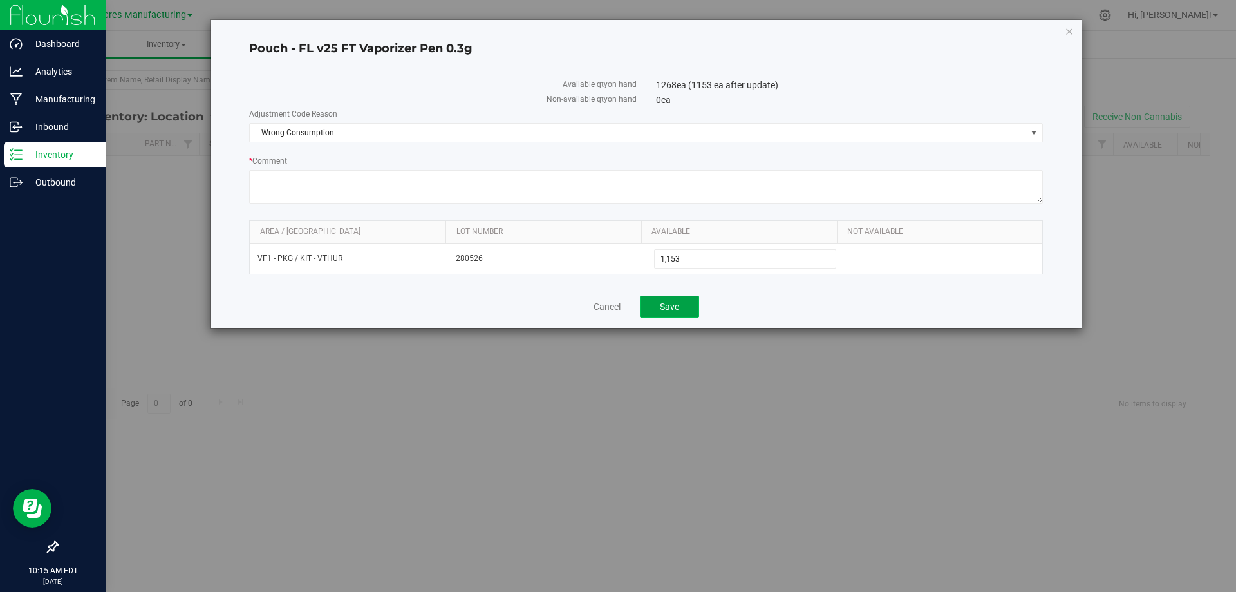
click at [687, 305] on button "Save" at bounding box center [669, 306] width 59 height 22
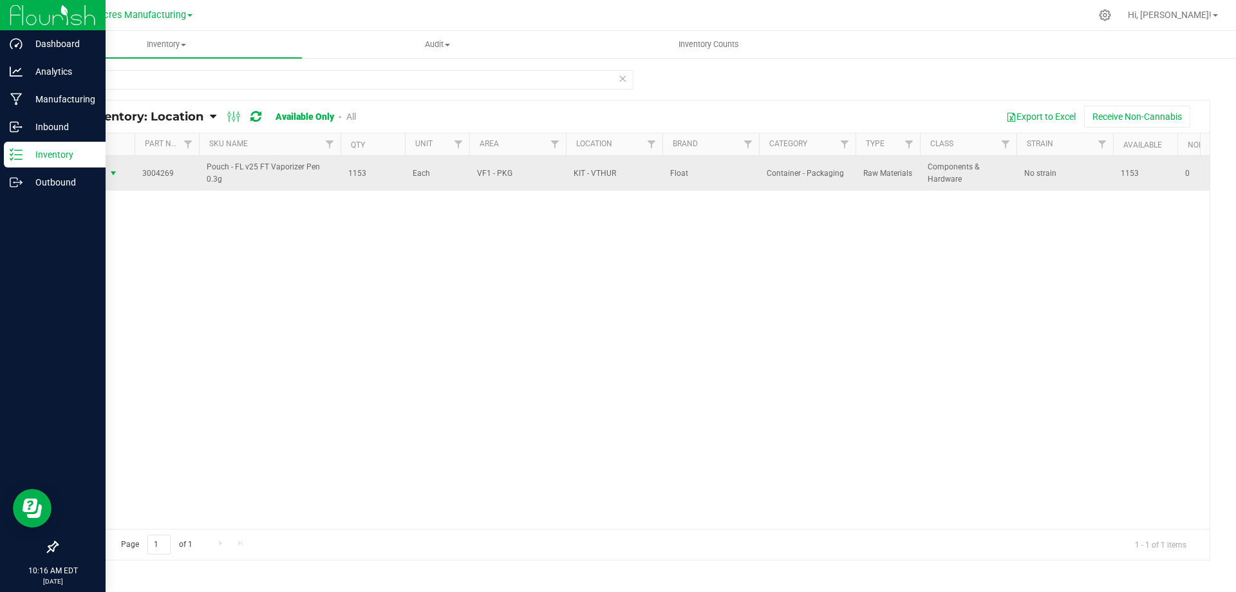
click at [111, 167] on span "select" at bounding box center [114, 173] width 16 height 18
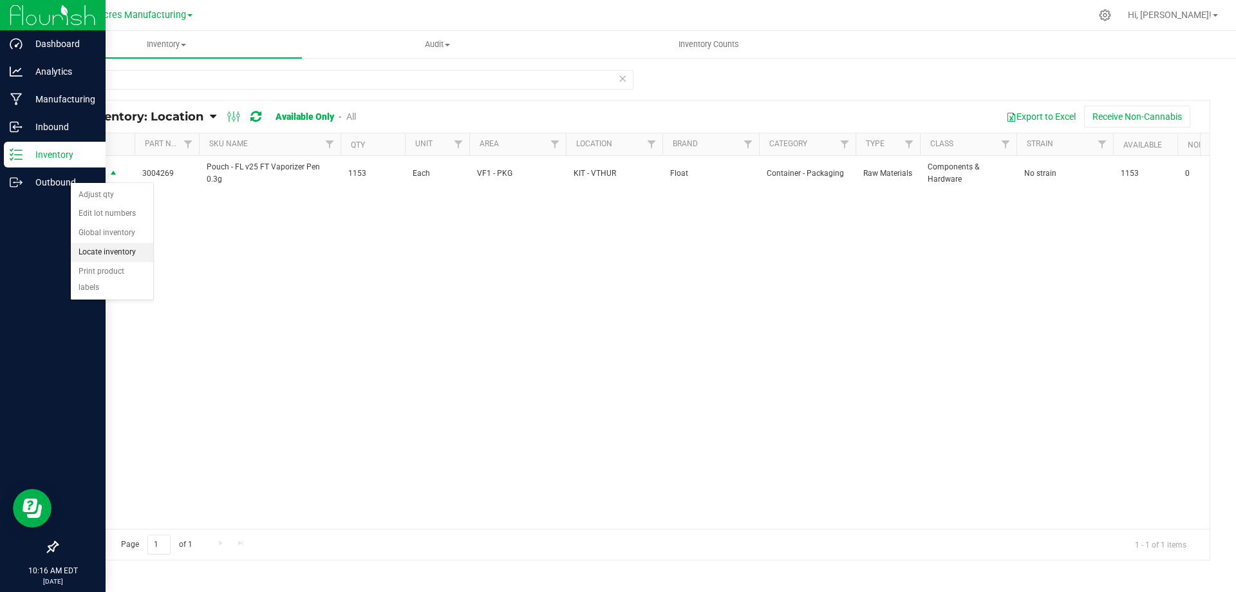
click at [105, 254] on li "Locate inventory" at bounding box center [112, 252] width 82 height 19
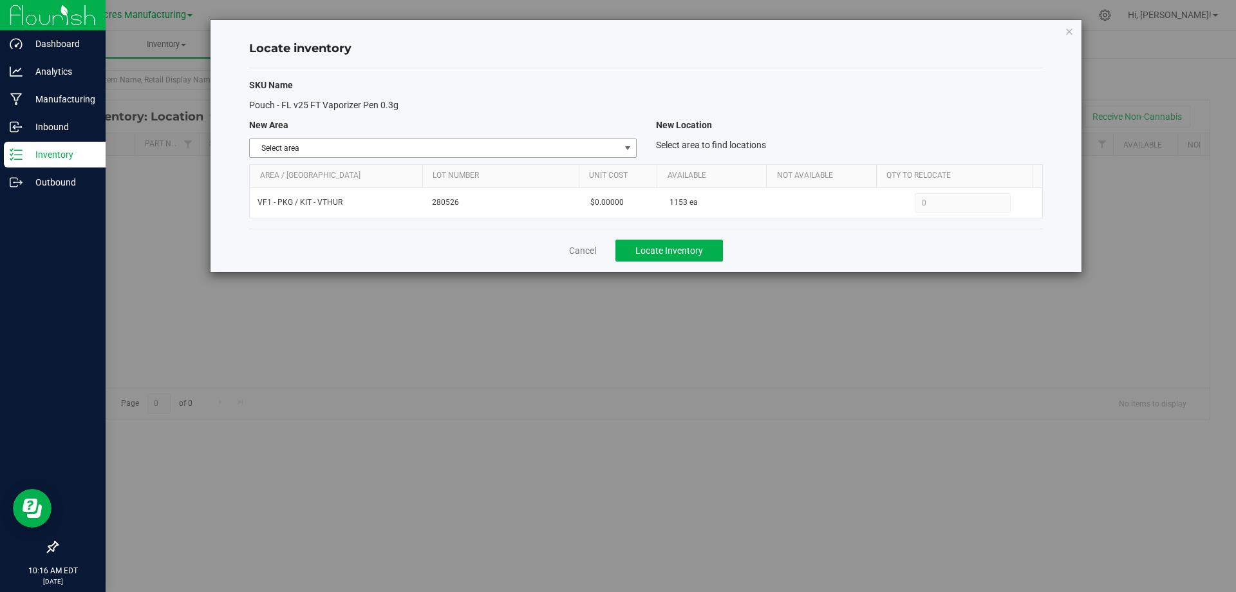
click at [610, 155] on span "Select area" at bounding box center [435, 148] width 370 height 18
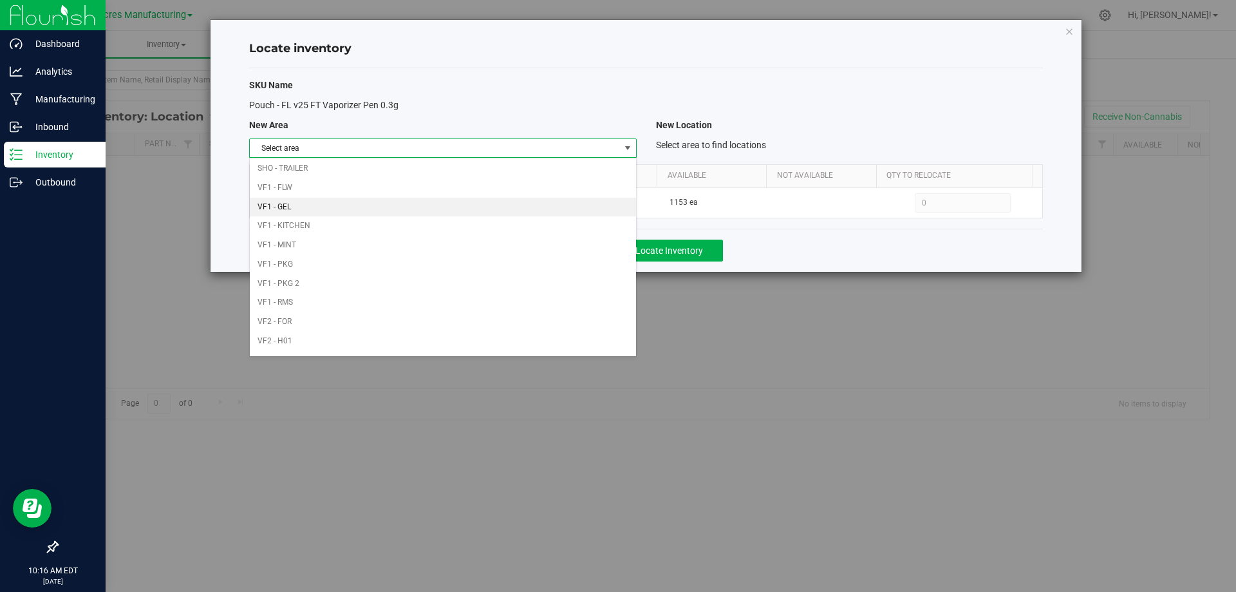
scroll to position [630, 0]
click at [518, 323] on li "VF2 - WHS" at bounding box center [443, 324] width 386 height 19
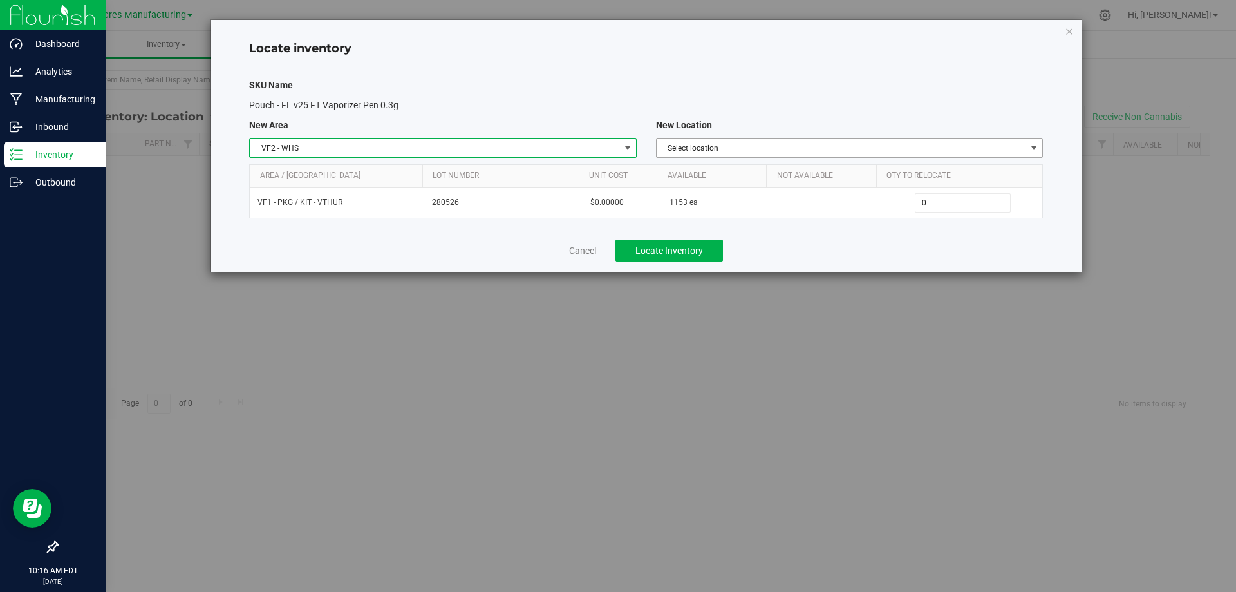
click at [972, 141] on span "Select location" at bounding box center [842, 148] width 370 height 18
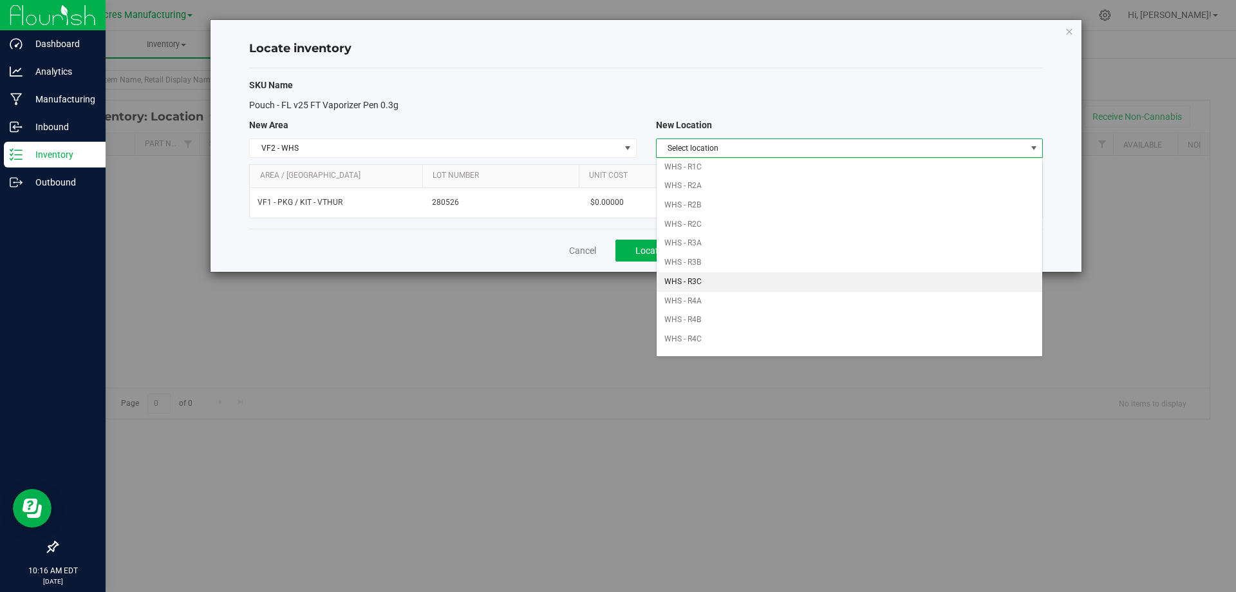
scroll to position [193, 0]
click at [724, 305] on li "WHS - R4B" at bounding box center [850, 301] width 386 height 19
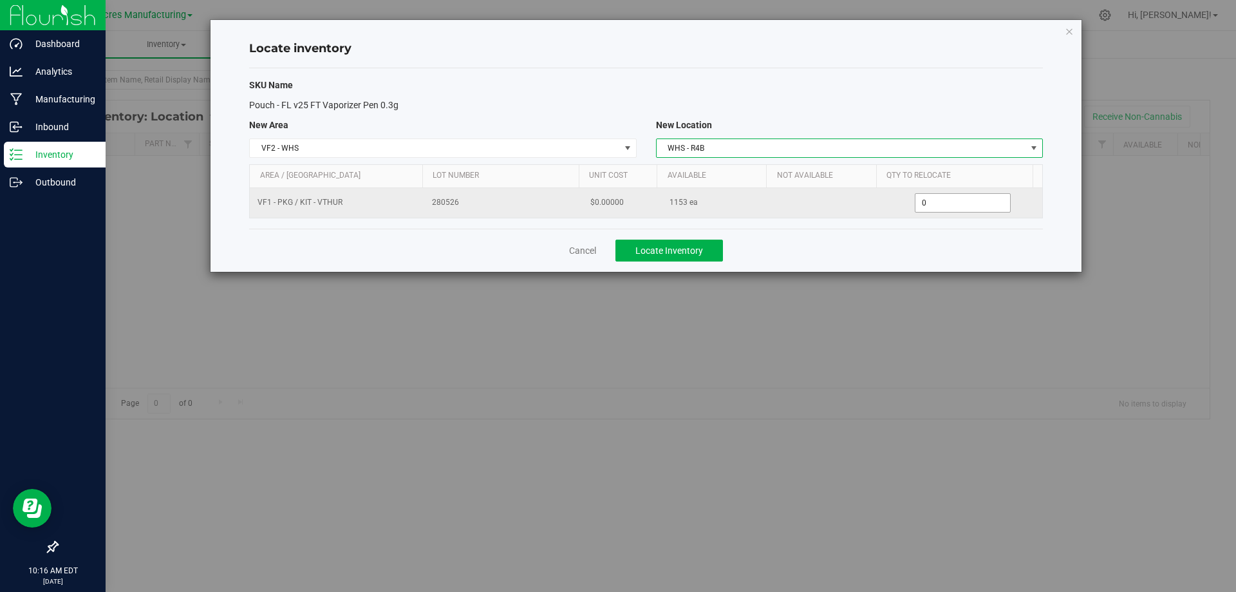
click at [974, 204] on span "0 0" at bounding box center [963, 202] width 96 height 19
drag, startPoint x: 974, startPoint y: 204, endPoint x: 979, endPoint y: 192, distance: 13.0
click at [975, 198] on input "0" at bounding box center [962, 203] width 95 height 18
type input "1153"
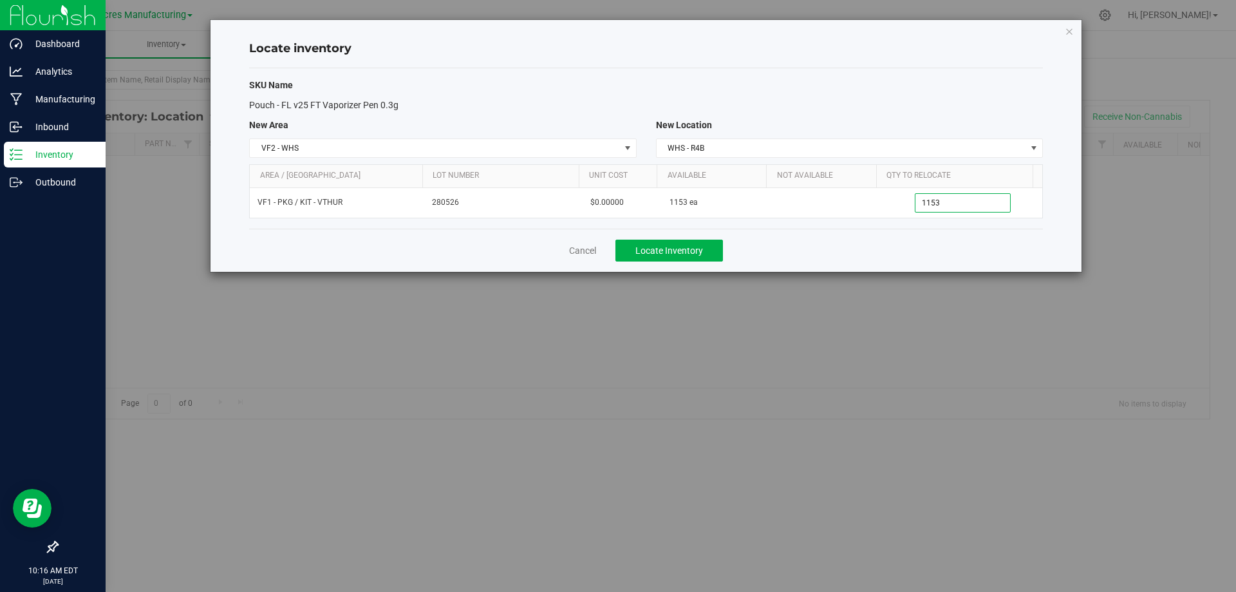
type input "1,153"
click at [866, 251] on div "Cancel Locate Inventory" at bounding box center [646, 250] width 794 height 43
click at [699, 243] on button "Locate Inventory" at bounding box center [669, 250] width 108 height 22
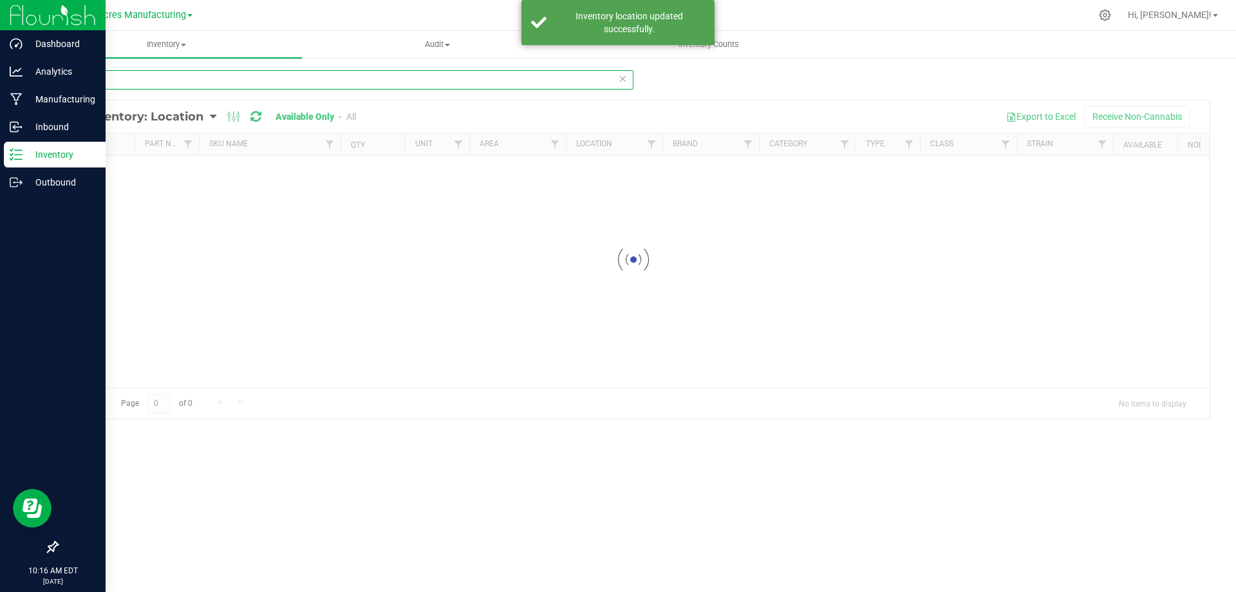
click at [214, 77] on input "4269" at bounding box center [345, 79] width 577 height 19
drag, startPoint x: 214, startPoint y: 77, endPoint x: 1215, endPoint y: 70, distance: 1001.7
click at [216, 75] on input "4269" at bounding box center [345, 79] width 577 height 19
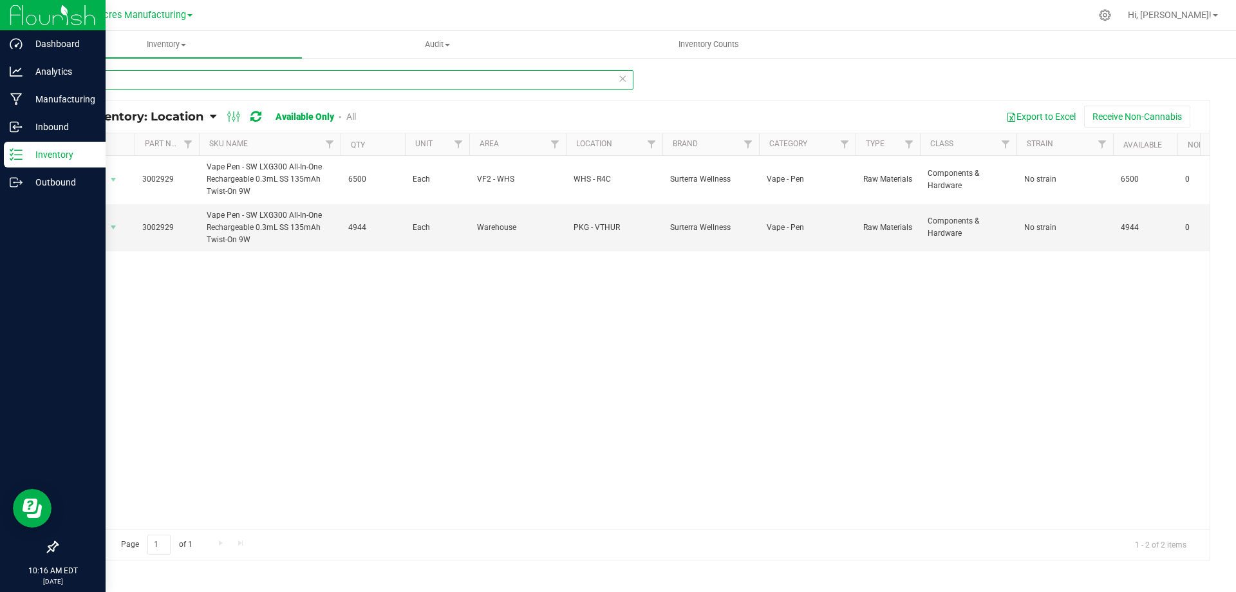
click at [449, 77] on input "2929" at bounding box center [345, 79] width 577 height 19
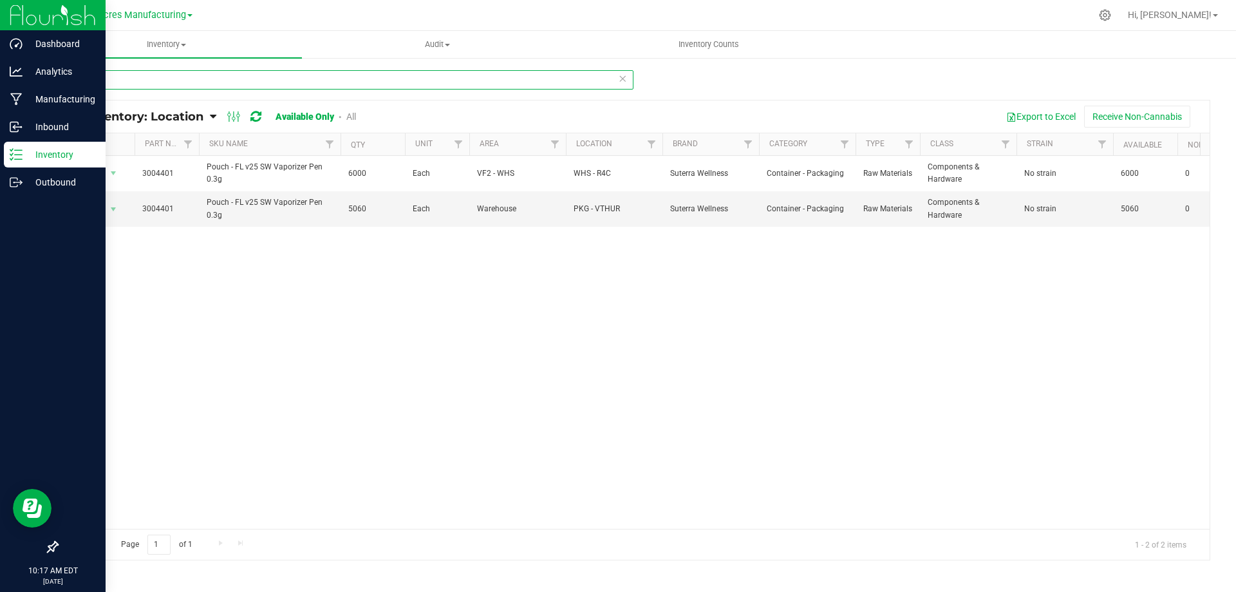
click at [577, 77] on input "4401" at bounding box center [345, 79] width 577 height 19
click at [493, 84] on input "2903" at bounding box center [345, 79] width 577 height 19
click at [492, 82] on input "2903" at bounding box center [345, 79] width 577 height 19
type input "2"
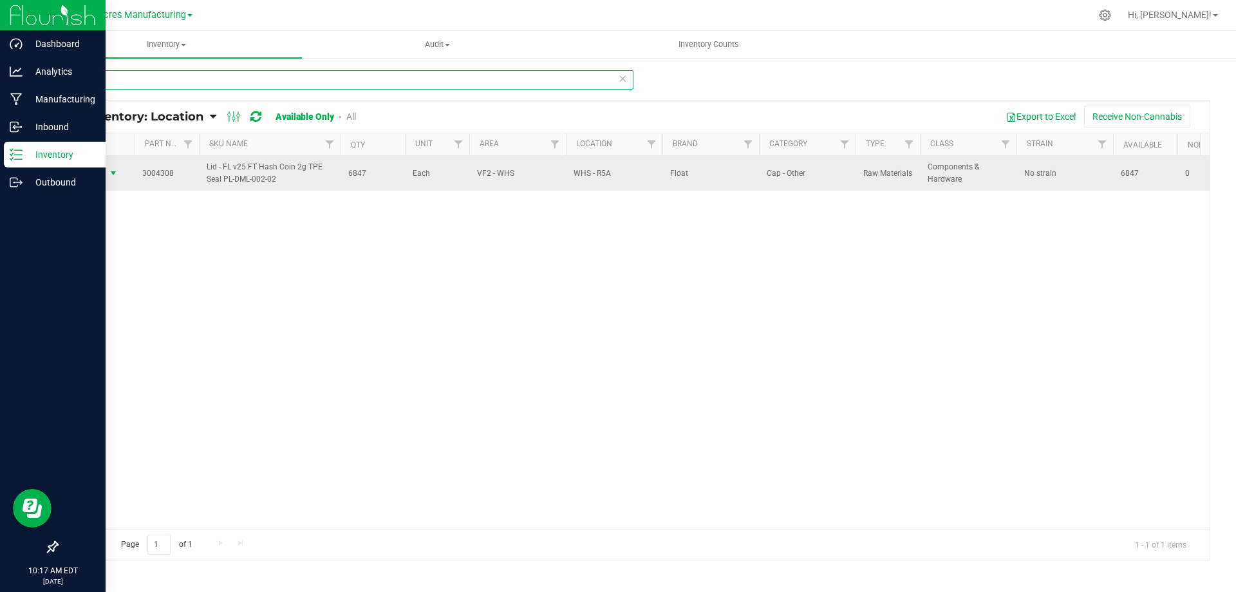
type input "4308"
click at [114, 175] on span "select" at bounding box center [113, 173] width 10 height 10
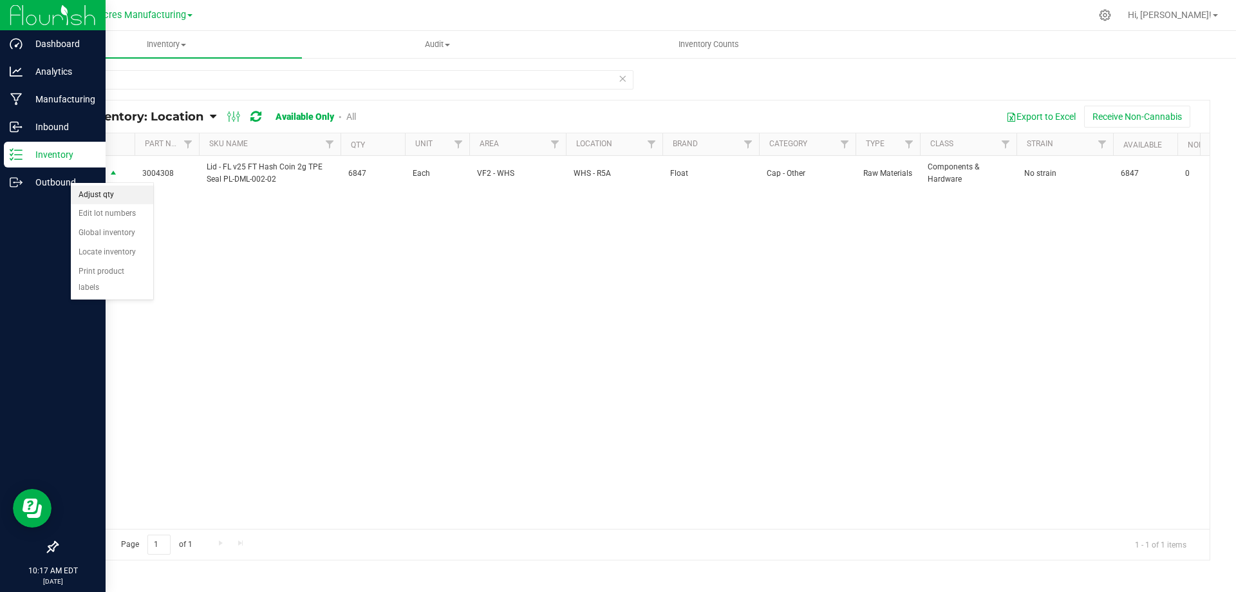
click at [117, 196] on li "Adjust qty" at bounding box center [112, 194] width 82 height 19
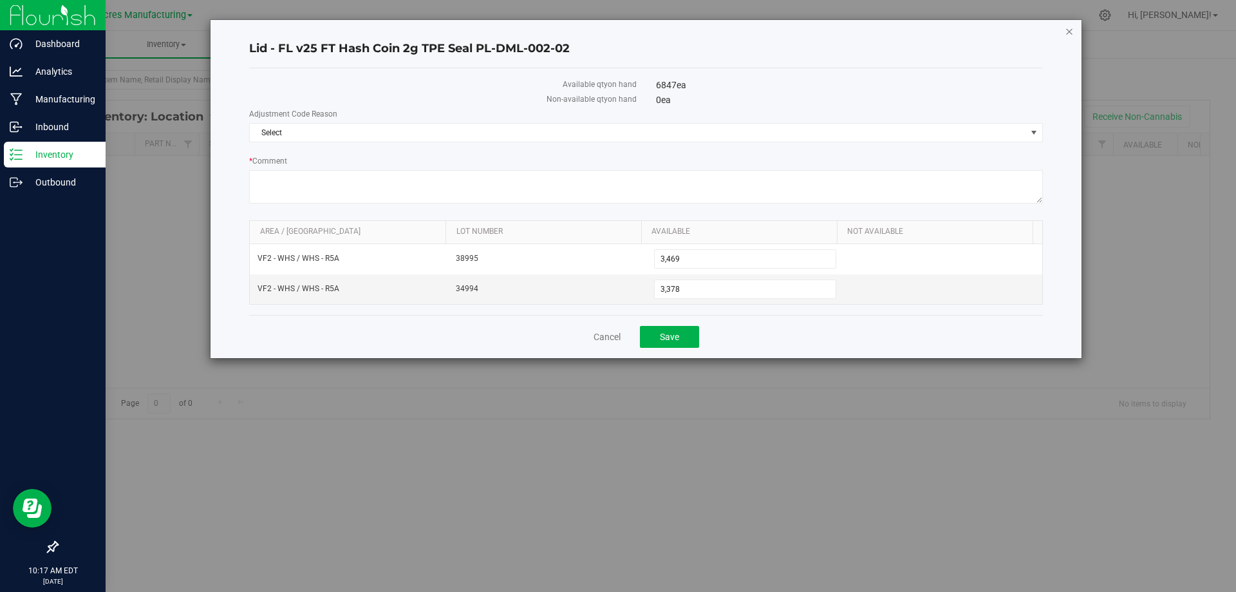
click at [1069, 34] on icon "button" at bounding box center [1069, 30] width 9 height 15
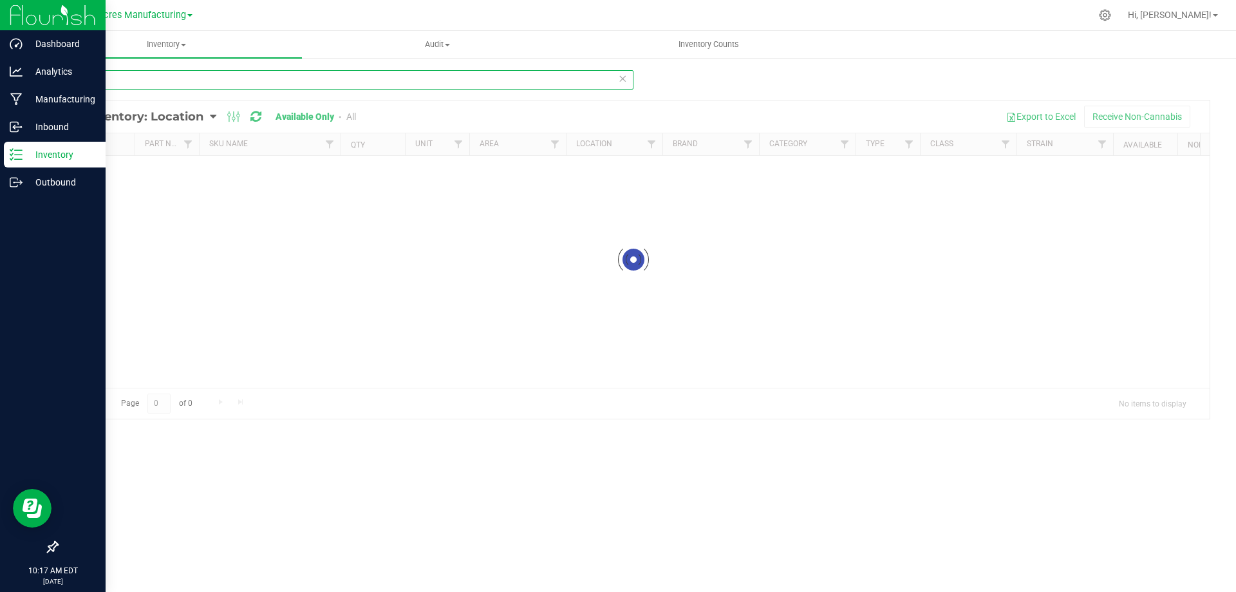
click at [196, 81] on input "4308" at bounding box center [345, 79] width 577 height 19
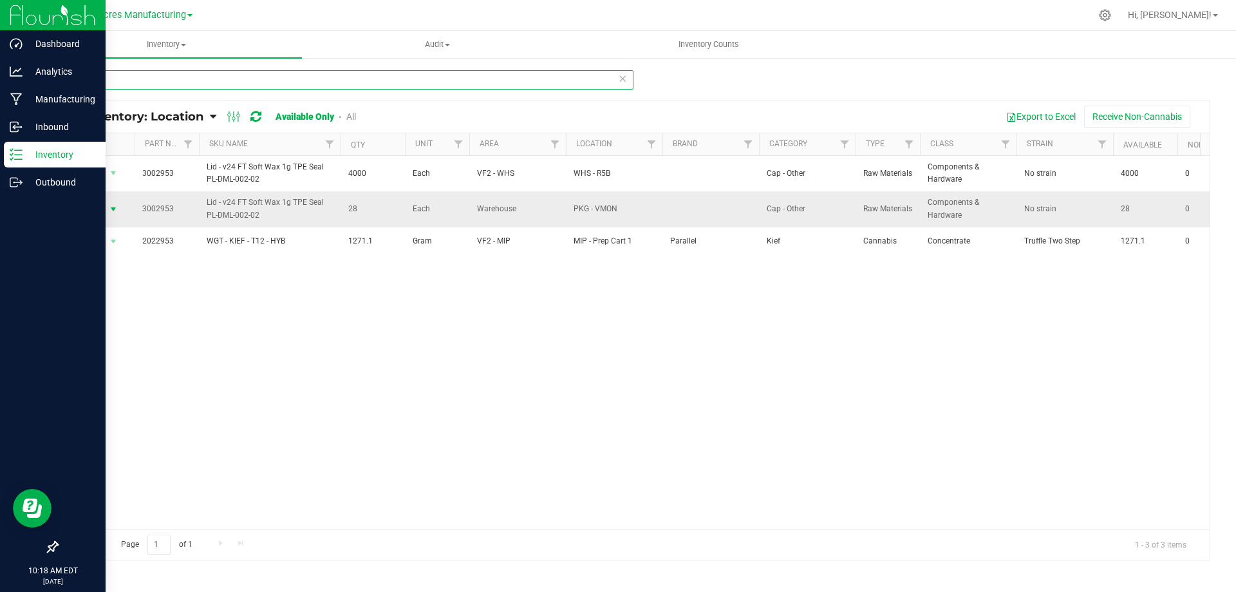
type input "2953"
click at [109, 211] on span "select" at bounding box center [113, 209] width 10 height 10
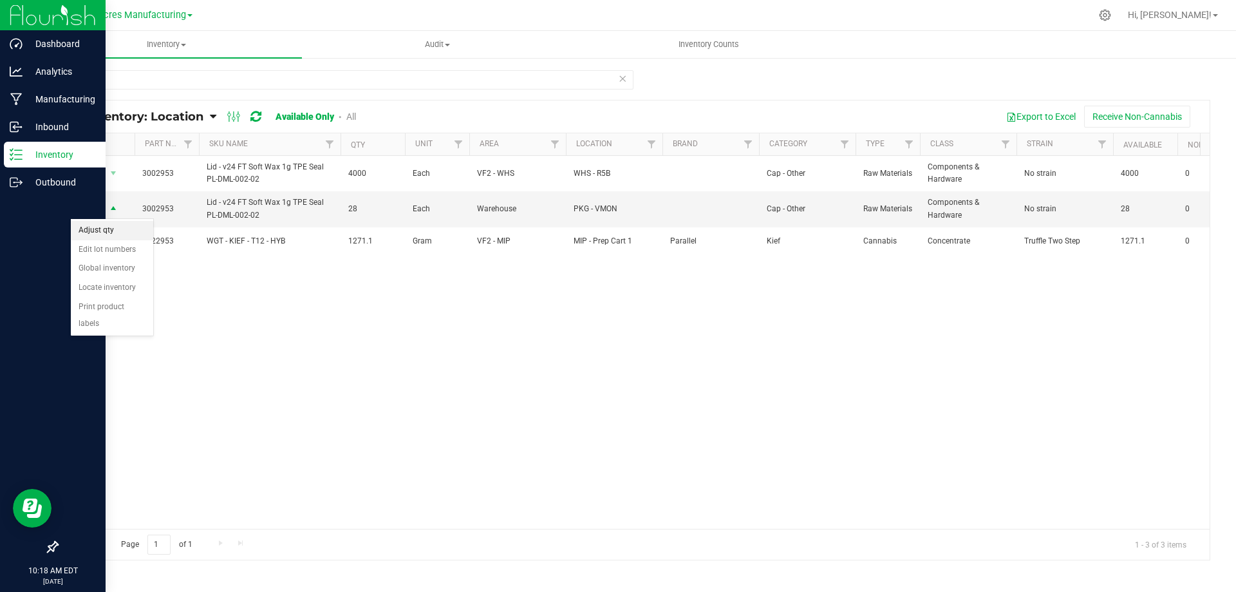
click at [129, 229] on li "Adjust qty" at bounding box center [112, 230] width 82 height 19
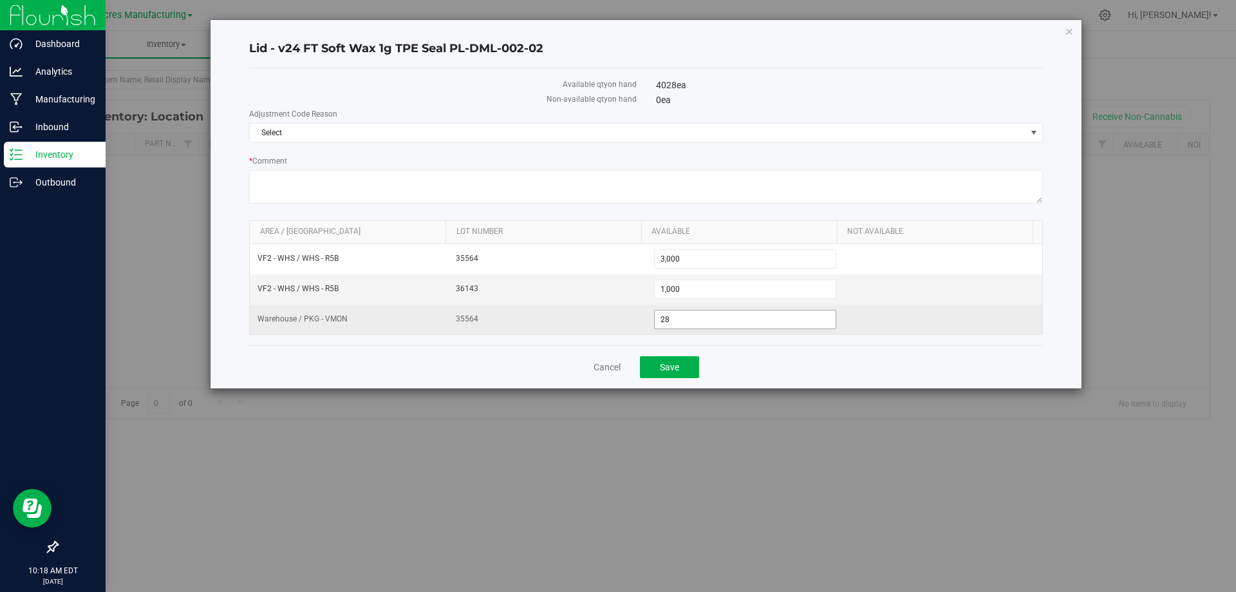
click at [689, 321] on span "28 28" at bounding box center [745, 319] width 183 height 19
click at [689, 321] on input "28" at bounding box center [746, 319] width 182 height 18
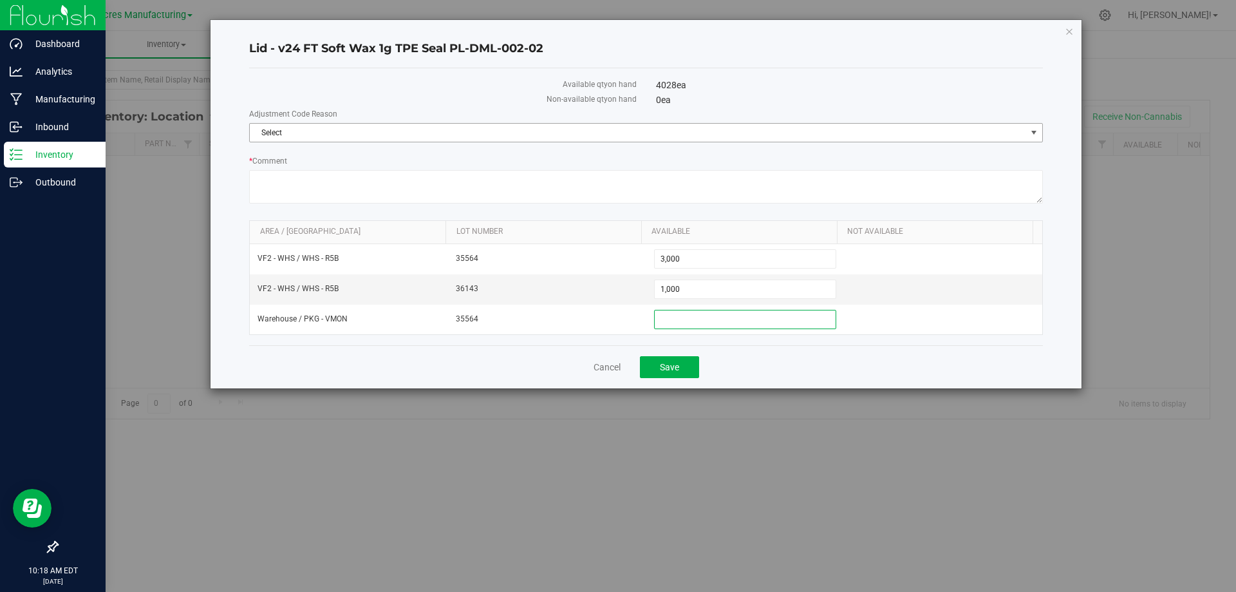
click at [796, 133] on span "Select" at bounding box center [638, 133] width 776 height 18
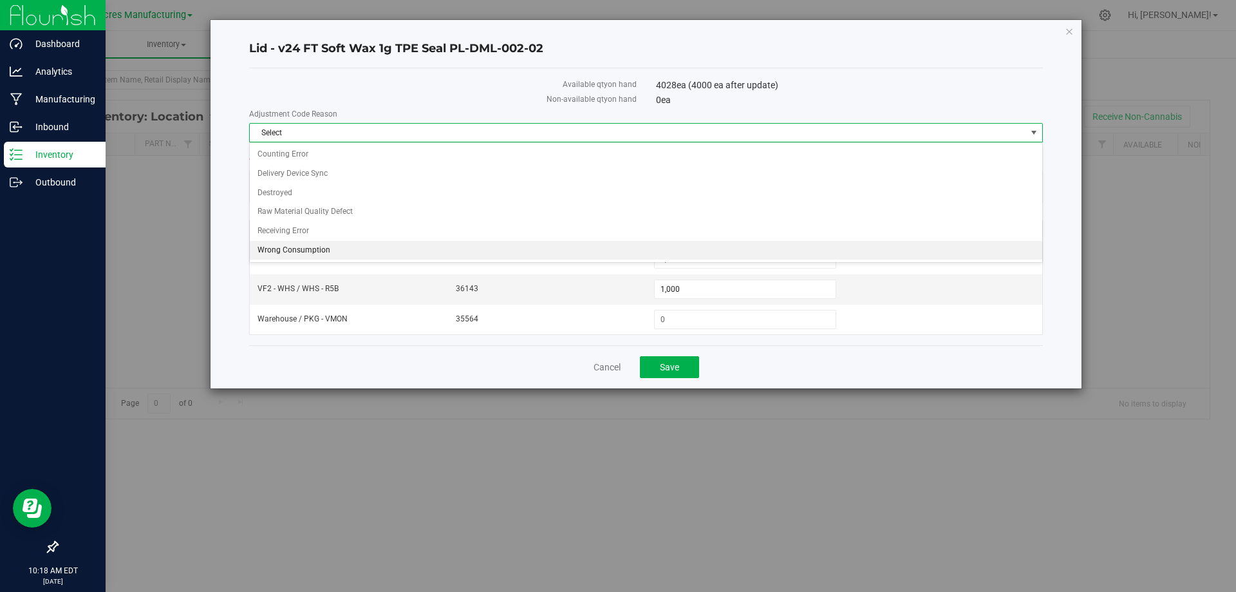
click at [625, 248] on li "Wrong Consumption" at bounding box center [646, 250] width 792 height 19
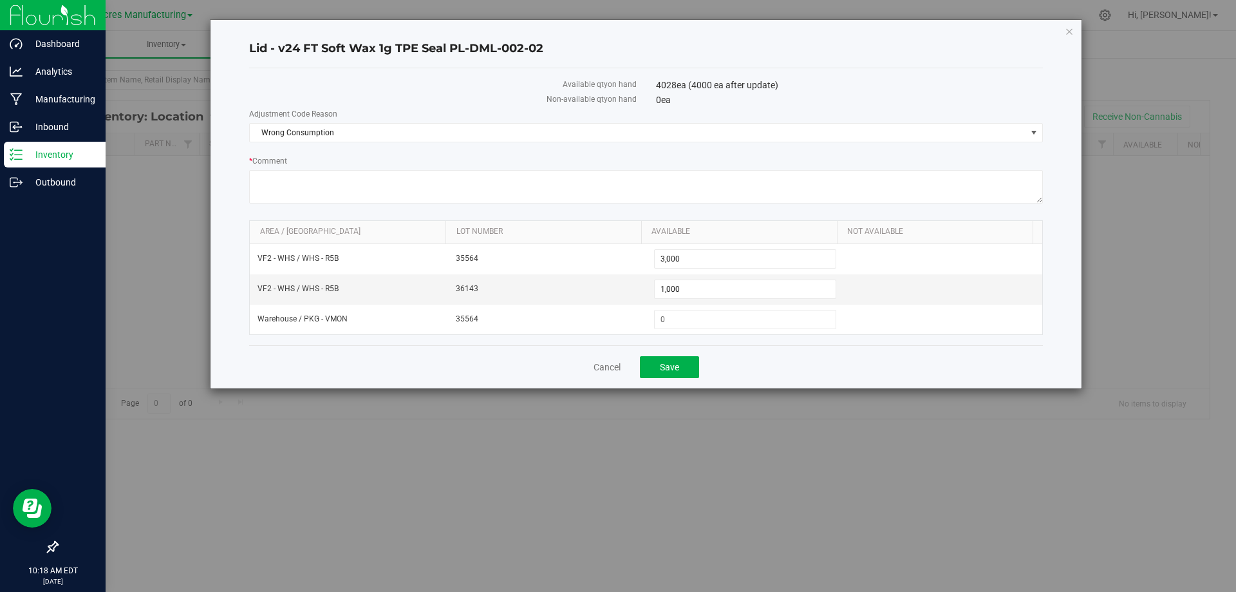
click at [791, 359] on div "Cancel Save" at bounding box center [646, 366] width 794 height 43
click at [678, 364] on span "Save" at bounding box center [669, 367] width 19 height 10
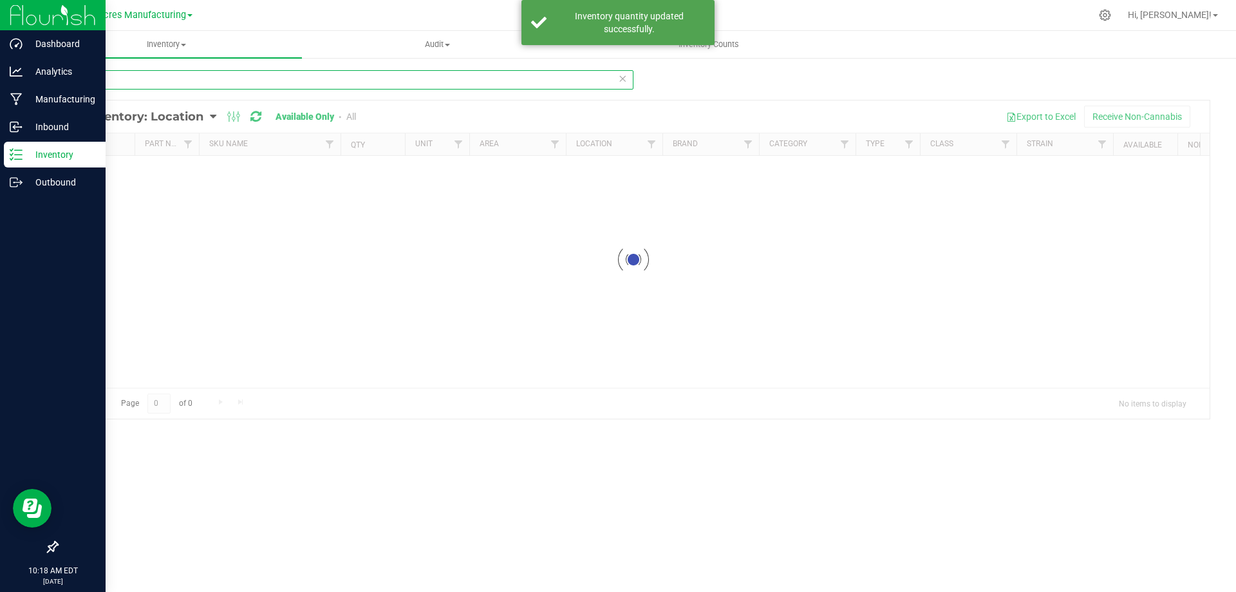
click at [210, 80] on input "2953" at bounding box center [345, 79] width 577 height 19
drag, startPoint x: 210, startPoint y: 80, endPoint x: 285, endPoint y: 83, distance: 74.7
click at [211, 80] on input "2953" at bounding box center [345, 79] width 577 height 19
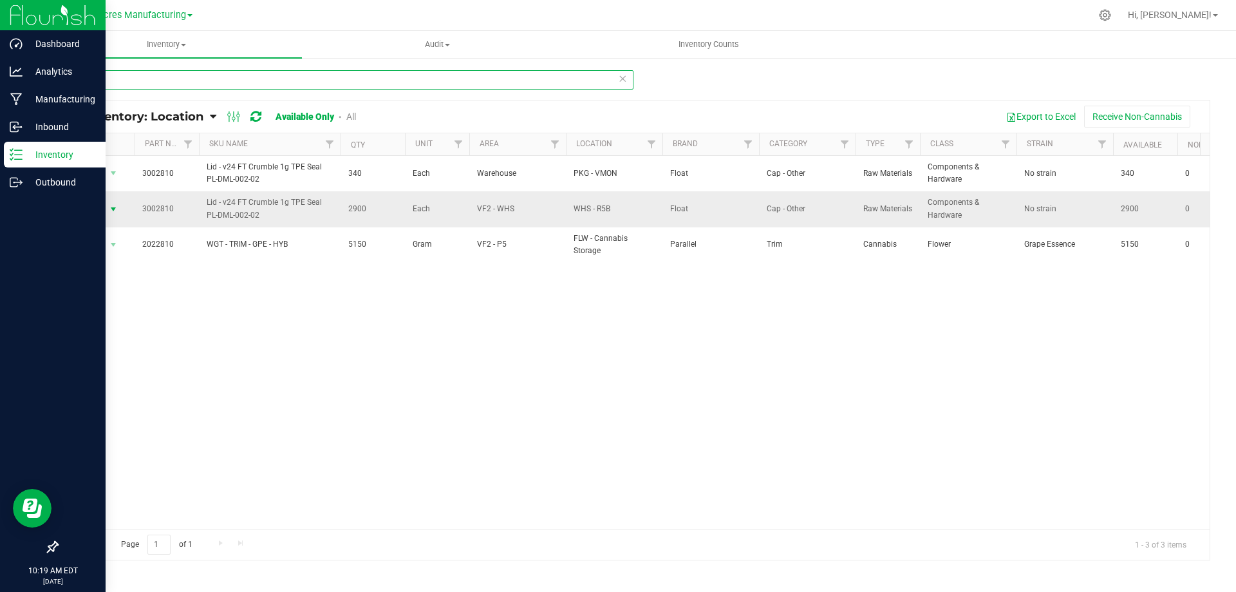
type input "2810"
click at [113, 211] on span "select" at bounding box center [113, 209] width 10 height 10
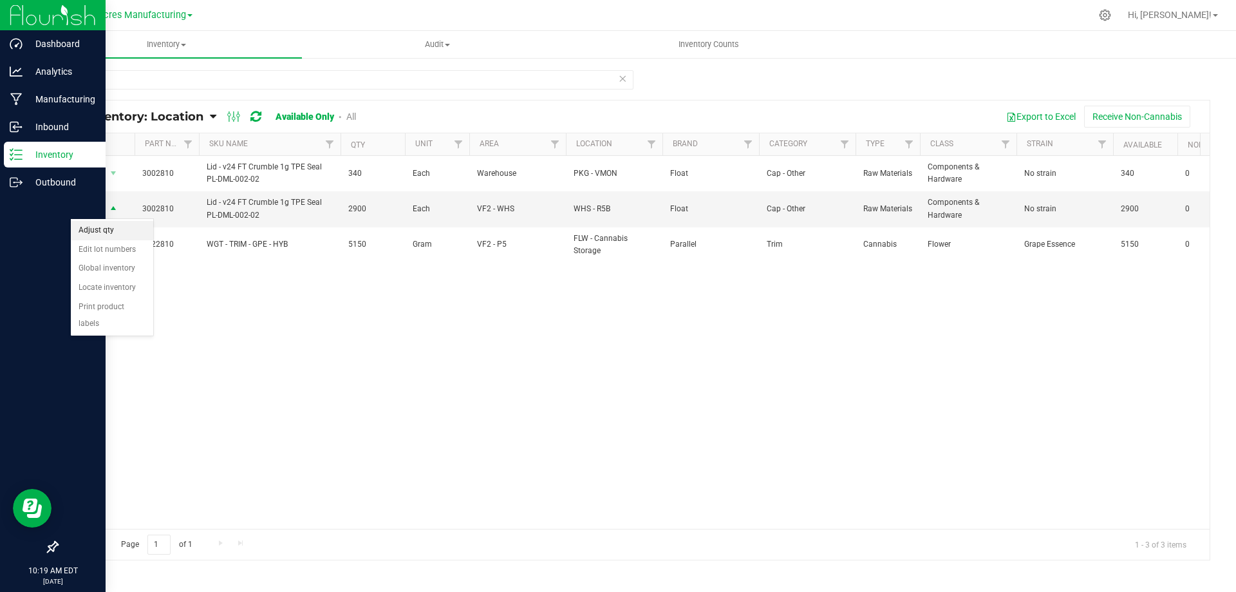
click at [119, 236] on li "Adjust qty" at bounding box center [112, 230] width 82 height 19
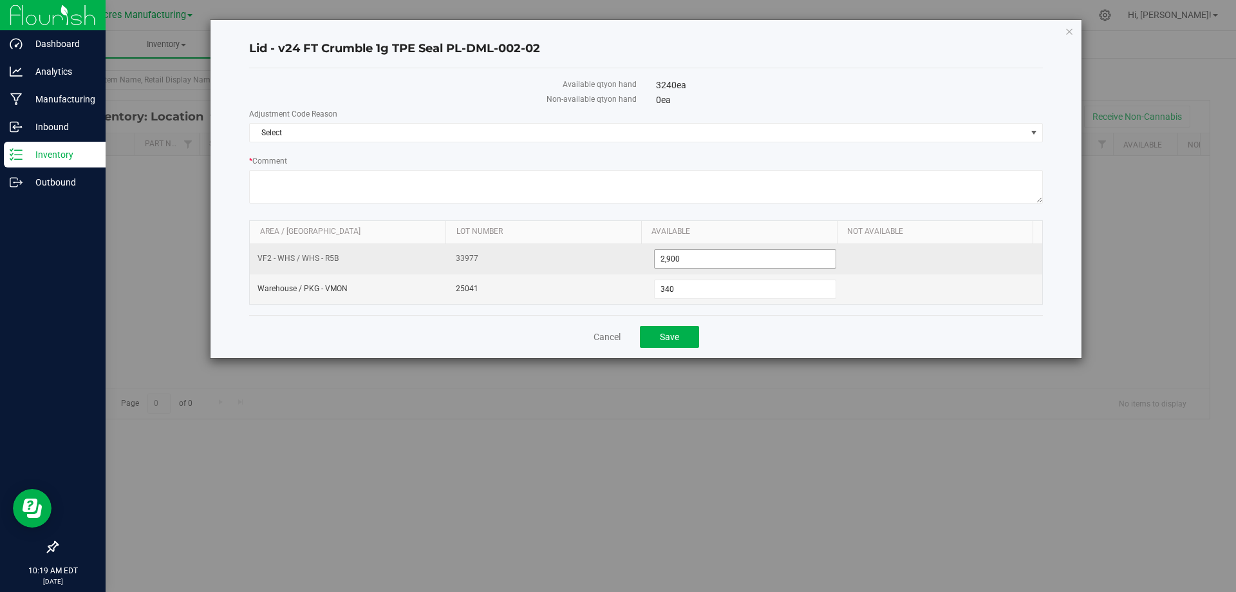
click at [721, 263] on span "2,900 2900" at bounding box center [745, 258] width 183 height 19
type input "2902"
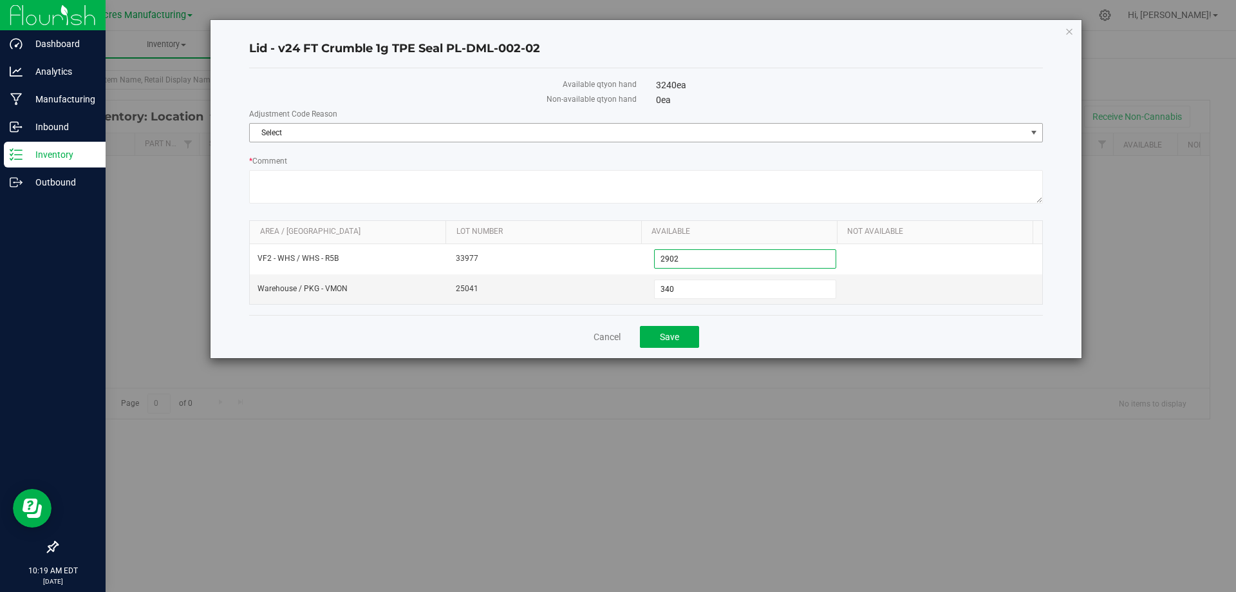
type input "2,902"
drag, startPoint x: 830, startPoint y: 135, endPoint x: 386, endPoint y: 210, distance: 450.5
click at [823, 136] on span "Select" at bounding box center [638, 133] width 776 height 18
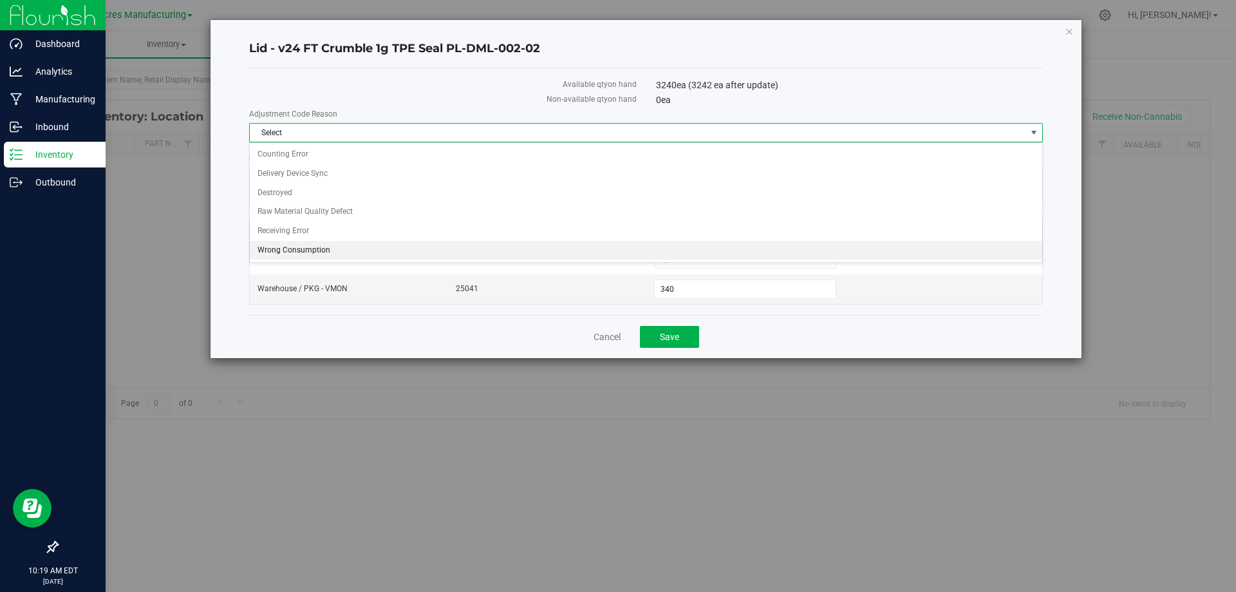
click at [348, 246] on li "Wrong Consumption" at bounding box center [646, 250] width 792 height 19
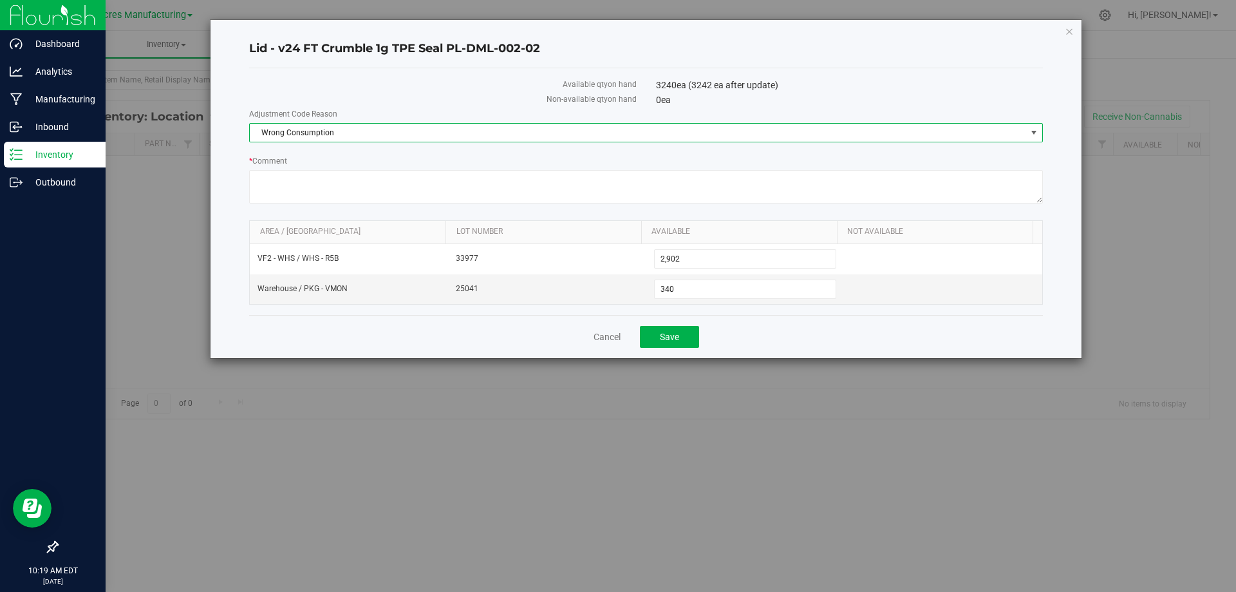
click at [803, 332] on div "Cancel Save" at bounding box center [646, 336] width 794 height 43
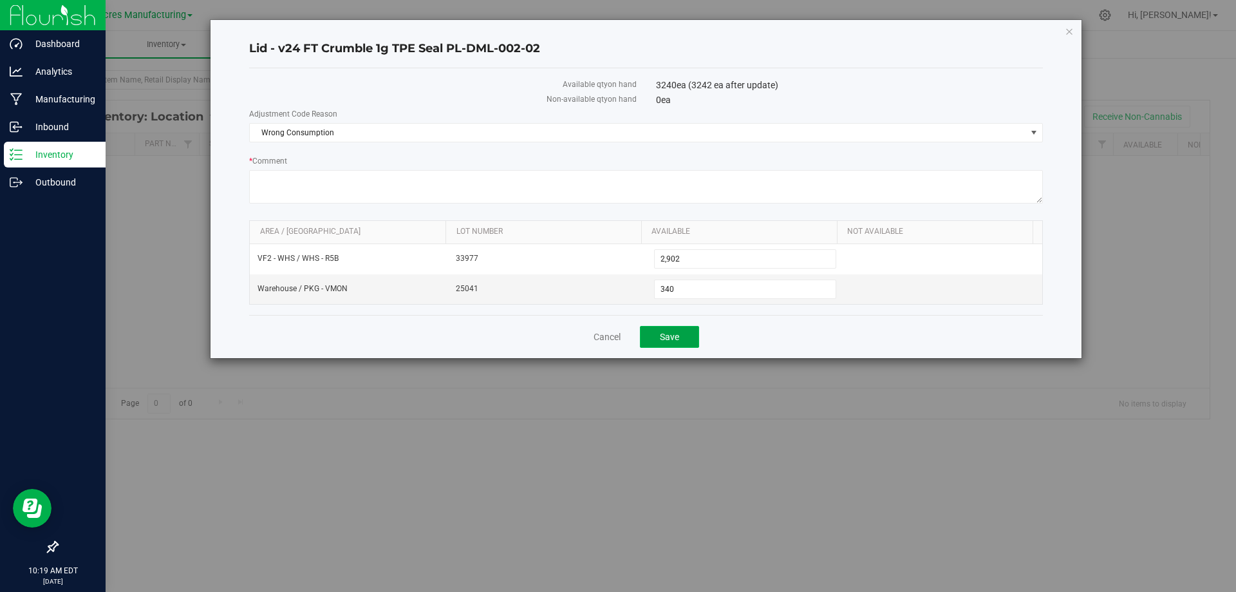
click at [655, 339] on button "Save" at bounding box center [669, 337] width 59 height 22
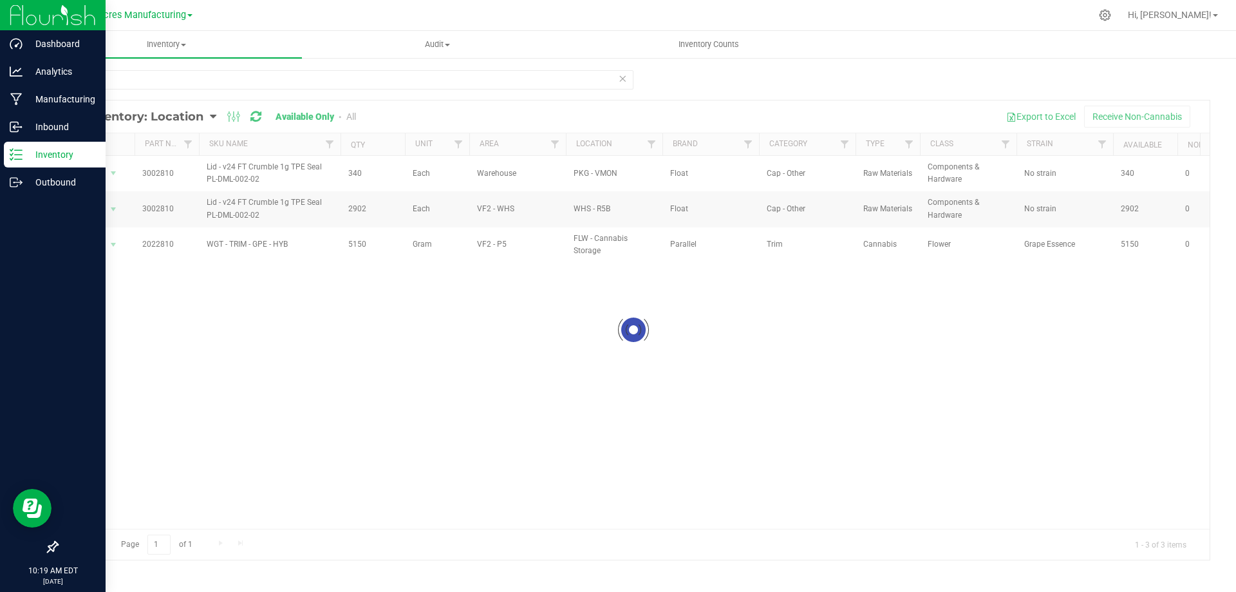
click at [114, 176] on div at bounding box center [633, 329] width 1152 height 459
click at [114, 176] on span "select" at bounding box center [113, 173] width 10 height 10
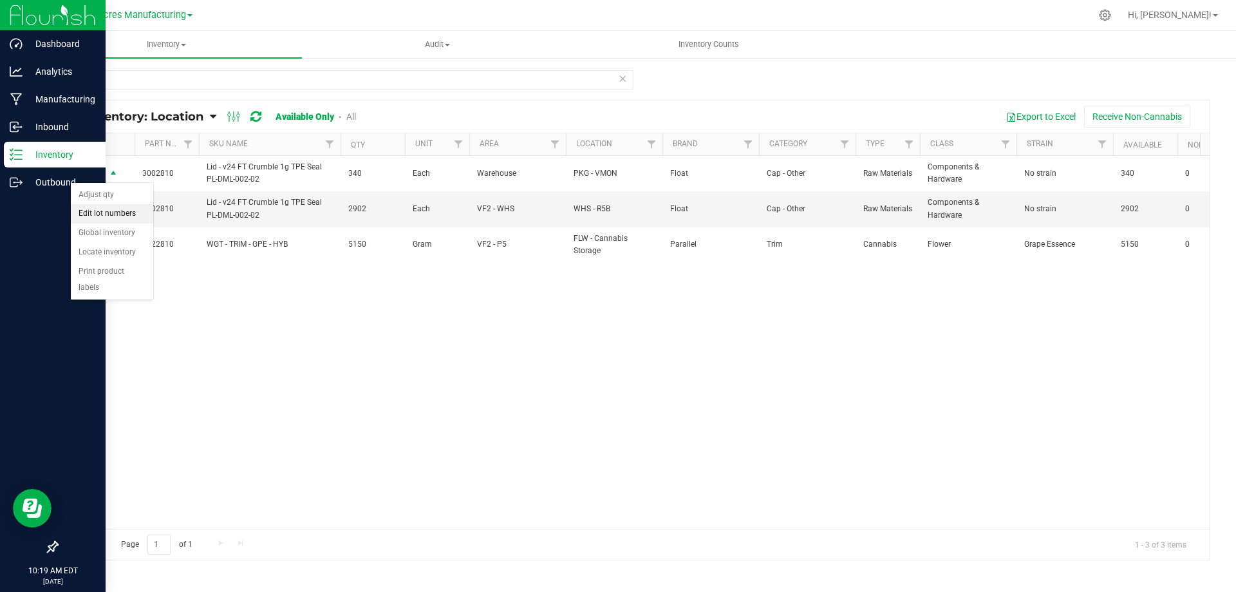
click at [129, 210] on li "Edit lot numbers" at bounding box center [112, 213] width 82 height 19
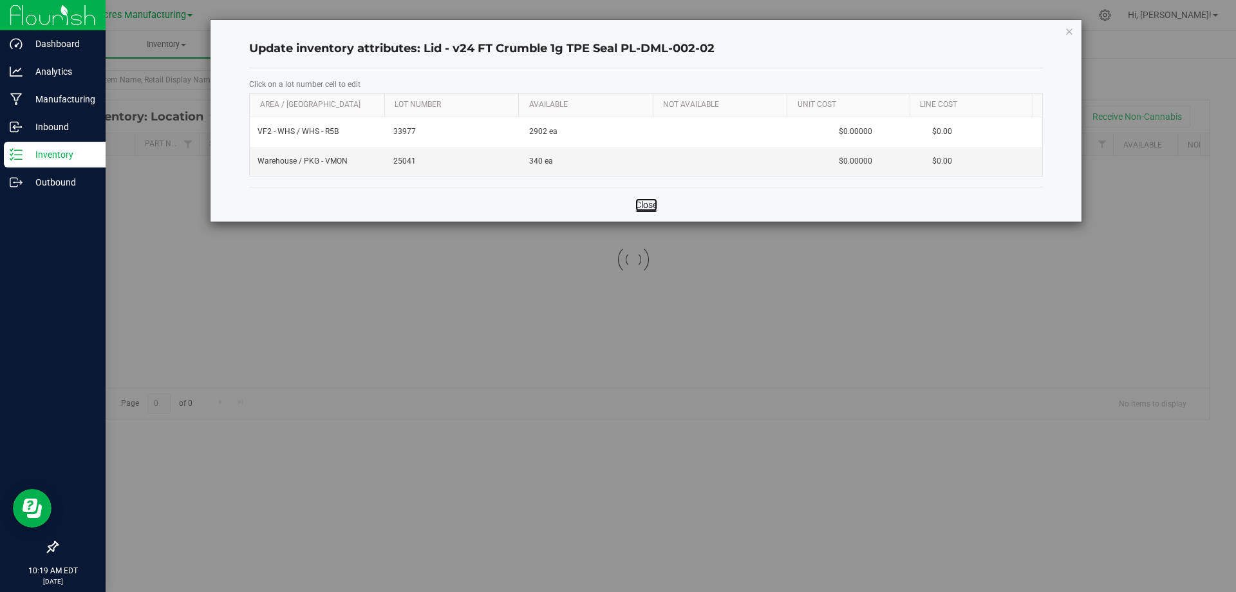
click at [648, 201] on link "Close" at bounding box center [646, 204] width 22 height 13
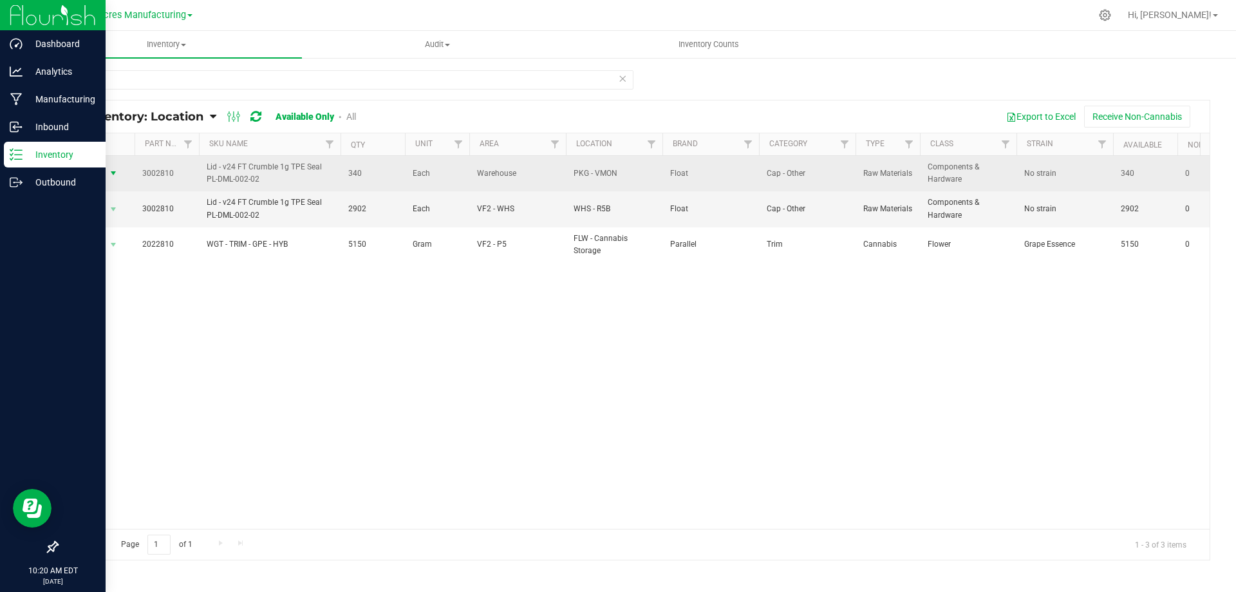
click at [115, 171] on span "select" at bounding box center [113, 173] width 10 height 10
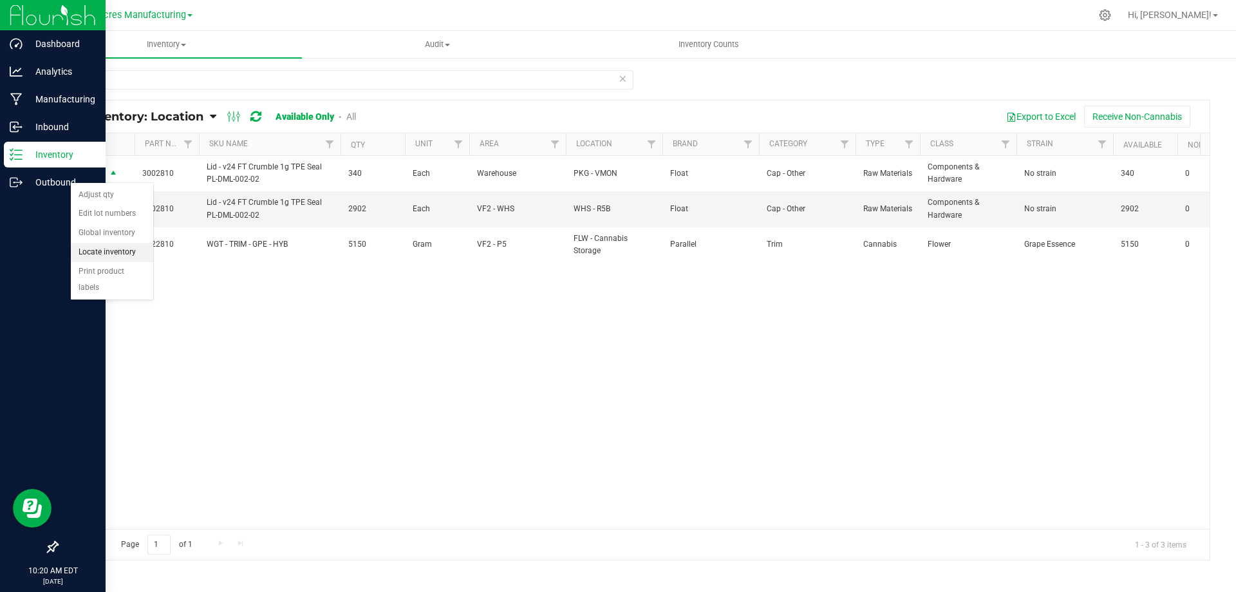
click at [122, 247] on li "Locate inventory" at bounding box center [112, 252] width 82 height 19
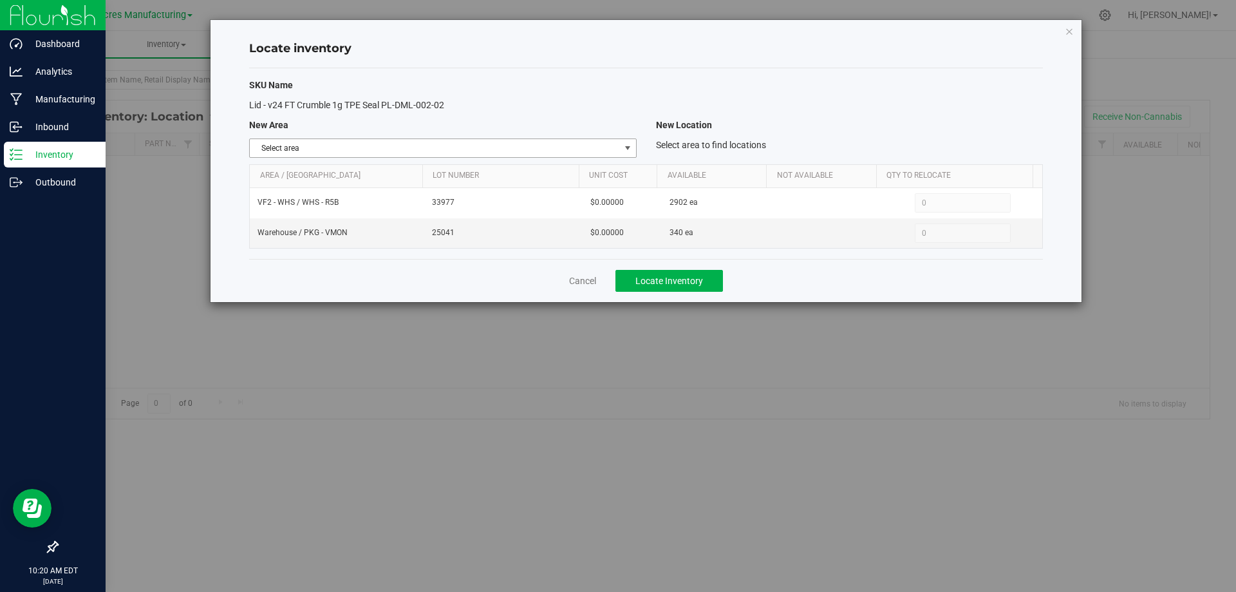
drag, startPoint x: 630, startPoint y: 145, endPoint x: 628, endPoint y: 159, distance: 13.6
click at [630, 146] on span "select" at bounding box center [628, 148] width 10 height 10
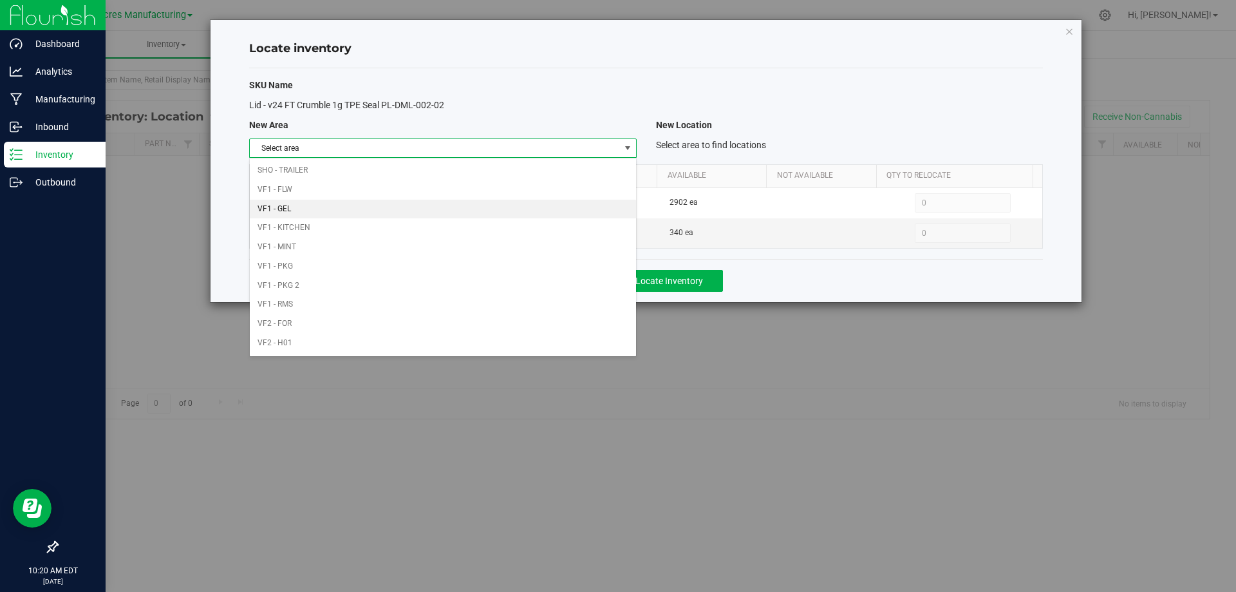
scroll to position [630, 0]
drag, startPoint x: 529, startPoint y: 335, endPoint x: 532, endPoint y: 326, distance: 9.0
click at [529, 334] on li "Warehouse" at bounding box center [443, 343] width 386 height 19
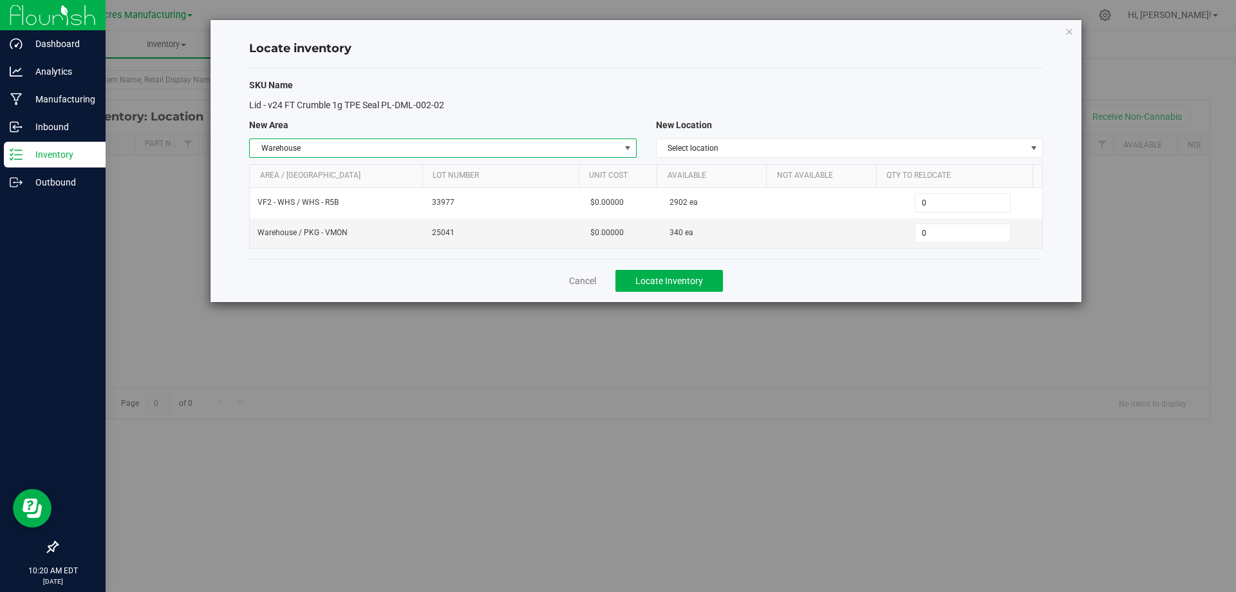
click at [620, 153] on span "select" at bounding box center [627, 148] width 16 height 18
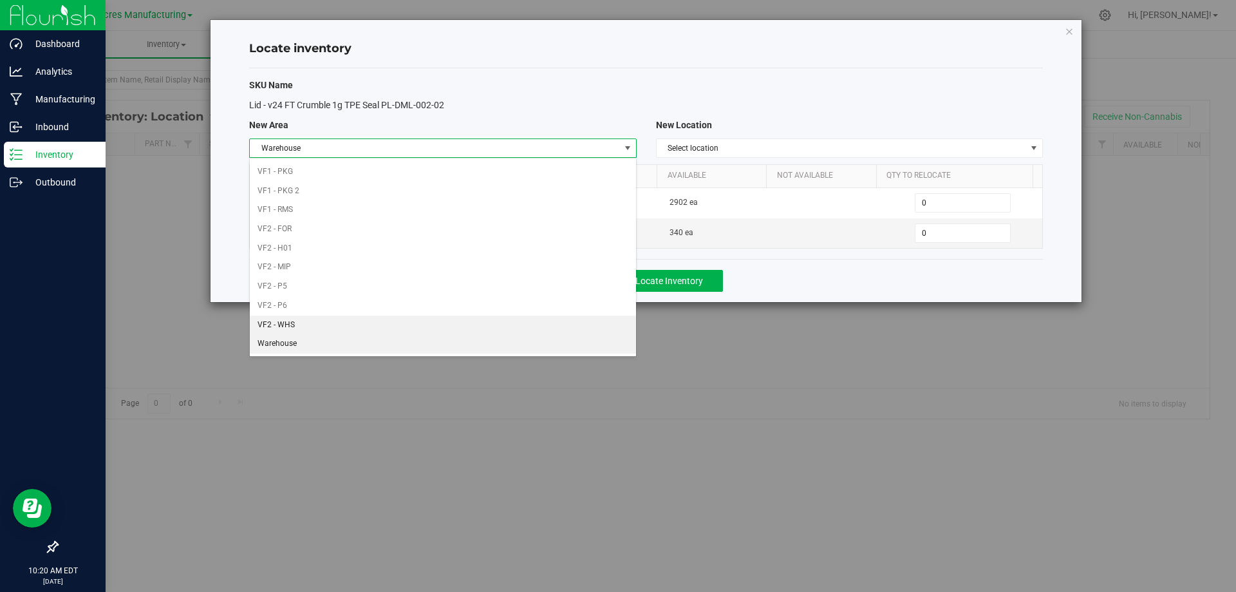
click at [383, 320] on li "VF2 - WHS" at bounding box center [443, 324] width 386 height 19
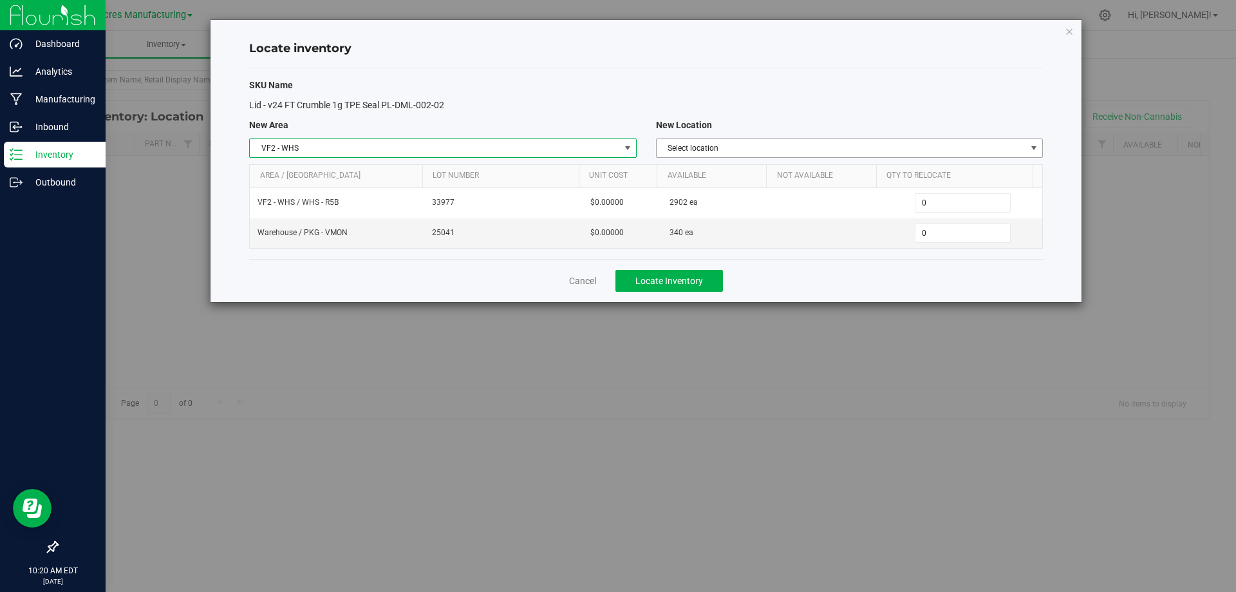
click at [729, 148] on span "Select location" at bounding box center [842, 148] width 370 height 18
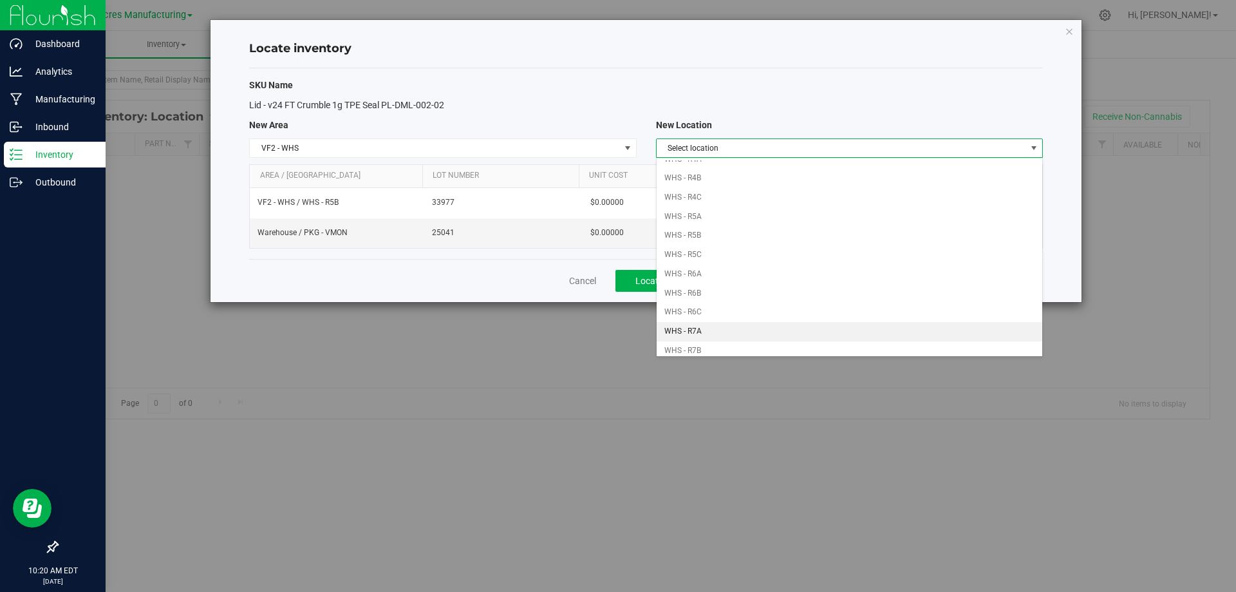
scroll to position [322, 0]
click at [716, 221] on li "WHS - R5B" at bounding box center [850, 230] width 386 height 19
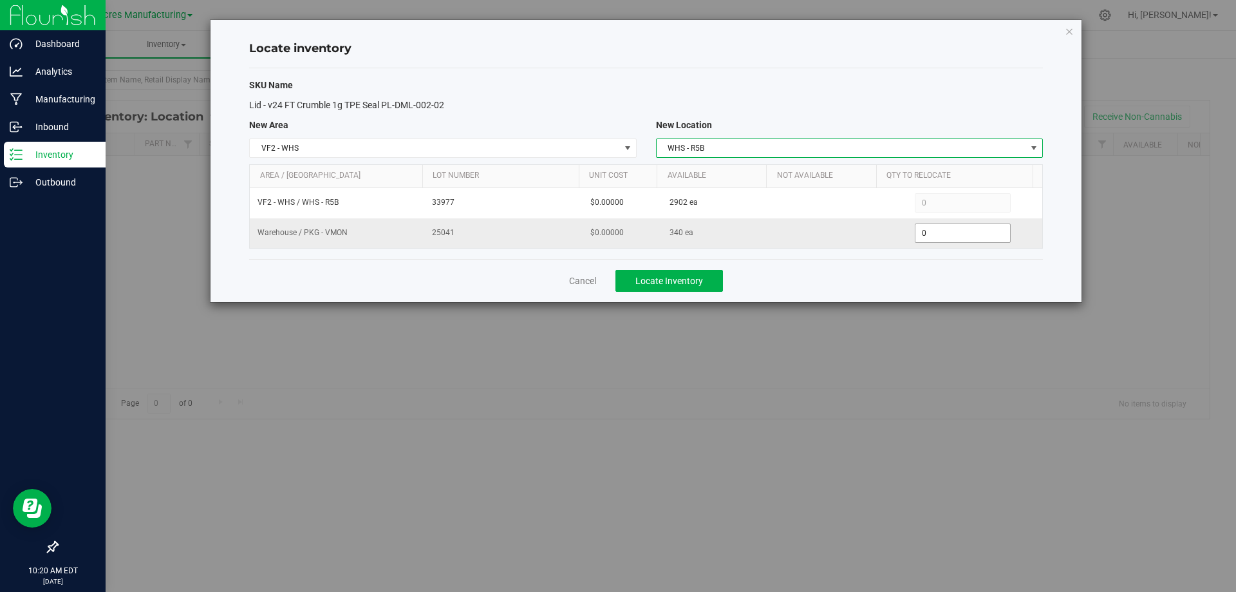
click at [923, 224] on span "0 0" at bounding box center [963, 232] width 96 height 19
click at [923, 224] on input "0" at bounding box center [962, 233] width 95 height 18
type input "340"
click at [855, 278] on div "Cancel Locate Inventory" at bounding box center [646, 280] width 794 height 43
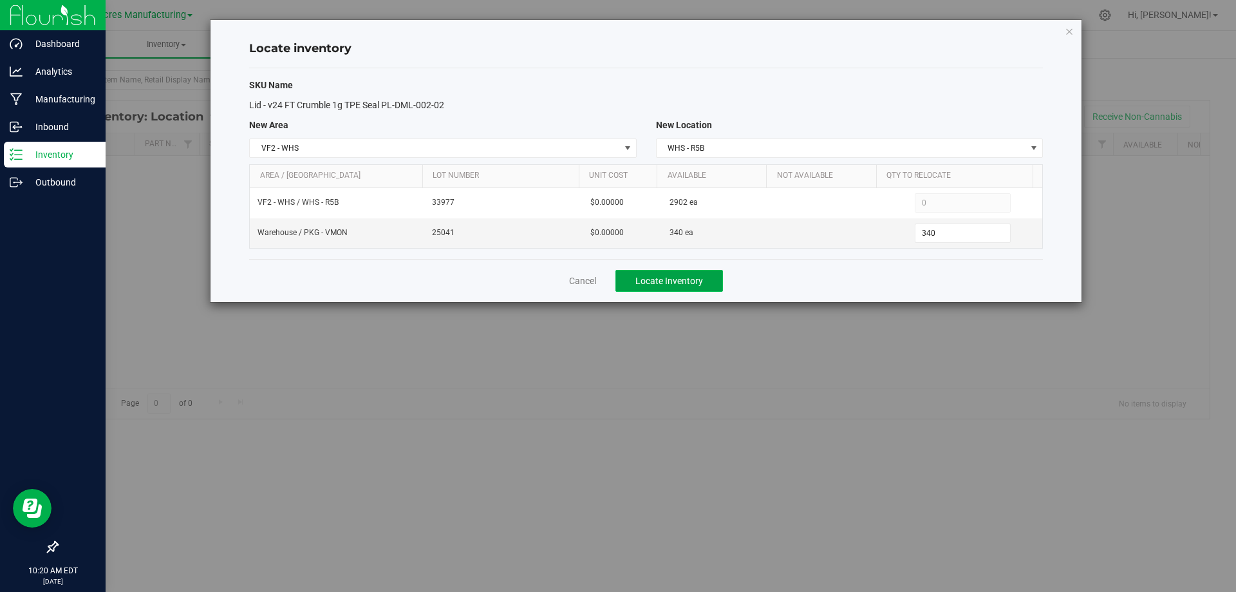
click at [702, 283] on span "Locate Inventory" at bounding box center [669, 281] width 68 height 10
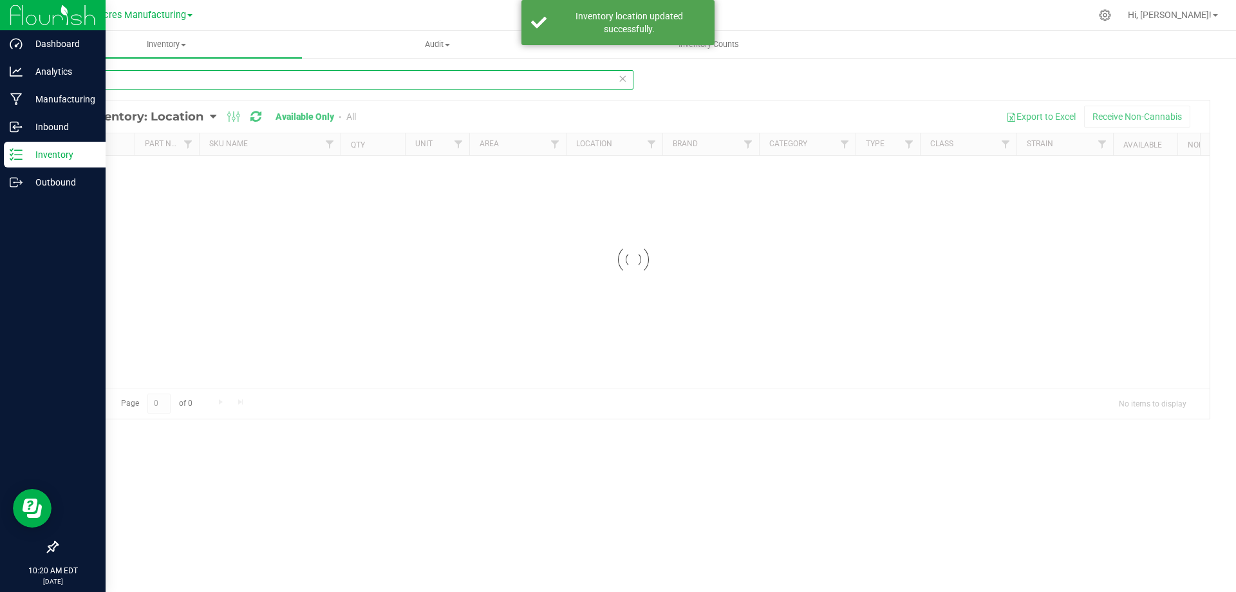
click at [306, 82] on input "2810" at bounding box center [345, 79] width 577 height 19
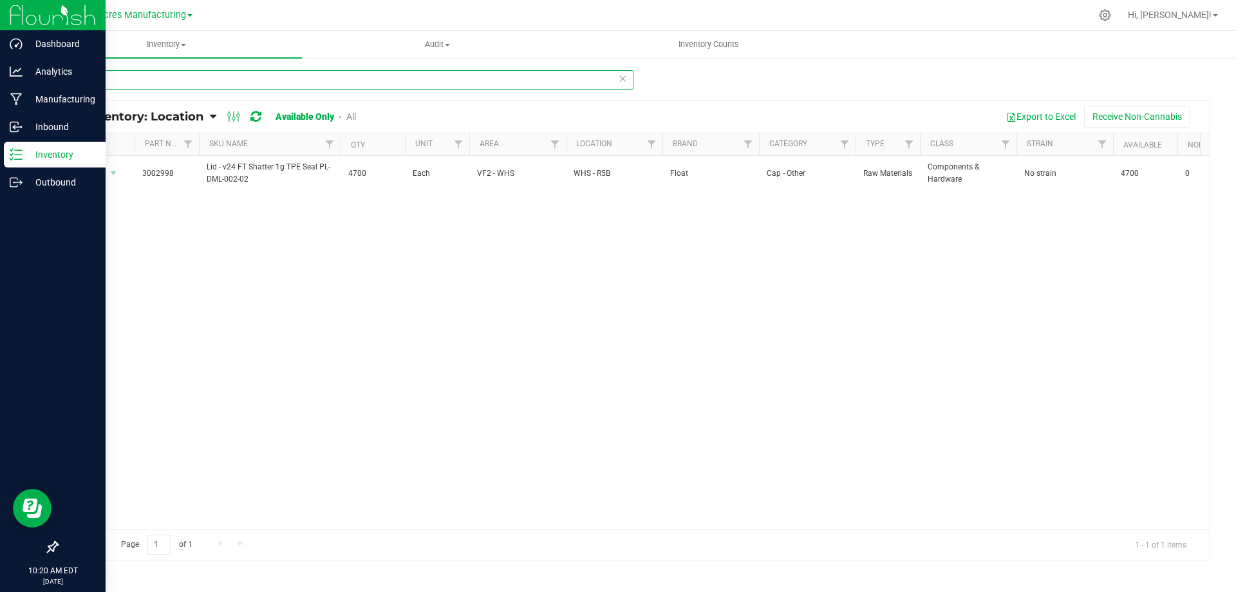
click at [218, 88] on input "2998" at bounding box center [345, 79] width 577 height 19
drag, startPoint x: 218, startPoint y: 88, endPoint x: 436, endPoint y: 80, distance: 219.0
click at [218, 86] on input "2998" at bounding box center [345, 79] width 577 height 19
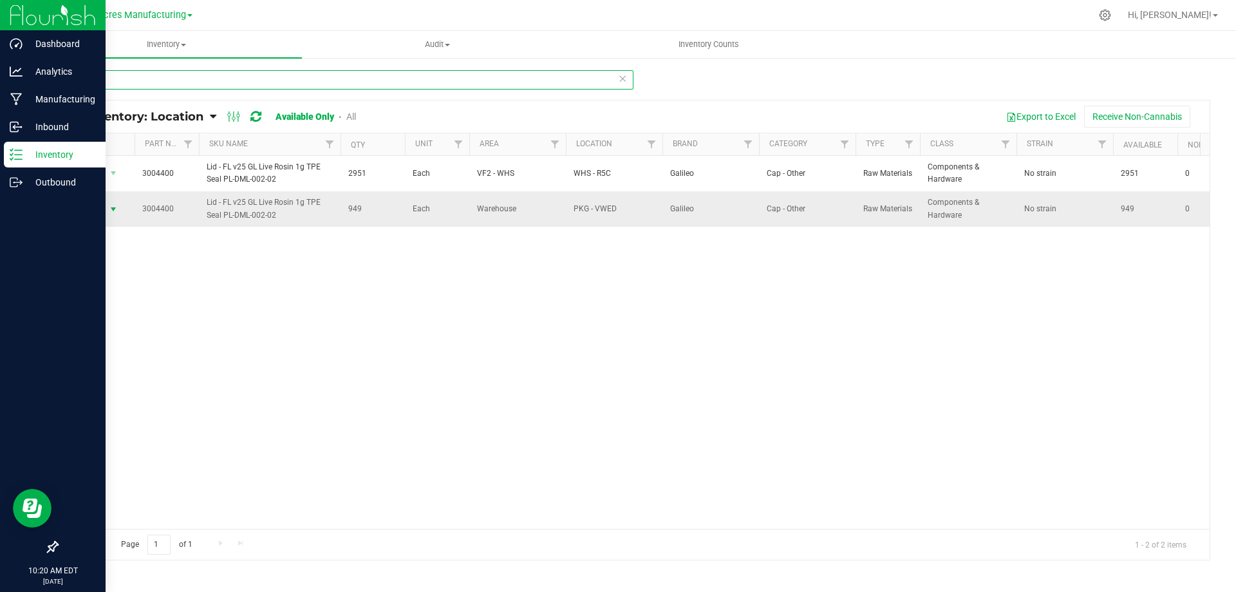
type input "4400"
click at [111, 211] on span "select" at bounding box center [113, 209] width 10 height 10
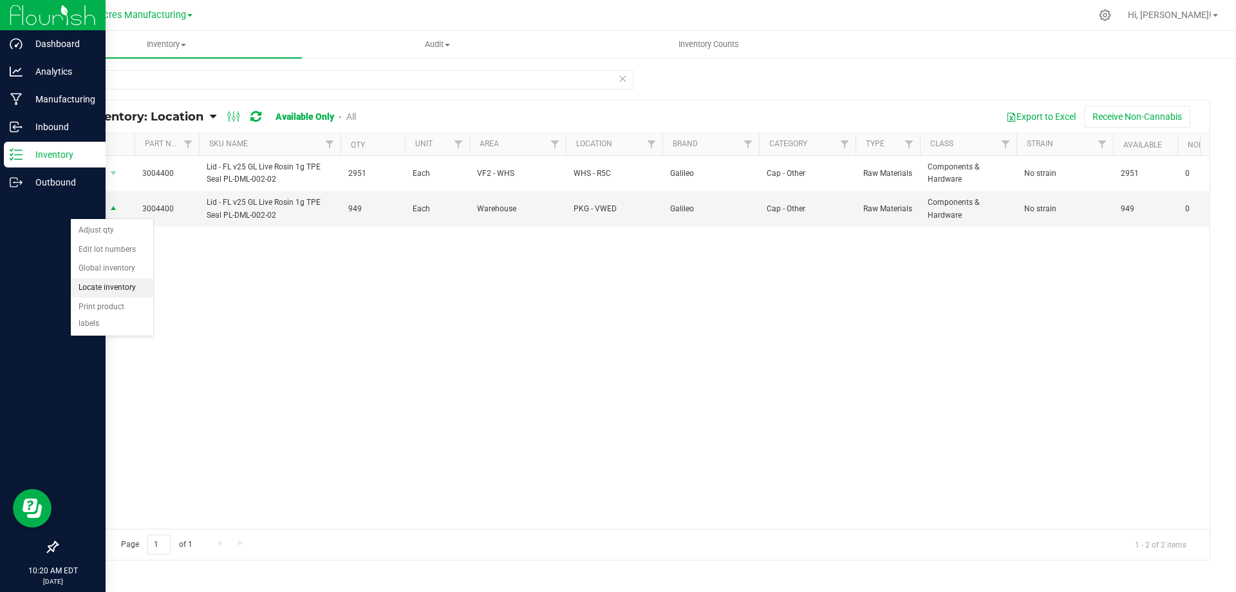
click at [100, 288] on li "Locate inventory" at bounding box center [112, 287] width 82 height 19
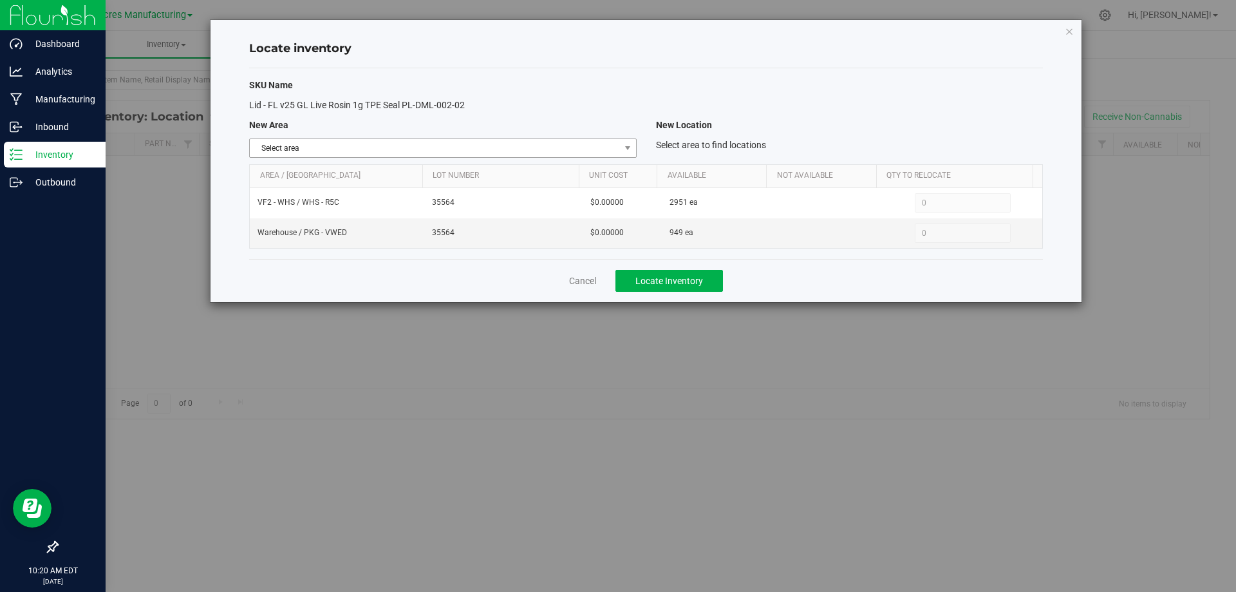
click at [618, 145] on span "Select area" at bounding box center [435, 148] width 370 height 18
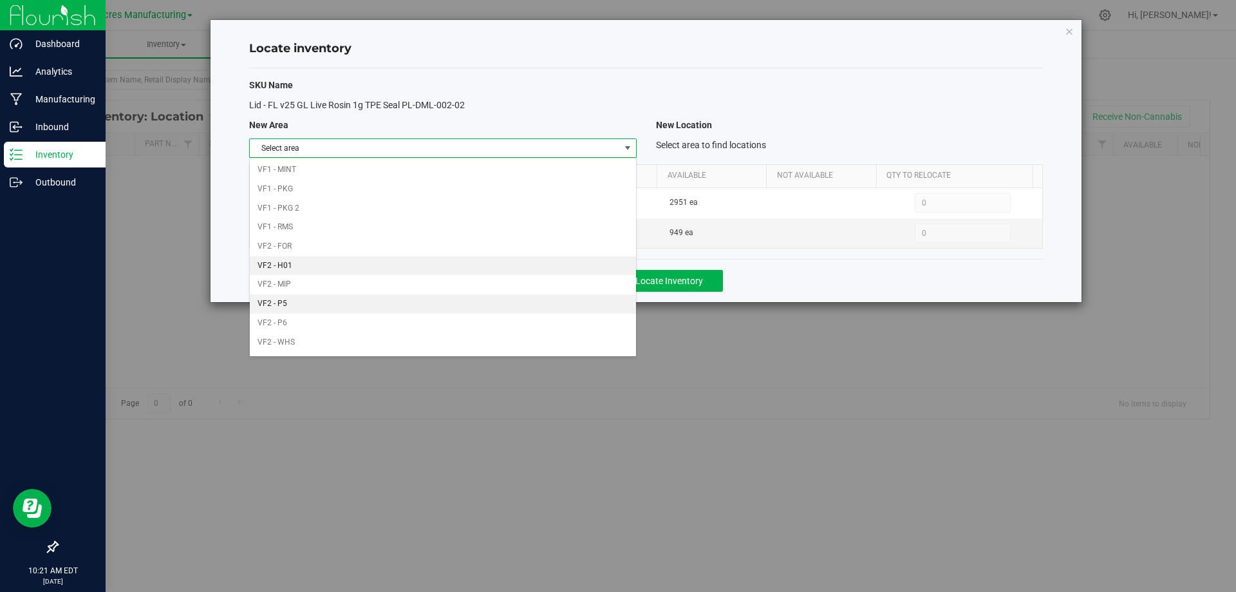
scroll to position [630, 0]
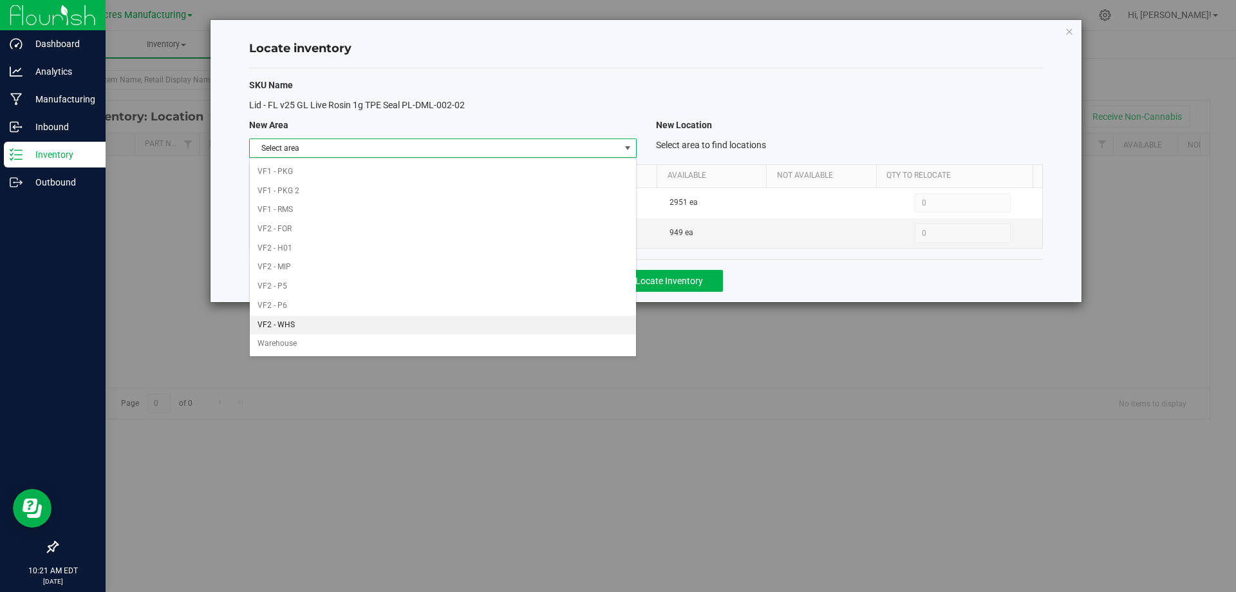
click at [352, 319] on li "VF2 - WHS" at bounding box center [443, 324] width 386 height 19
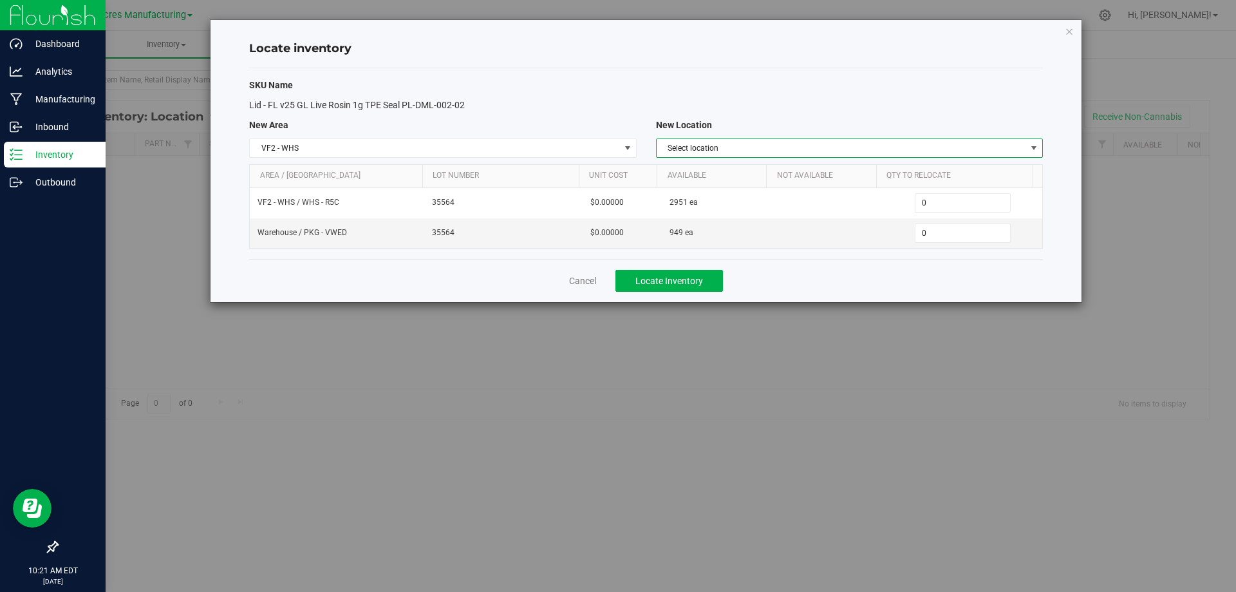
click at [790, 150] on span "Select location" at bounding box center [842, 148] width 370 height 18
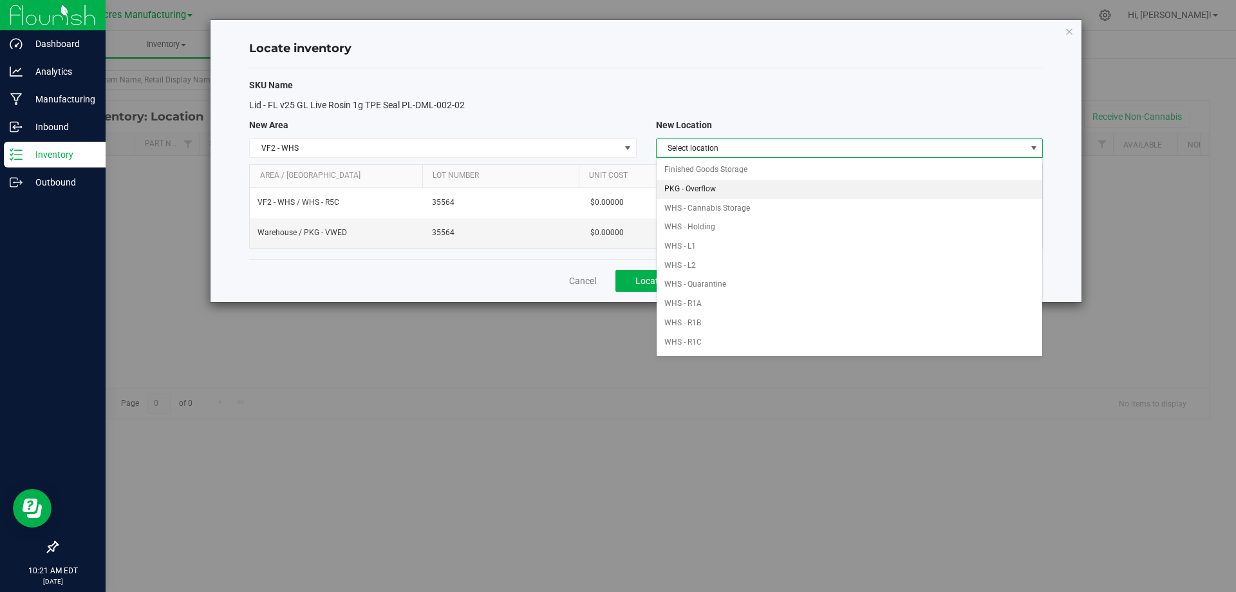
click at [778, 189] on li "PKG - Overflow" at bounding box center [850, 189] width 386 height 19
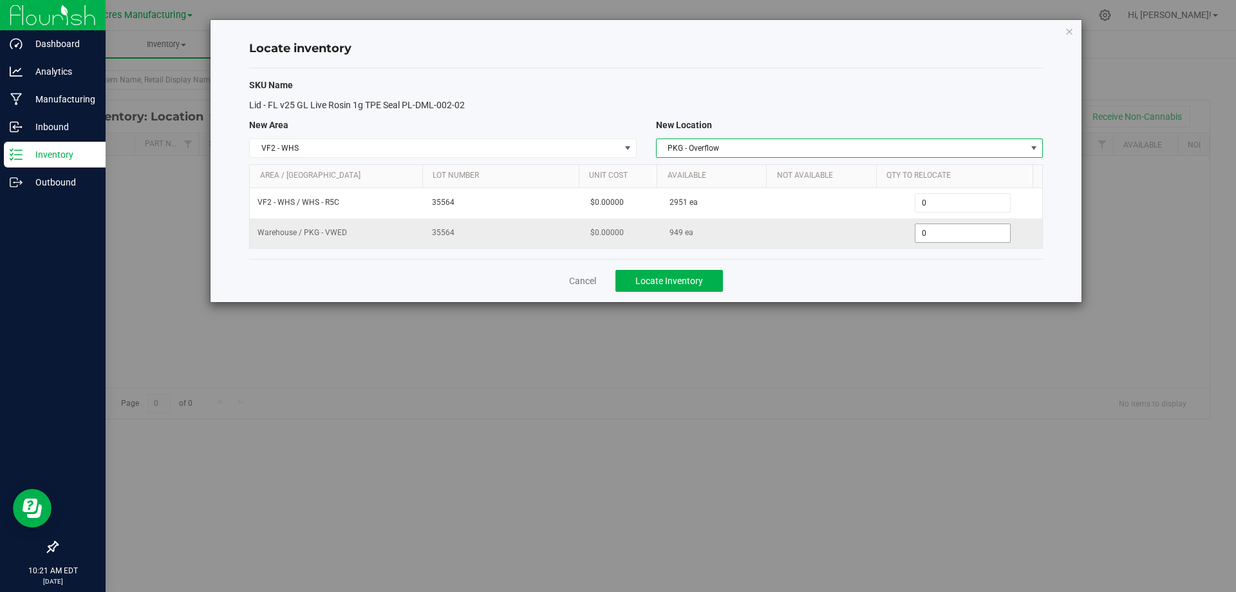
click at [935, 238] on span "0 0" at bounding box center [963, 232] width 96 height 19
click at [935, 238] on input "0" at bounding box center [962, 233] width 95 height 18
type input "949"
click at [890, 274] on div "Cancel Locate Inventory" at bounding box center [646, 280] width 794 height 43
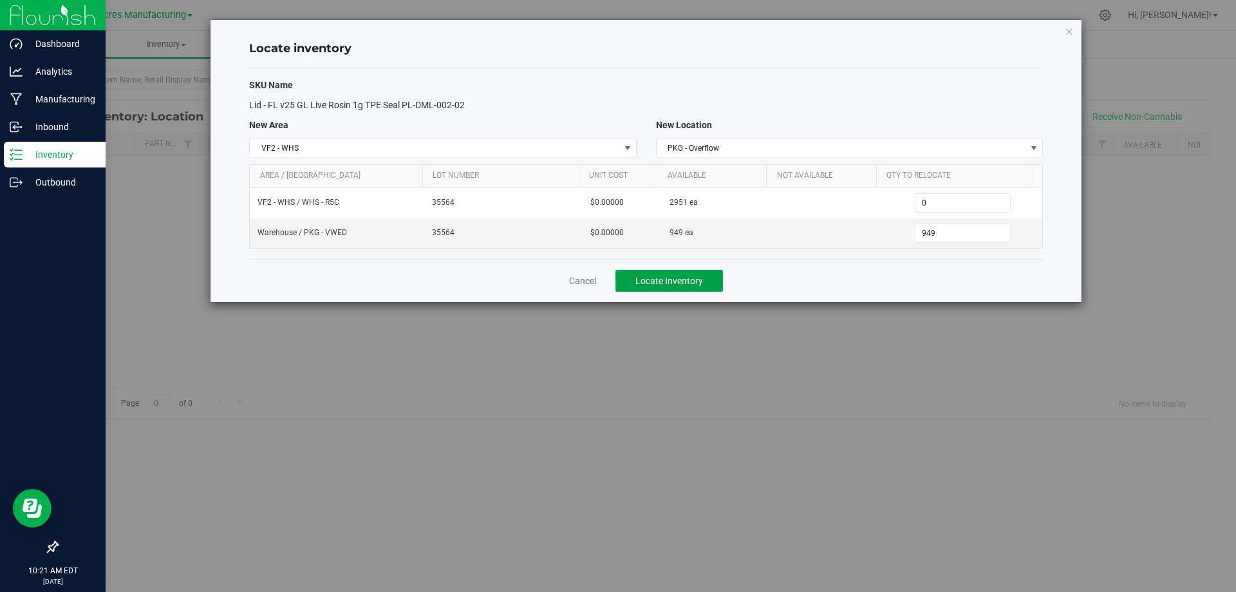
click at [693, 285] on span "Locate Inventory" at bounding box center [669, 281] width 68 height 10
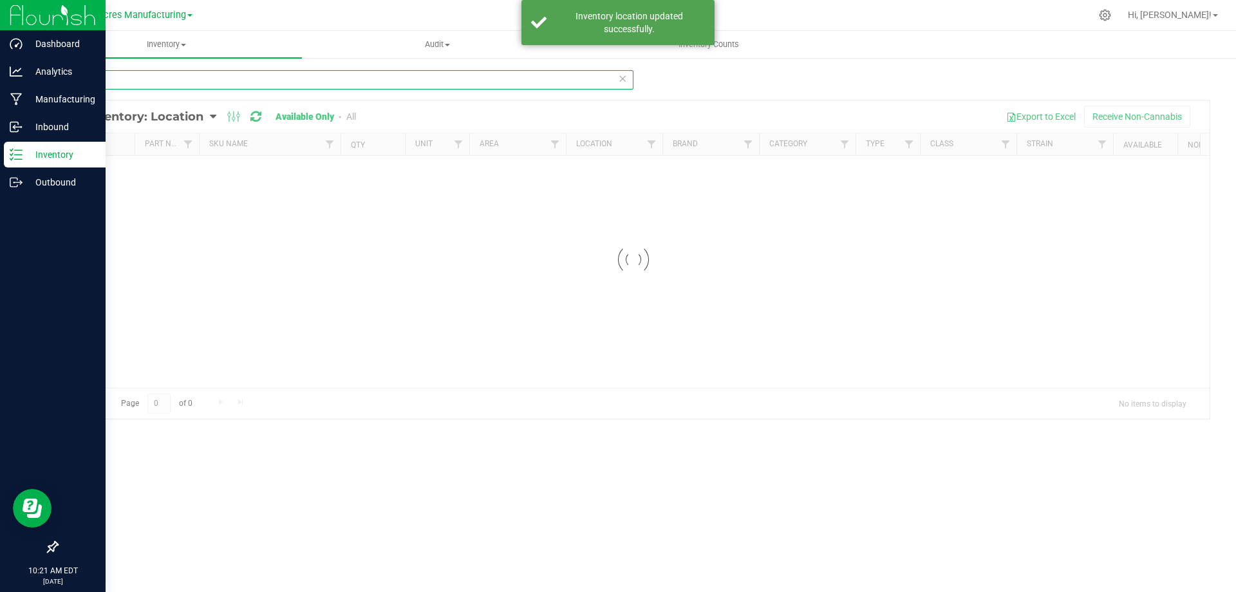
click at [256, 77] on input "4400" at bounding box center [345, 79] width 577 height 19
drag, startPoint x: 256, startPoint y: 77, endPoint x: 753, endPoint y: 118, distance: 498.7
click at [259, 77] on input "4400" at bounding box center [345, 79] width 577 height 19
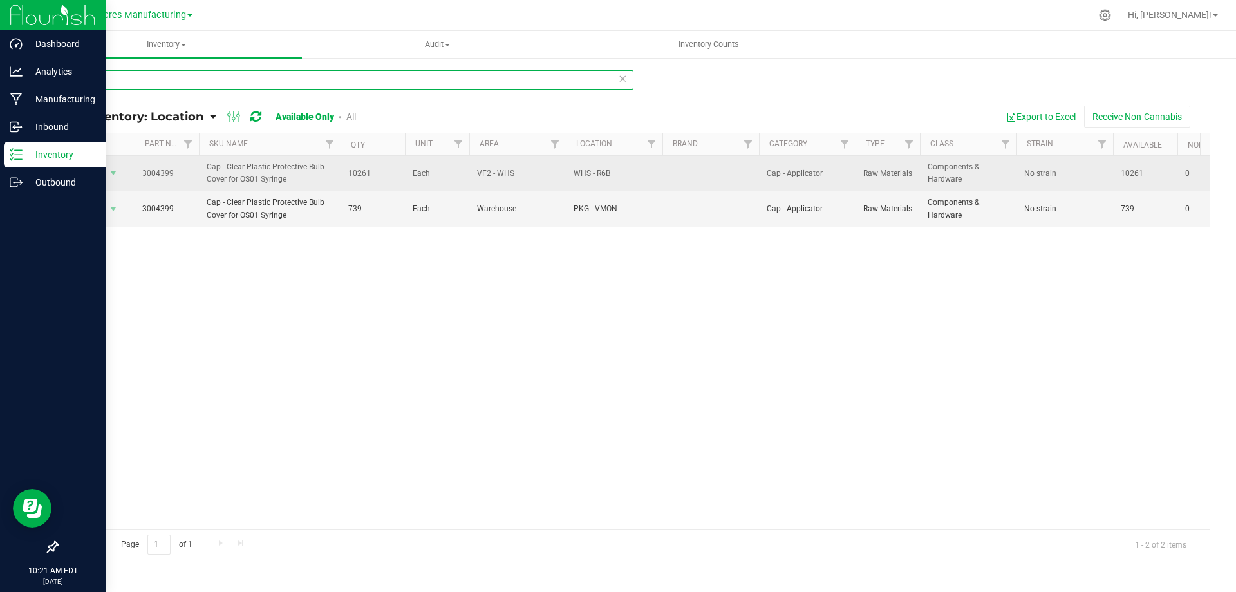
type input "4399"
click at [360, 174] on span "10261" at bounding box center [372, 173] width 49 height 12
copy span "10261"
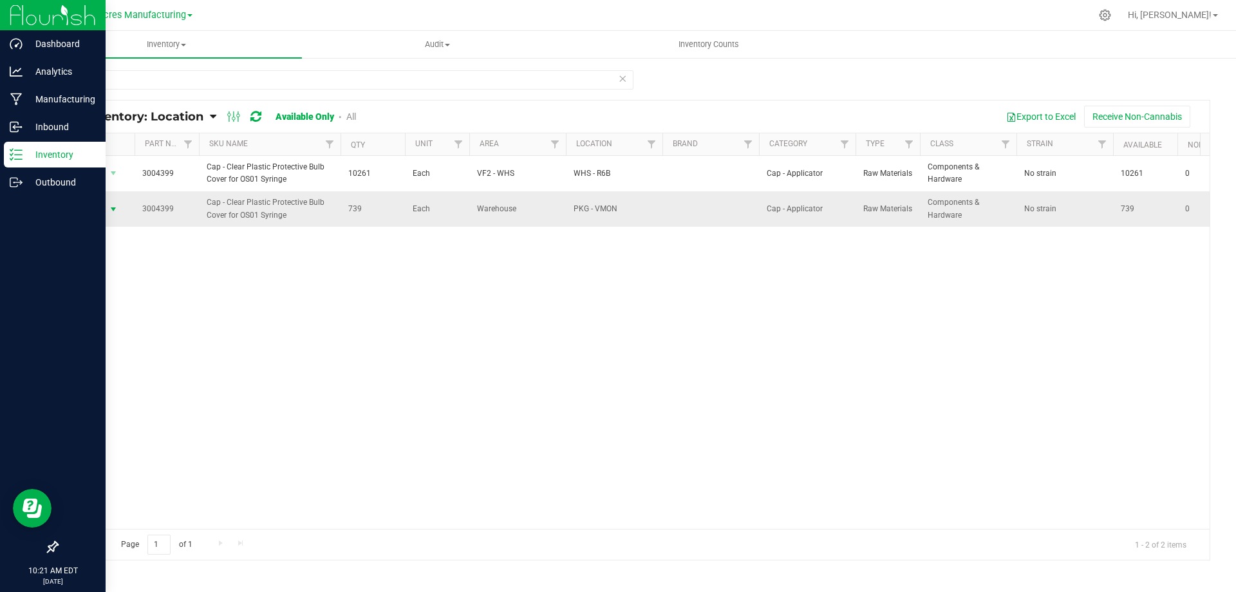
click at [106, 212] on span "select" at bounding box center [114, 209] width 16 height 18
click at [115, 286] on li "Locate inventory" at bounding box center [112, 287] width 82 height 19
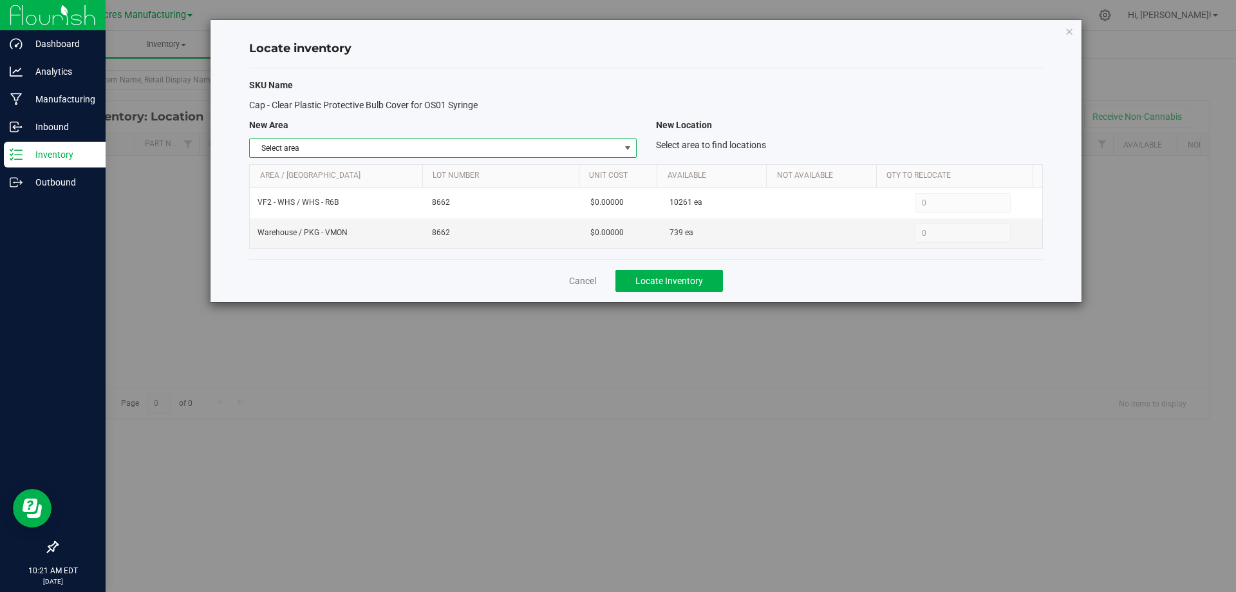
click at [606, 143] on span "Select area" at bounding box center [435, 148] width 370 height 18
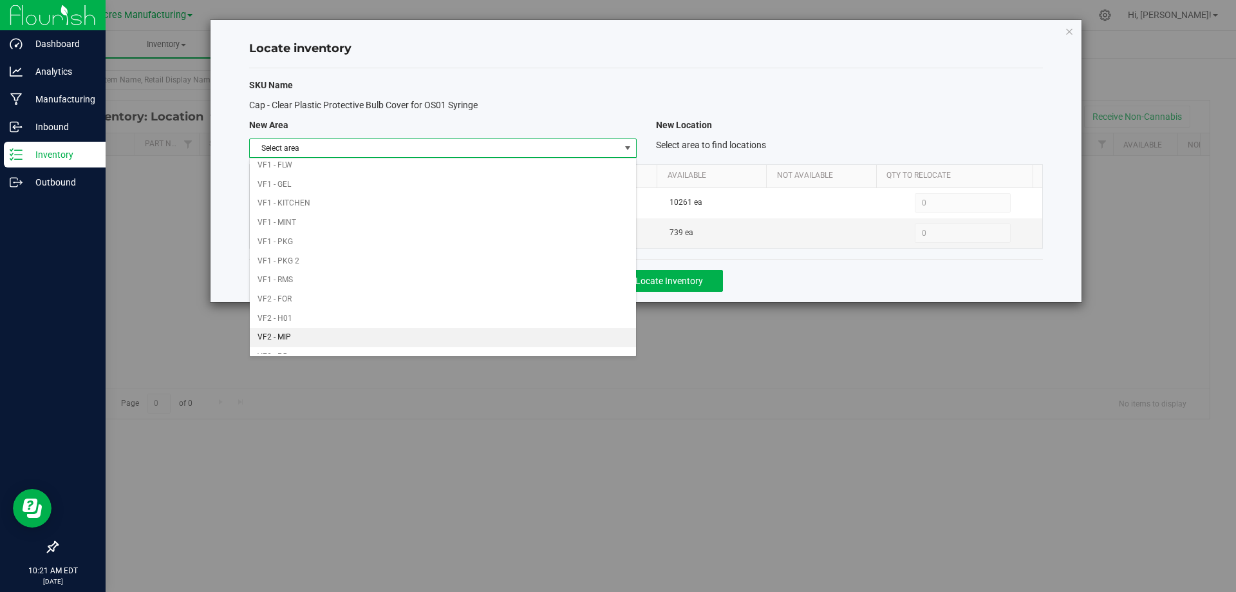
scroll to position [630, 0]
click at [503, 317] on li "VF2 - WHS" at bounding box center [443, 324] width 386 height 19
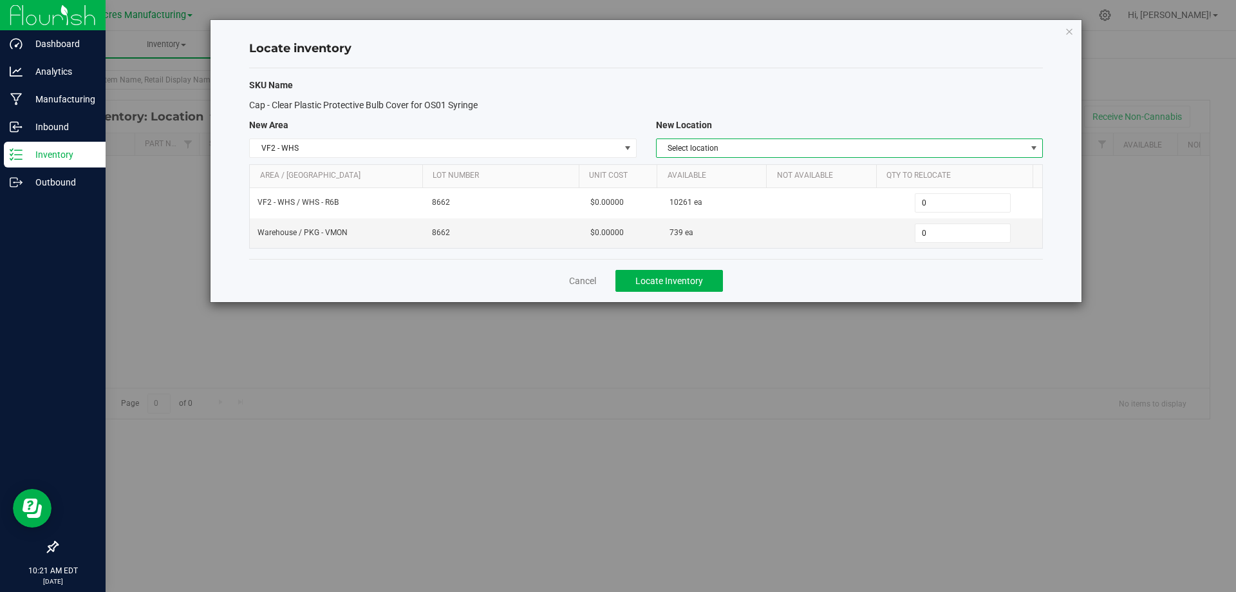
click at [835, 148] on span "Select location" at bounding box center [842, 148] width 370 height 18
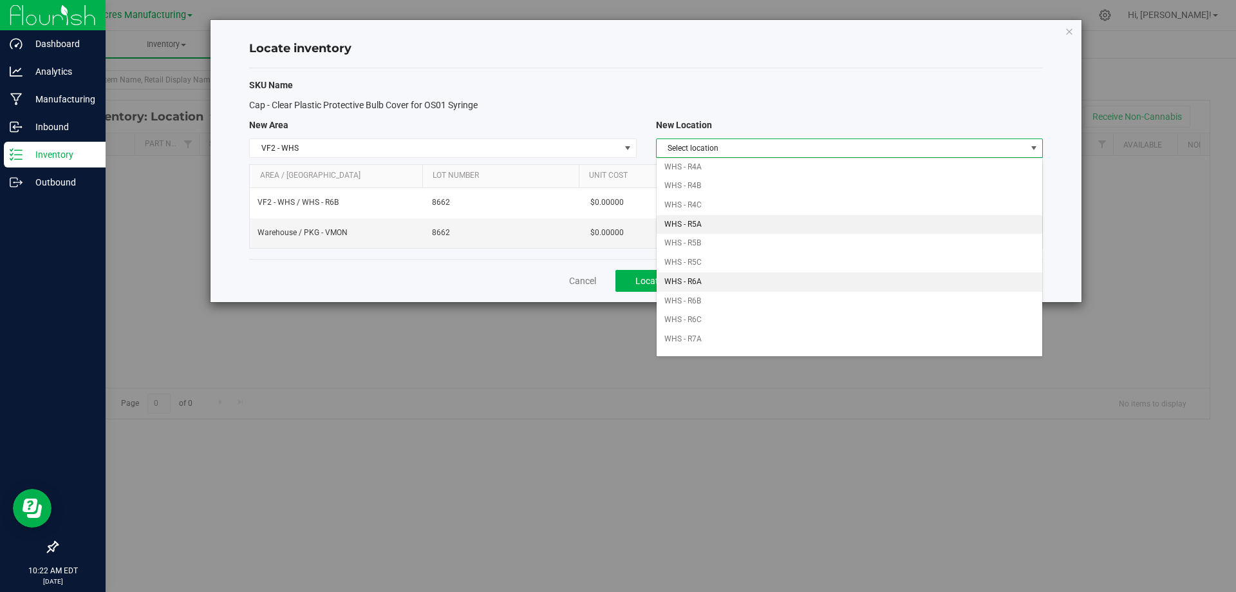
scroll to position [322, 0]
click at [736, 286] on li "WHS - R6B" at bounding box center [850, 288] width 386 height 19
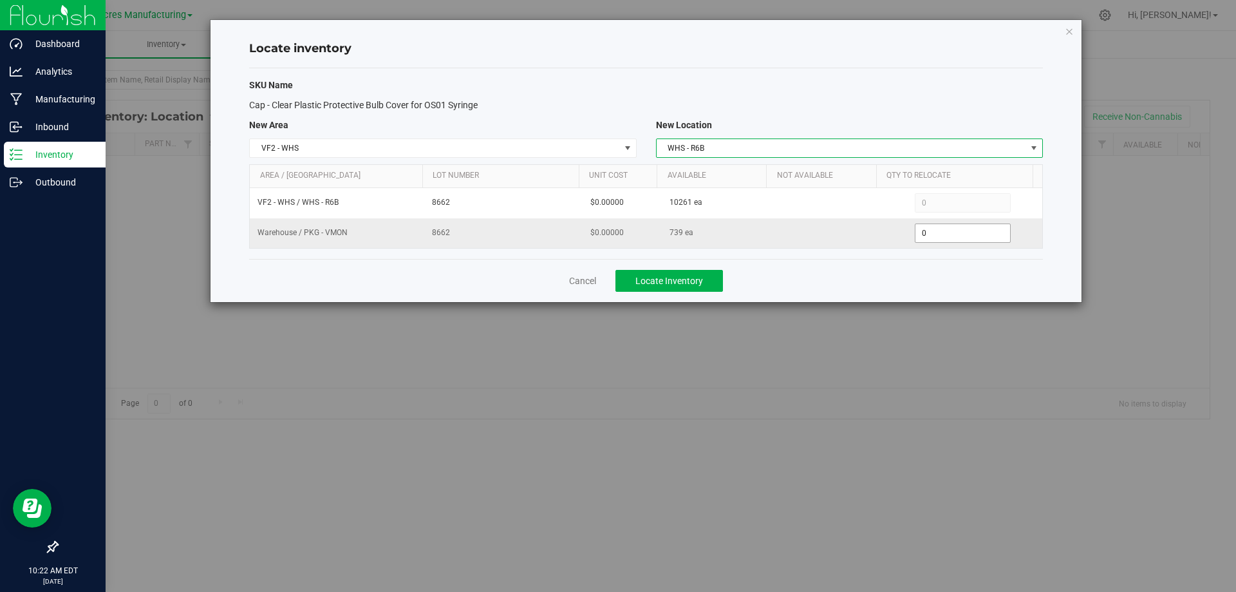
click at [931, 234] on span "0 0" at bounding box center [963, 232] width 96 height 19
click at [931, 234] on input "0" at bounding box center [962, 233] width 95 height 18
type input "739"
click at [916, 289] on div "Cancel Locate Inventory" at bounding box center [646, 280] width 794 height 43
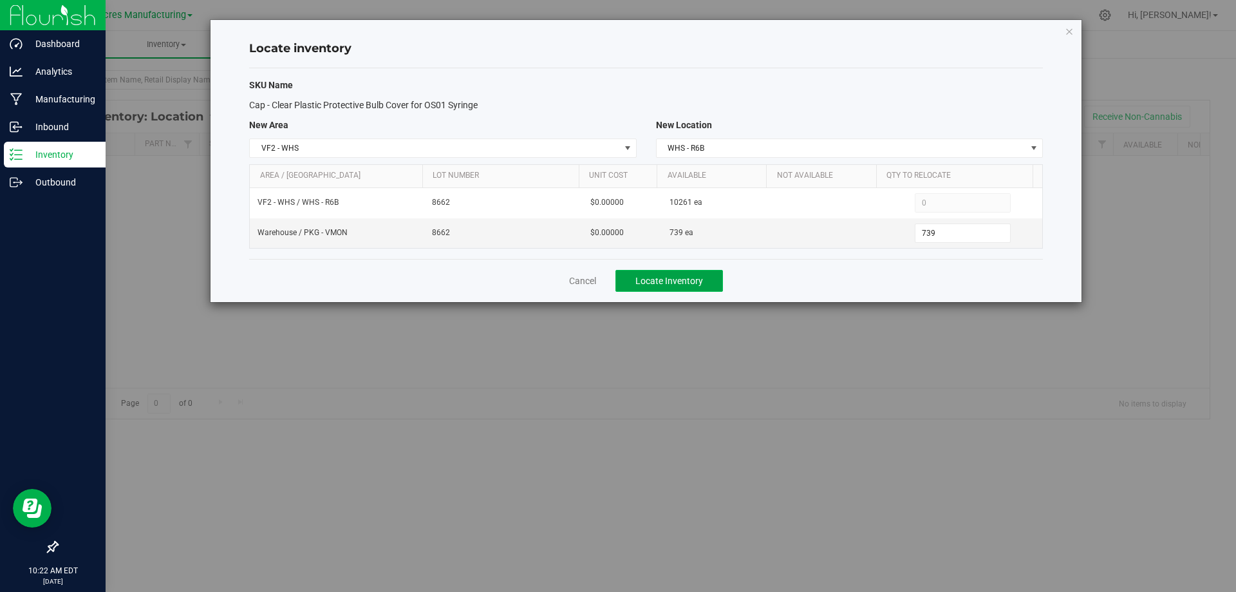
click at [707, 281] on button "Locate Inventory" at bounding box center [669, 281] width 108 height 22
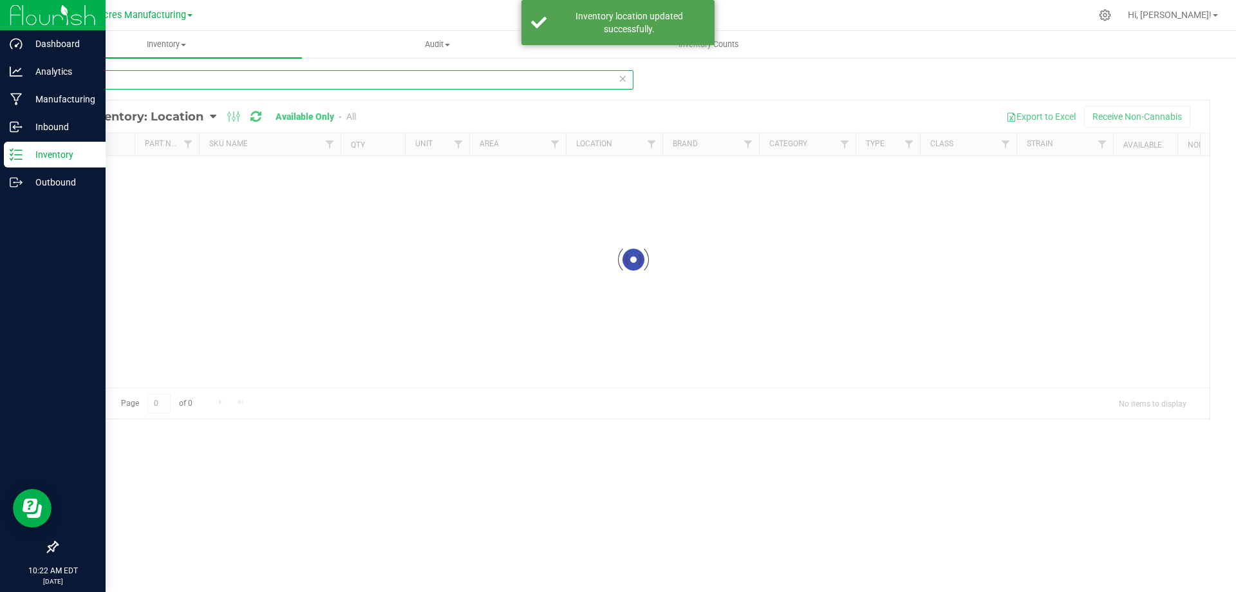
click at [178, 75] on input "4399" at bounding box center [345, 79] width 577 height 19
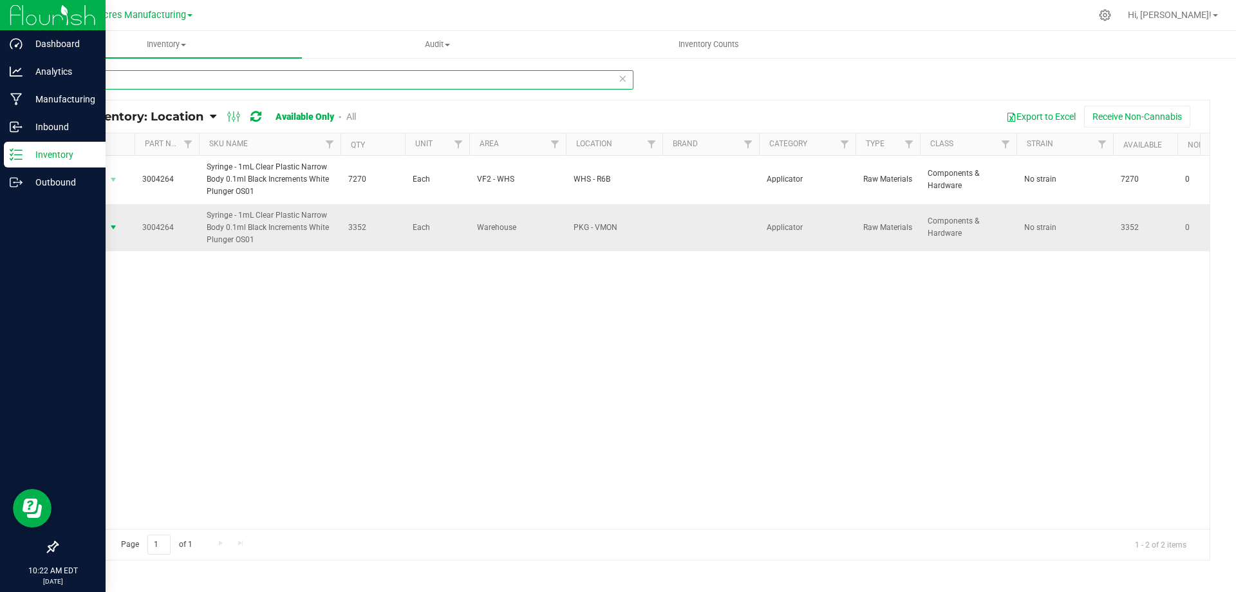
type input "4264"
click at [111, 228] on span "select" at bounding box center [113, 227] width 10 height 10
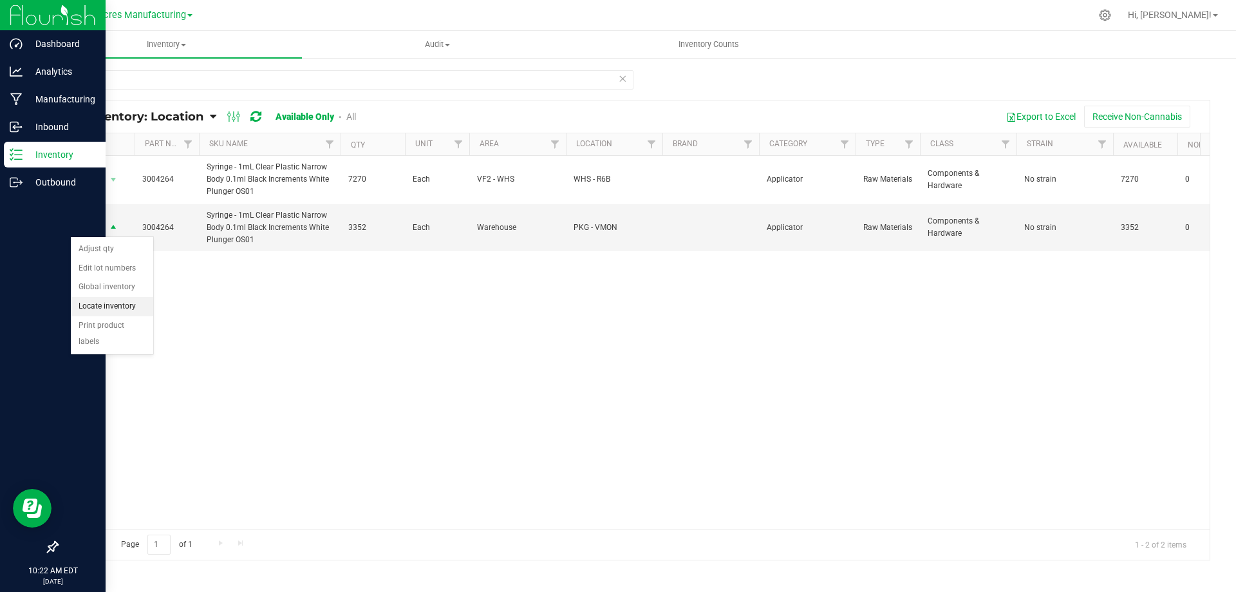
click at [115, 298] on li "Locate inventory" at bounding box center [112, 306] width 82 height 19
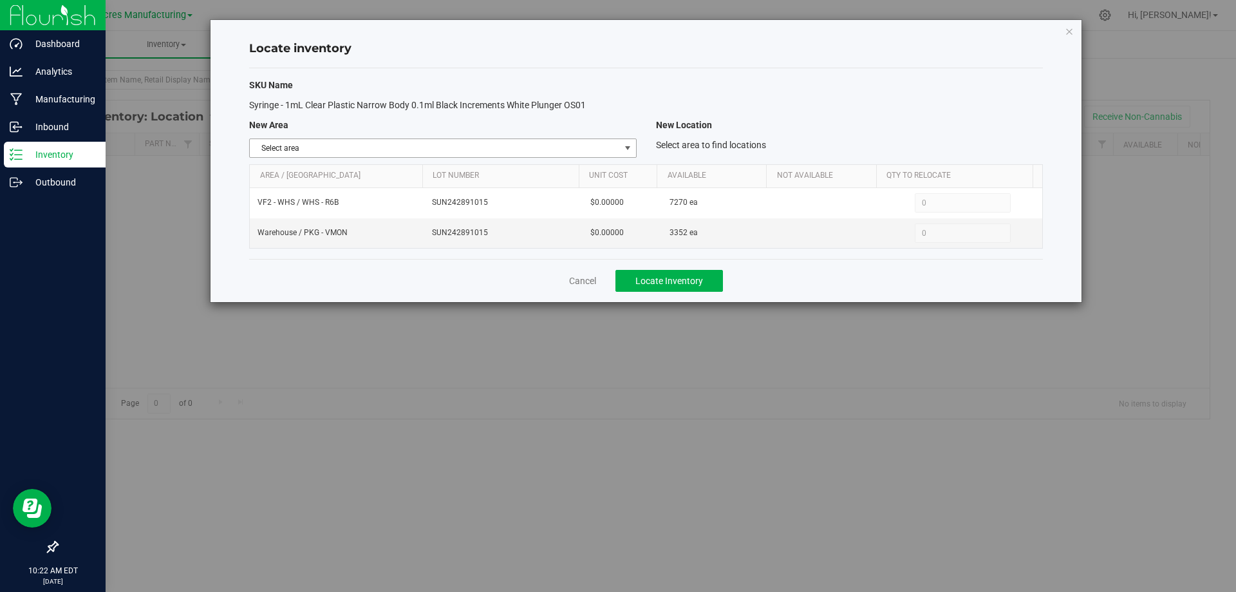
click at [623, 149] on span "select" at bounding box center [628, 148] width 10 height 10
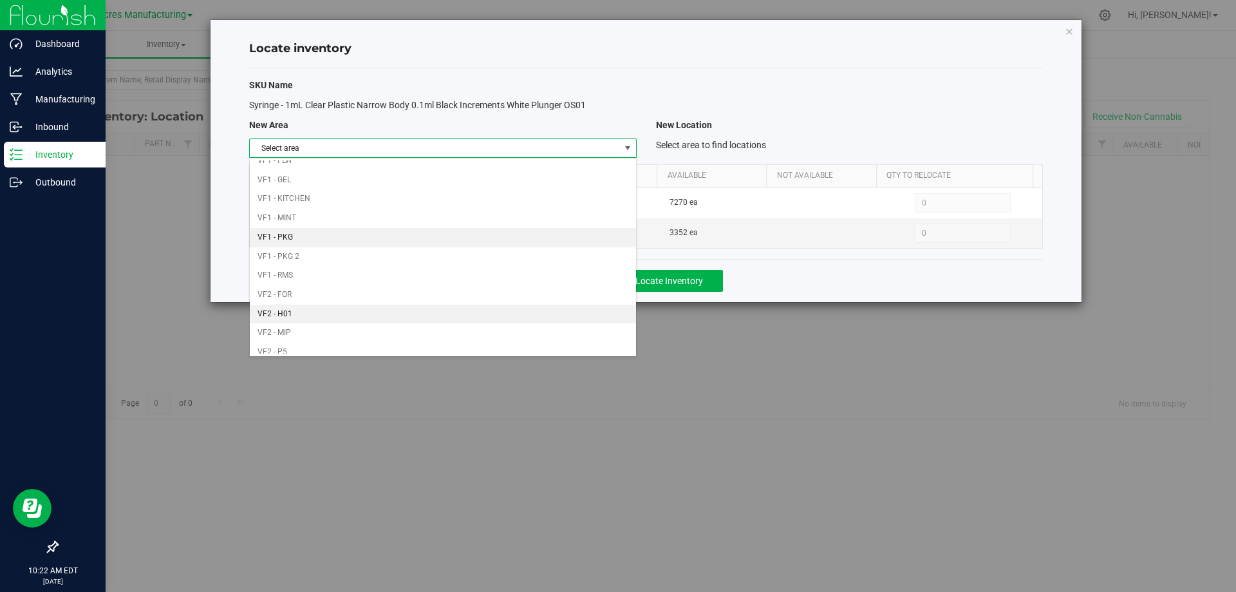
scroll to position [630, 0]
click at [514, 322] on li "VF2 - WHS" at bounding box center [443, 324] width 386 height 19
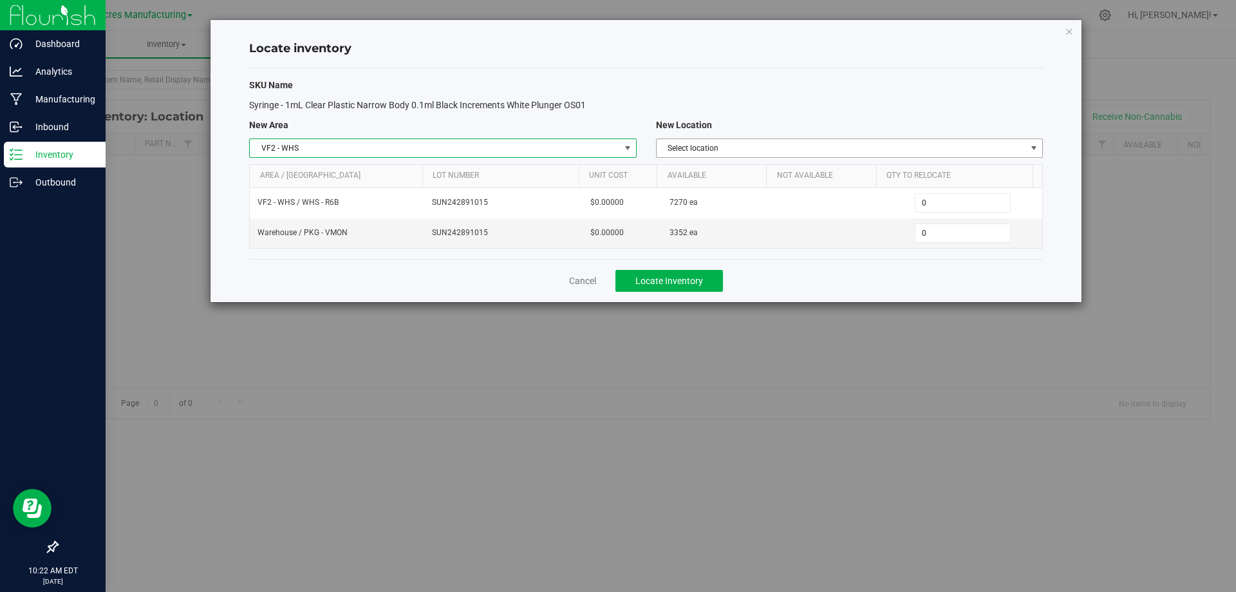
click at [856, 140] on span "Select location" at bounding box center [842, 148] width 370 height 18
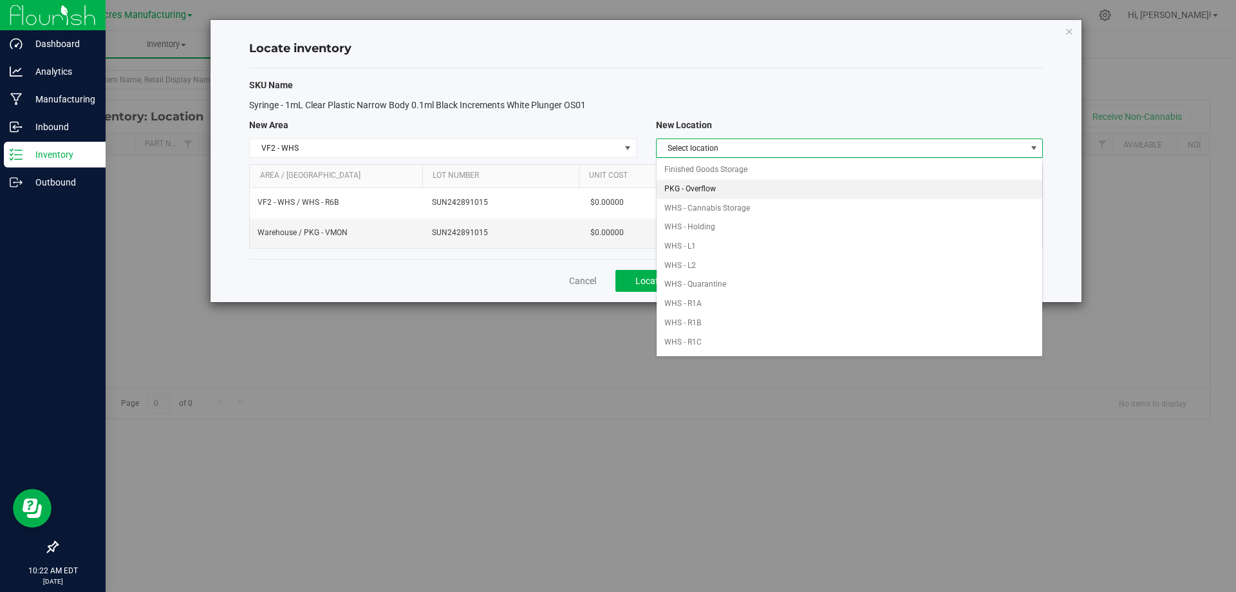
click at [811, 189] on li "PKG - Overflow" at bounding box center [850, 189] width 386 height 19
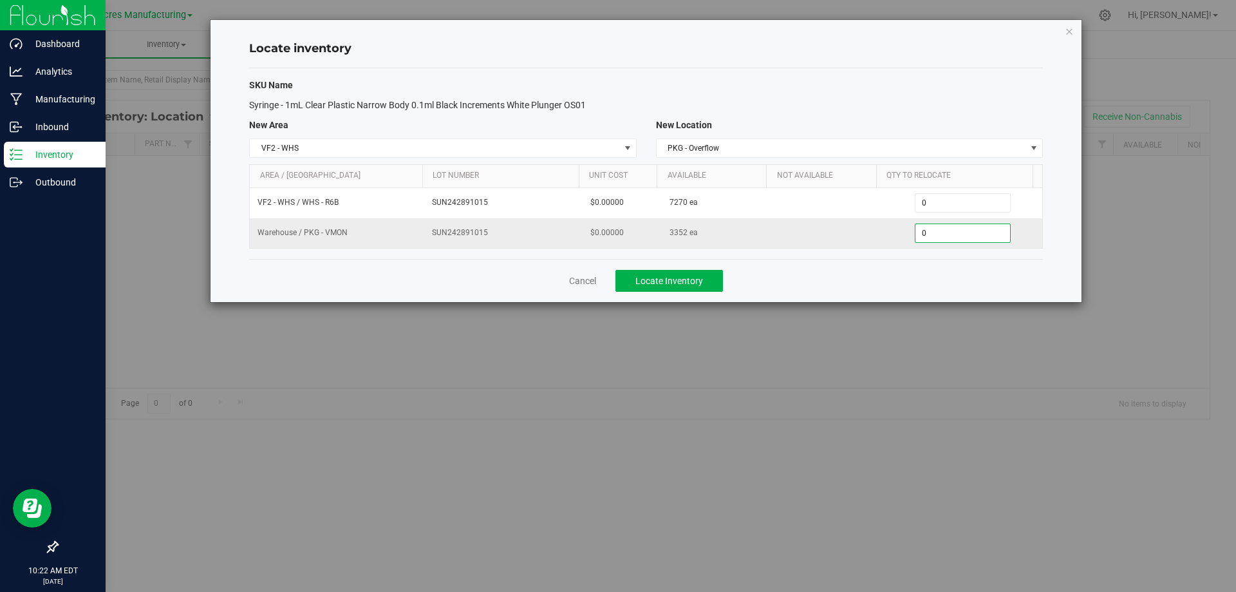
click at [941, 237] on span "0 0" at bounding box center [963, 232] width 96 height 19
click at [941, 237] on input "0" at bounding box center [962, 233] width 95 height 18
type input "3352"
type input "3,352"
click at [883, 292] on div "Cancel Locate Inventory" at bounding box center [646, 280] width 794 height 43
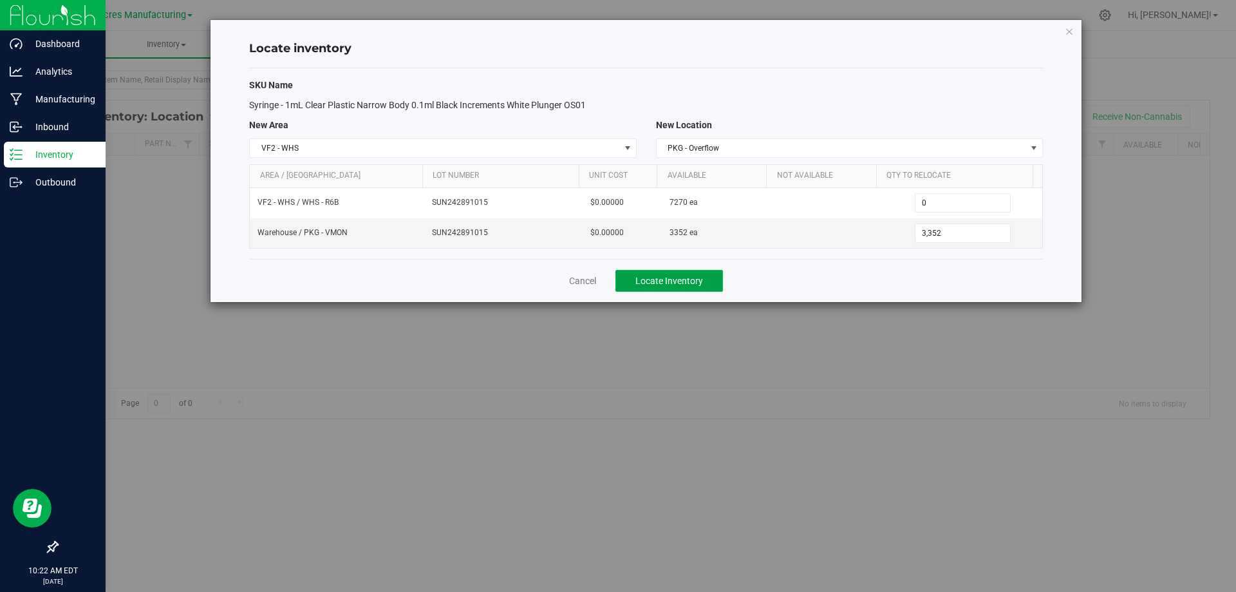
click at [710, 281] on button "Locate Inventory" at bounding box center [669, 281] width 108 height 22
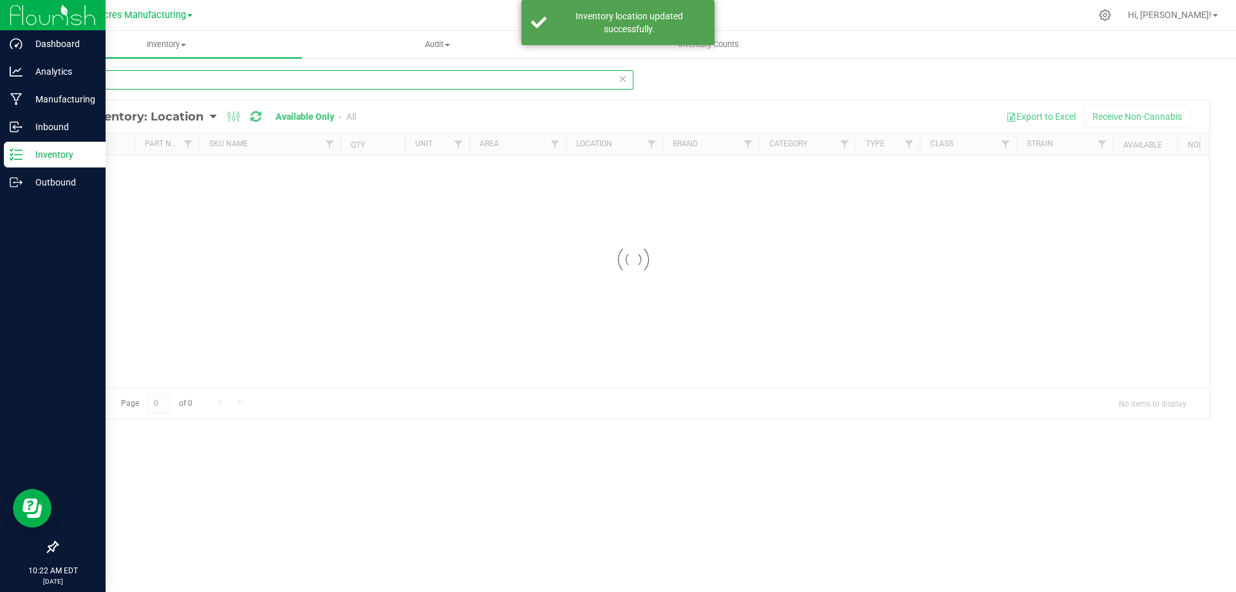
click at [263, 83] on input "4264" at bounding box center [345, 79] width 577 height 19
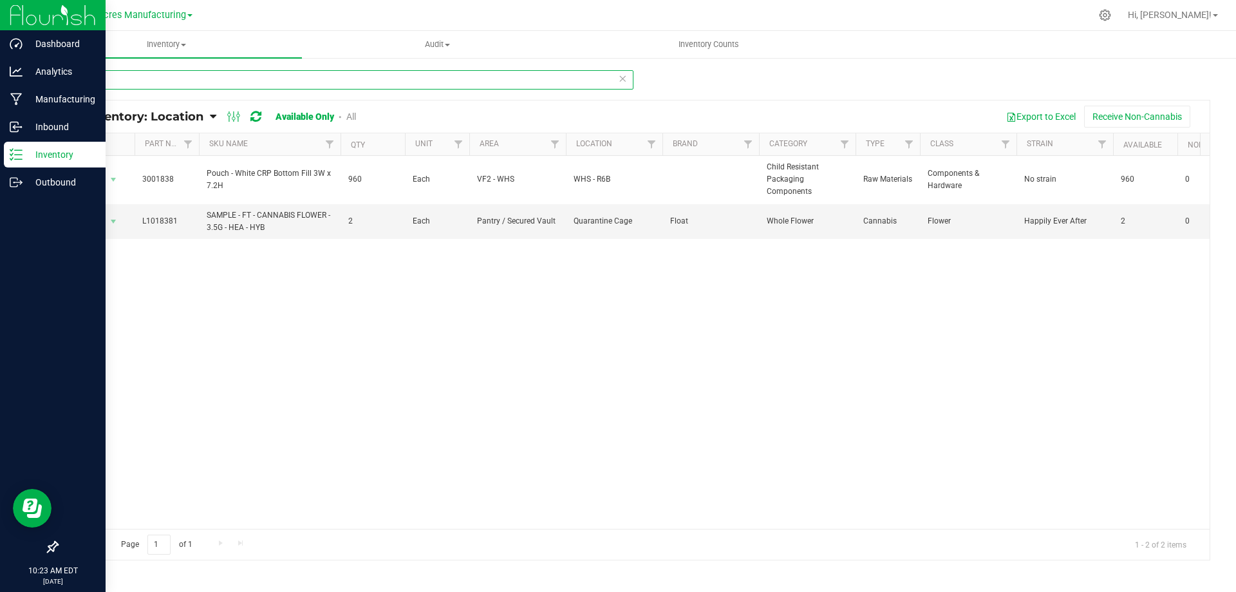
click at [434, 73] on input "1838" at bounding box center [345, 79] width 577 height 19
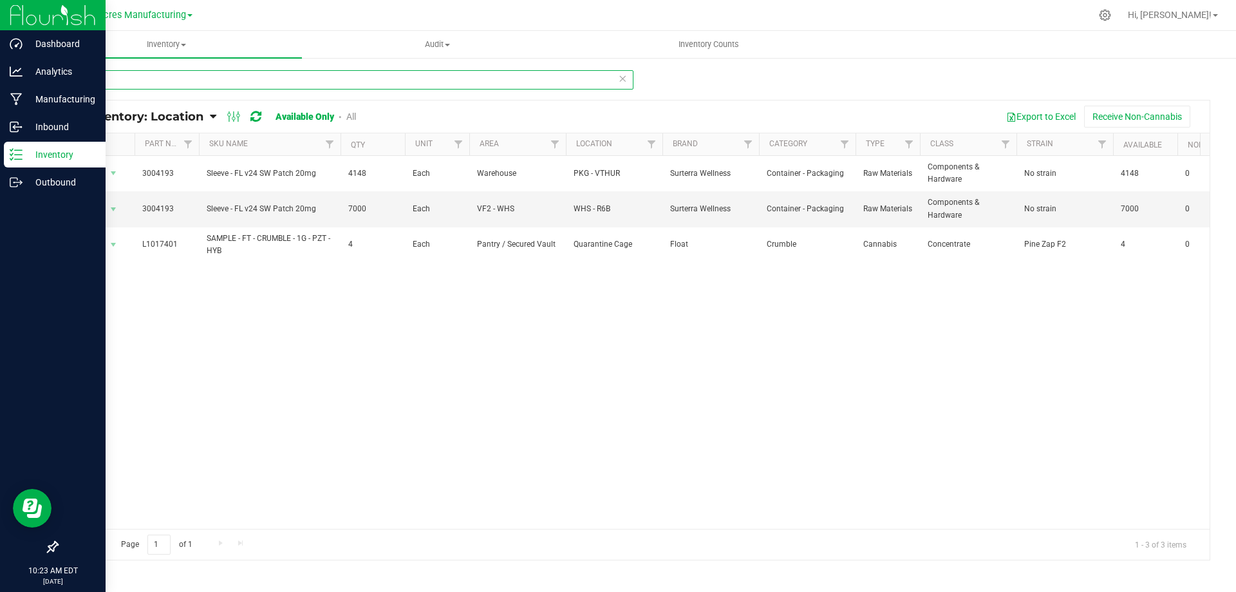
click at [299, 76] on input "4193" at bounding box center [345, 79] width 577 height 19
type input "4193"
click at [734, 52] on uib-tab-heading "Inventory Counts" at bounding box center [709, 45] width 270 height 26
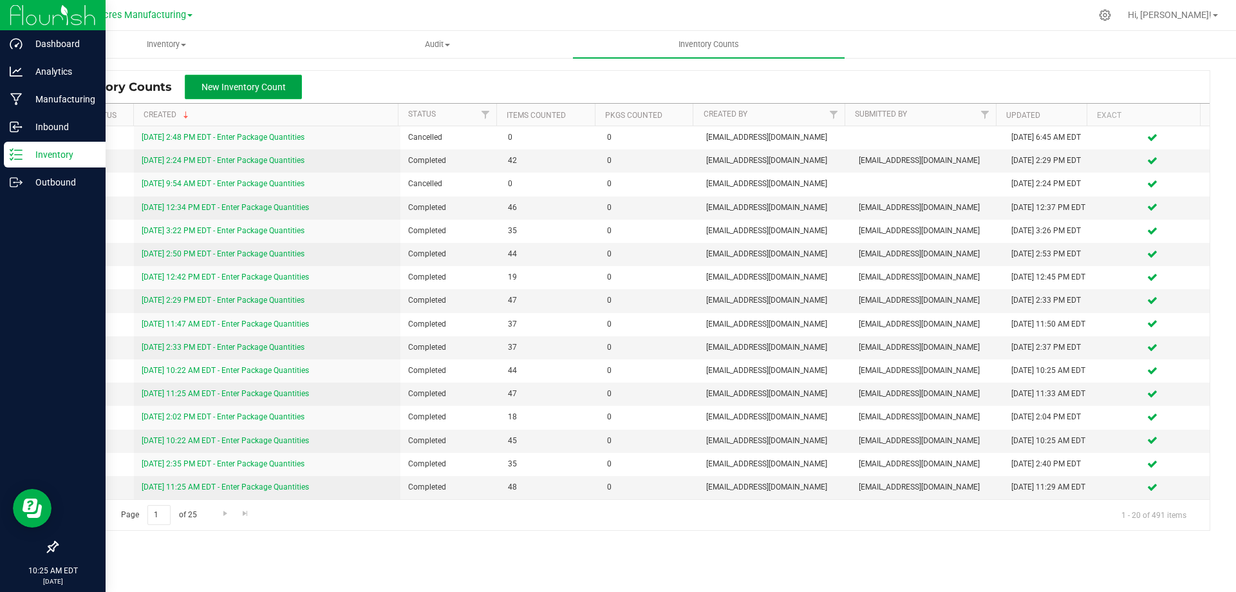
click at [281, 91] on span "New Inventory Count" at bounding box center [244, 87] width 84 height 10
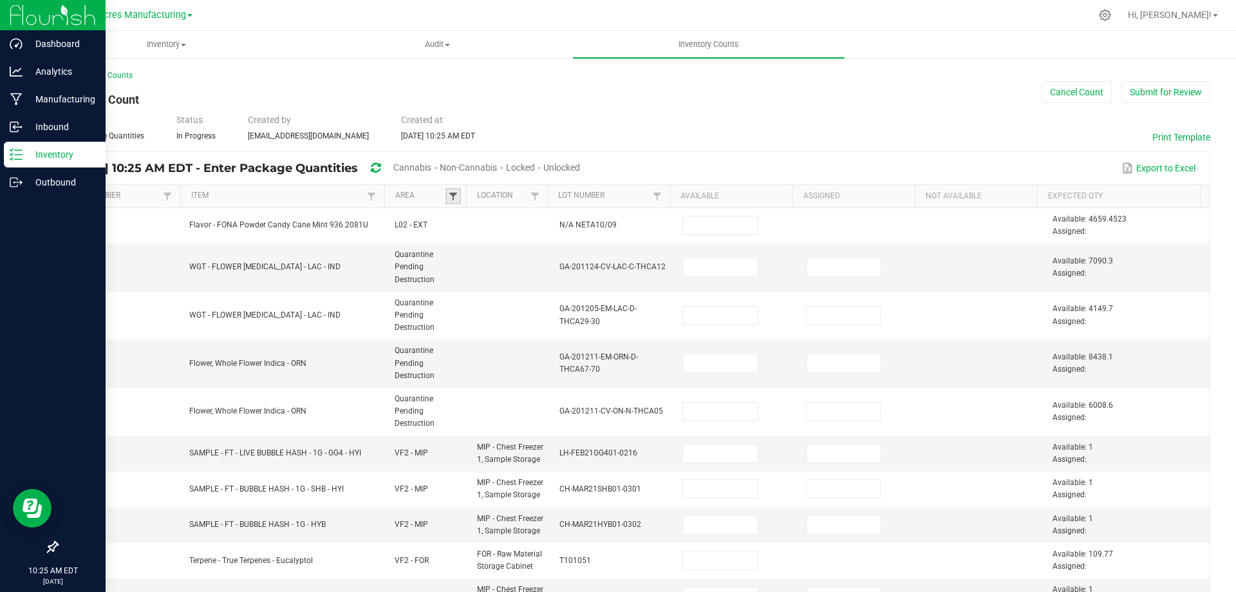
click at [448, 194] on span at bounding box center [453, 196] width 10 height 10
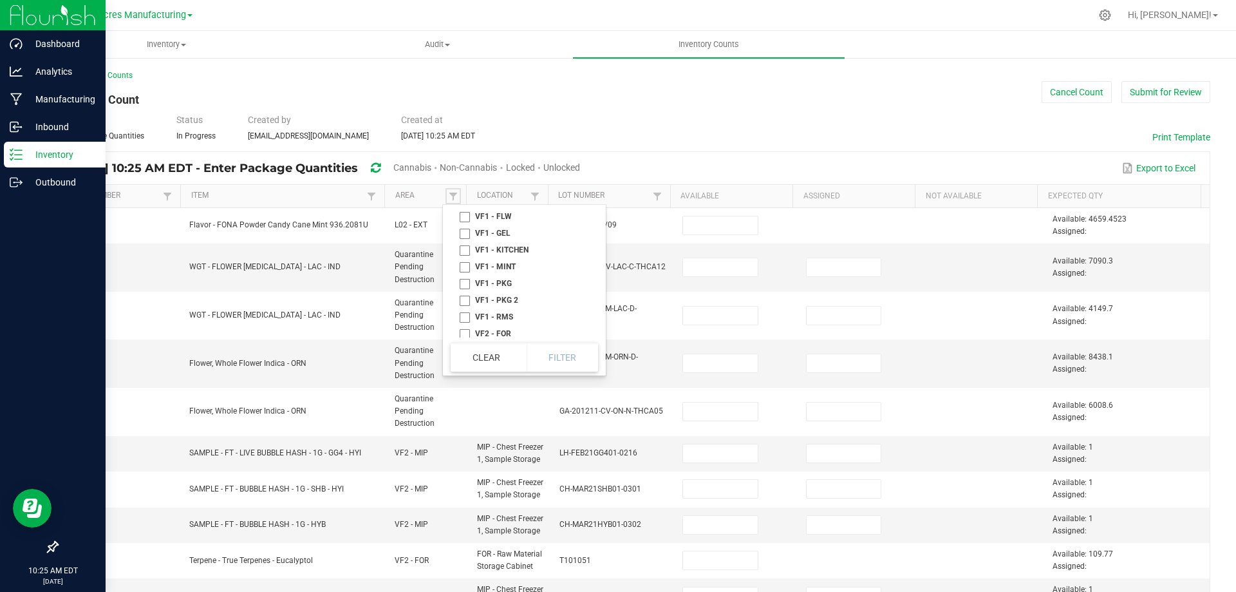
scroll to position [641, 0]
click at [465, 311] on li "VF2 - WHS" at bounding box center [521, 312] width 140 height 17
checkbox WHS "true"
click at [536, 193] on link at bounding box center [534, 196] width 15 height 16
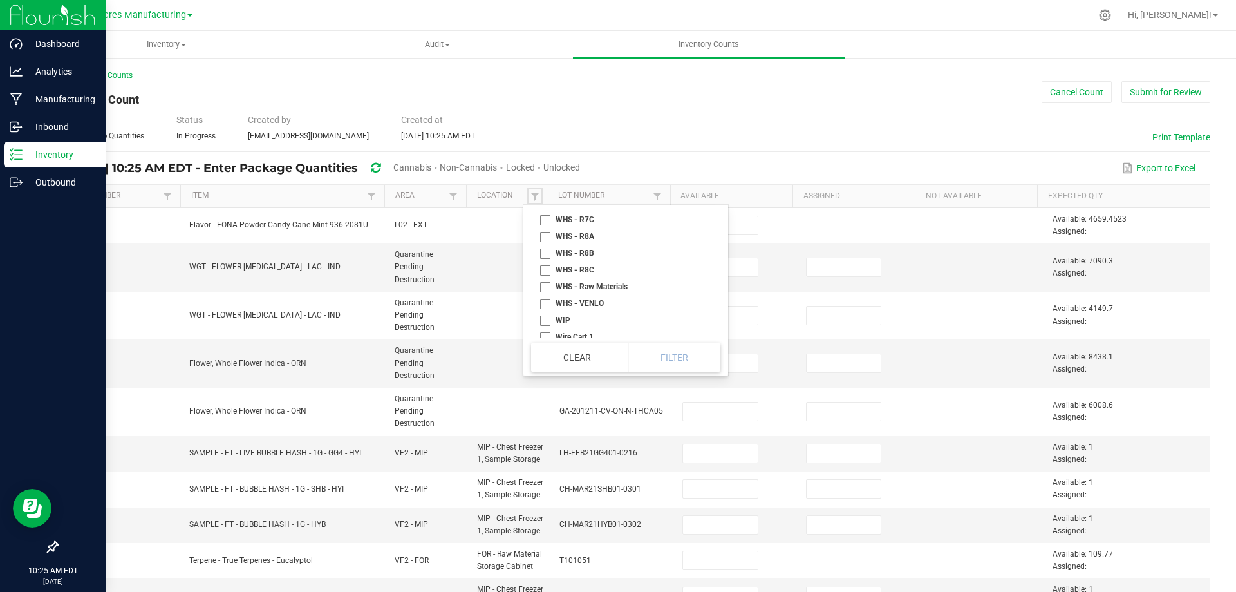
scroll to position [5415, 0]
click at [545, 227] on li "WHS - R8C" at bounding box center [622, 228] width 182 height 17
checkbox R8C "true"
click at [545, 215] on li "WHS - R8B" at bounding box center [622, 211] width 182 height 17
checkbox R8B "true"
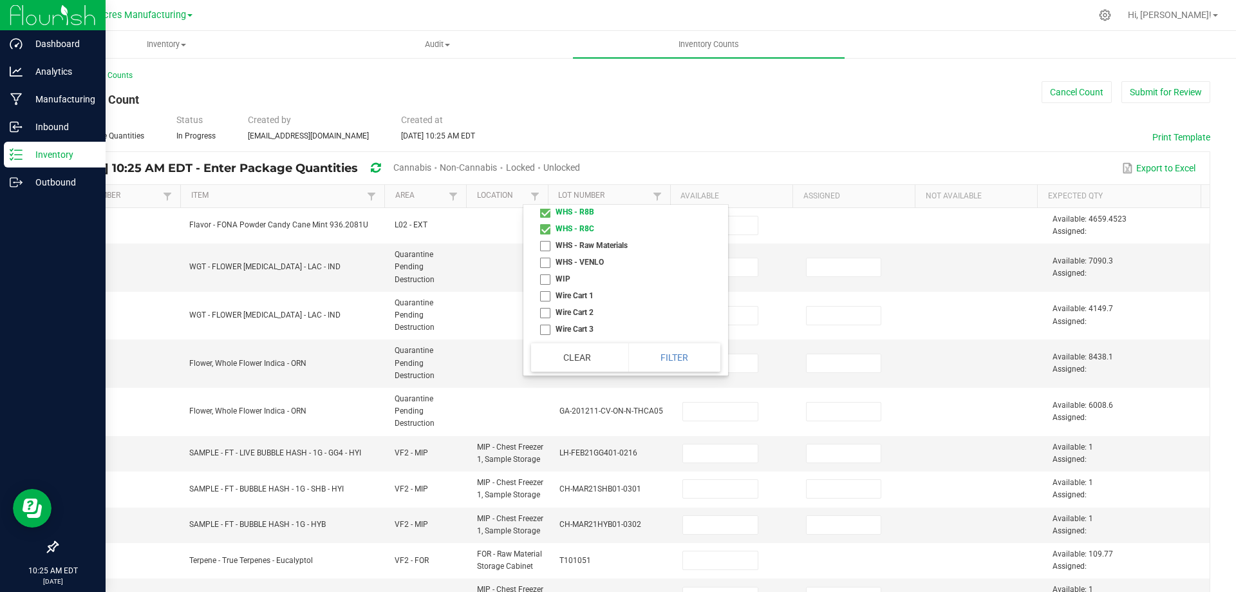
scroll to position [5350, 0]
click at [547, 203] on li "WHS - R8A" at bounding box center [622, 195] width 182 height 17
checkbox R8A "true"
click at [544, 187] on li "WHS - R7C" at bounding box center [622, 178] width 182 height 17
checkbox R7C "true"
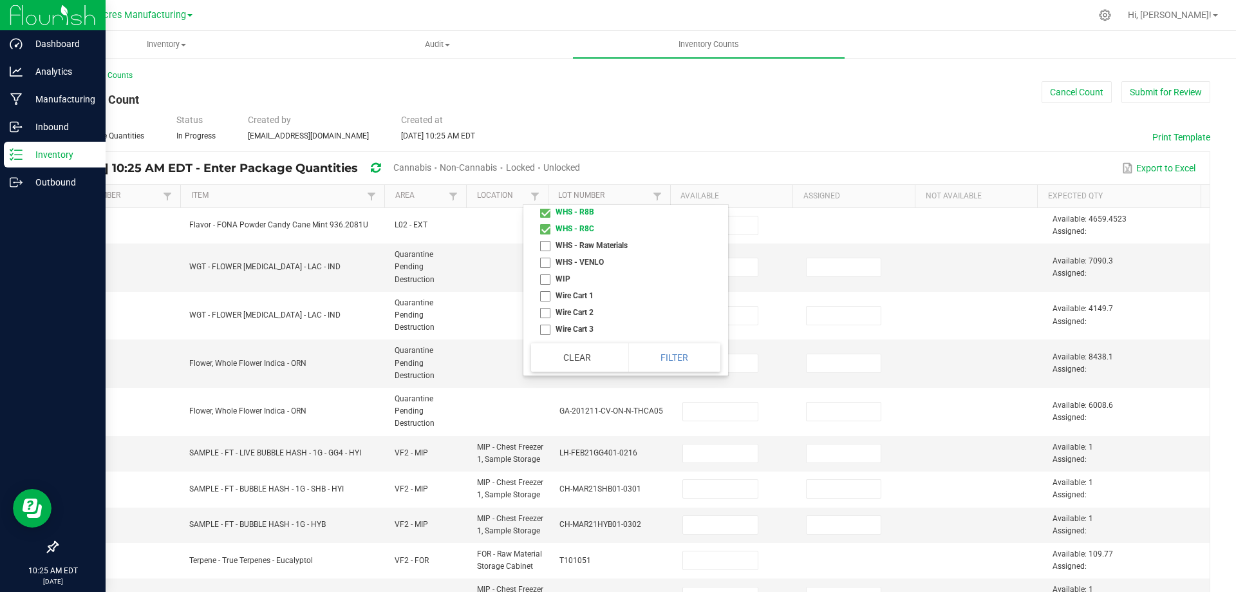
click at [544, 170] on li "WHS - R7B" at bounding box center [622, 161] width 182 height 17
checkbox R7B "true"
click at [545, 153] on li "WHS - R7A" at bounding box center [622, 144] width 182 height 17
checkbox R7A "true"
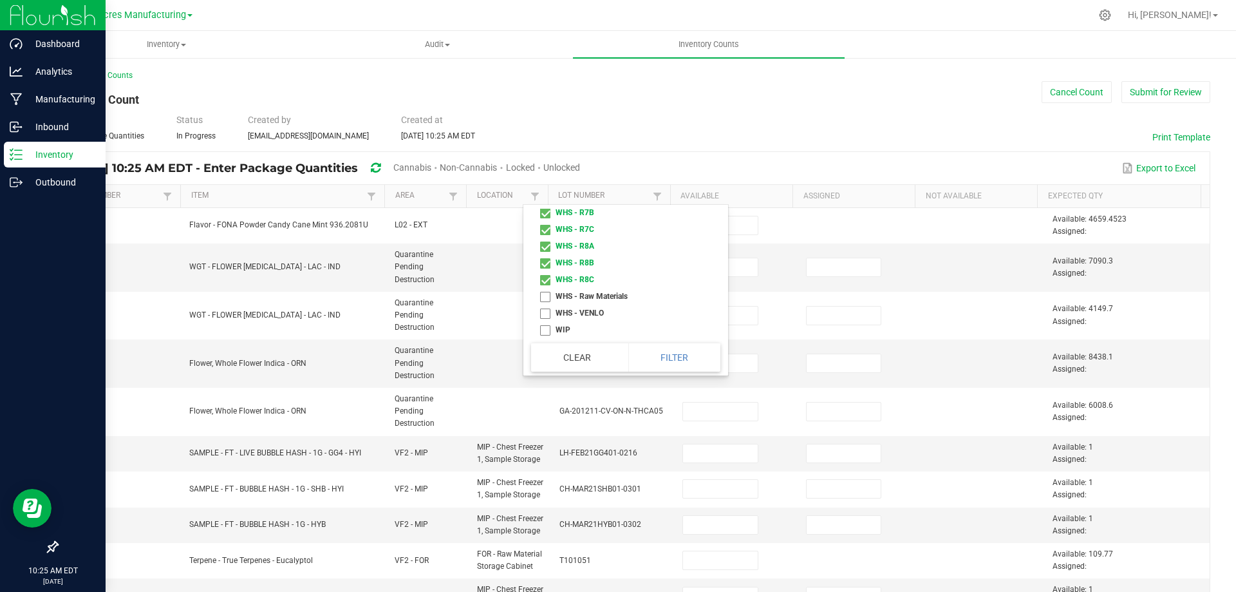
click at [543, 187] on li "WHS - R6C" at bounding box center [622, 179] width 182 height 17
checkbox R6C "true"
click at [543, 171] on li "WHS - R6B" at bounding box center [622, 162] width 182 height 17
checkbox R6B "true"
click at [545, 154] on li "WHS - R6A" at bounding box center [622, 145] width 182 height 17
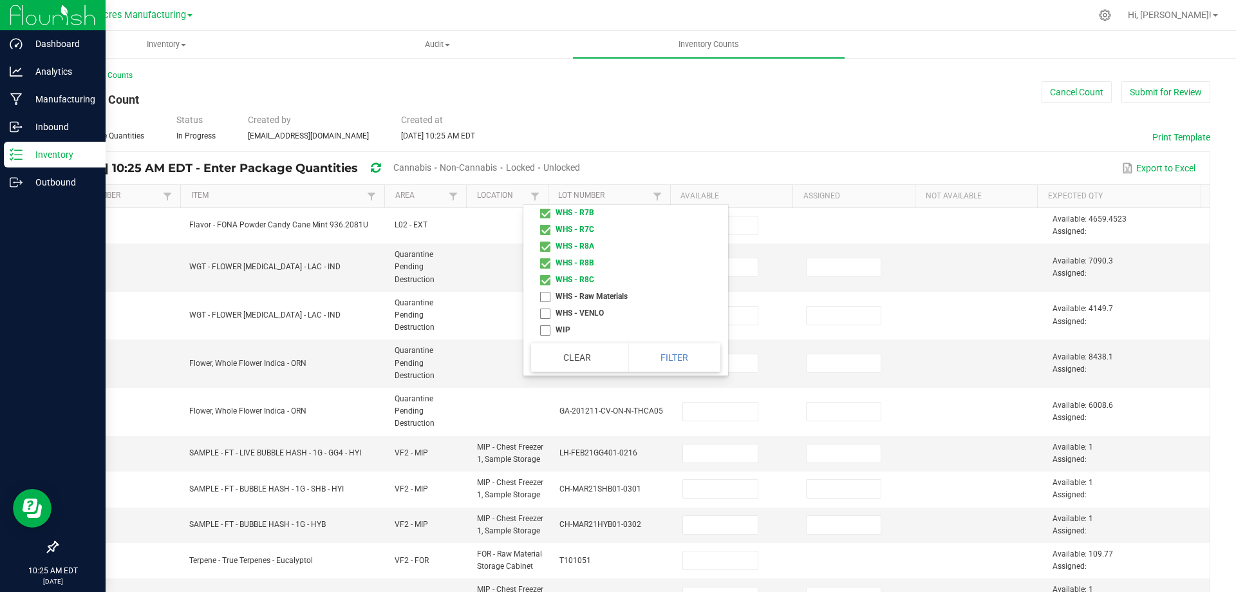
checkbox R6A "true"
click at [545, 137] on li "WHS - R5C" at bounding box center [622, 128] width 182 height 17
checkbox R5C "true"
click at [545, 187] on li "WHS - R5B" at bounding box center [622, 179] width 182 height 17
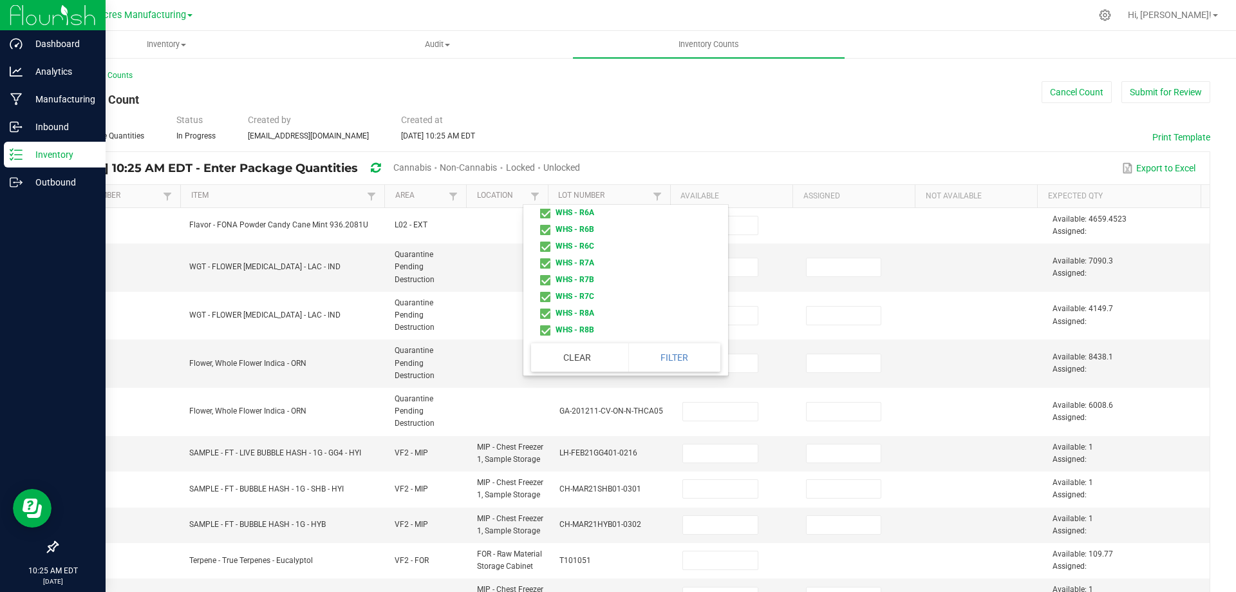
checkbox R5B "true"
click at [542, 171] on li "WHS - R5A" at bounding box center [622, 162] width 182 height 17
checkbox R5A "true"
click at [543, 154] on li "WHS - R4C" at bounding box center [622, 145] width 182 height 17
checkbox R4C "true"
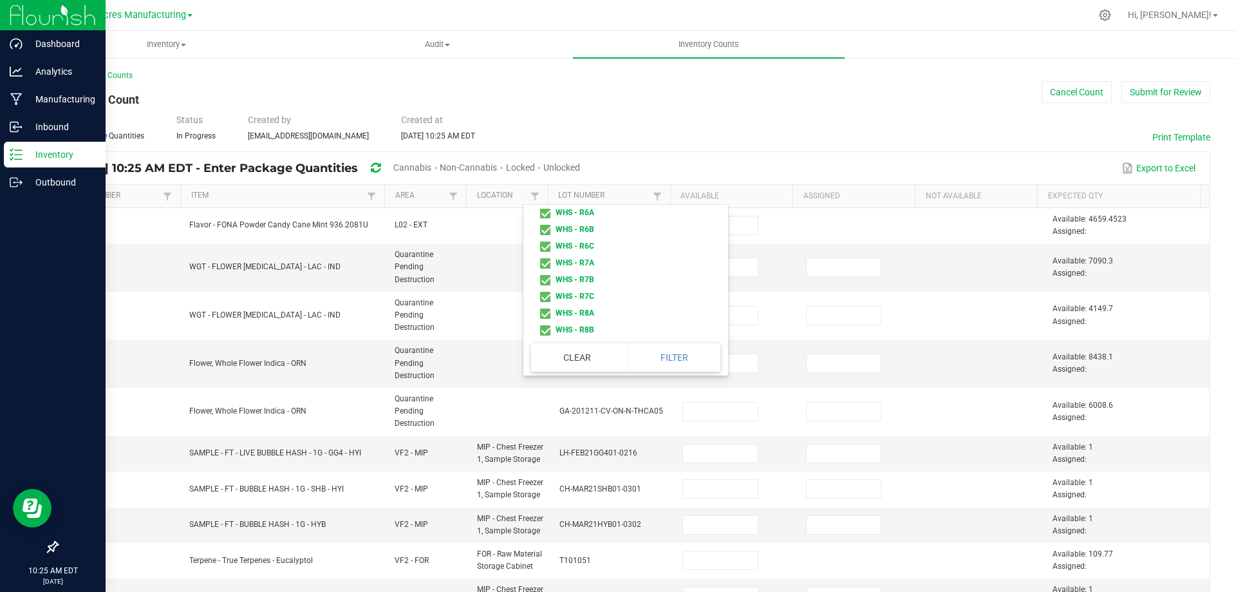
click at [545, 137] on li "WHS - R4B" at bounding box center [622, 128] width 182 height 17
checkbox R4B "true"
drag, startPoint x: 548, startPoint y: 261, endPoint x: 545, endPoint y: 248, distance: 13.4
click at [548, 187] on li "WHS - R4A" at bounding box center [622, 179] width 182 height 17
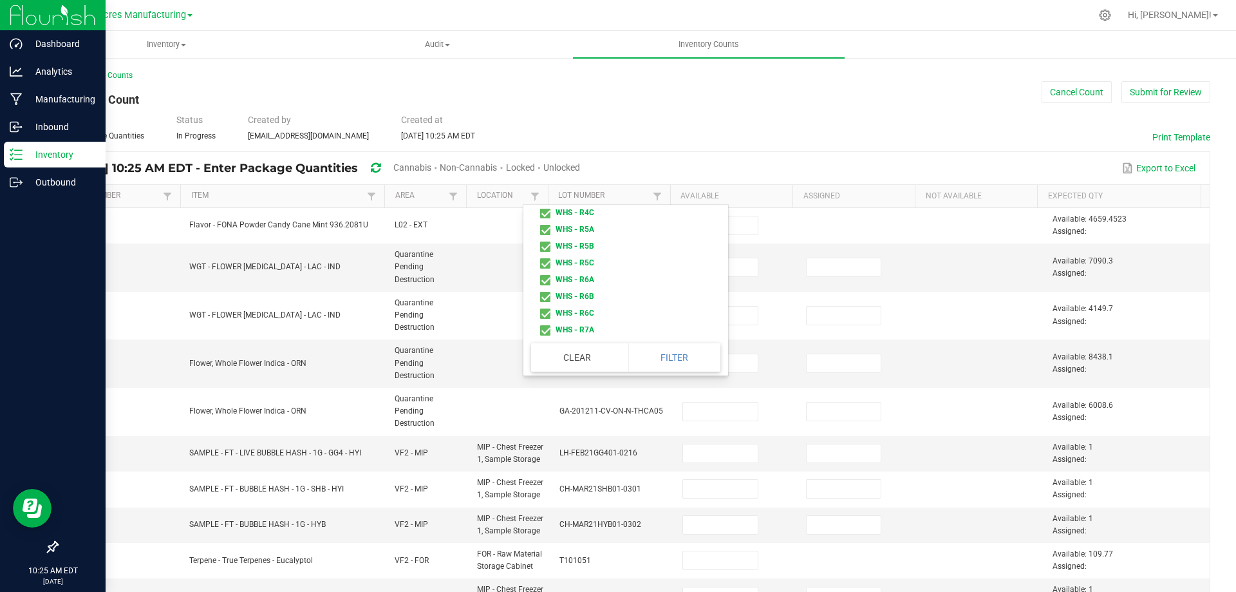
checkbox R4A "true"
click at [545, 171] on li "WHS - R3C" at bounding box center [622, 162] width 182 height 17
checkbox R3C "true"
click at [545, 154] on li "WHS - R3B" at bounding box center [622, 145] width 182 height 17
checkbox R3B "true"
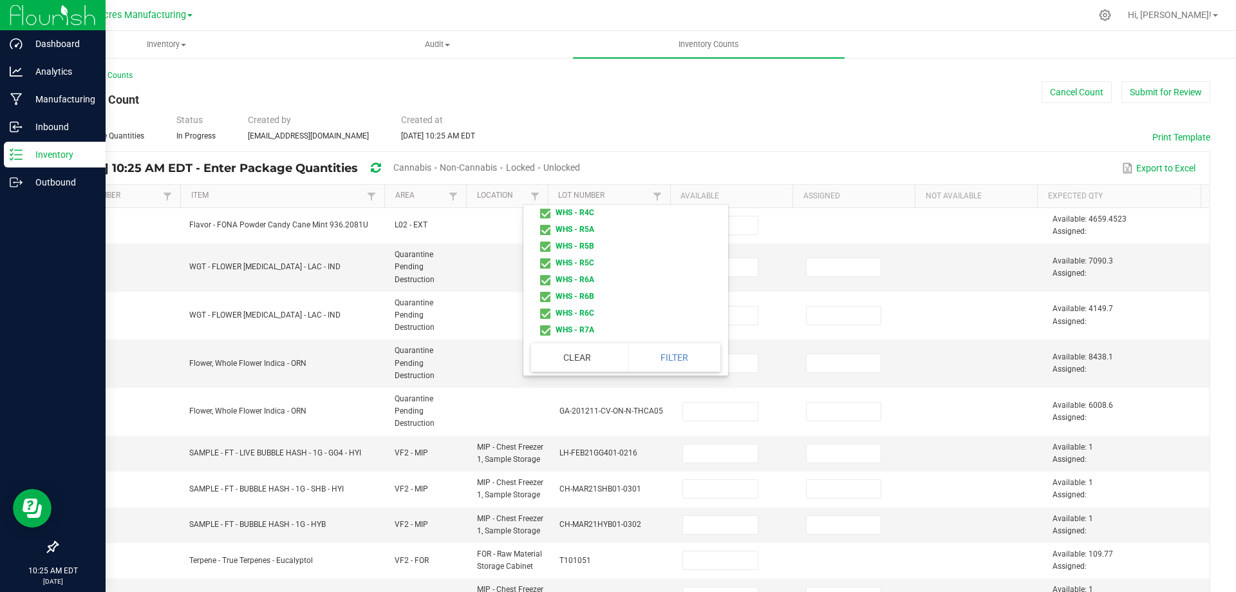
click at [547, 137] on li "WHS - R3A" at bounding box center [622, 128] width 182 height 17
checkbox R3A "true"
click at [544, 187] on li "WHS - R2C" at bounding box center [622, 179] width 182 height 17
checkbox R2C "true"
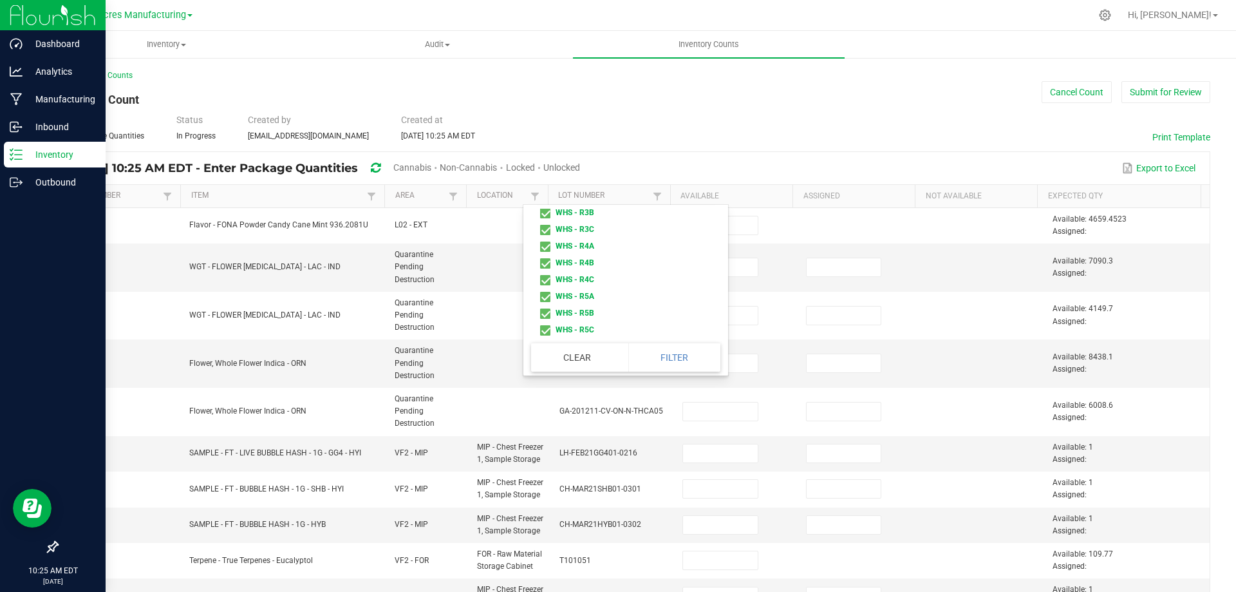
click at [545, 171] on li "WHS - R2B" at bounding box center [622, 162] width 182 height 17
checkbox R2B "true"
click at [547, 154] on li "WHS - R2A" at bounding box center [622, 145] width 182 height 17
checkbox R2A "true"
click at [547, 137] on li "WHS - R1C" at bounding box center [622, 128] width 182 height 17
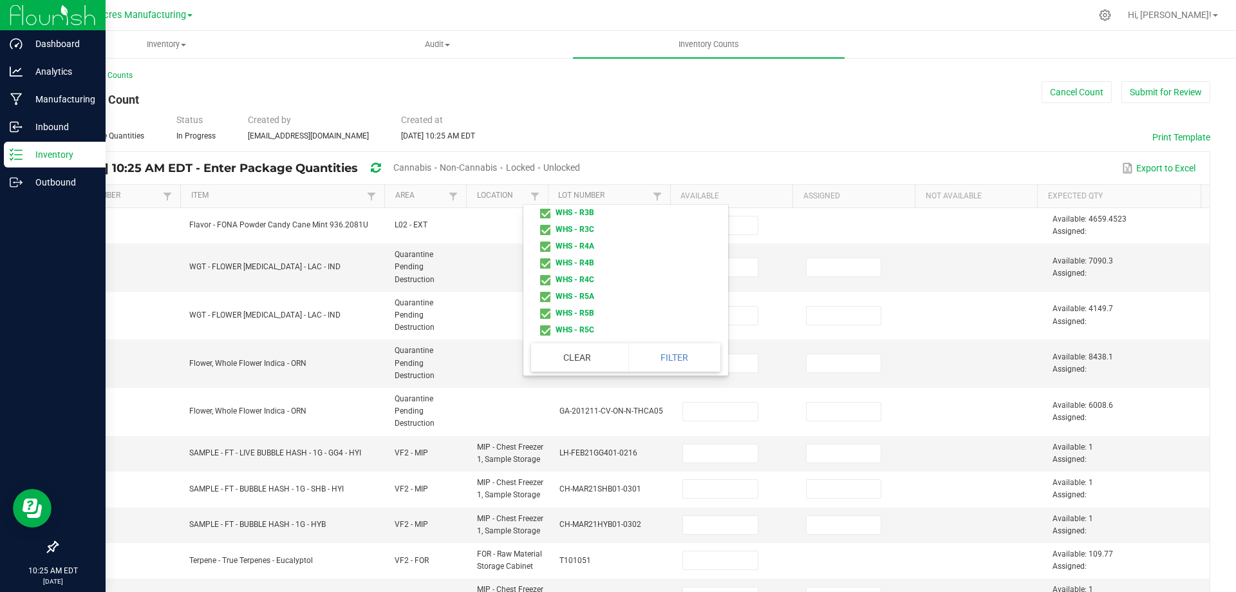
checkbox R1C "true"
click at [545, 187] on li "WHS - R1B" at bounding box center [622, 179] width 182 height 17
checkbox R1B "true"
click at [547, 171] on li "WHS - R1A" at bounding box center [622, 162] width 182 height 17
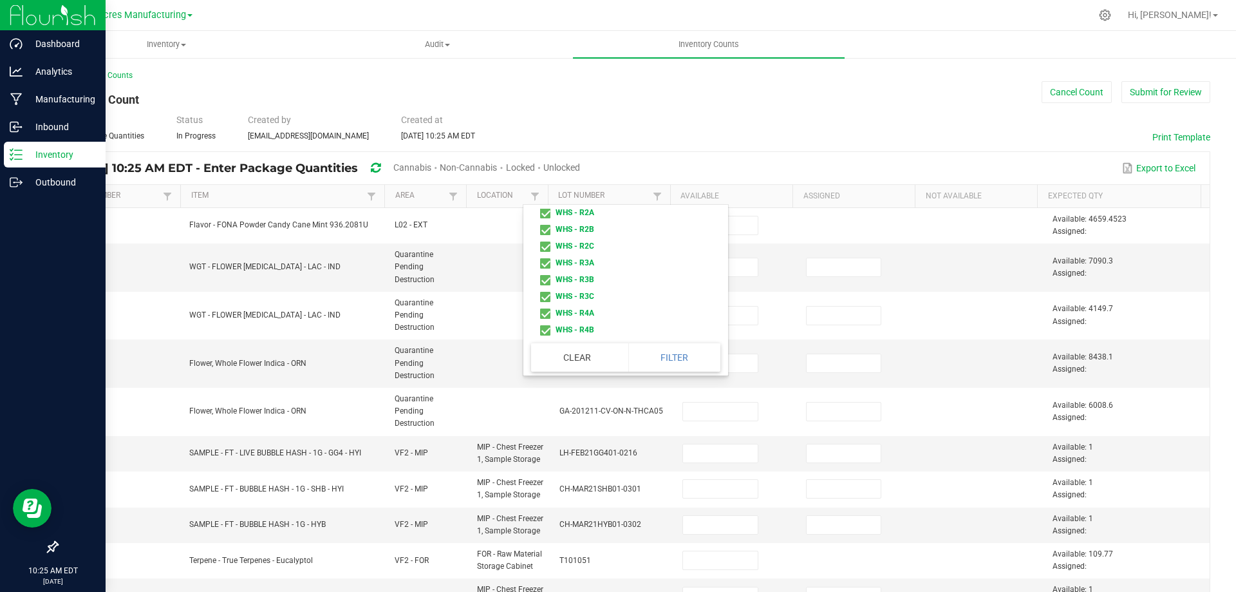
checkbox R1A "true"
click at [681, 345] on button "Filter" at bounding box center [674, 357] width 93 height 28
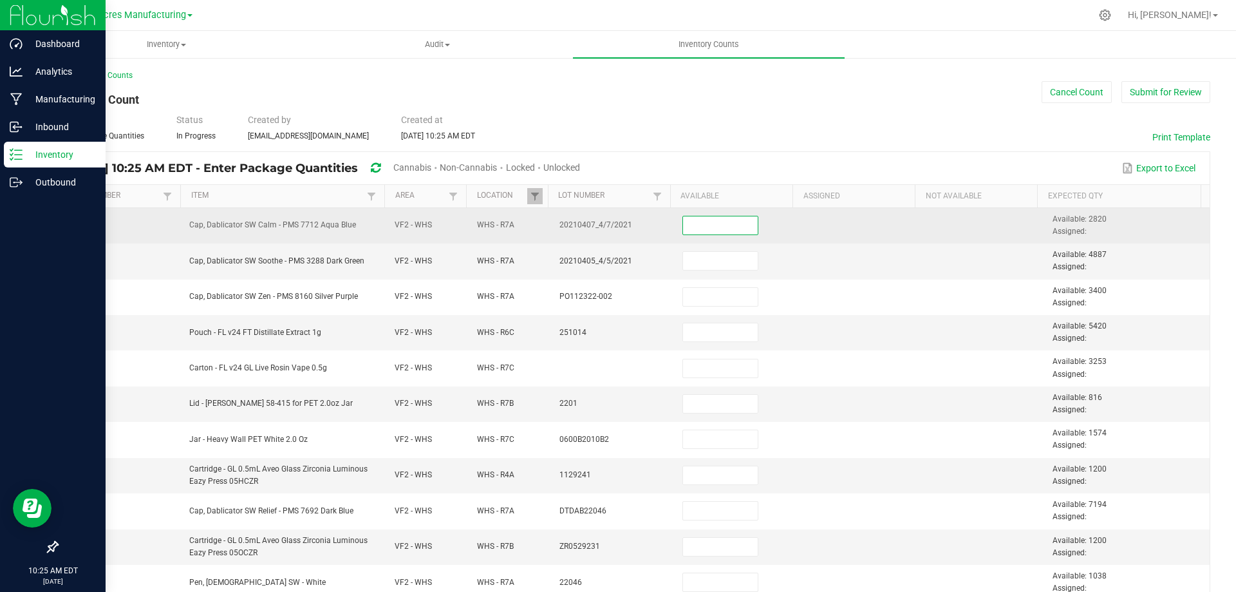
click at [704, 227] on input at bounding box center [720, 225] width 74 height 18
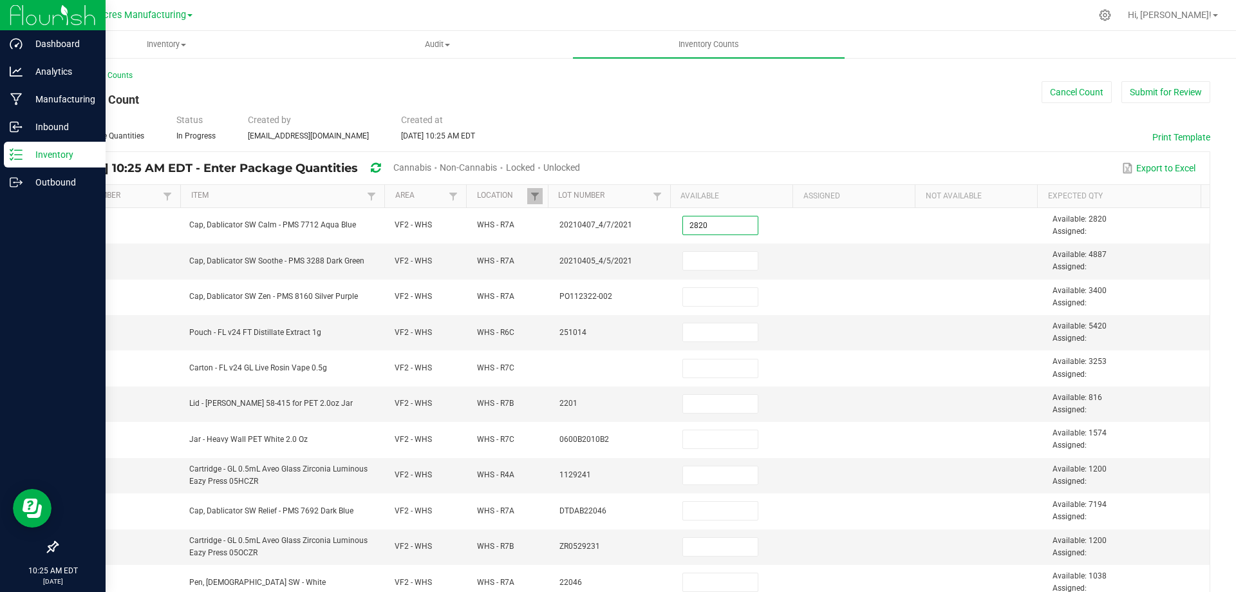
type input "2,820"
type input "4,887"
type input "3,400"
type input "5,420"
type input "3,253"
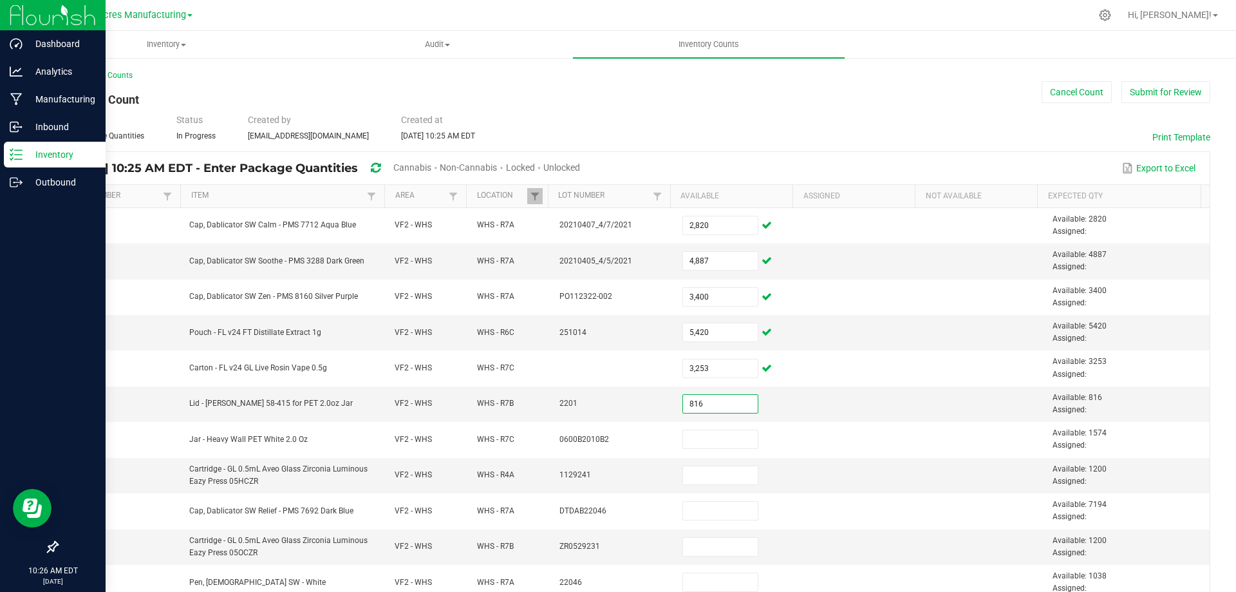
type input "816"
type input "1,574"
type input "1,200"
type input "7,194"
type input "1,200"
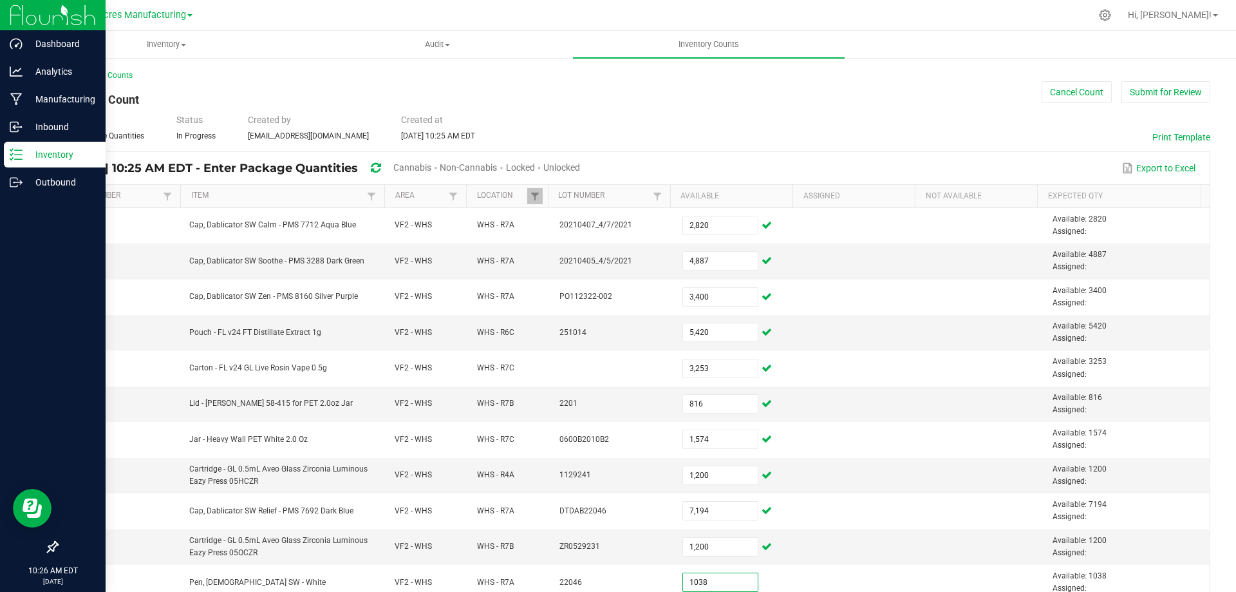
type input "1,038"
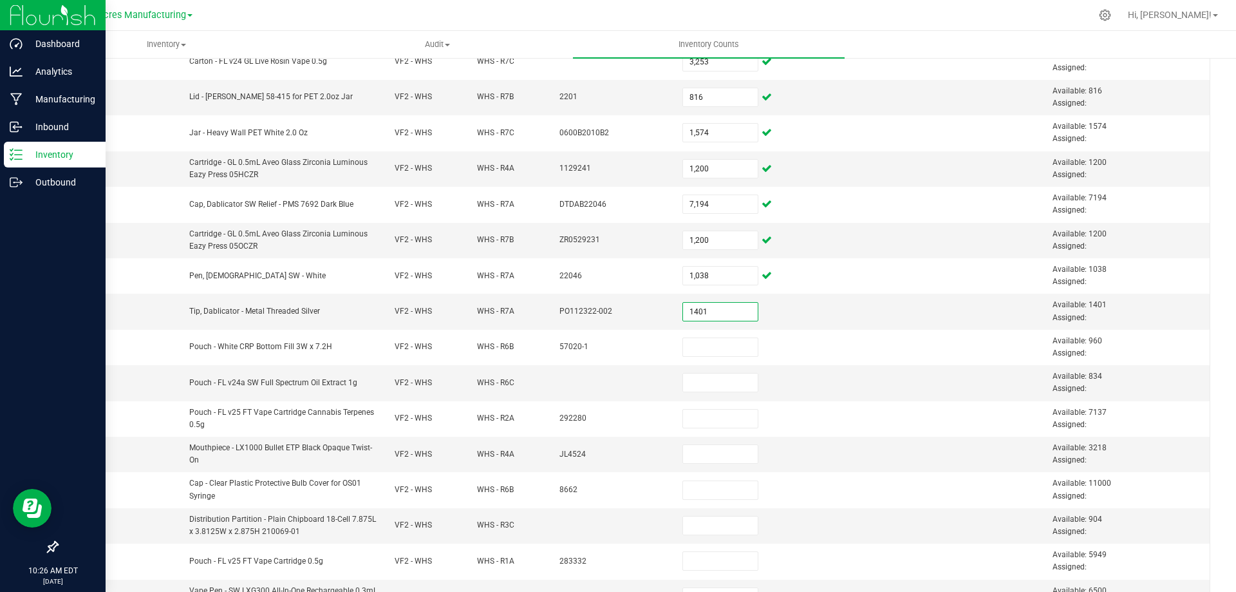
type input "1,401"
type input "960"
type input "834"
type input "7,137"
type input "3,218"
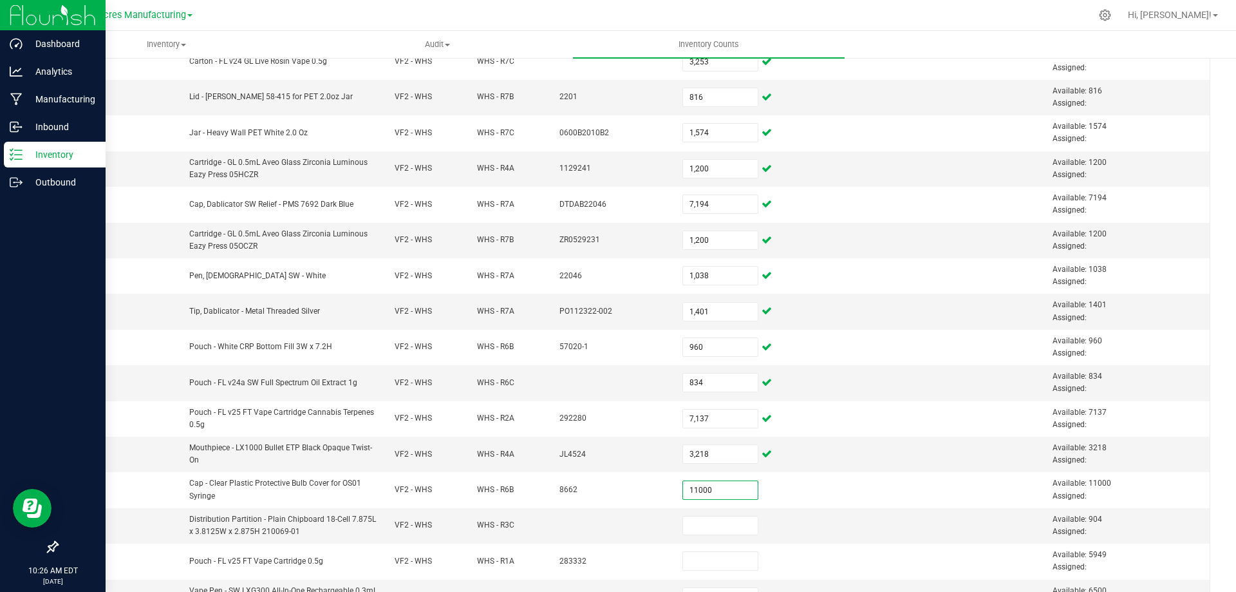
type input "11,000"
type input "904"
type input "5,949"
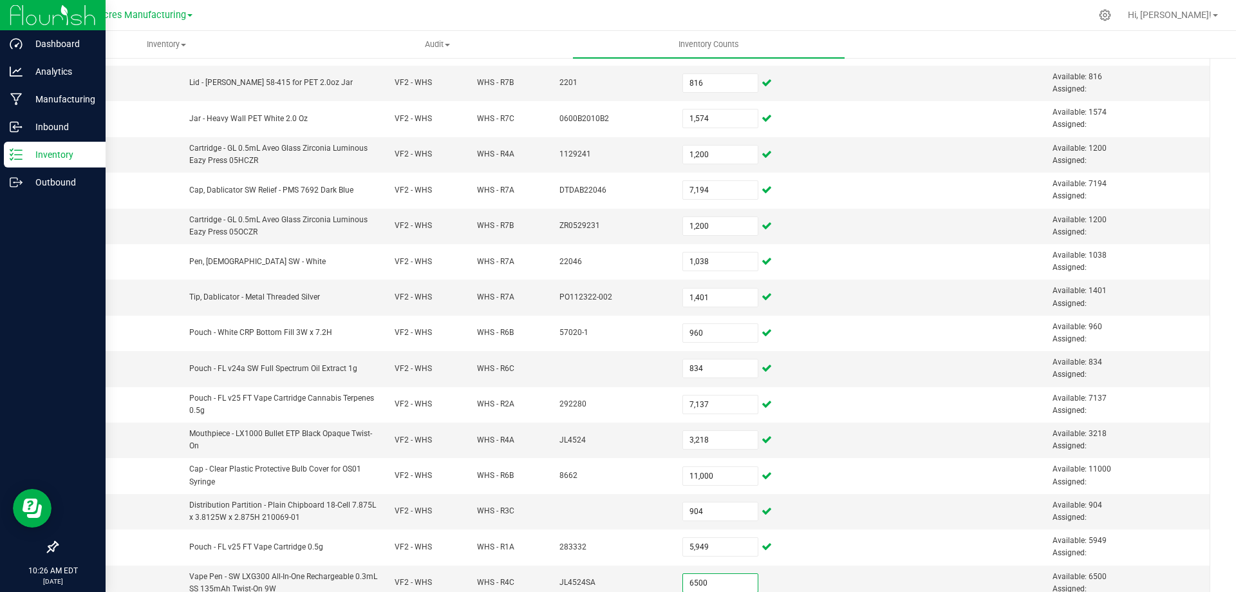
type input "6,500"
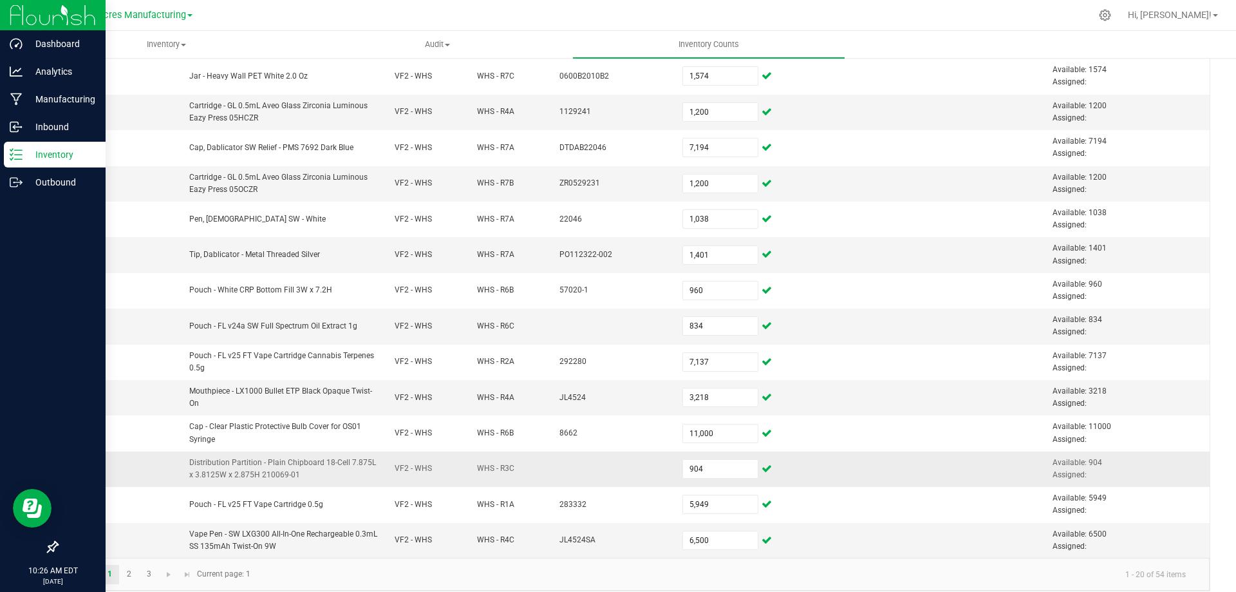
scroll to position [375, 0]
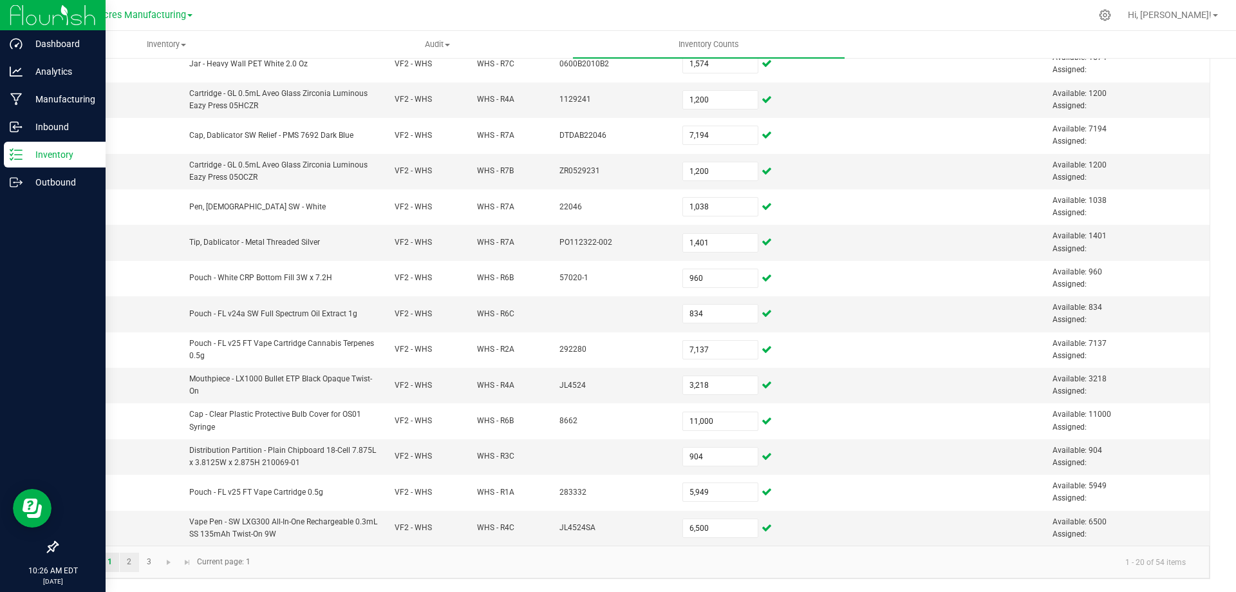
click at [129, 559] on link "2" at bounding box center [129, 561] width 19 height 19
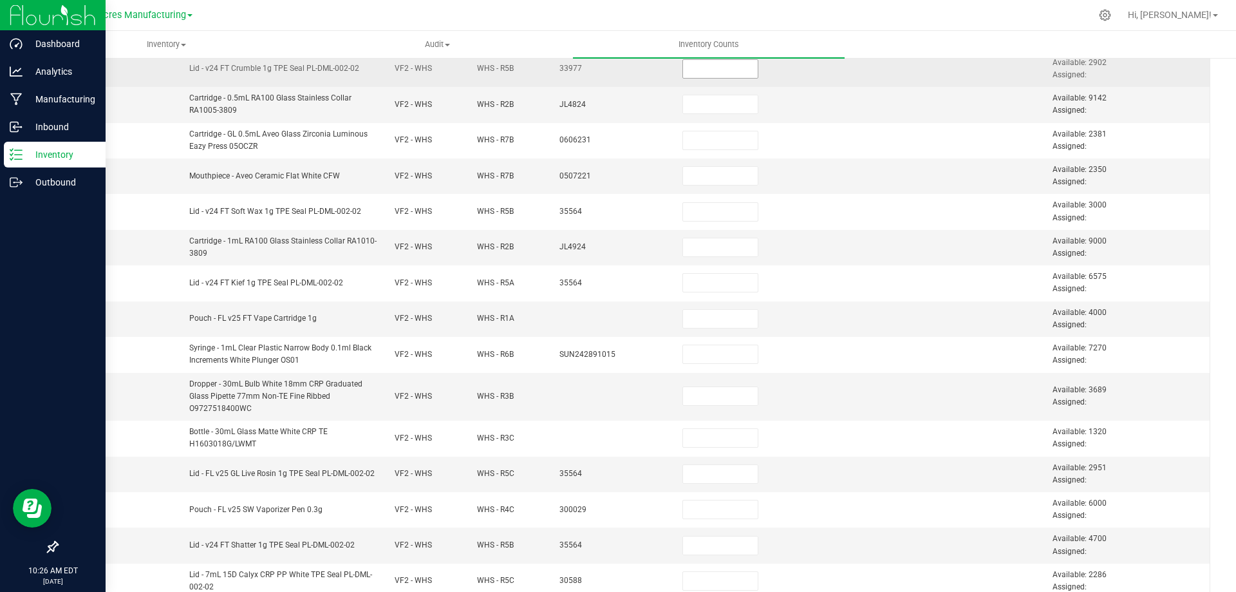
scroll to position [0, 0]
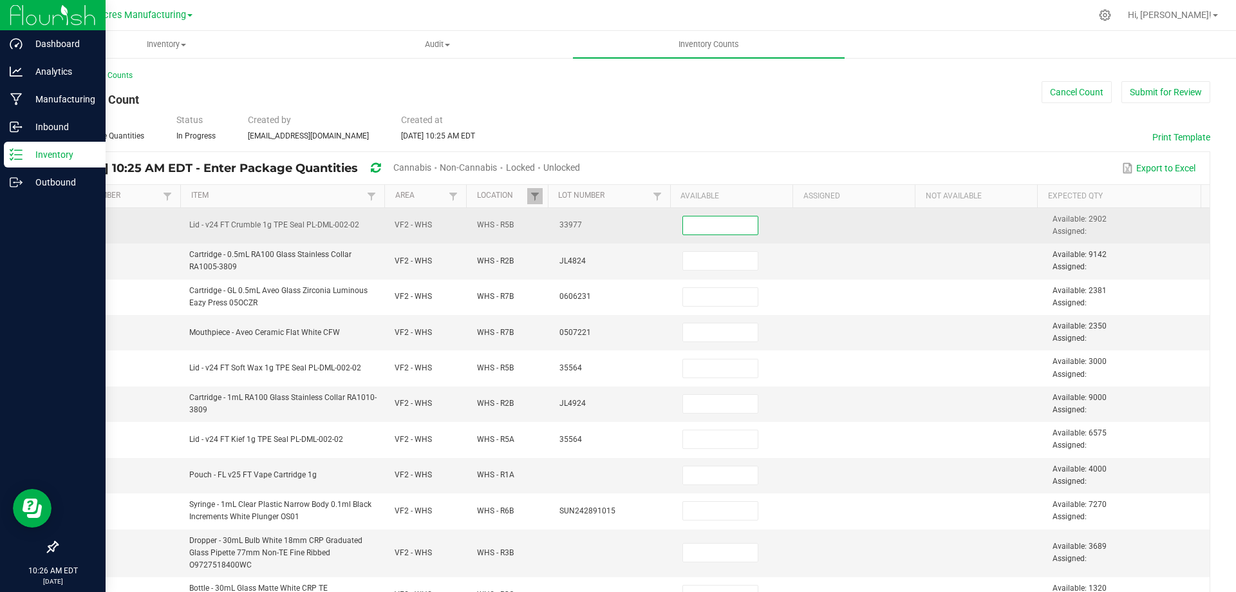
click at [715, 227] on input at bounding box center [720, 225] width 74 height 18
type input "2,902"
type input "9,142"
type input "2,381"
type input "2,350"
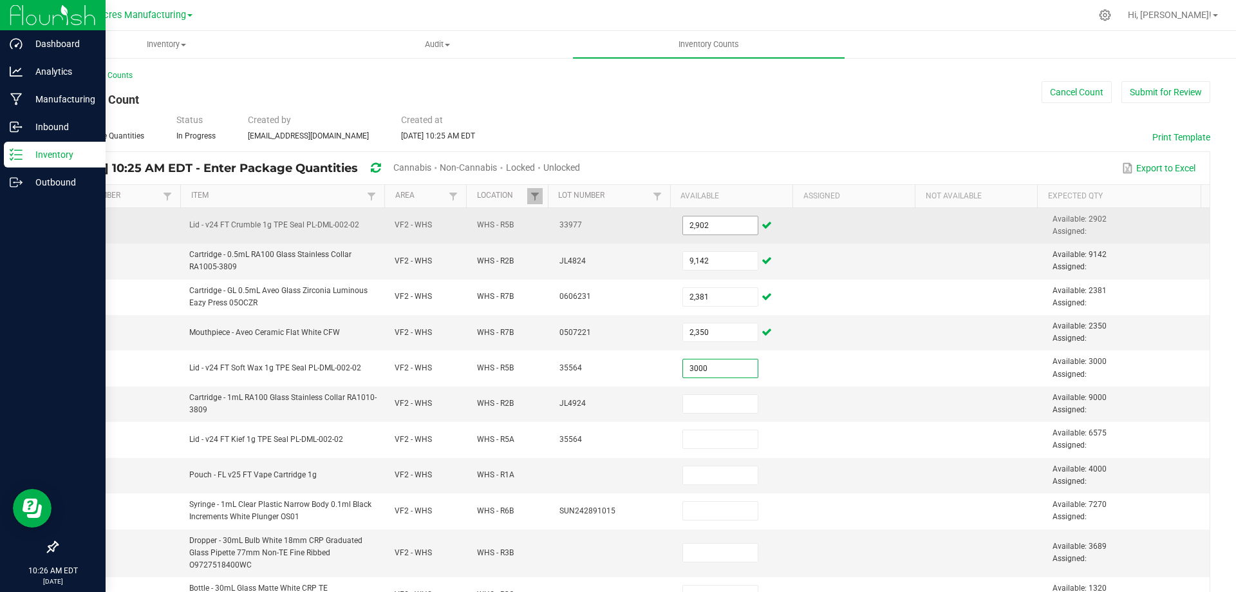
type input "3,000"
type input "9,000"
type input "6,575"
type input "4,000"
type input "7,270"
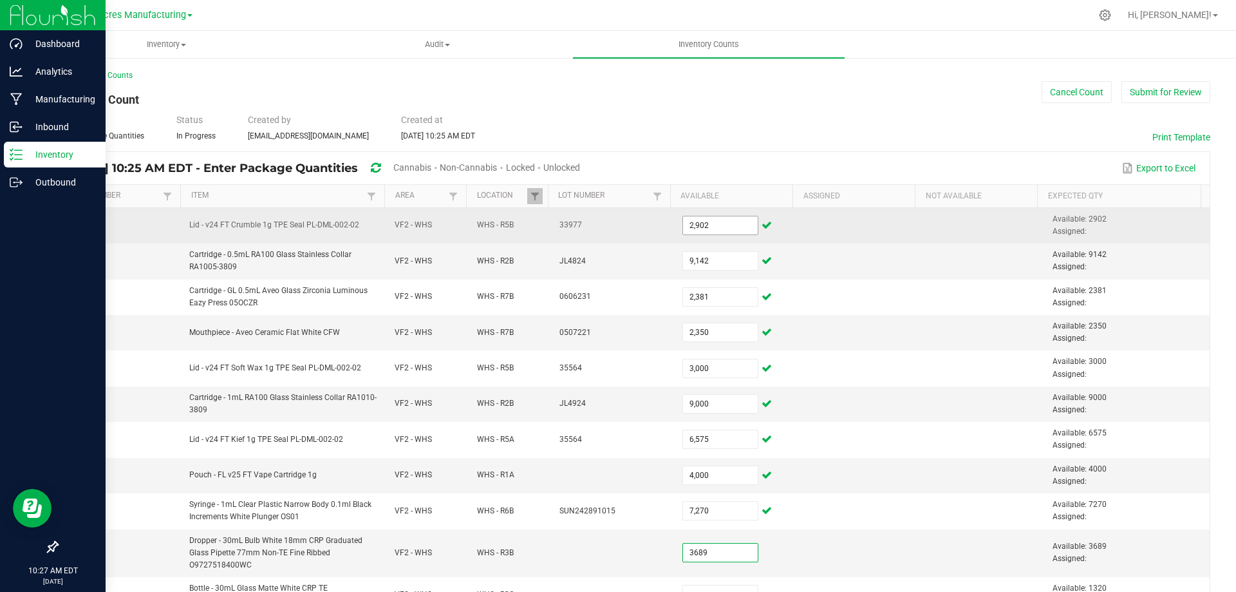
type input "3,689"
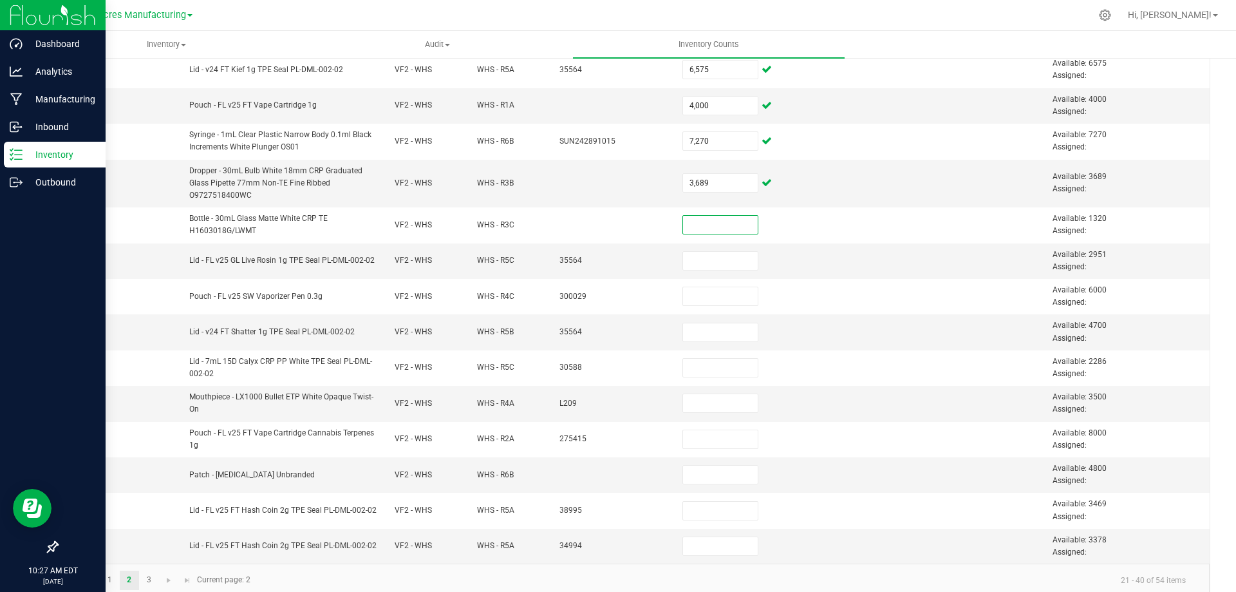
scroll to position [388, 0]
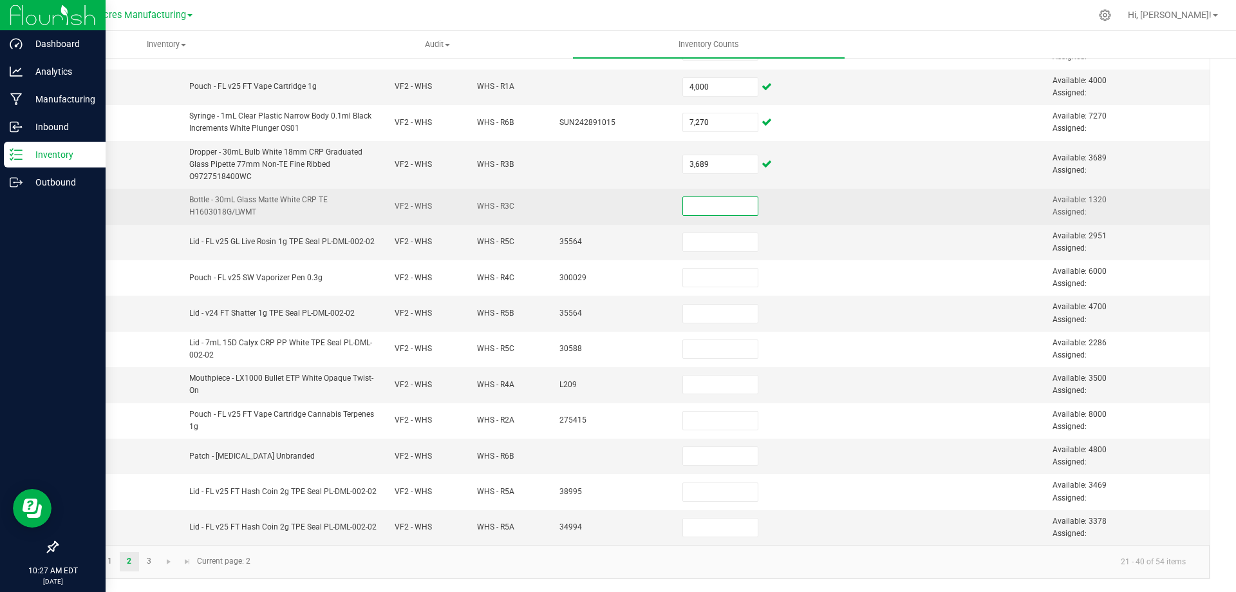
click at [694, 202] on input at bounding box center [720, 206] width 74 height 18
type input "1,320"
type input "2,951"
type input "6,000"
type input "4,700"
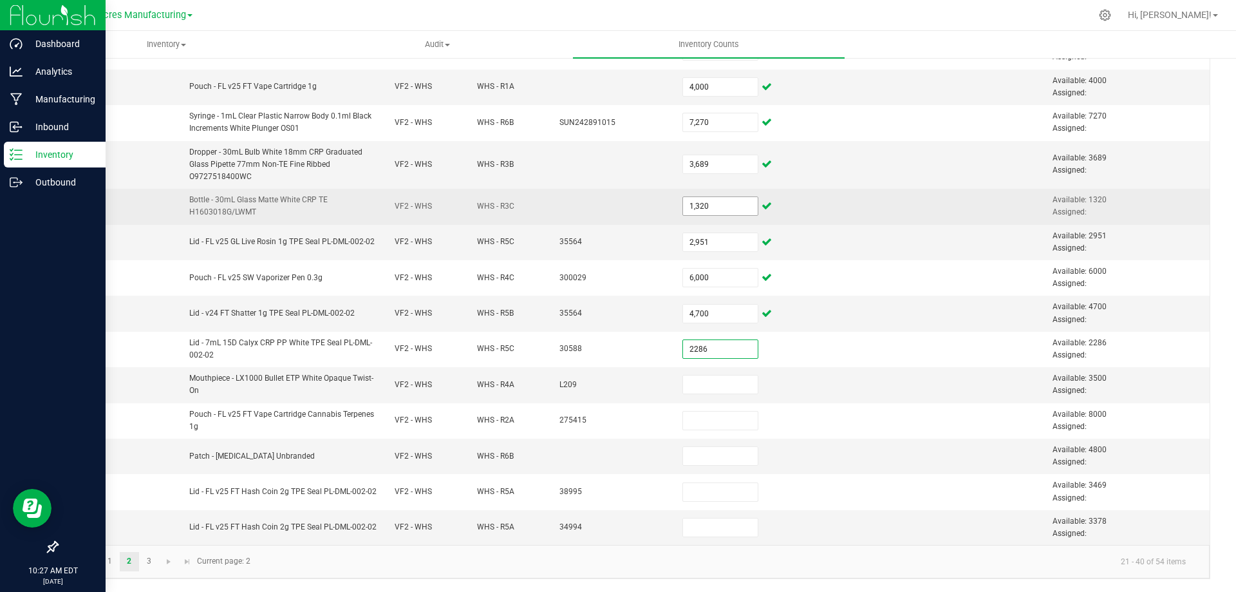
type input "2,286"
type input "3,500"
type input "8,000"
type input "4,800"
type input "3,469"
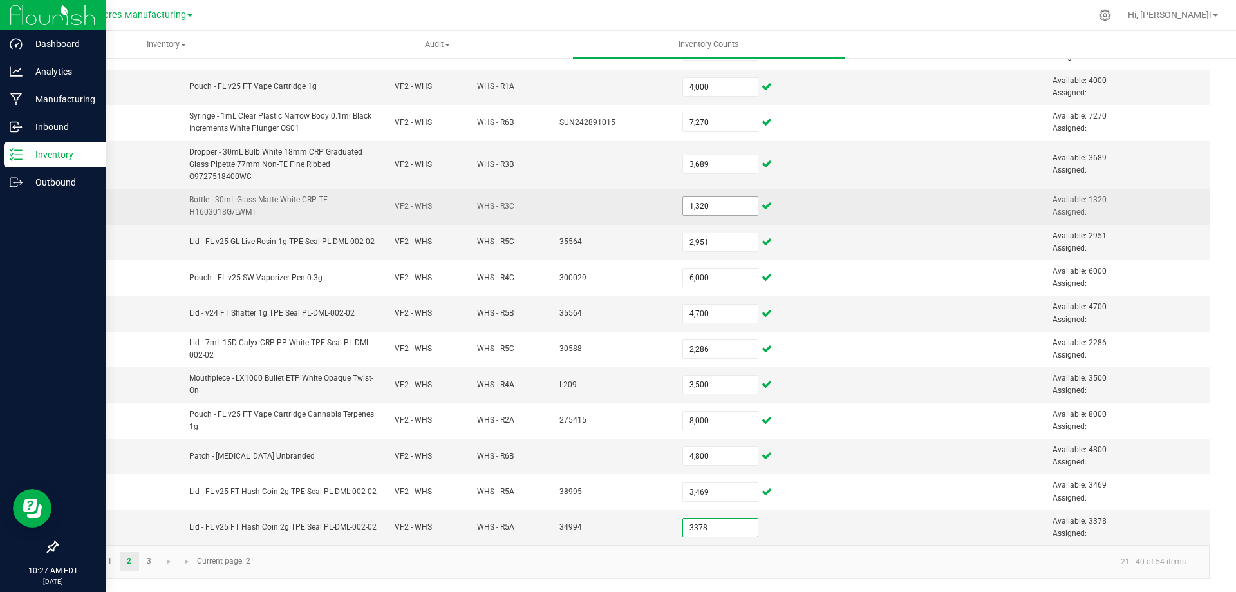
type input "3,378"
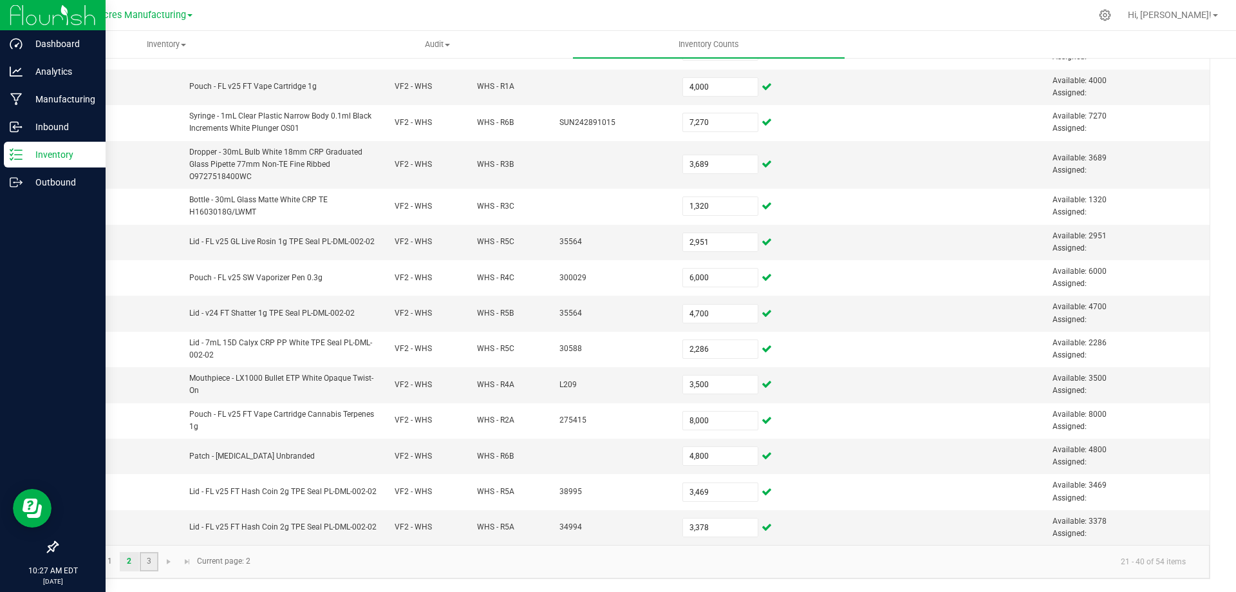
click at [150, 565] on link "3" at bounding box center [149, 561] width 19 height 19
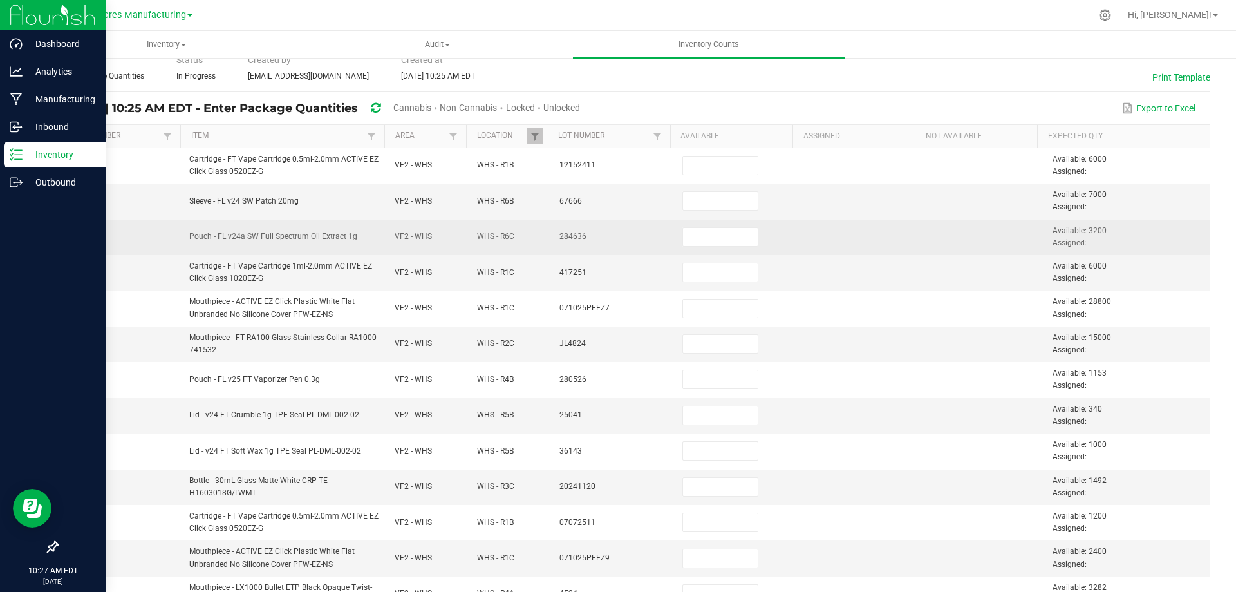
scroll to position [0, 0]
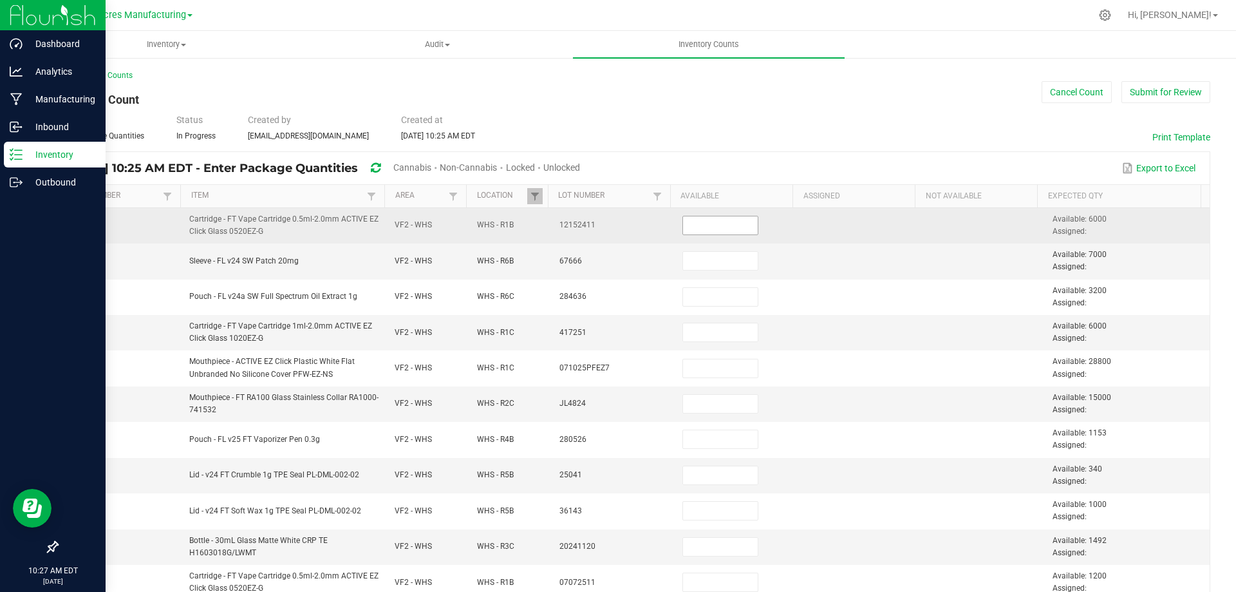
click at [722, 232] on input at bounding box center [720, 225] width 74 height 18
type input "6,000"
type input "7,000"
type input "3,200"
type input "6,000"
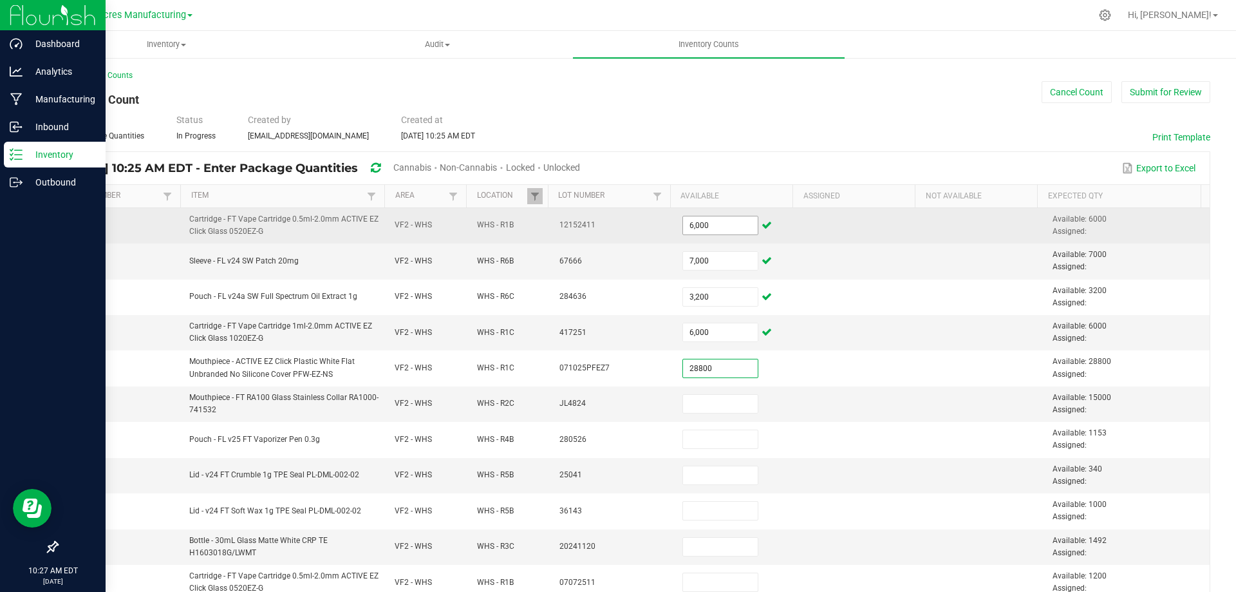
type input "28,800"
type input "15,000"
type input "1,153"
type input "340"
type input "1,000"
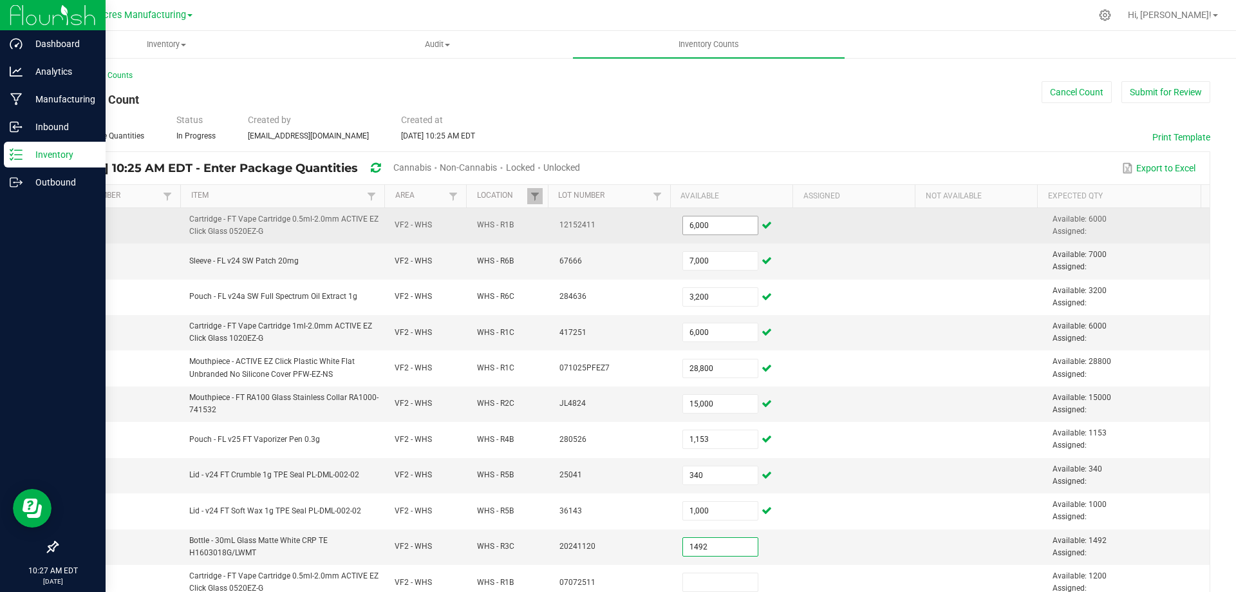
type input "1,492"
type input "1,200"
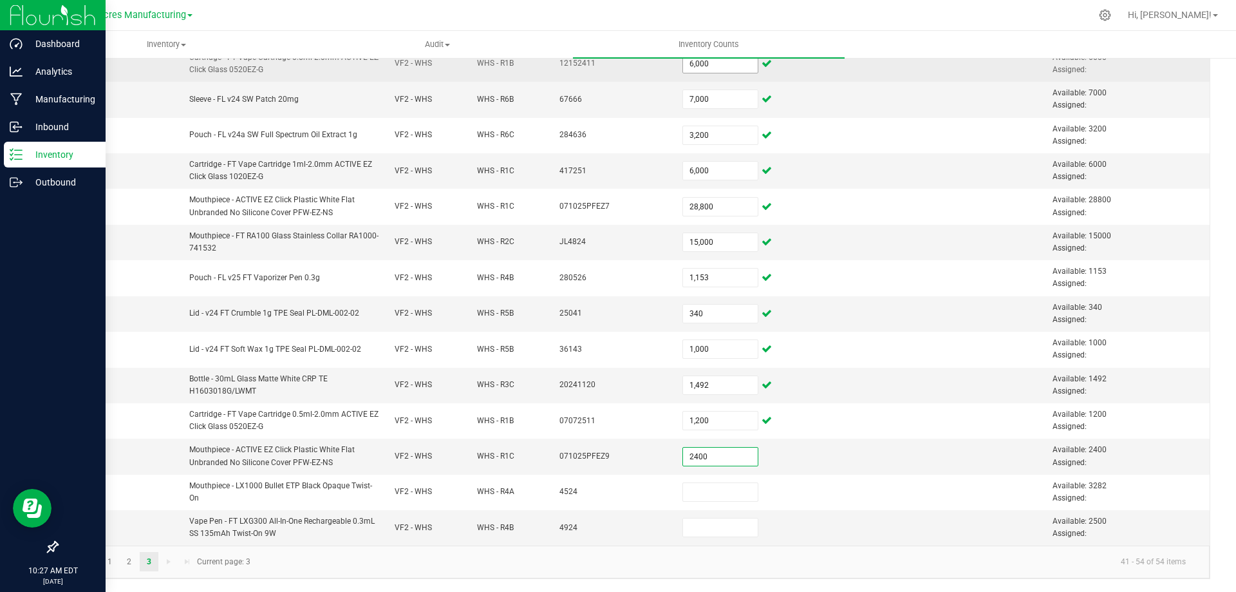
type input "2,400"
type input "3,282"
type input "2,500"
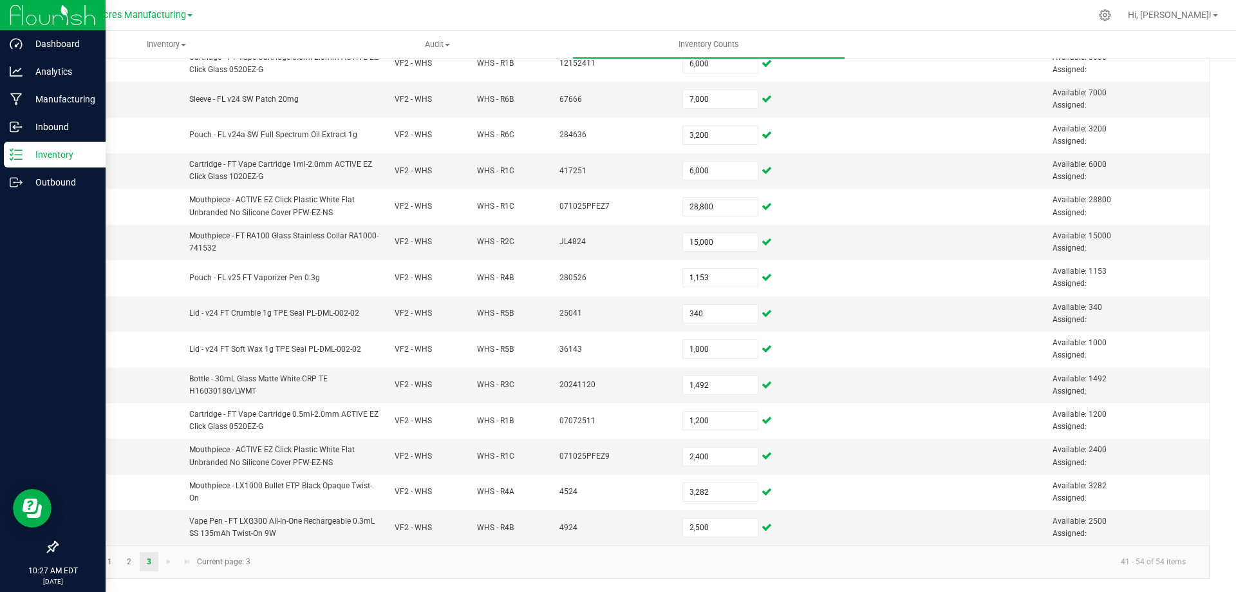
click at [169, 559] on kendo-pager-next-buttons at bounding box center [178, 561] width 37 height 19
click at [153, 559] on link "3" at bounding box center [149, 561] width 19 height 19
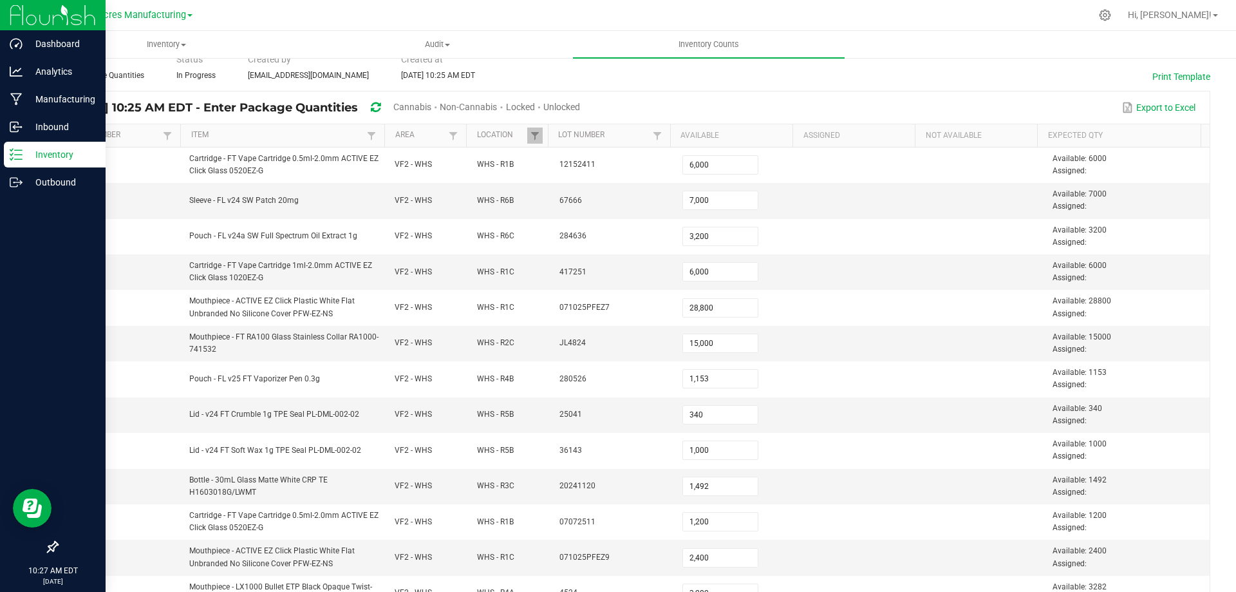
scroll to position [0, 0]
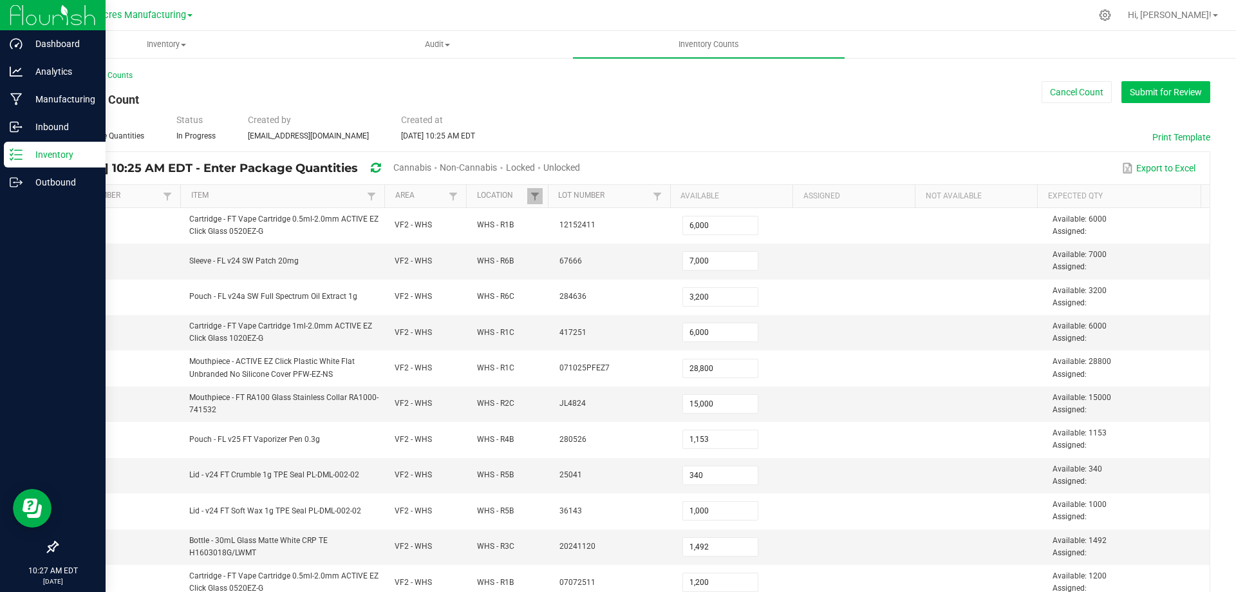
click at [1177, 95] on button "Submit for Review" at bounding box center [1165, 92] width 89 height 22
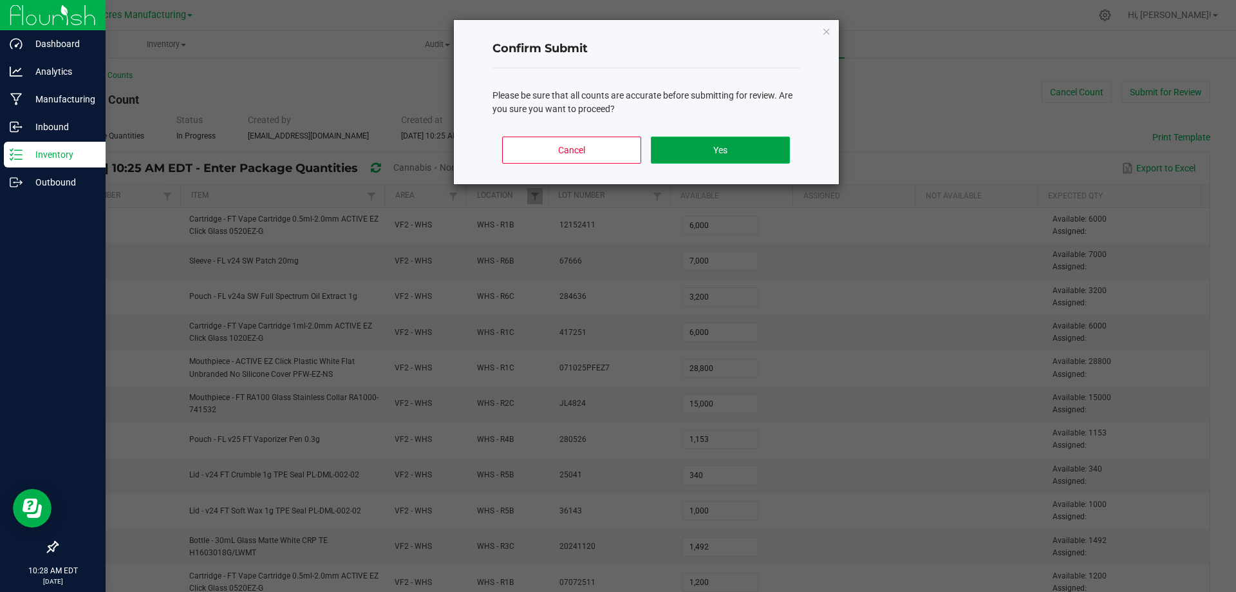
click at [724, 155] on button "Yes" at bounding box center [720, 149] width 138 height 27
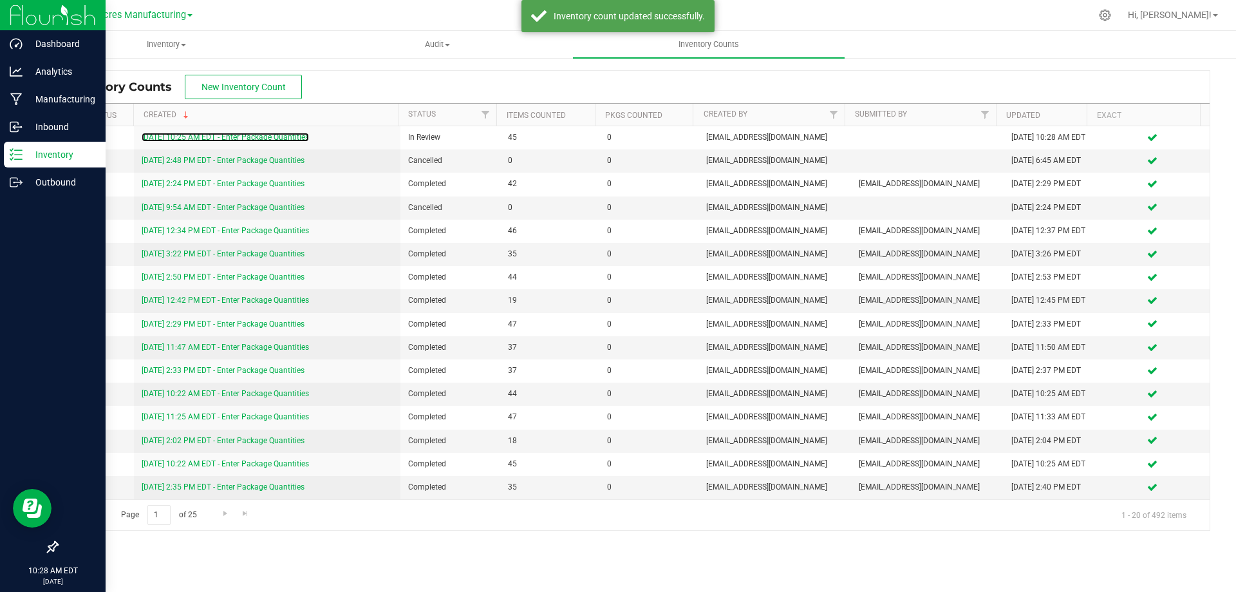
click at [283, 142] on link "8/21/25 10:25 AM EDT - Enter Package Quantities" at bounding box center [225, 137] width 167 height 9
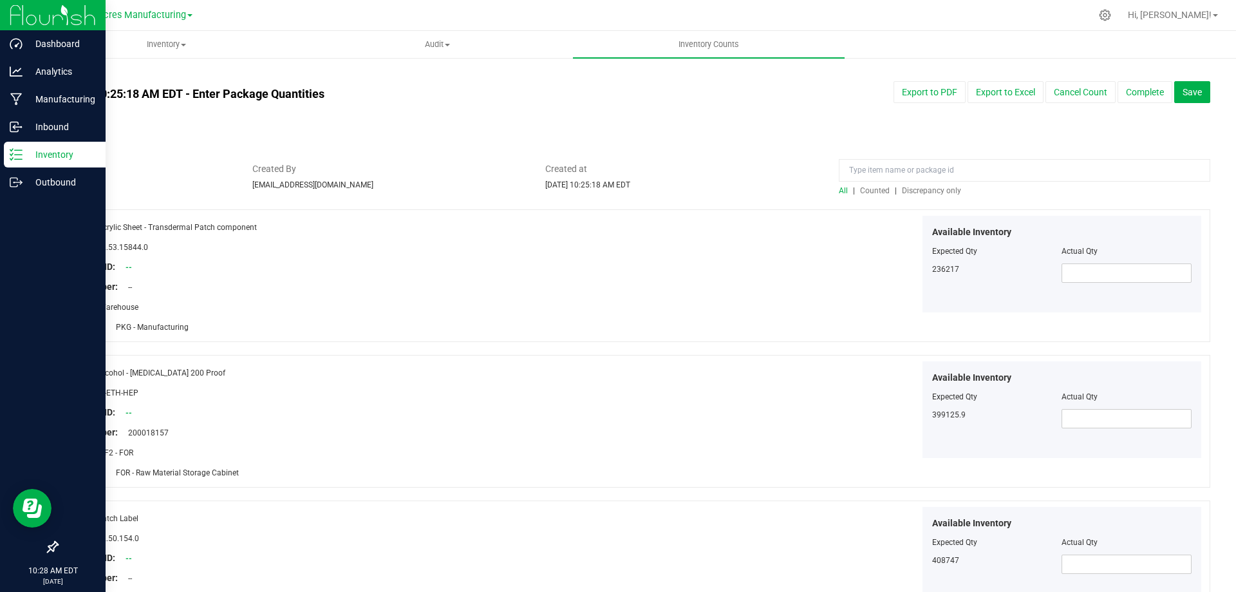
click at [947, 192] on span "Discrepancy only" at bounding box center [931, 190] width 59 height 9
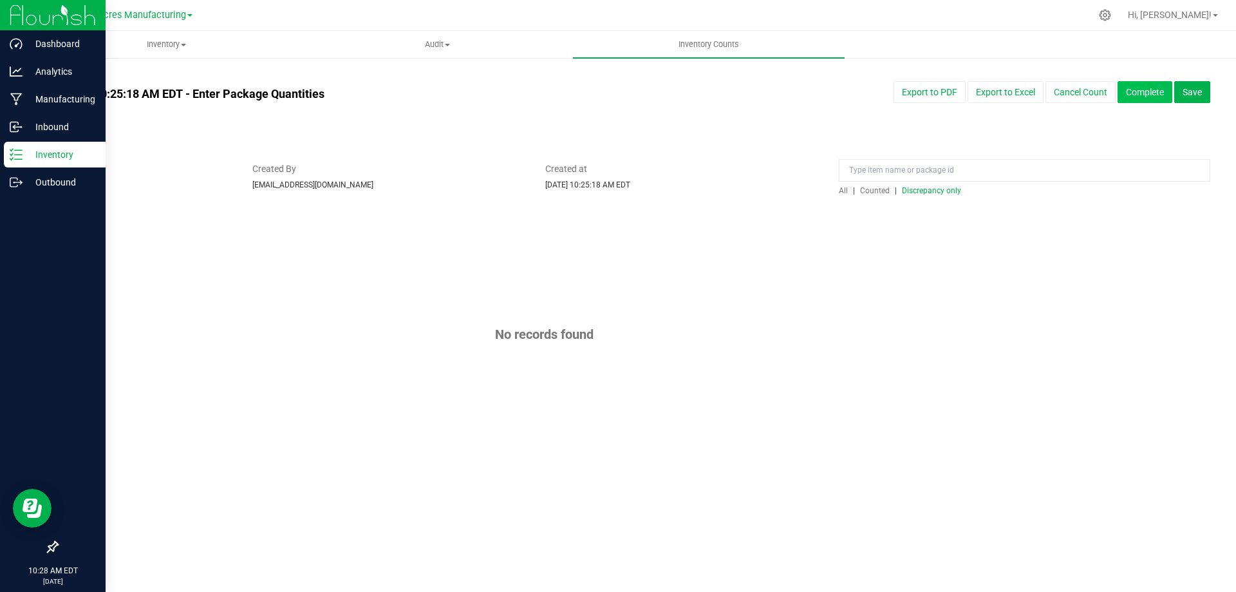
click at [1152, 89] on button "Complete" at bounding box center [1145, 92] width 55 height 22
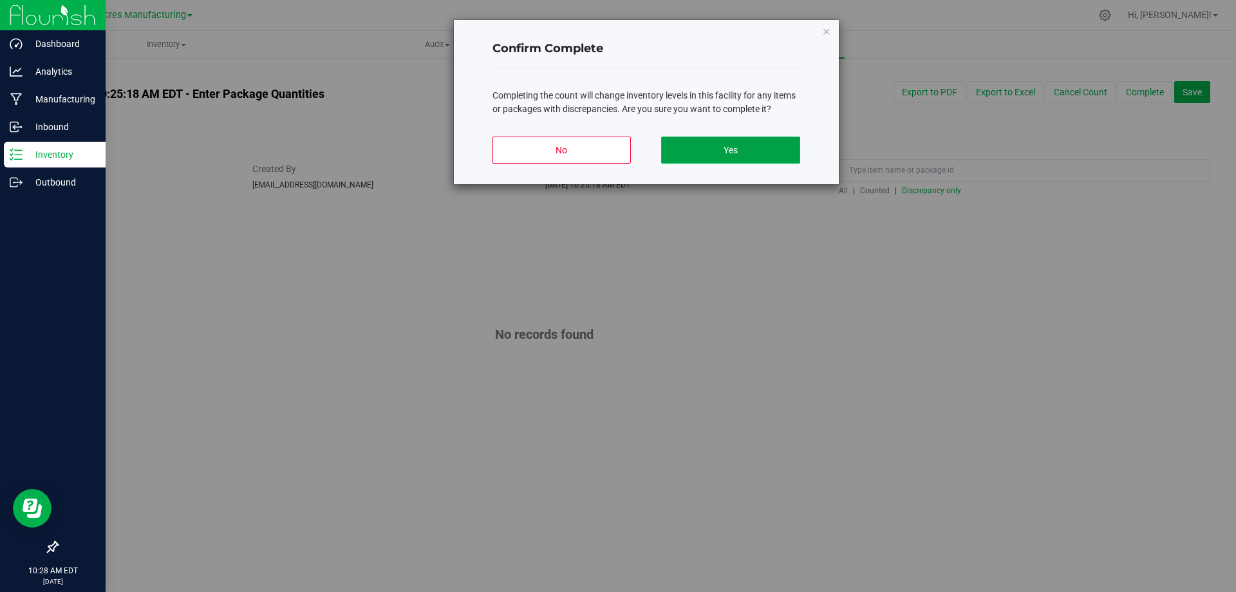
click at [776, 153] on button "Yes" at bounding box center [730, 149] width 138 height 27
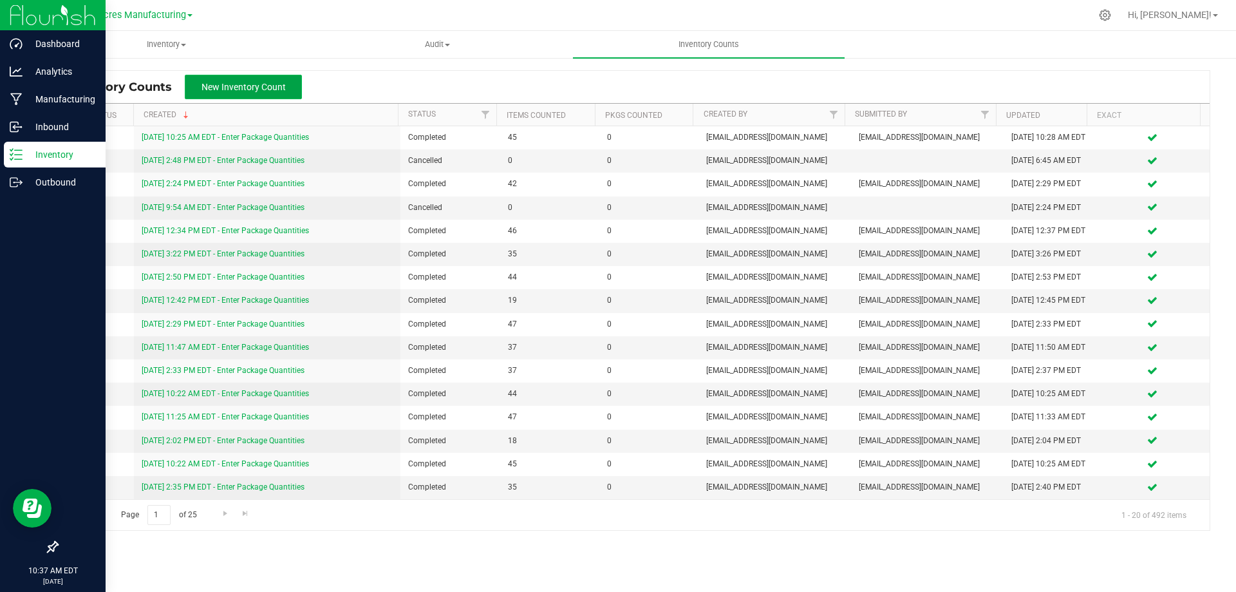
click at [212, 80] on button "New Inventory Count" at bounding box center [243, 87] width 117 height 24
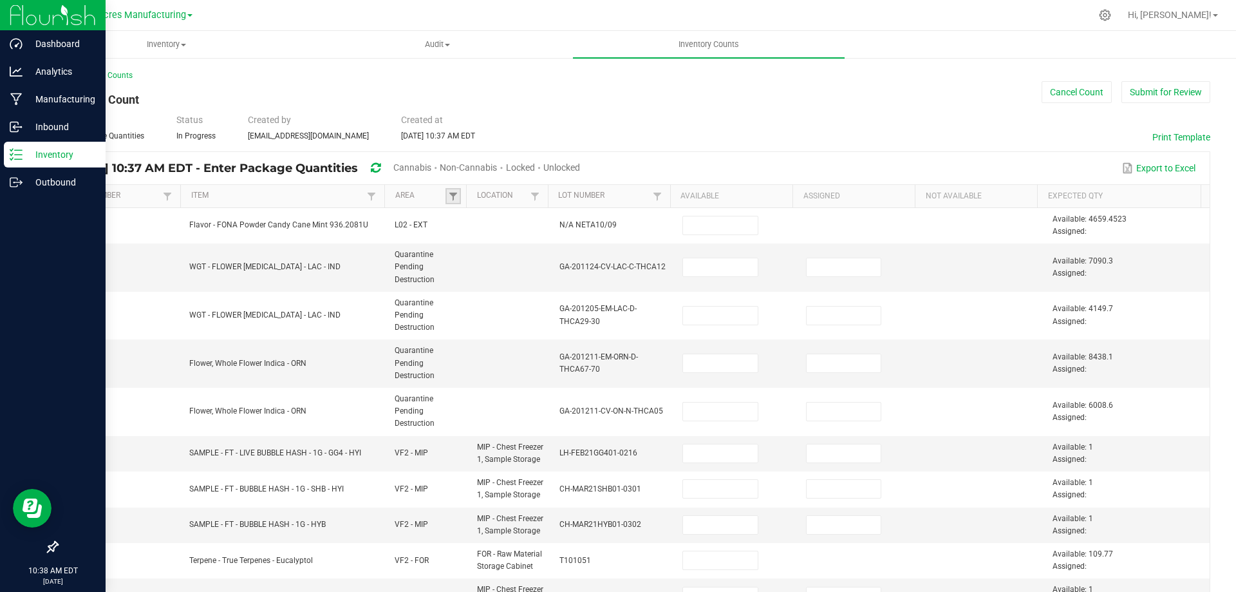
click at [456, 194] on link at bounding box center [452, 196] width 15 height 16
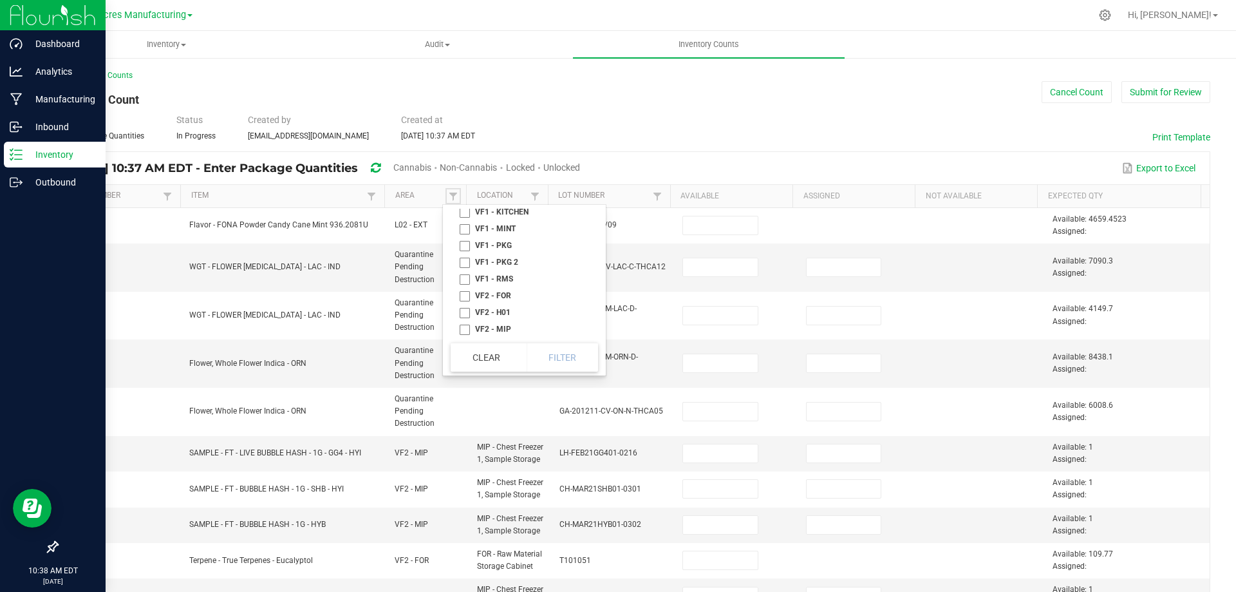
scroll to position [641, 0]
click at [465, 312] on li "VF2 - WHS" at bounding box center [521, 312] width 140 height 17
click at [536, 195] on span at bounding box center [535, 196] width 10 height 10
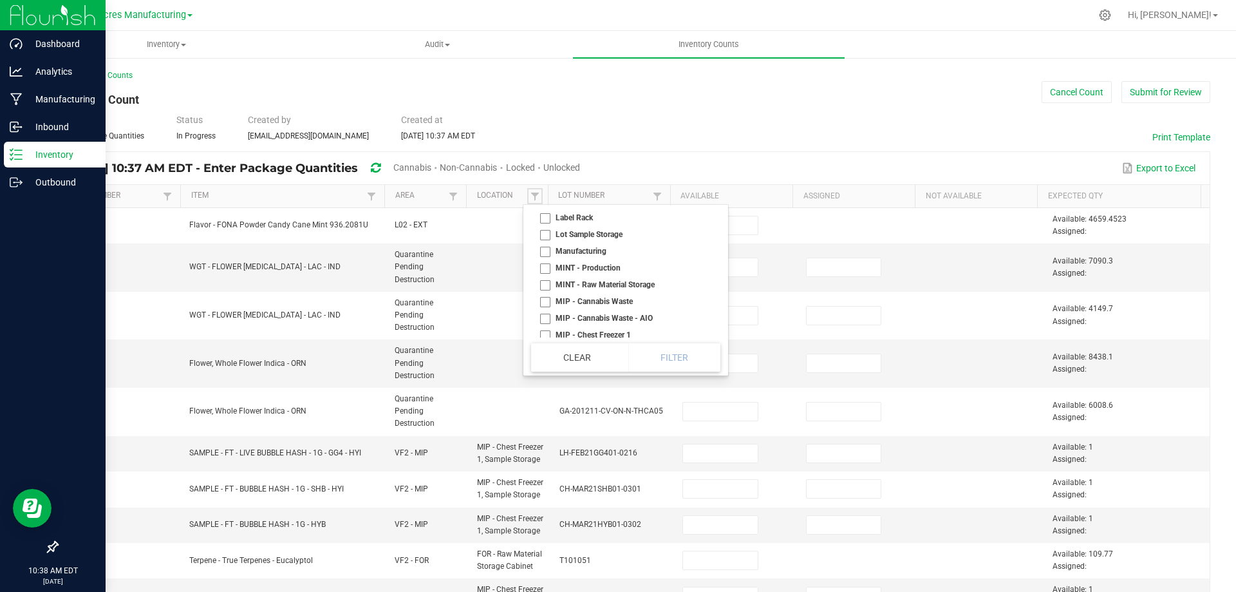
scroll to position [2833, 0]
click at [543, 232] on li "L2" at bounding box center [622, 224] width 182 height 17
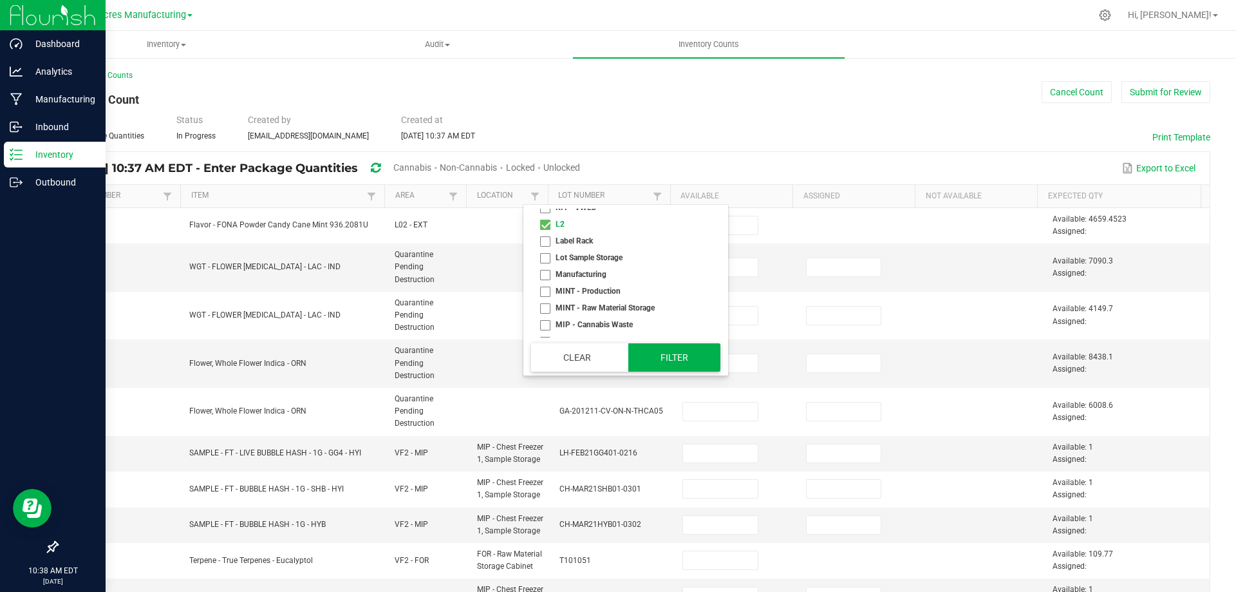
click at [679, 358] on button "Filter" at bounding box center [674, 357] width 93 height 28
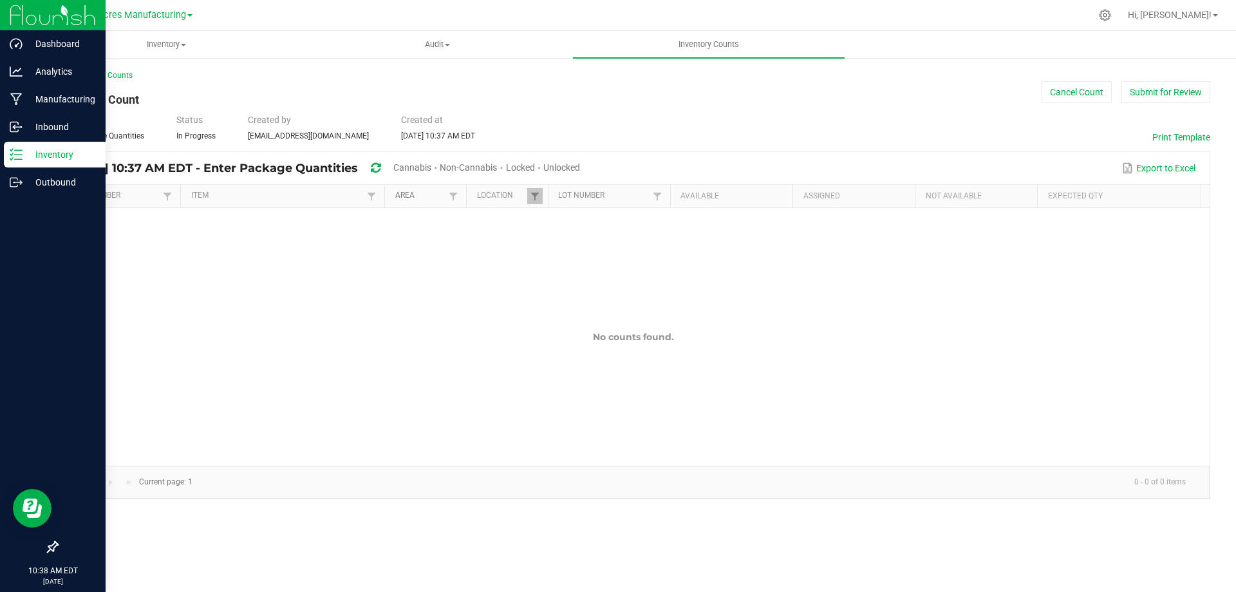
click at [444, 194] on link "Area" at bounding box center [420, 196] width 50 height 10
click at [455, 198] on span at bounding box center [453, 196] width 10 height 10
click at [470, 311] on li "VF2 - WHS" at bounding box center [524, 312] width 140 height 17
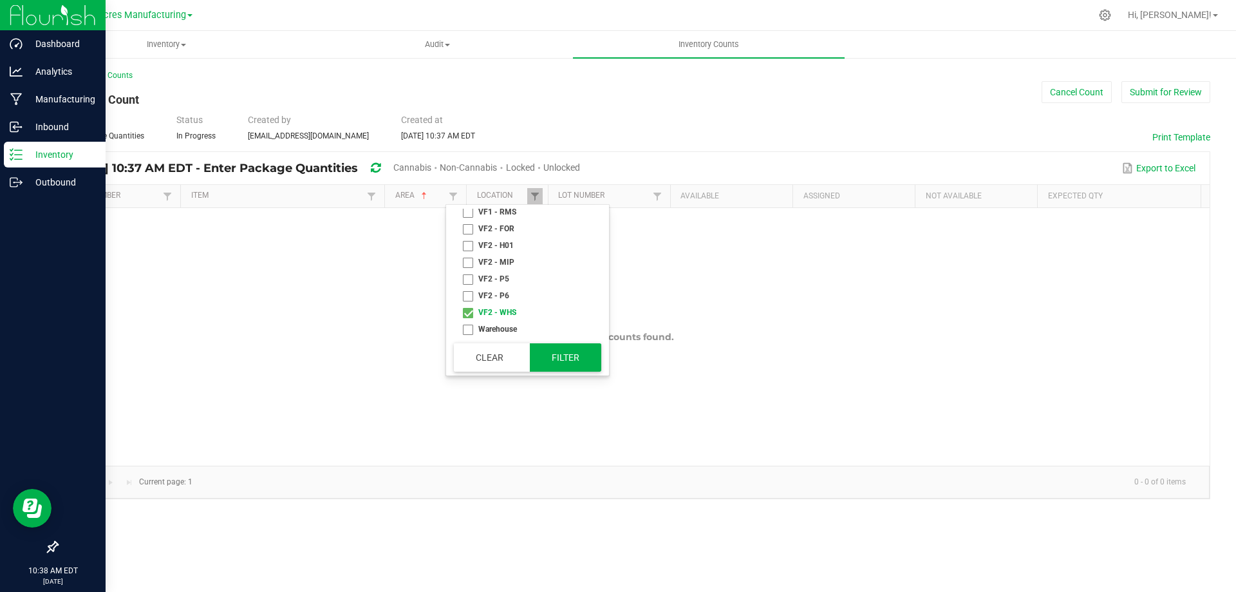
click at [585, 361] on button "Filter" at bounding box center [565, 357] width 71 height 28
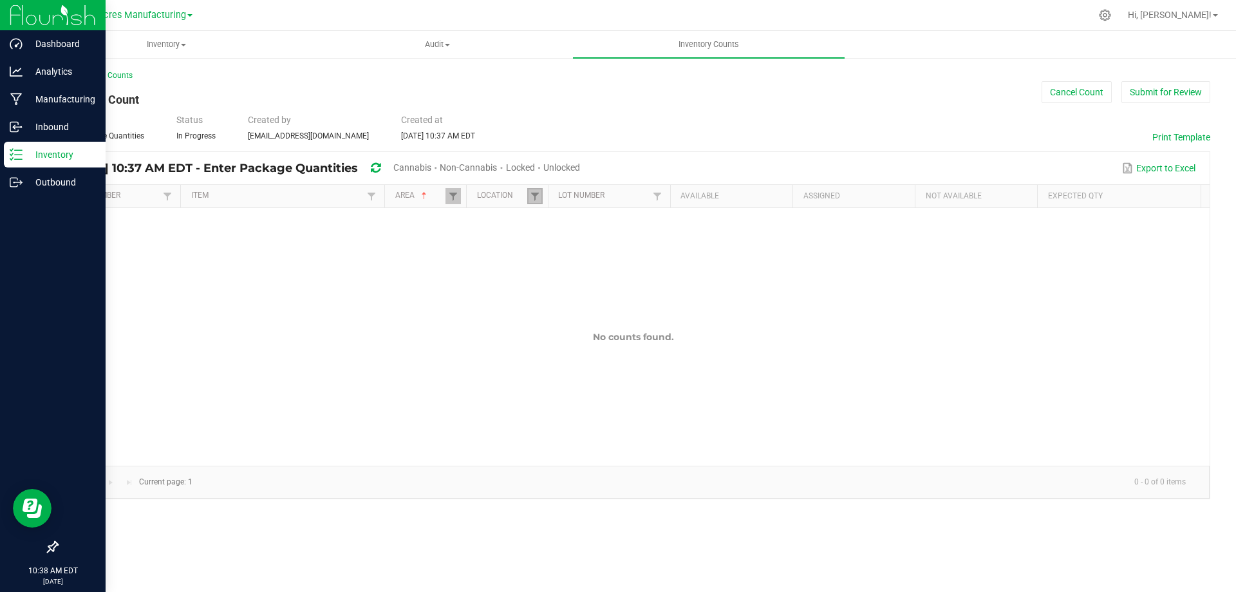
click at [532, 189] on link at bounding box center [534, 196] width 15 height 16
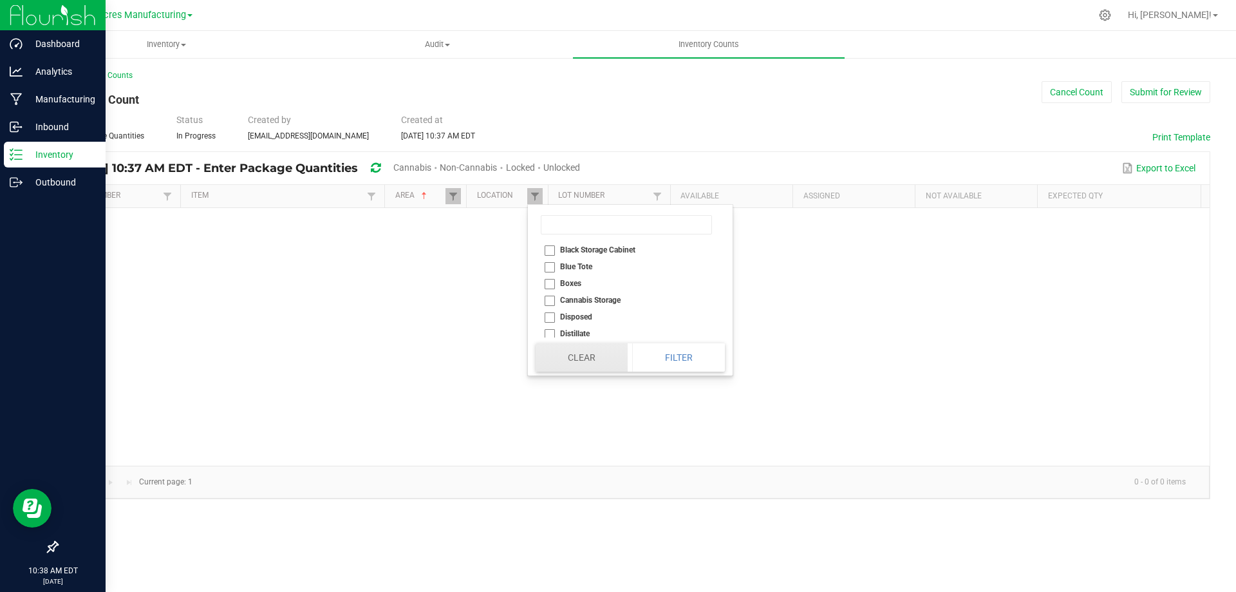
click at [594, 354] on button "Clear" at bounding box center [582, 357] width 92 height 28
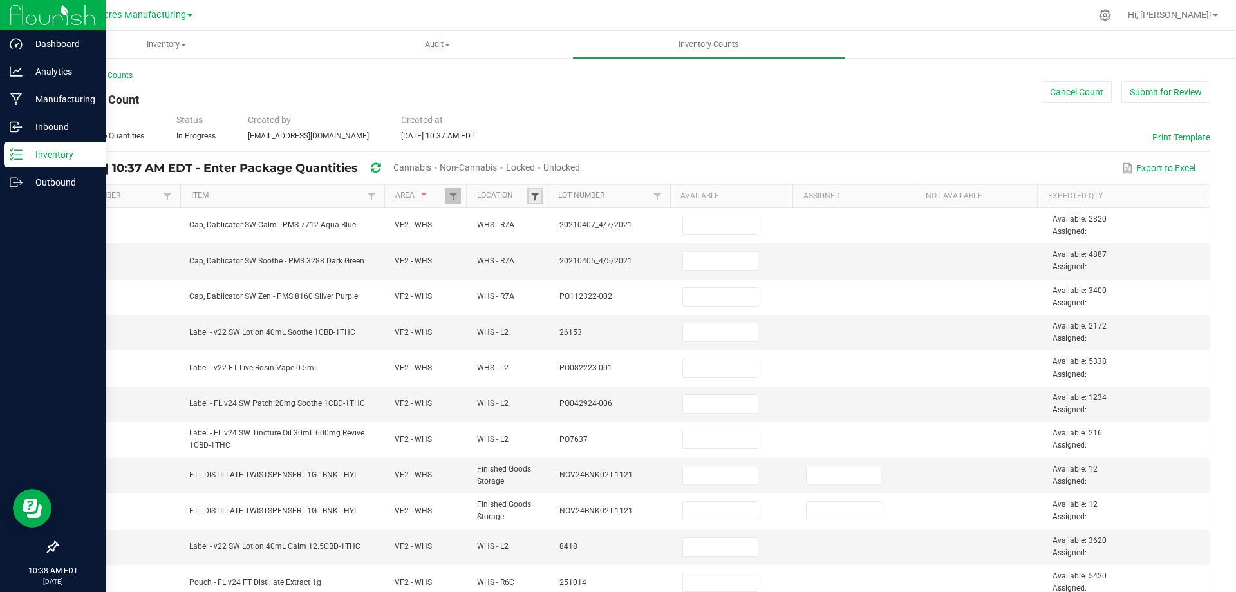
click at [533, 195] on span at bounding box center [535, 196] width 10 height 10
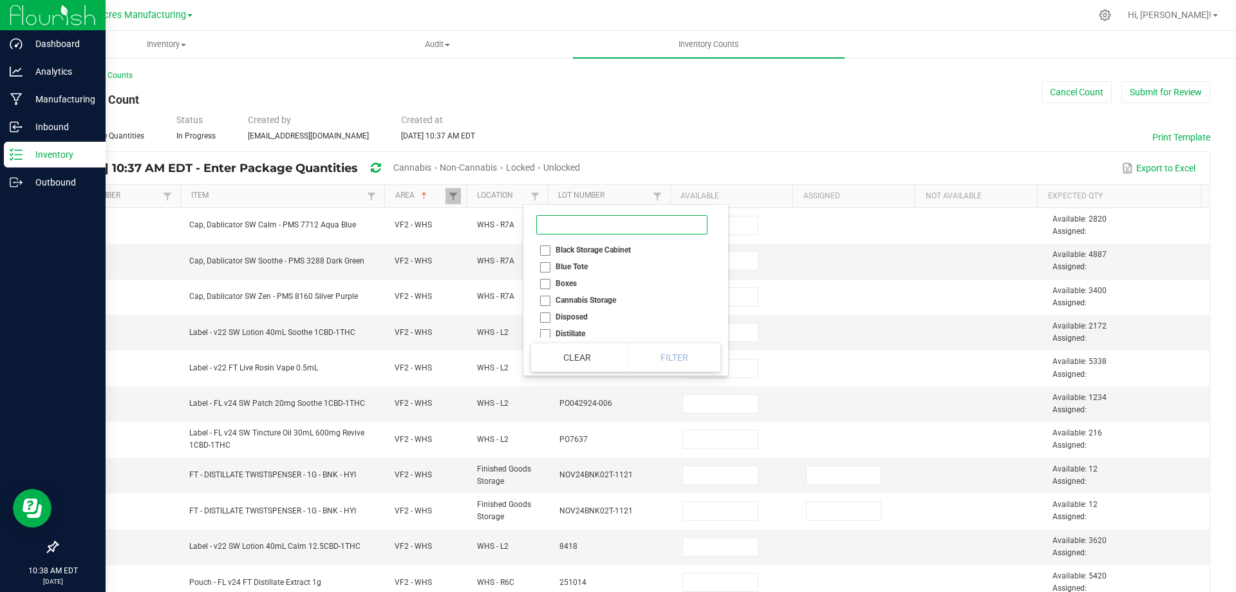
click at [623, 223] on input at bounding box center [621, 224] width 171 height 19
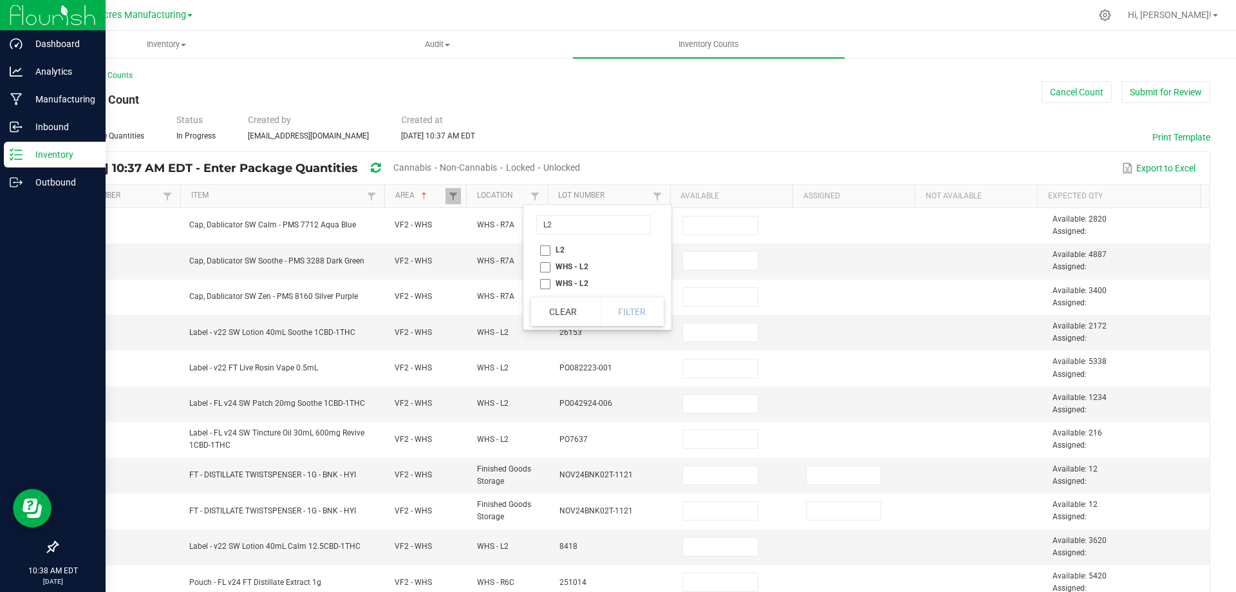
click at [550, 265] on li "WHS - L2" at bounding box center [593, 266] width 125 height 17
click at [545, 283] on li "WHS - L2" at bounding box center [593, 283] width 125 height 17
click at [548, 249] on li "L2" at bounding box center [593, 249] width 125 height 17
click at [646, 324] on button "Filter" at bounding box center [632, 311] width 64 height 28
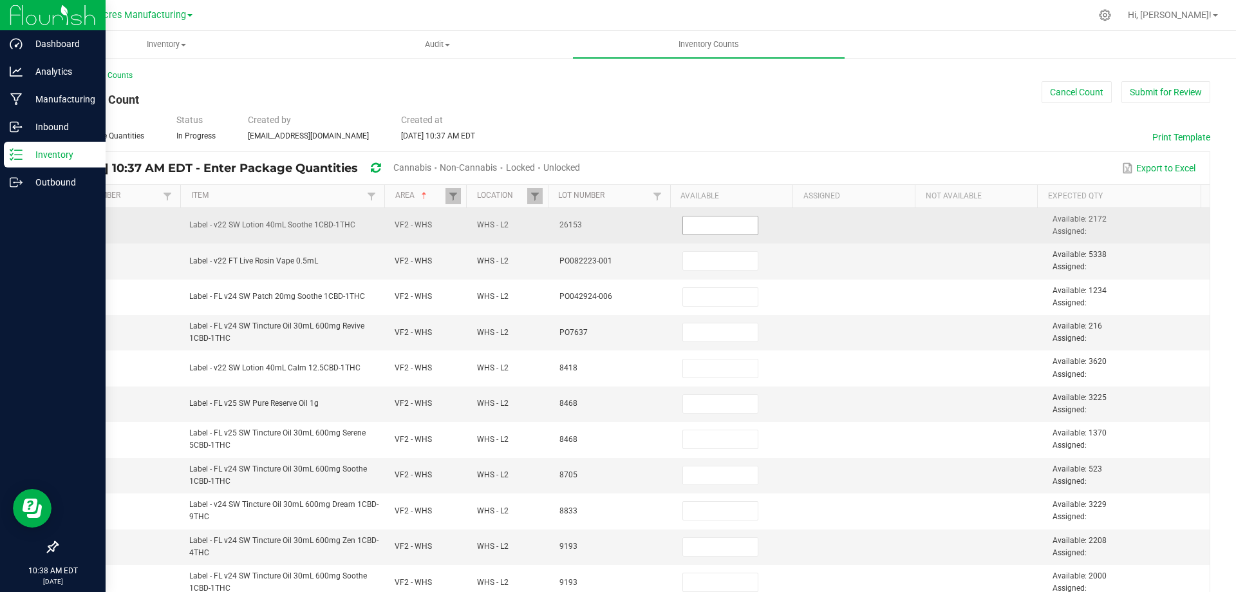
click at [703, 221] on input at bounding box center [720, 225] width 74 height 18
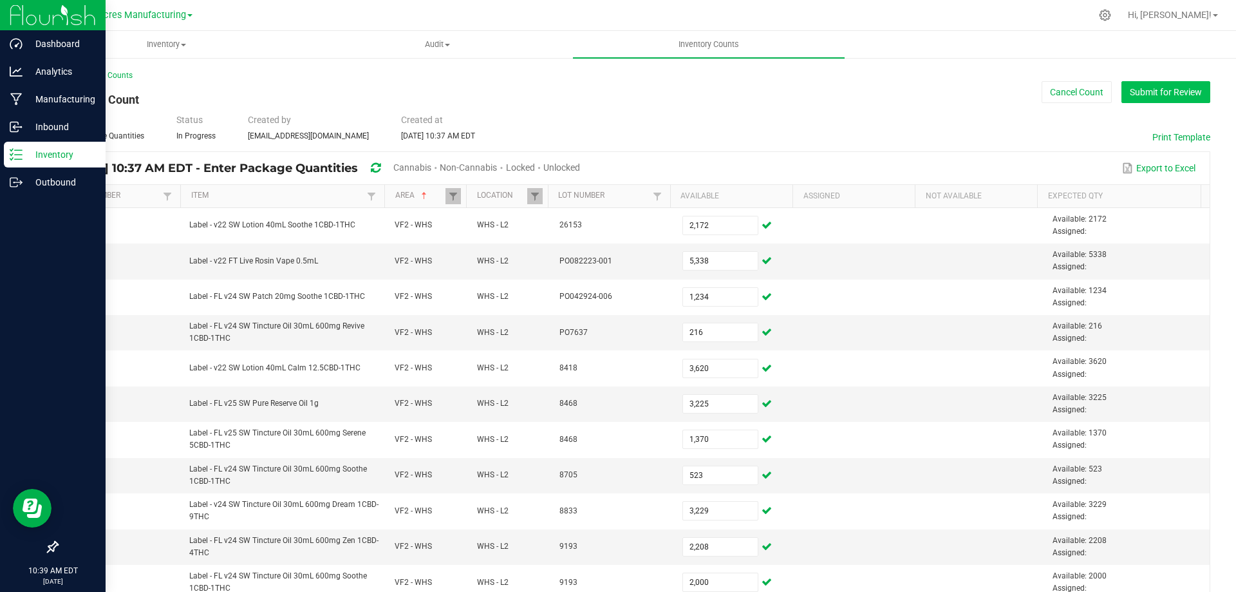
click at [1147, 98] on button "Submit for Review" at bounding box center [1165, 92] width 89 height 22
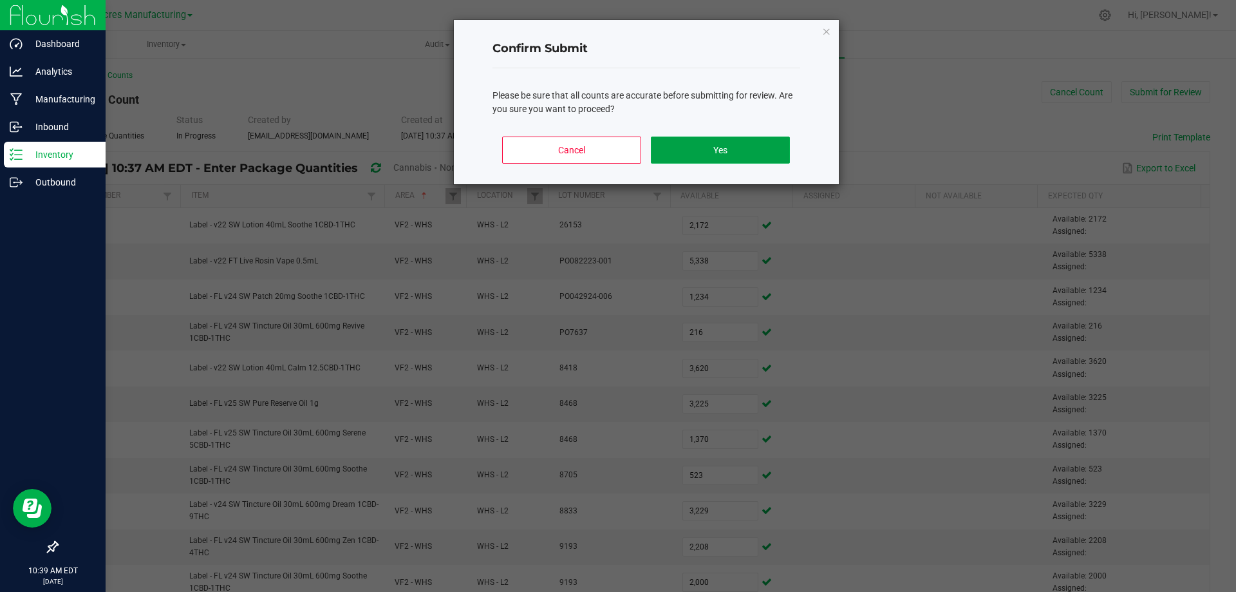
click at [703, 150] on button "Yes" at bounding box center [720, 149] width 138 height 27
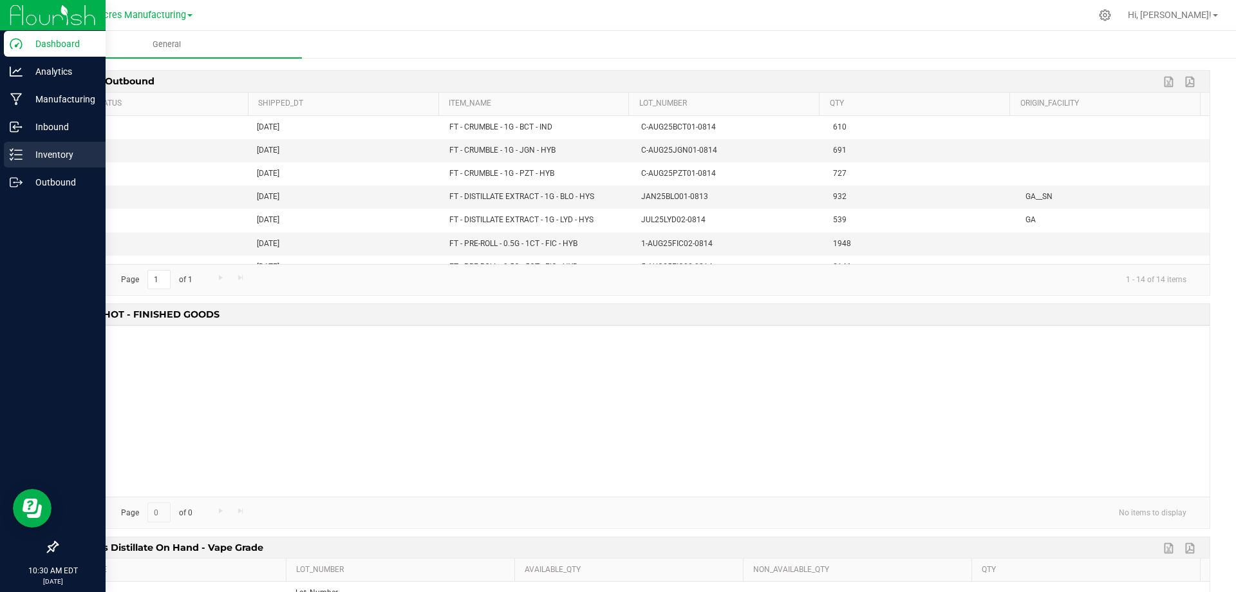
click at [28, 157] on p "Inventory" at bounding box center [61, 154] width 77 height 15
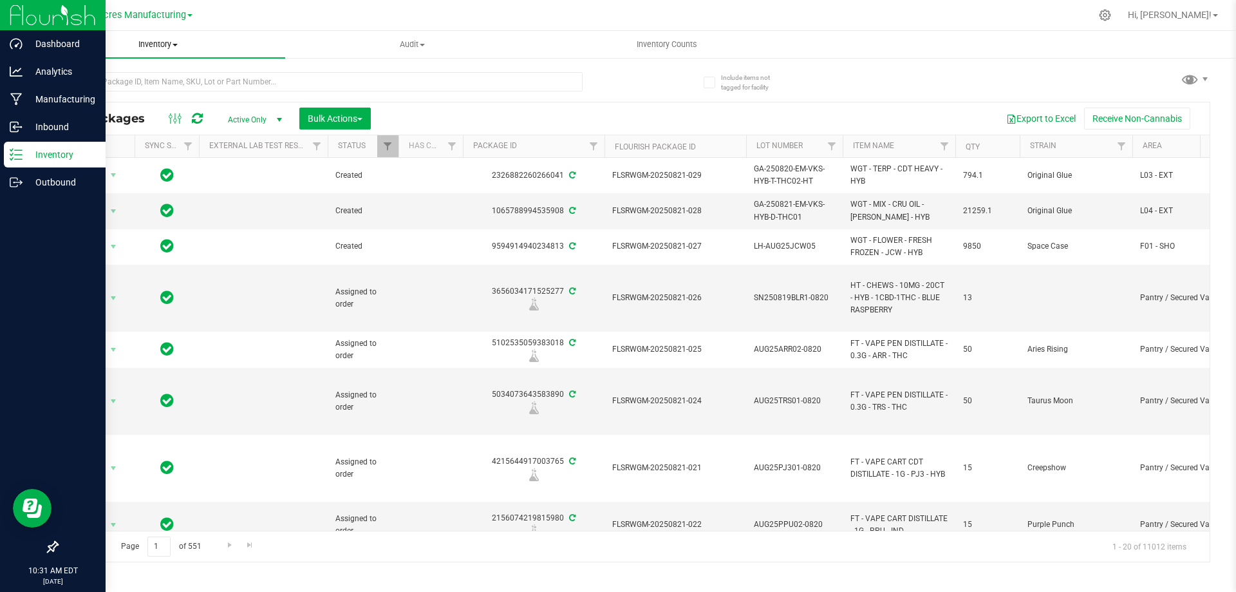
click at [174, 44] on span at bounding box center [175, 45] width 5 height 3
click at [118, 92] on li "All inventory" at bounding box center [158, 93] width 254 height 15
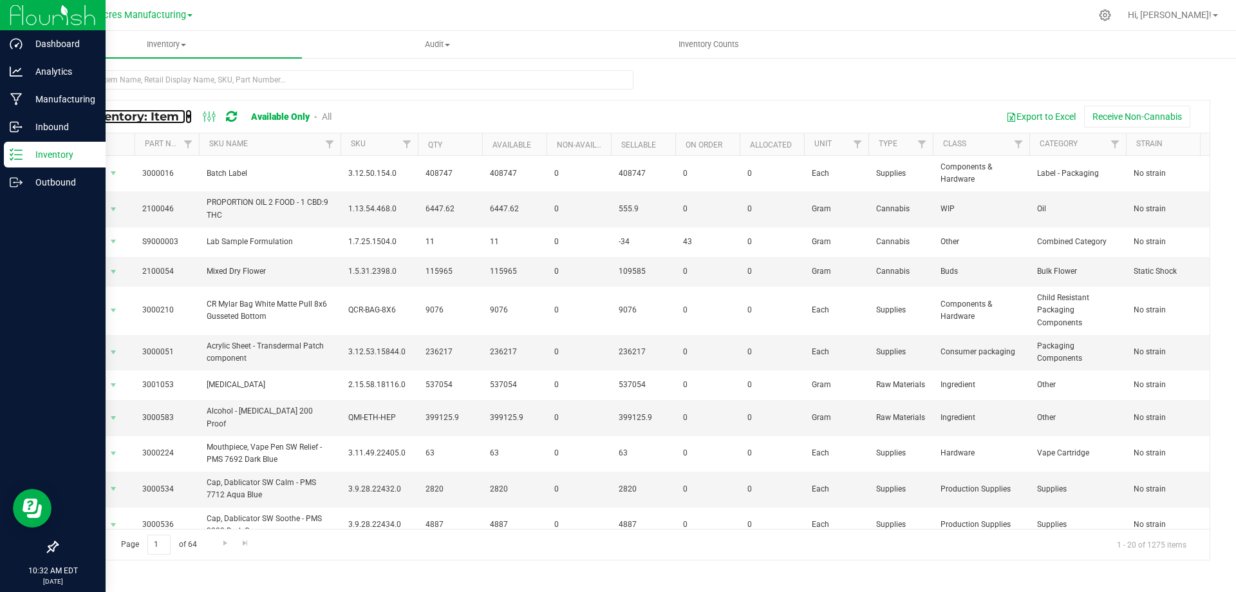
click at [183, 115] on link "All Inventory: Item" at bounding box center [126, 116] width 118 height 14
click at [108, 212] on span "Item by Location" at bounding box center [96, 212] width 70 height 11
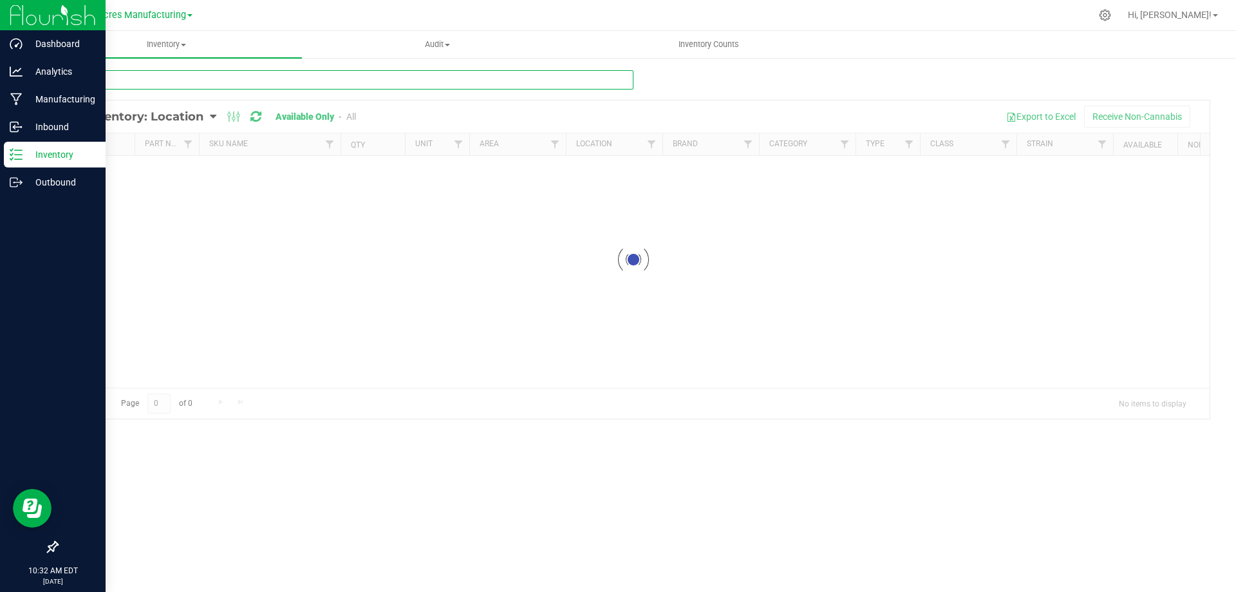
click at [199, 77] on input "text" at bounding box center [345, 79] width 577 height 19
click at [210, 74] on input "4061" at bounding box center [345, 79] width 577 height 19
click at [211, 74] on input "4061" at bounding box center [345, 79] width 577 height 19
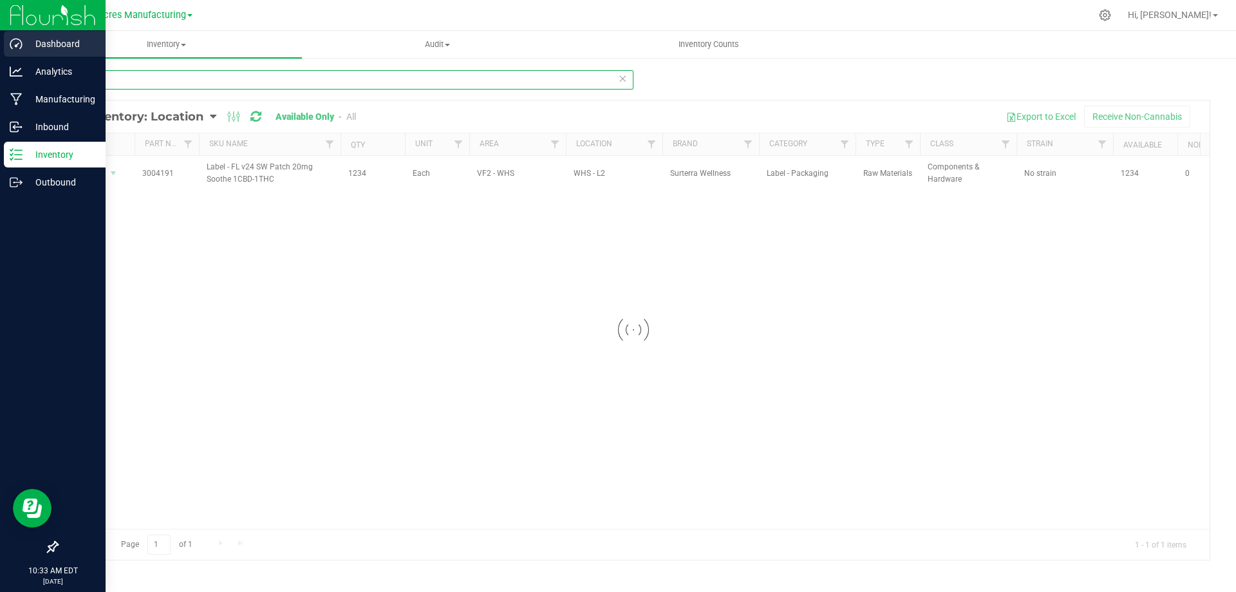
drag, startPoint x: 212, startPoint y: 74, endPoint x: 0, endPoint y: 48, distance: 213.4
click at [0, 48] on div "Dashboard Analytics Manufacturing Inbound Inventory Outbound 10:33 AM EDT [DATE…" at bounding box center [618, 296] width 1236 height 592
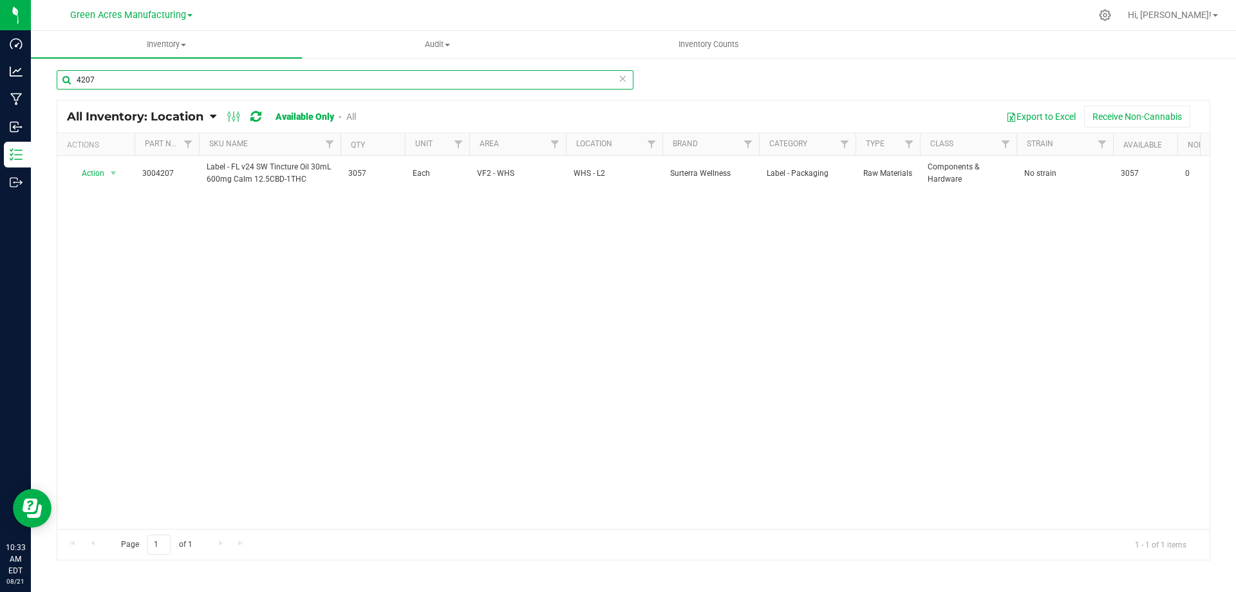
click at [259, 79] on input "4207" at bounding box center [345, 79] width 577 height 19
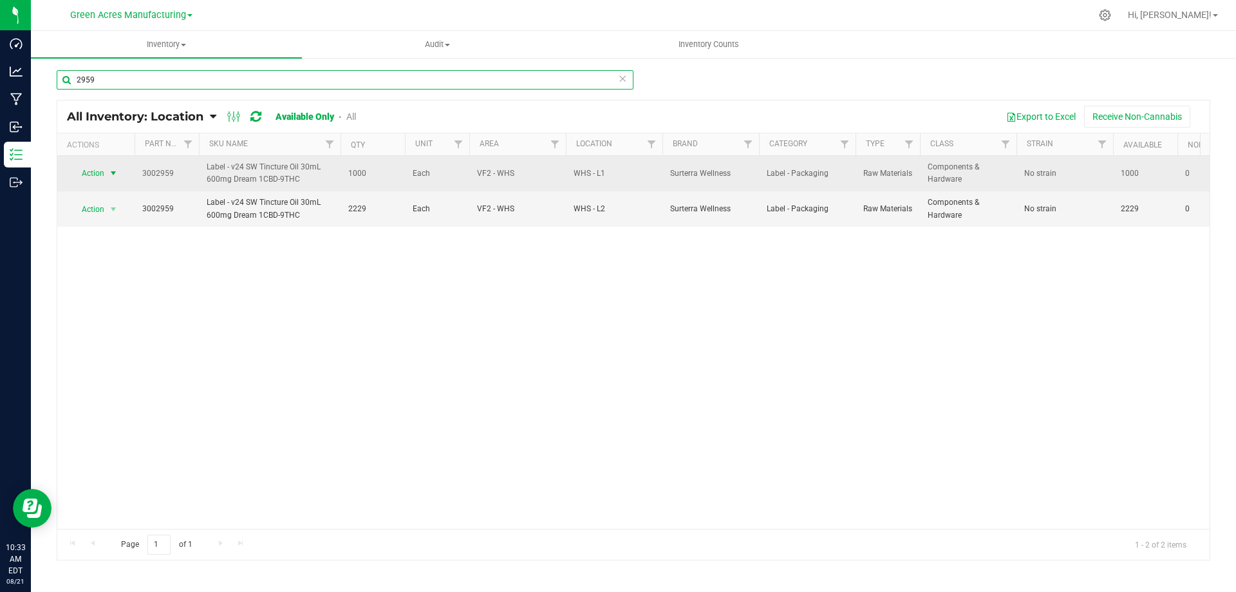
type input "2959"
click at [109, 169] on span "select" at bounding box center [113, 173] width 10 height 10
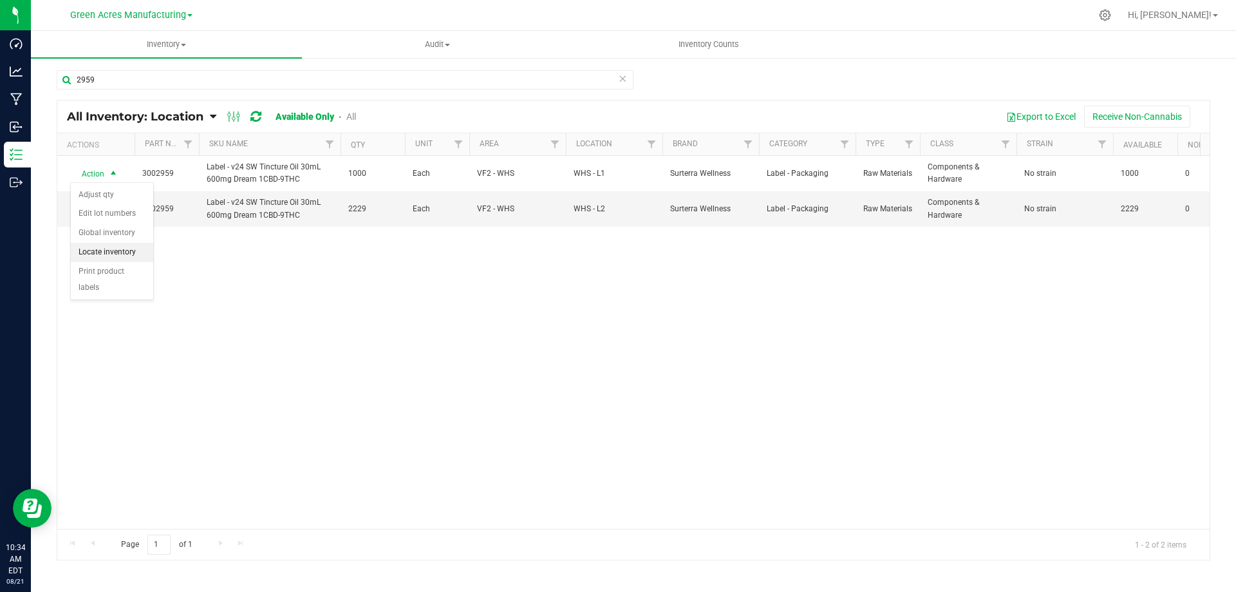
click at [118, 251] on li "Locate inventory" at bounding box center [112, 252] width 82 height 19
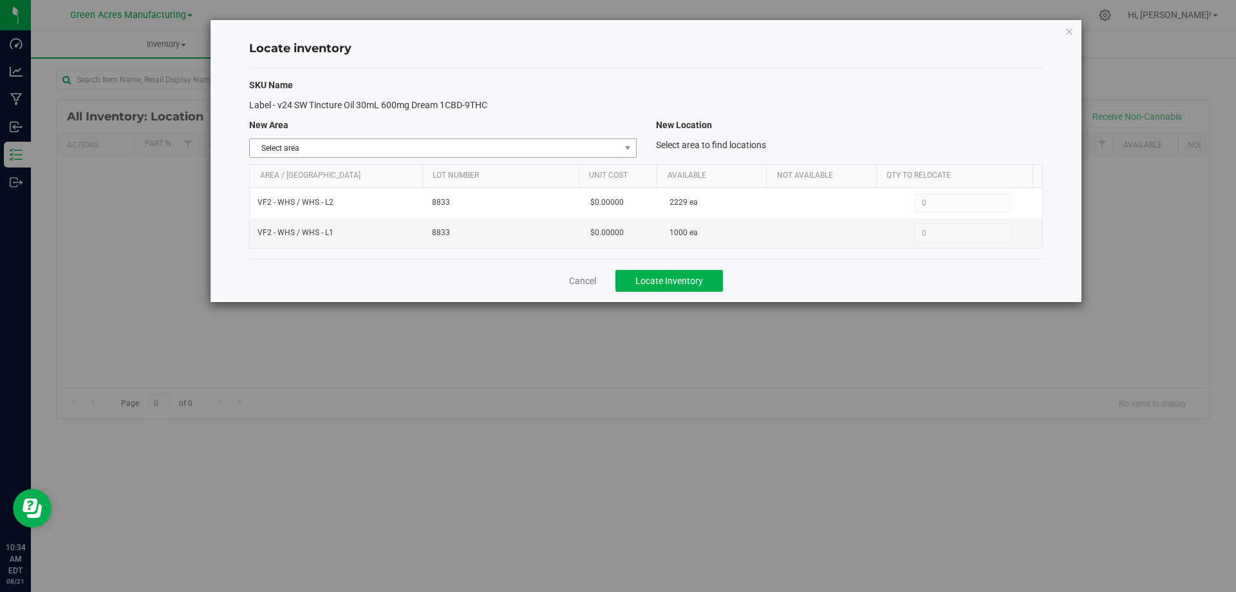
click at [588, 152] on span "Select area" at bounding box center [435, 148] width 370 height 18
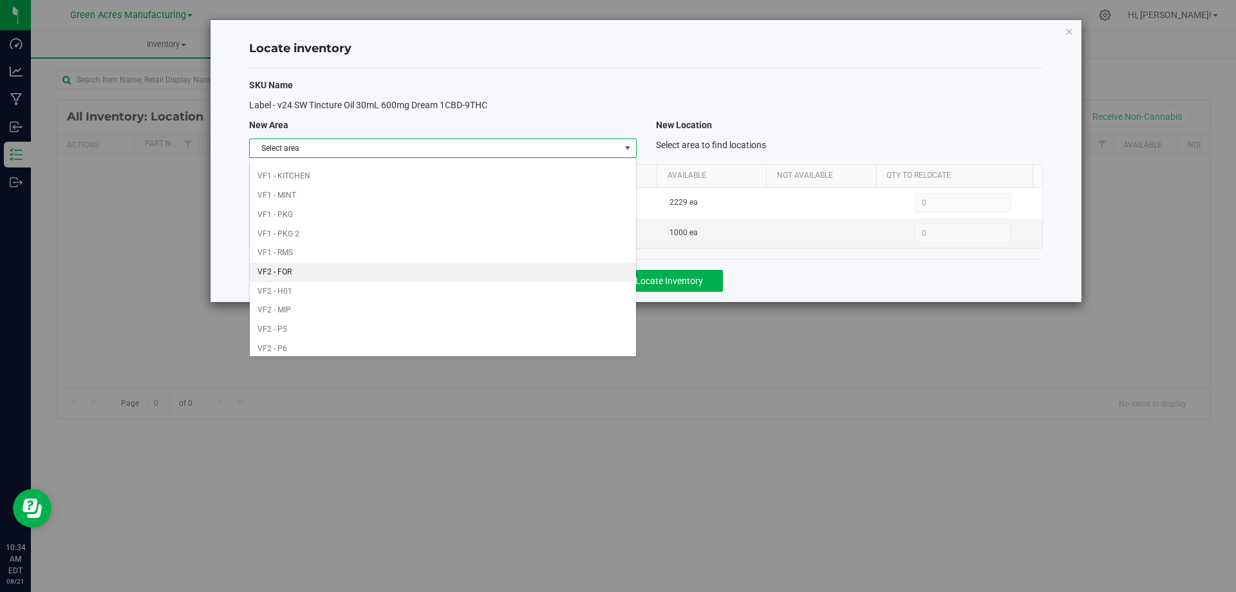
scroll to position [630, 0]
click at [429, 323] on li "VF2 - WHS" at bounding box center [443, 324] width 386 height 19
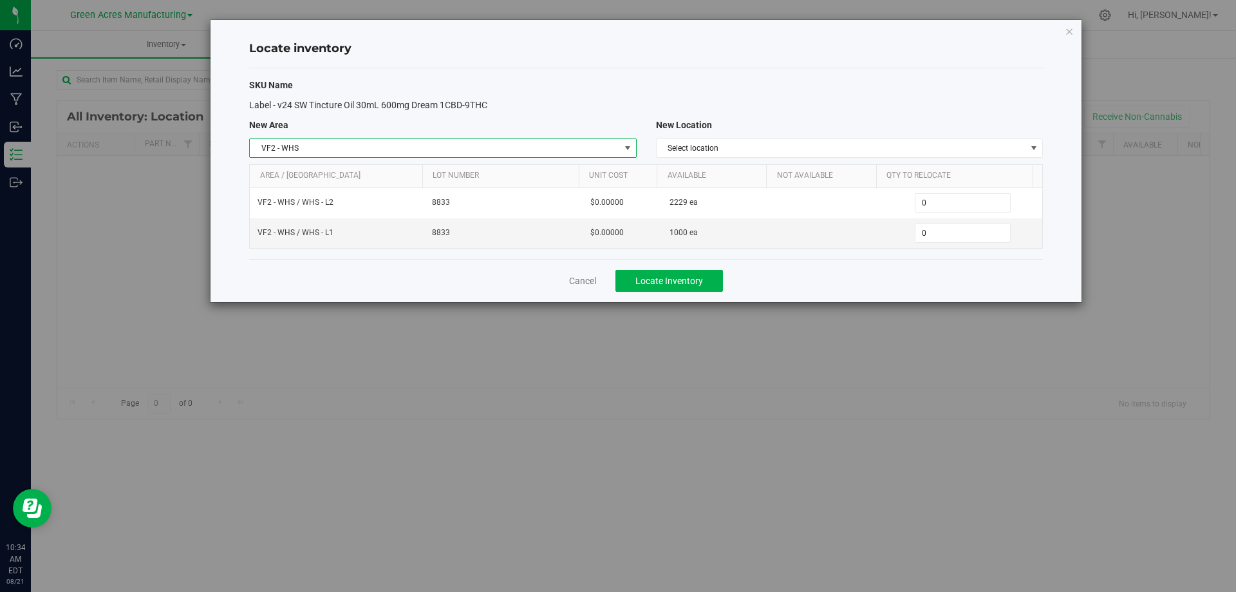
click at [896, 136] on div "SKU Name Label - v24 SW Tincture Oil 30mL 600mg Dream 1CBD-9THC New Area New Lo…" at bounding box center [646, 163] width 794 height 191
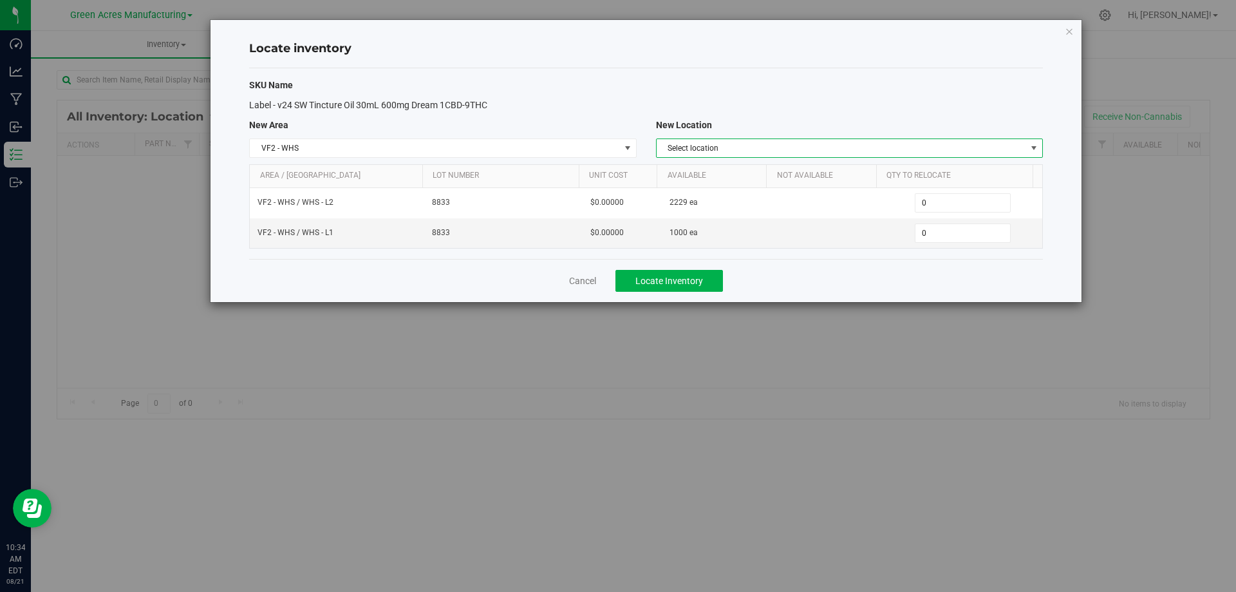
click at [886, 142] on span "Select location" at bounding box center [842, 148] width 370 height 18
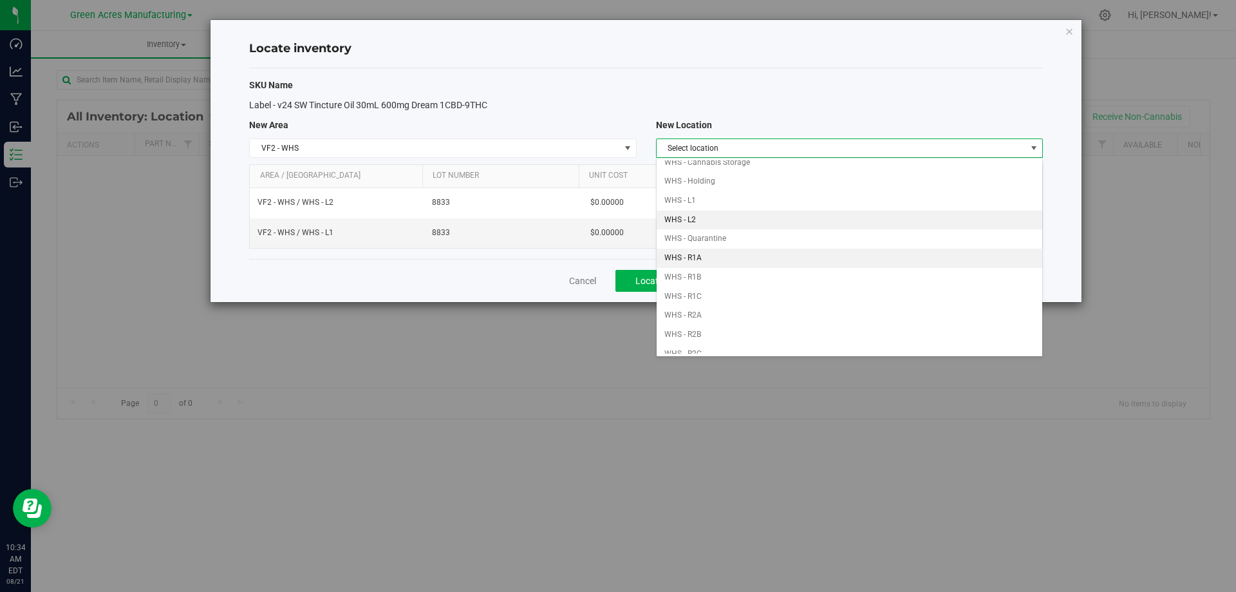
scroll to position [64, 0]
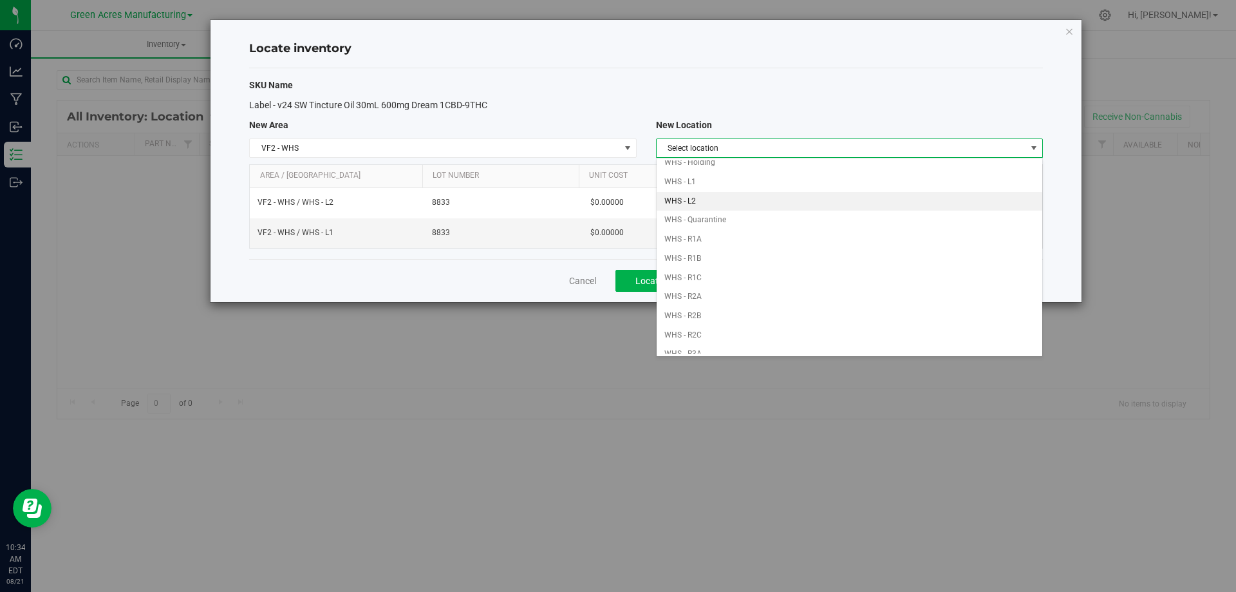
click at [776, 200] on li "WHS - L2" at bounding box center [850, 201] width 386 height 19
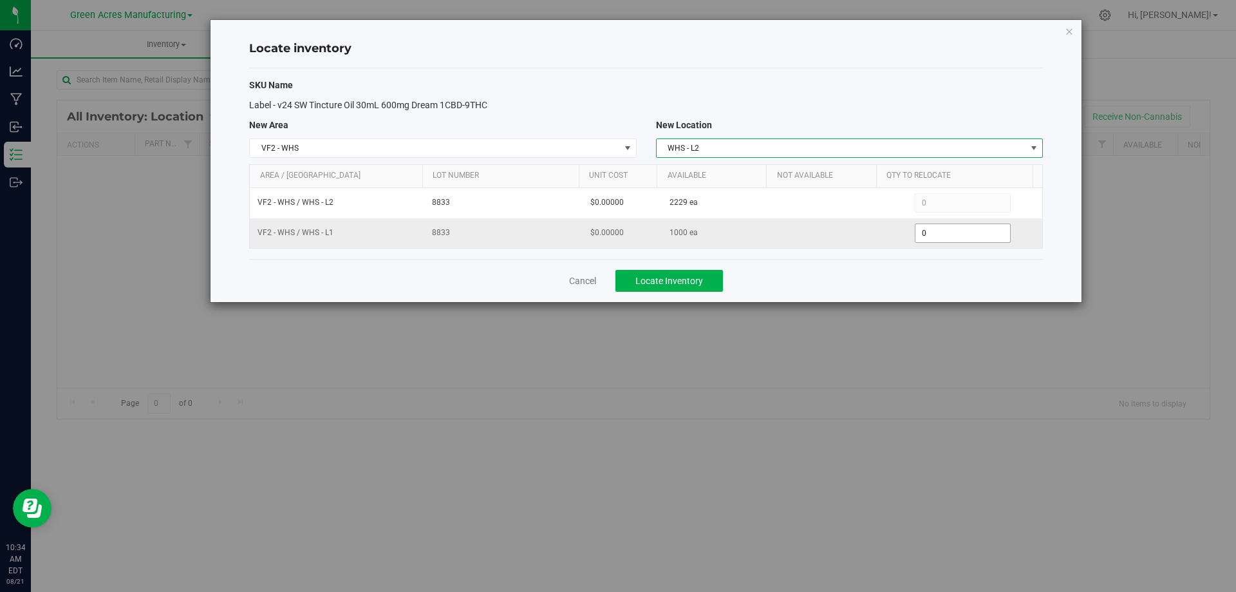
click at [923, 226] on span "0 0" at bounding box center [963, 232] width 96 height 19
click at [923, 226] on input "0" at bounding box center [962, 233] width 95 height 18
type input "1000"
type input "1,000"
click at [865, 290] on div "Cancel Locate Inventory" at bounding box center [646, 280] width 794 height 43
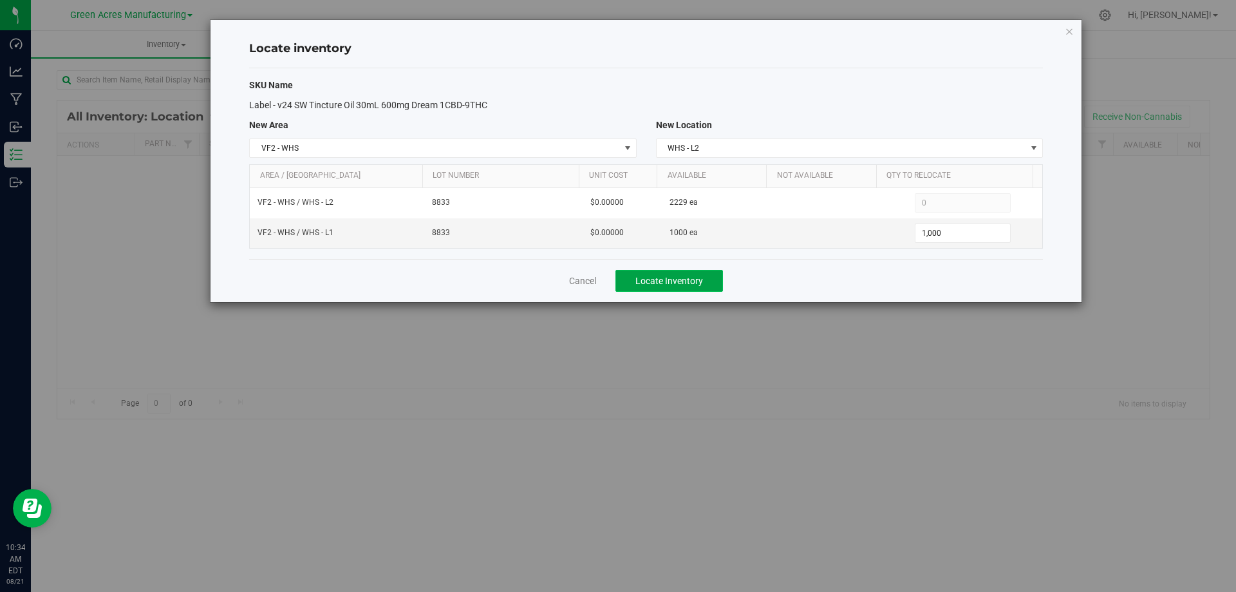
click at [699, 284] on span "Locate Inventory" at bounding box center [669, 281] width 68 height 10
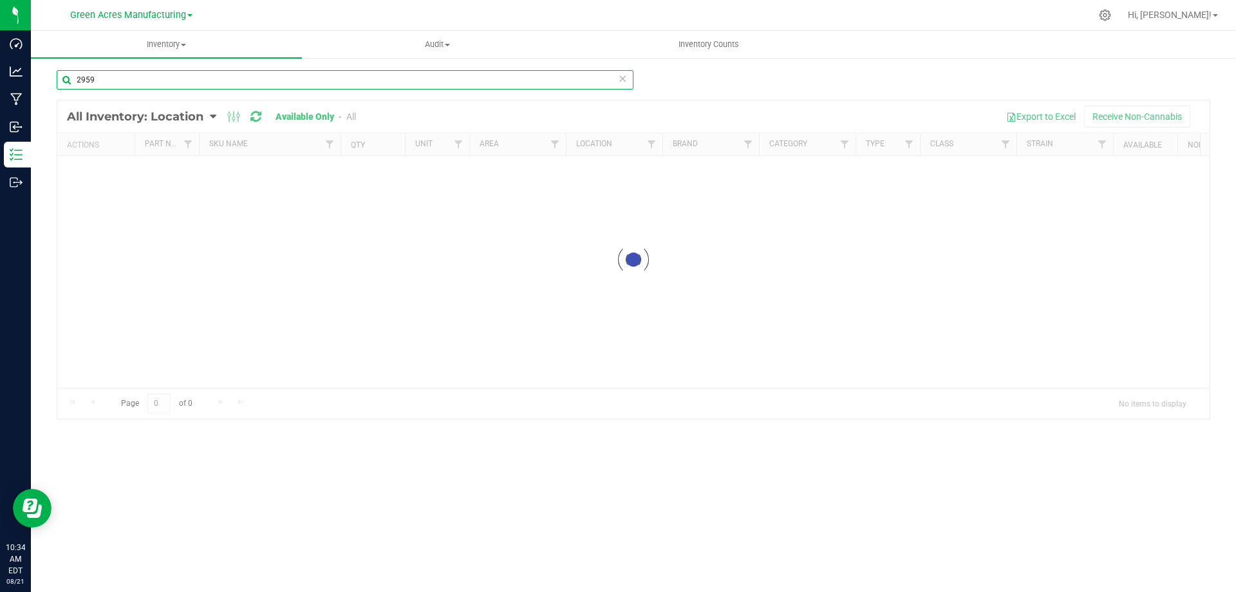
click at [249, 77] on input "2959" at bounding box center [345, 79] width 577 height 19
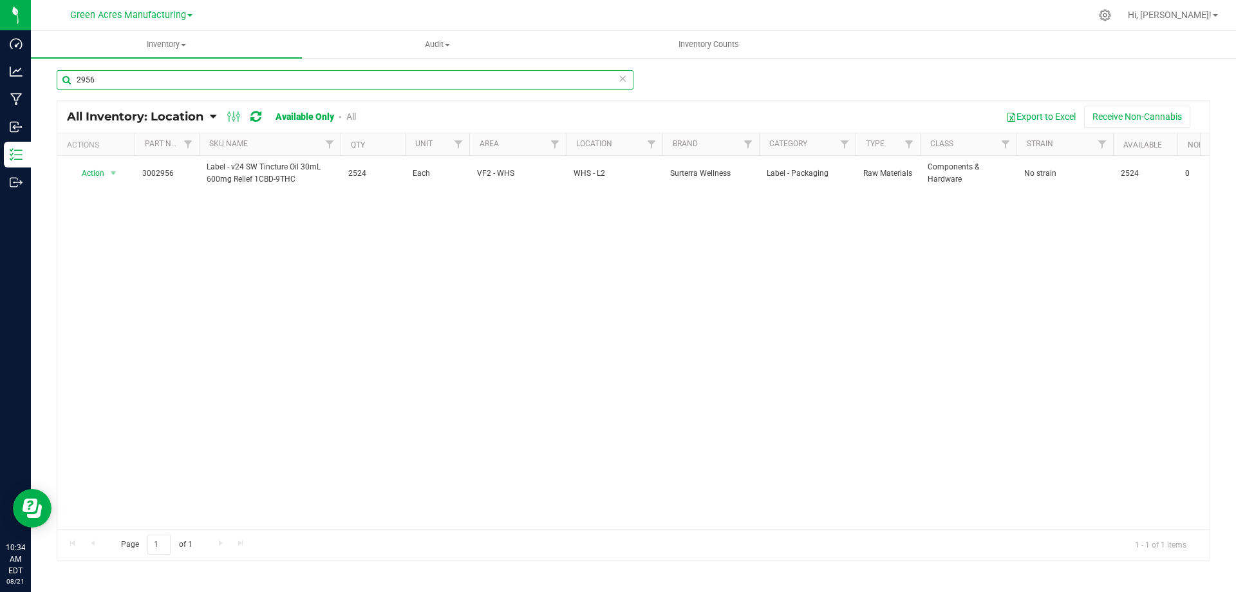
click at [240, 80] on input "2956" at bounding box center [345, 79] width 577 height 19
click at [501, 74] on input "4252" at bounding box center [345, 79] width 577 height 19
click at [563, 74] on input "4328" at bounding box center [345, 79] width 577 height 19
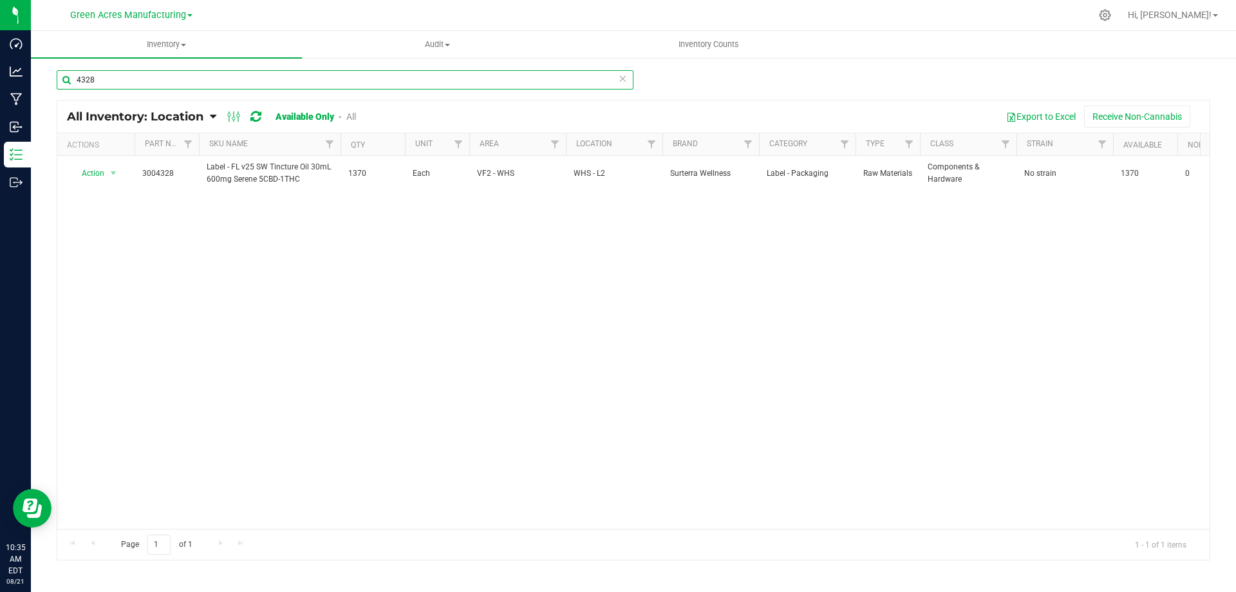
drag, startPoint x: 563, startPoint y: 74, endPoint x: 1209, endPoint y: 54, distance: 646.0
click at [565, 74] on input "4328" at bounding box center [345, 79] width 577 height 19
click at [552, 82] on input "4190" at bounding box center [345, 79] width 577 height 19
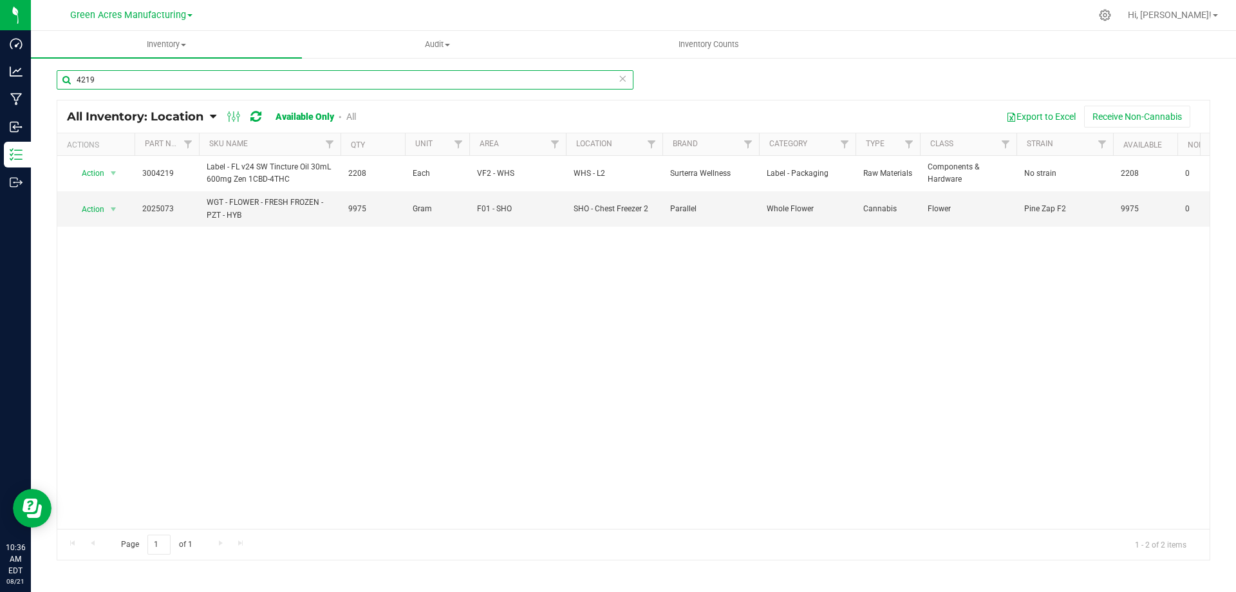
click at [139, 85] on input "4219" at bounding box center [345, 79] width 577 height 19
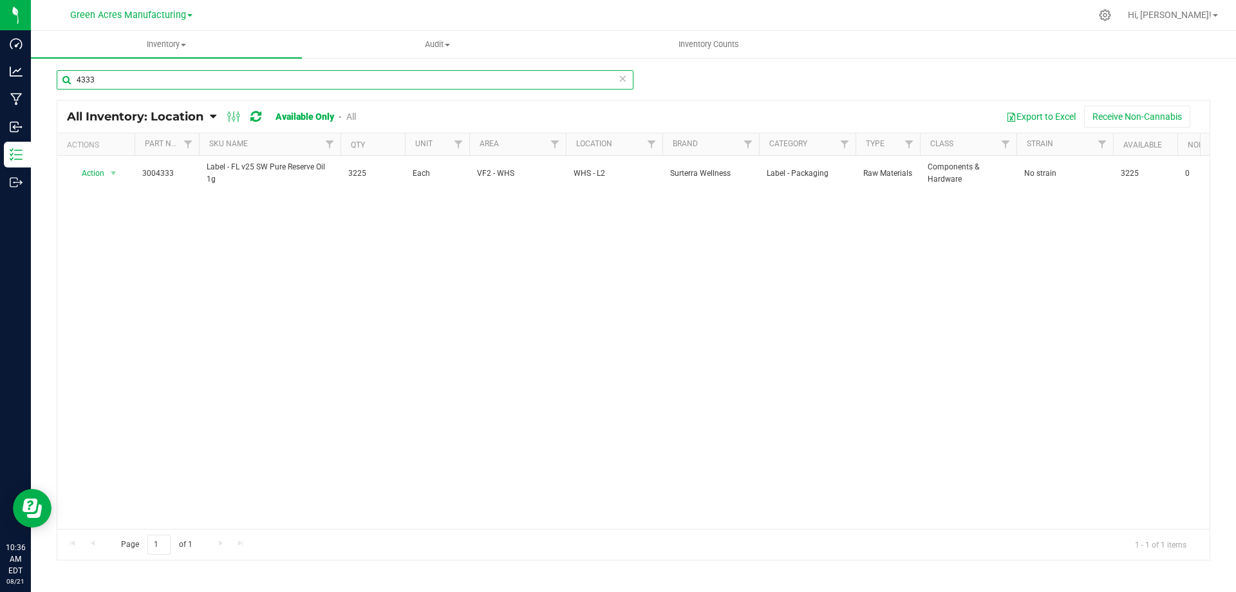
click at [516, 83] on input "4333" at bounding box center [345, 79] width 577 height 19
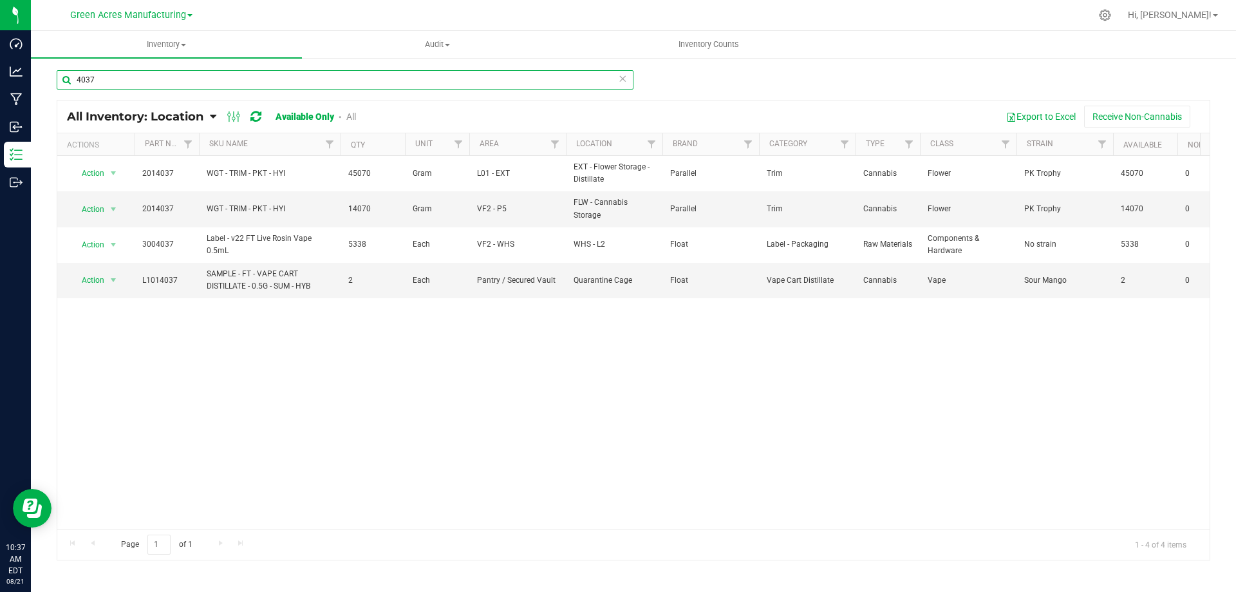
type input "4037"
